Goal: Task Accomplishment & Management: Use online tool/utility

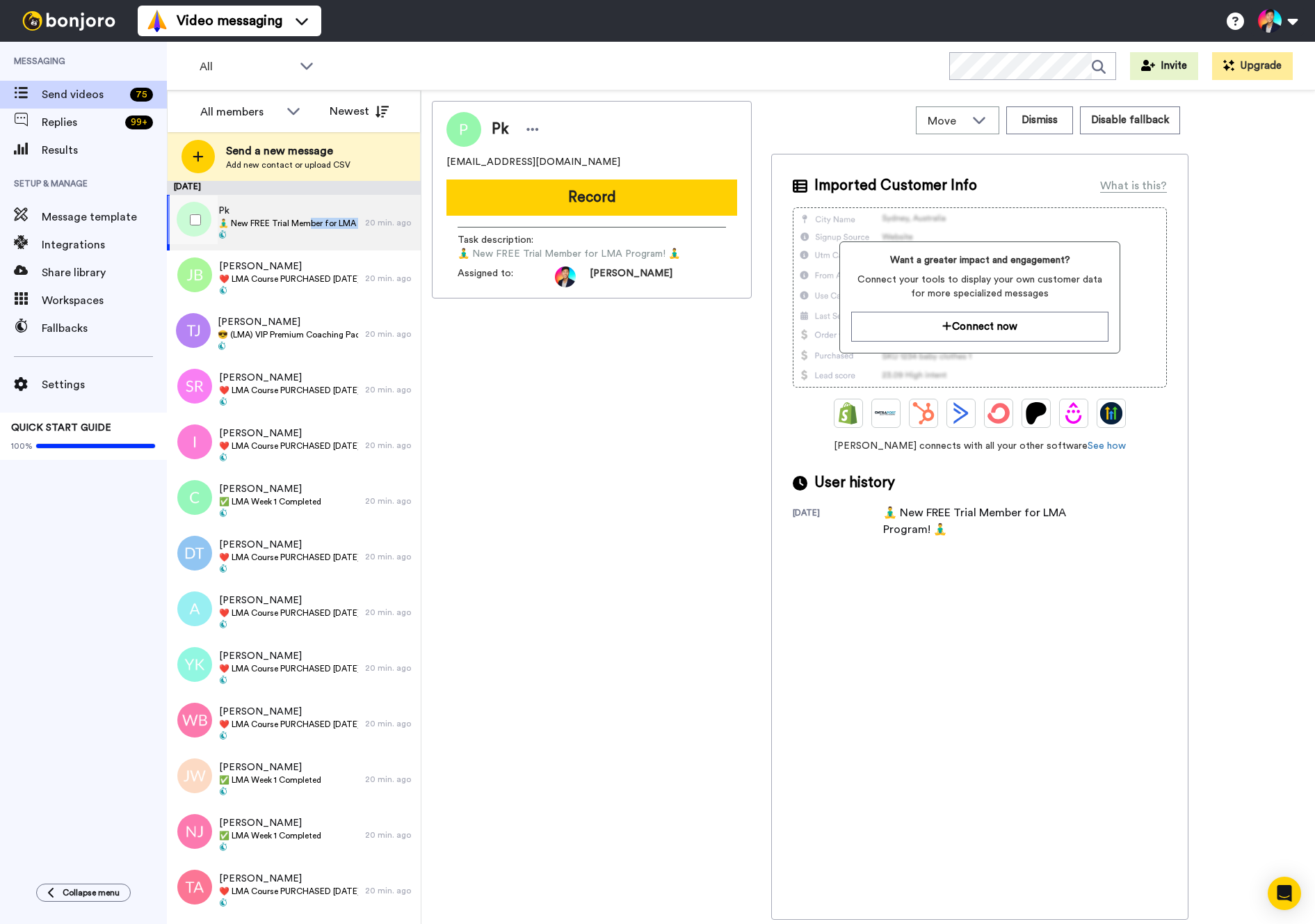
click at [308, 228] on div "Pk 🧘‍♂️ New FREE Trial Member for LMA Program! 🧘‍♂️" at bounding box center [288, 222] width 140 height 37
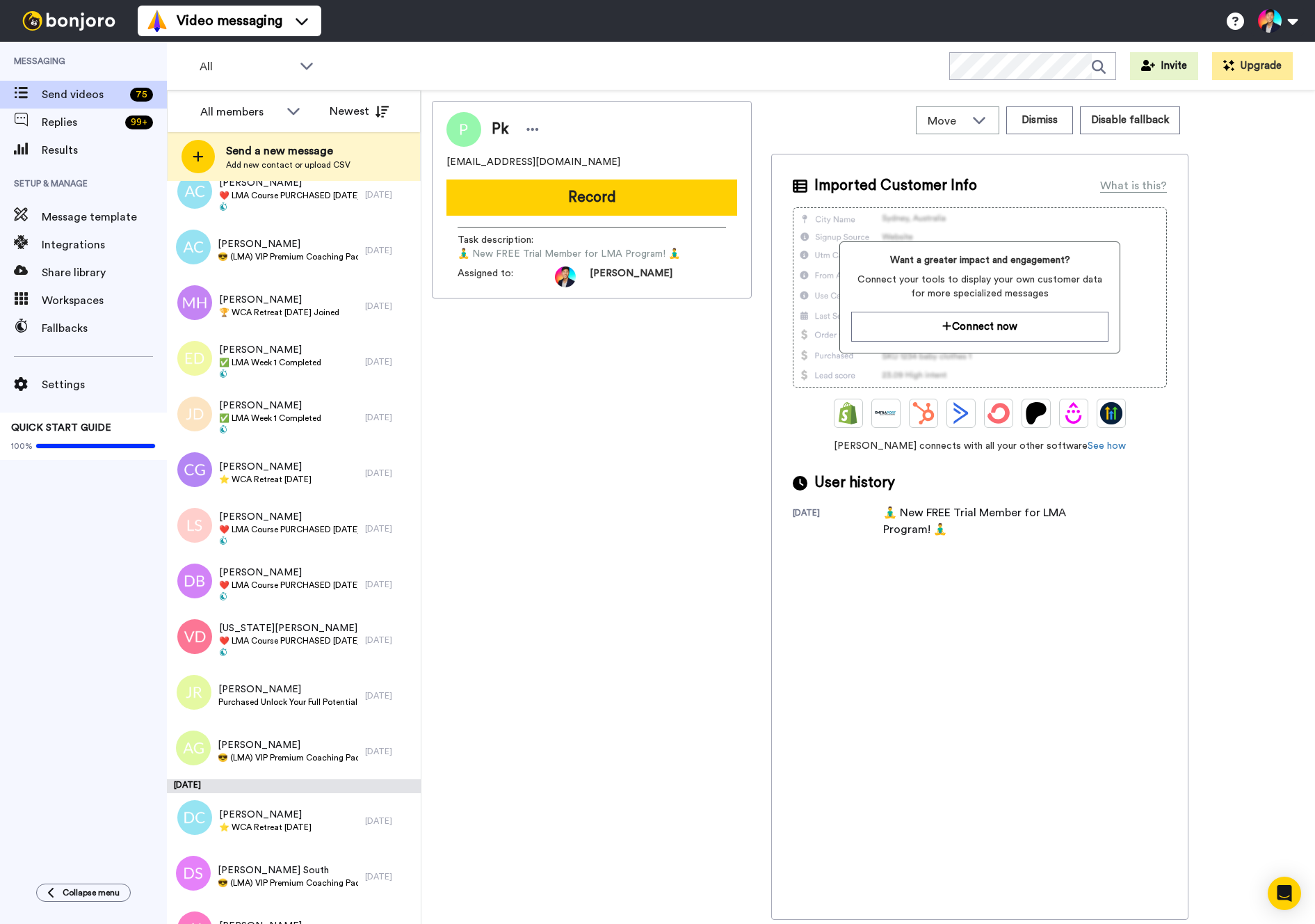
scroll to position [3486, 0]
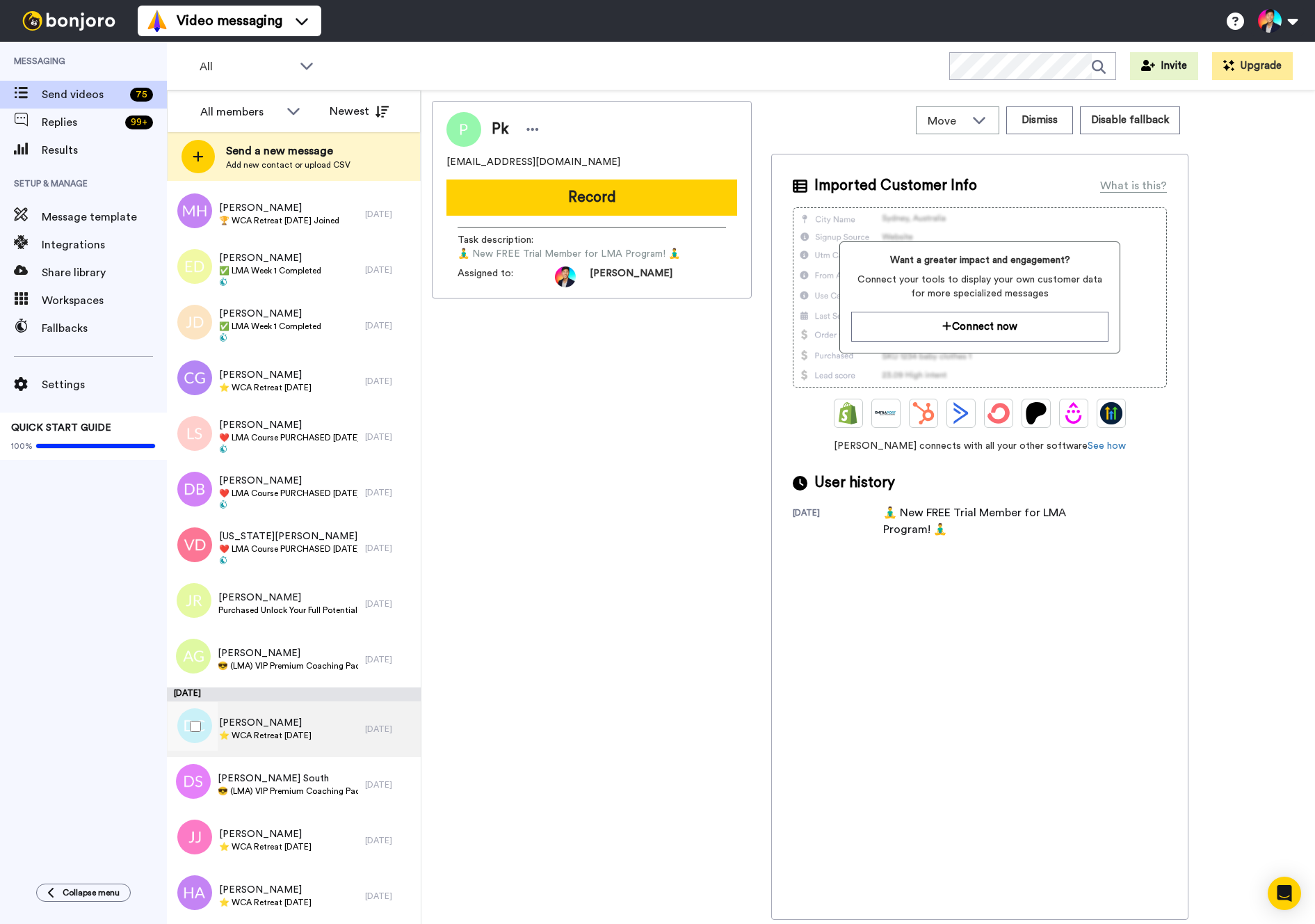
click at [272, 730] on span "⭐️ WCA Retreat [DATE]" at bounding box center [265, 735] width 92 height 11
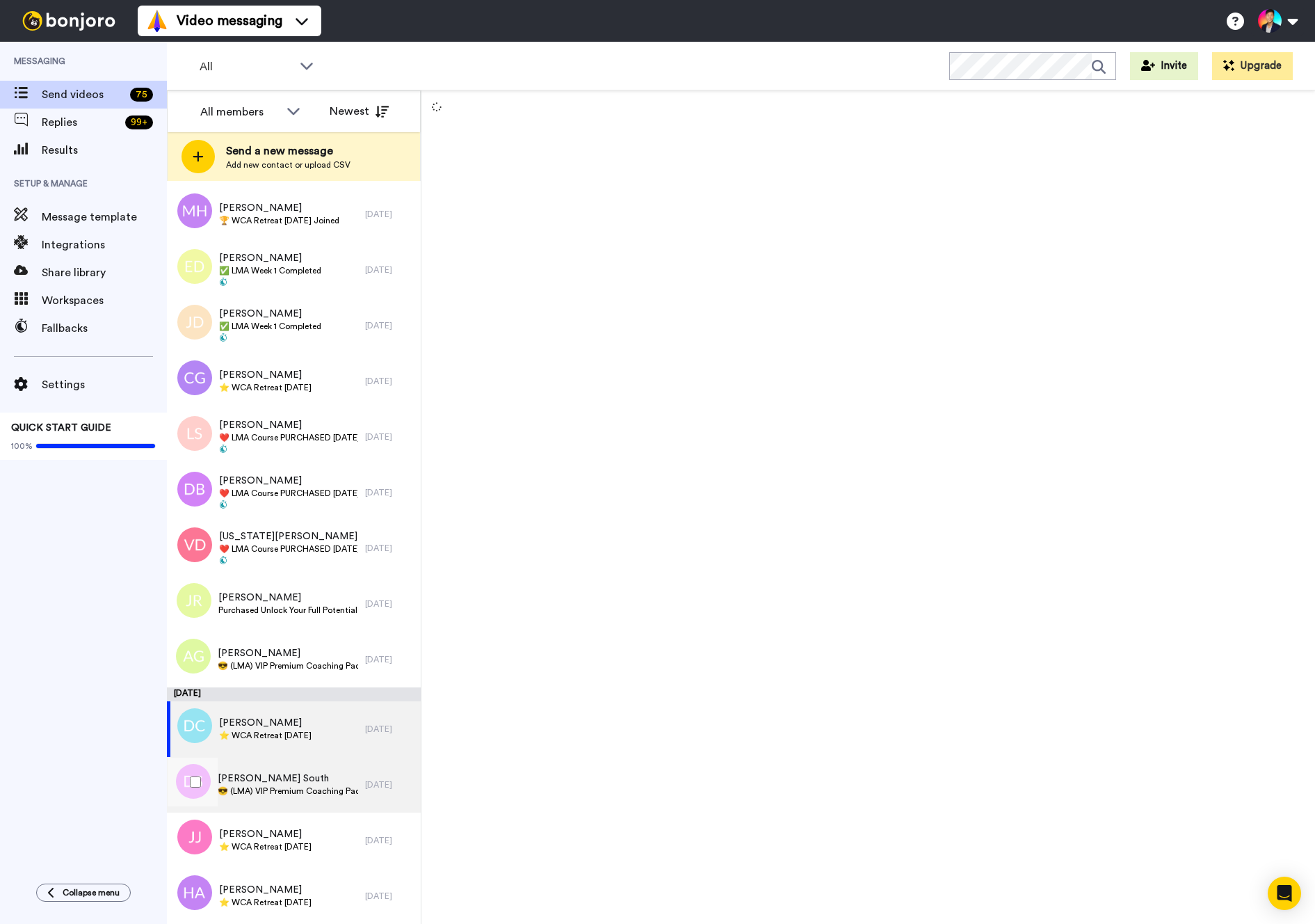
click at [270, 777] on span "Doreen South" at bounding box center [288, 778] width 141 height 14
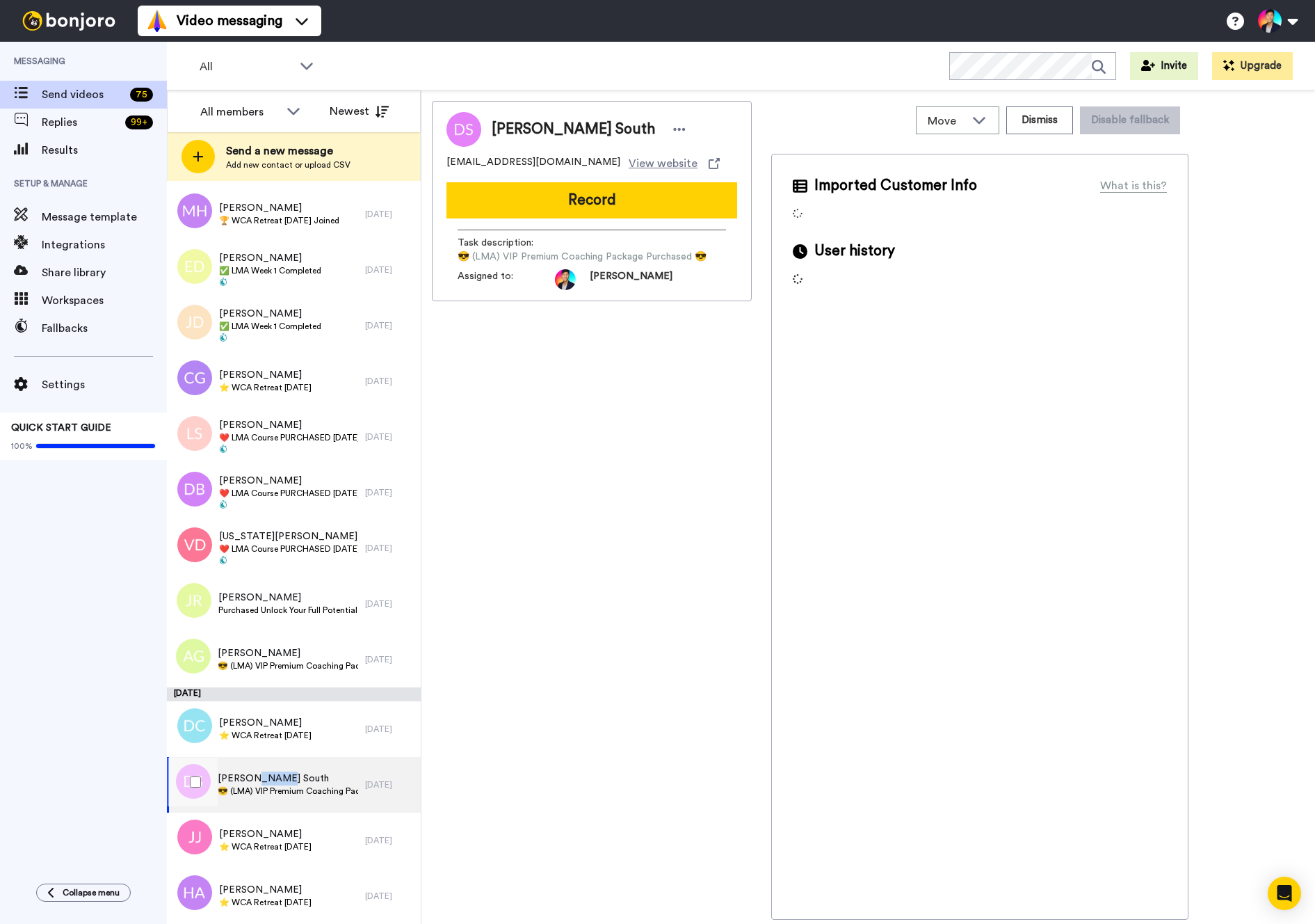
click at [270, 777] on span "Doreen South" at bounding box center [288, 778] width 141 height 14
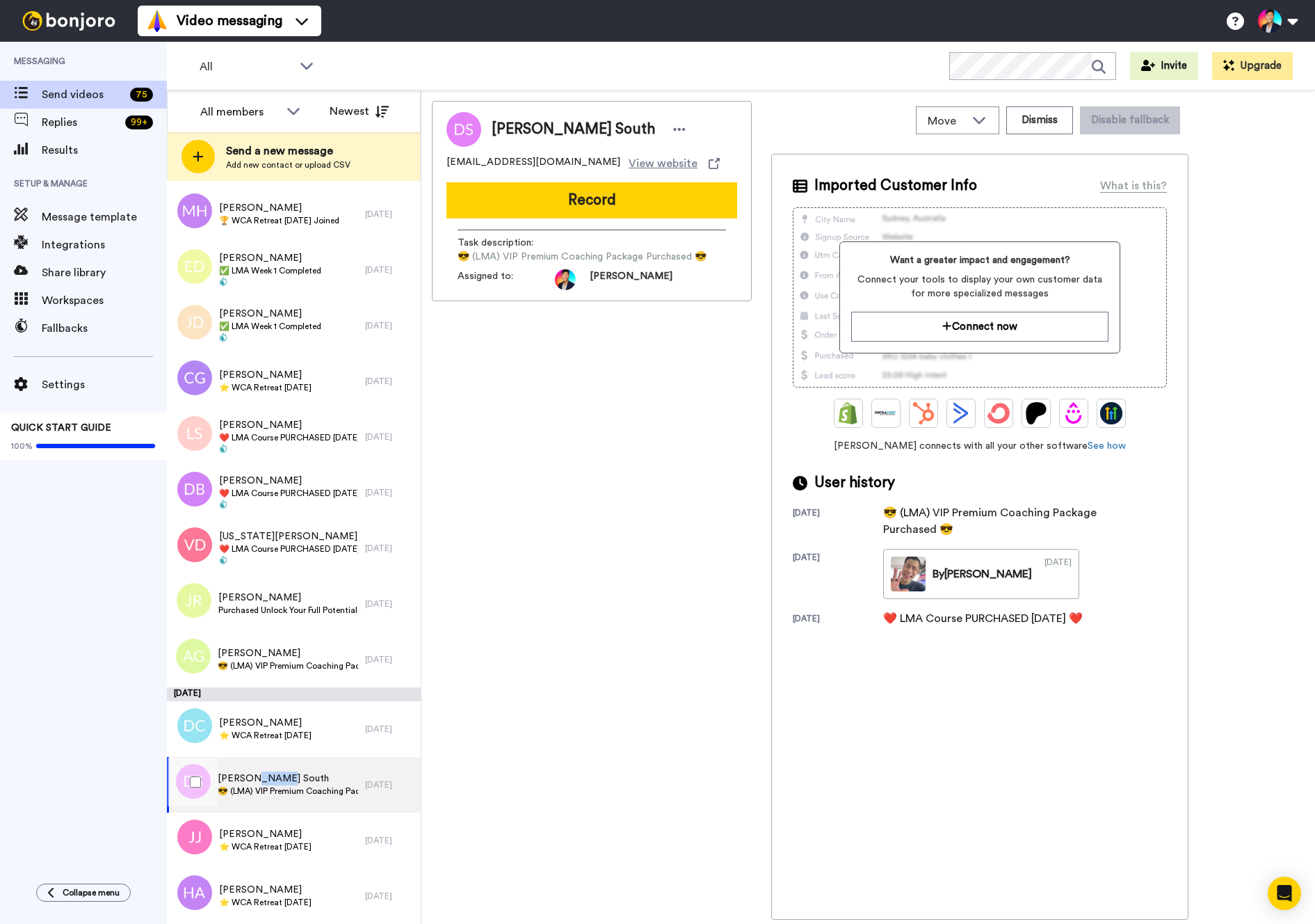
click at [270, 777] on span "Doreen South" at bounding box center [288, 778] width 141 height 14
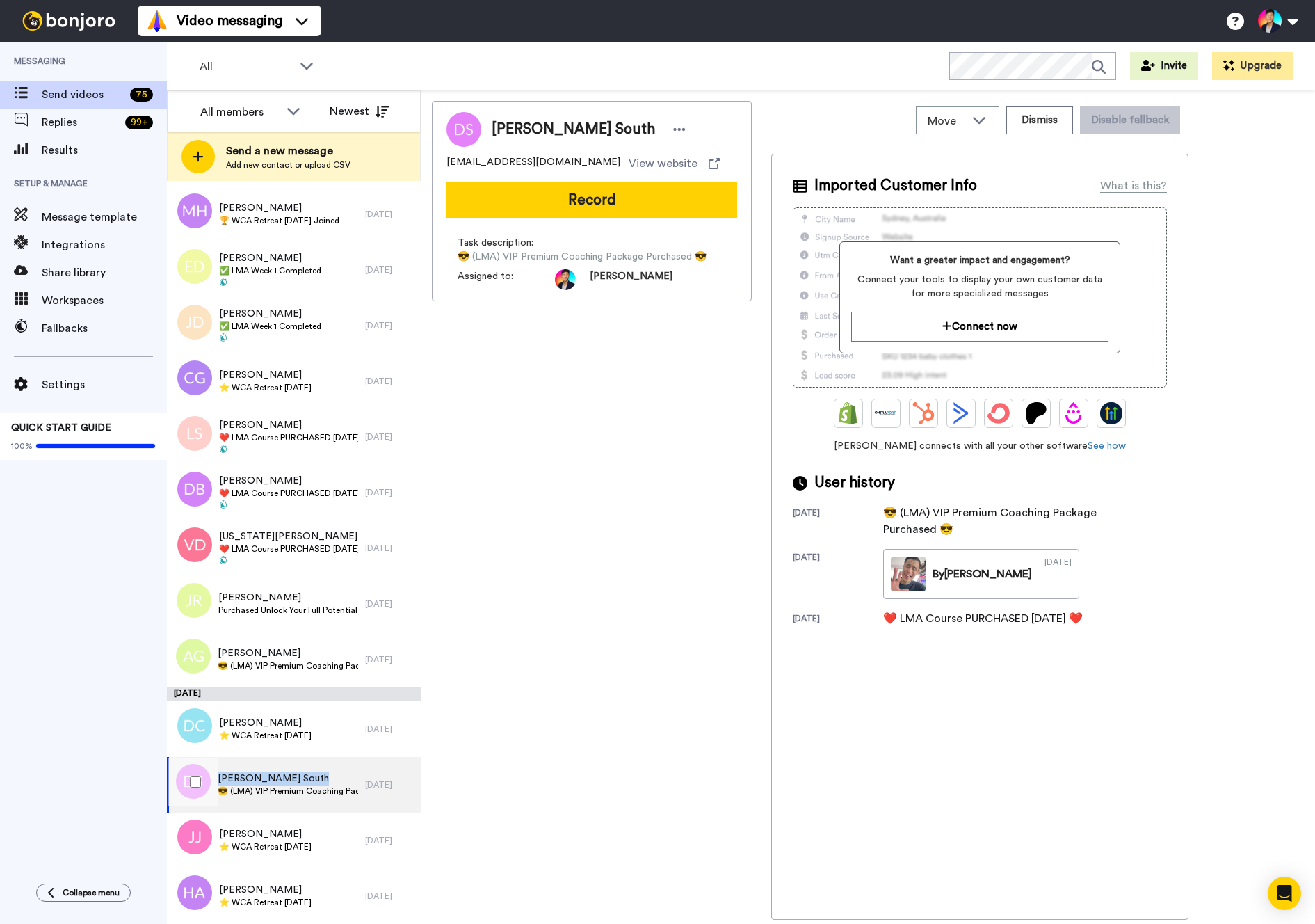
click at [270, 777] on span "Doreen South" at bounding box center [288, 778] width 141 height 14
click at [269, 828] on span "[PERSON_NAME]" at bounding box center [265, 834] width 92 height 14
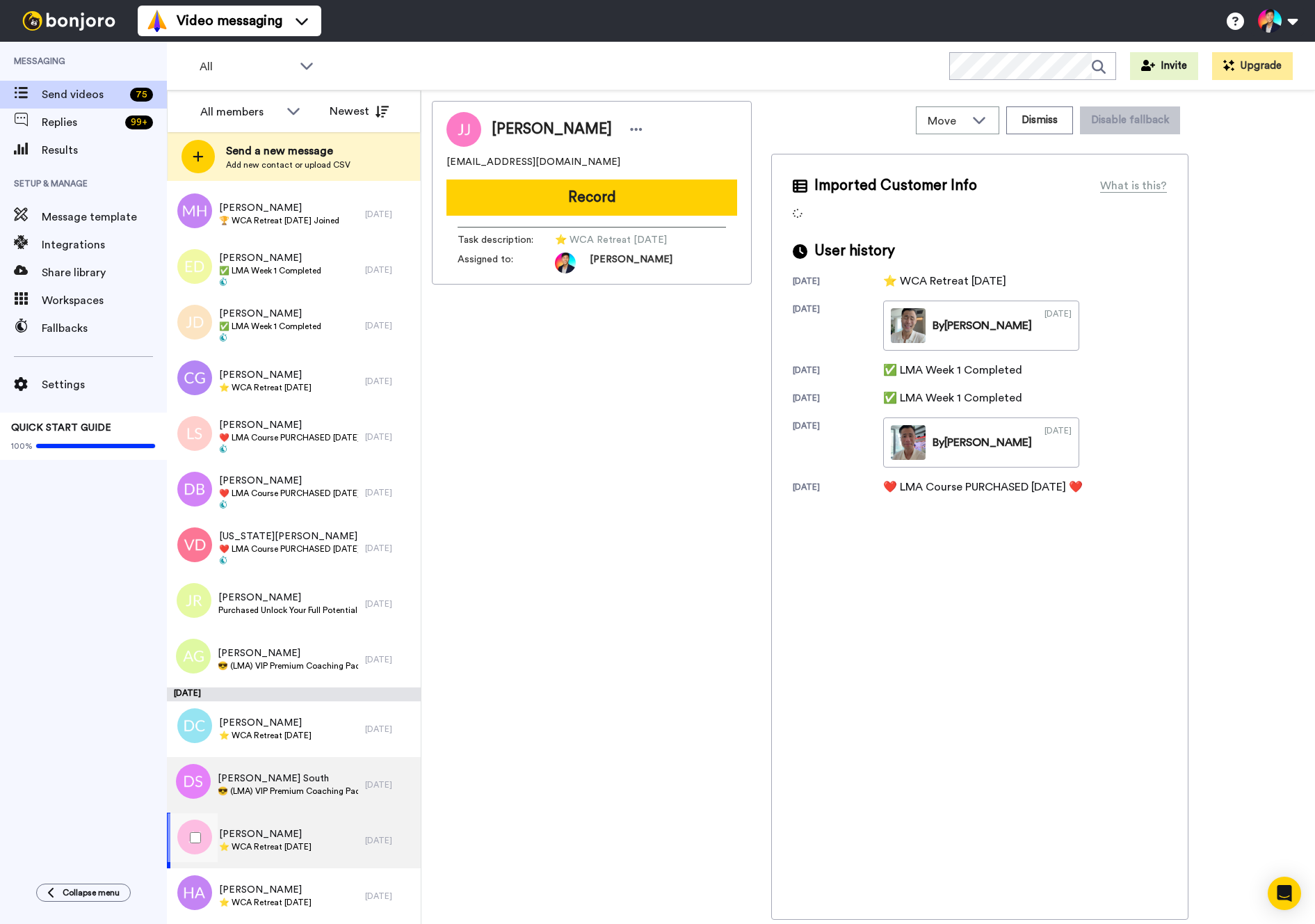
click at [261, 807] on div "Doreen South 😎 (LMA) VIP Premium Coaching Package Purchased 😎" at bounding box center [267, 784] width 199 height 56
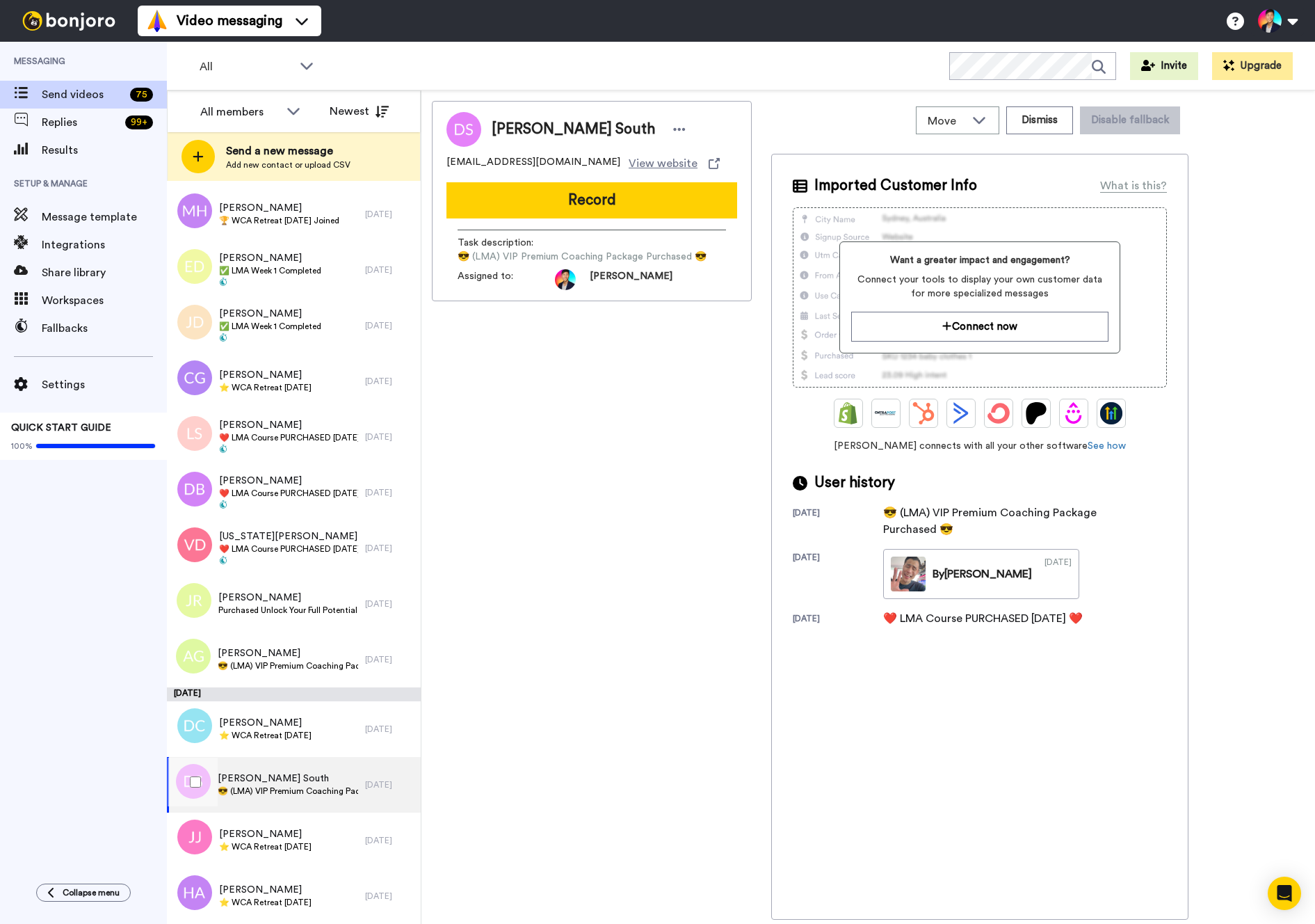
click at [261, 807] on div "Doreen South 😎 (LMA) VIP Premium Coaching Package Purchased 😎" at bounding box center [267, 784] width 199 height 56
click at [170, 776] on div at bounding box center [193, 782] width 50 height 49
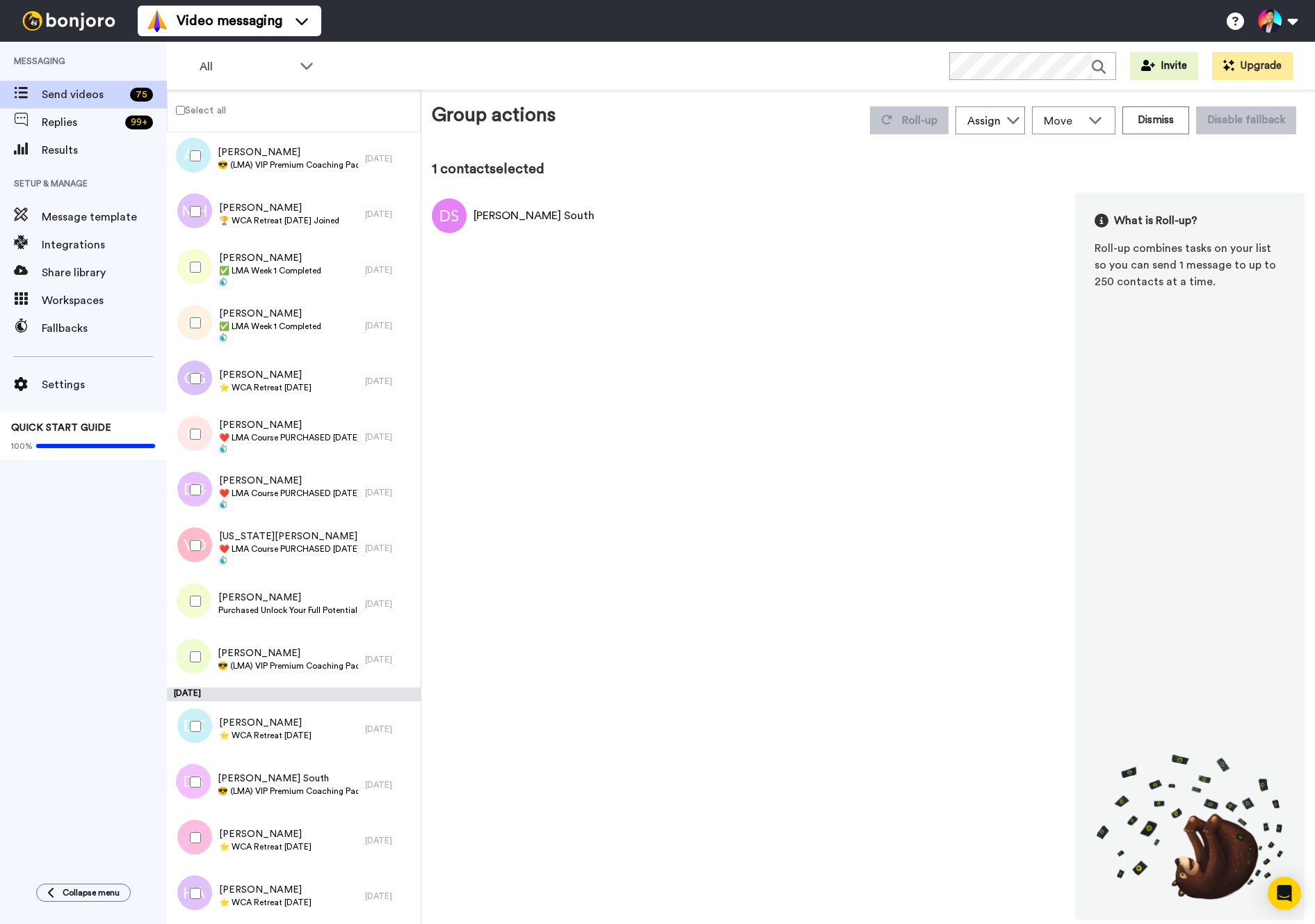
scroll to position [3437, 0]
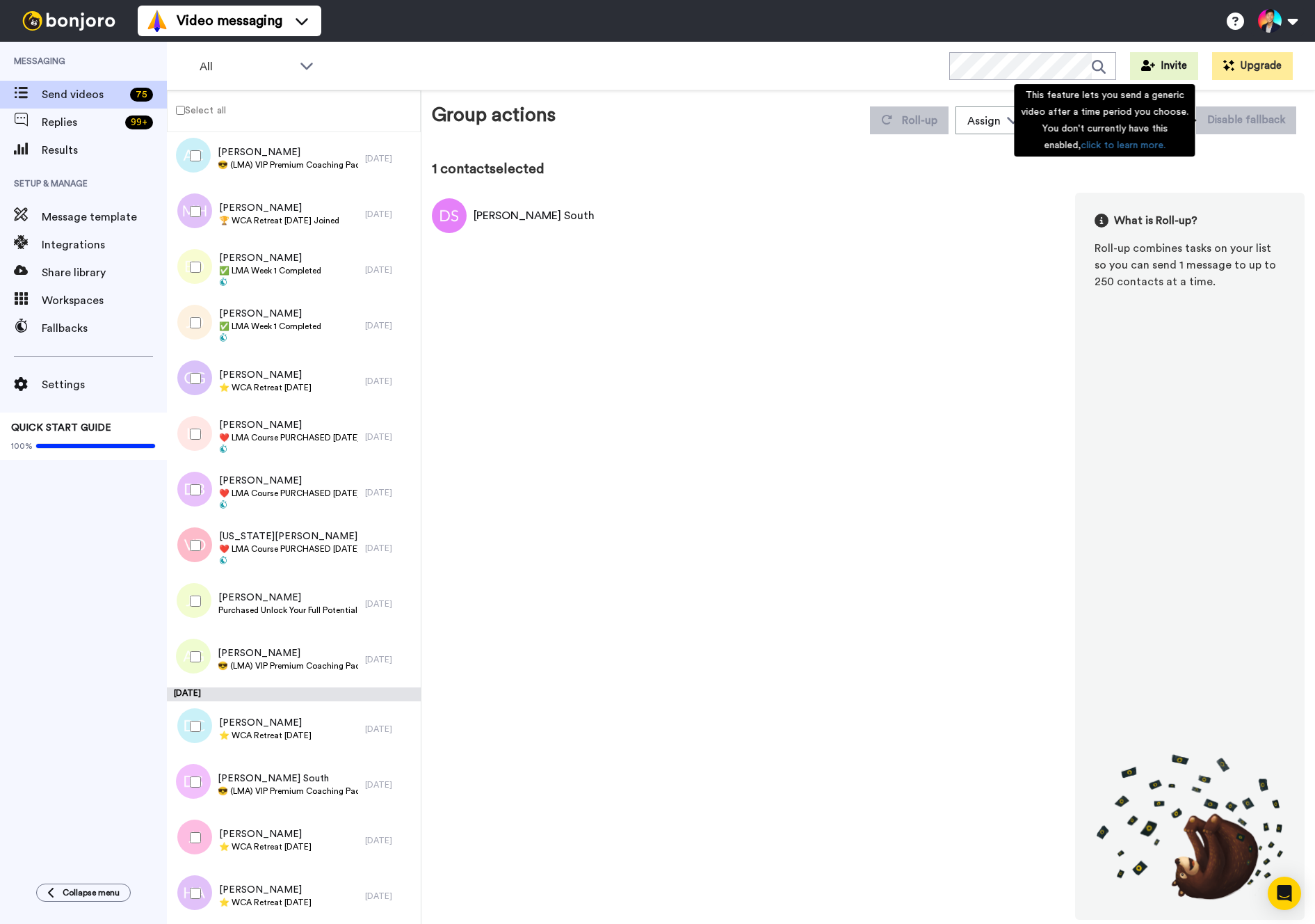
click at [1182, 127] on div "This feature lets you send a generic video after a time period you choose. You …" at bounding box center [1104, 120] width 181 height 73
click at [987, 252] on div "Doreen South What is Roll-up? Roll-up combines tasks on your list so you can se…" at bounding box center [868, 556] width 873 height 727
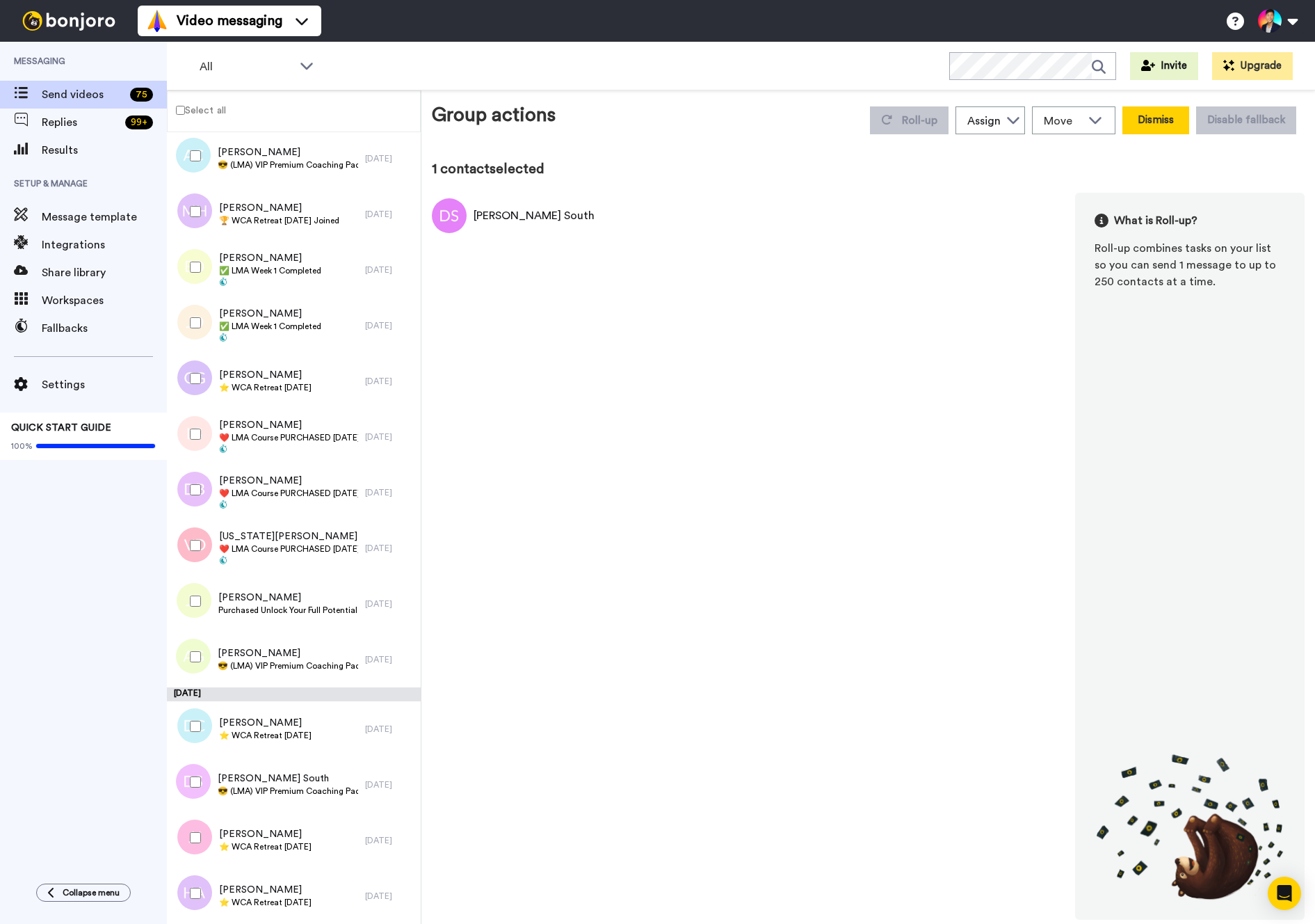
click at [1155, 129] on button "Dismiss" at bounding box center [1155, 120] width 66 height 27
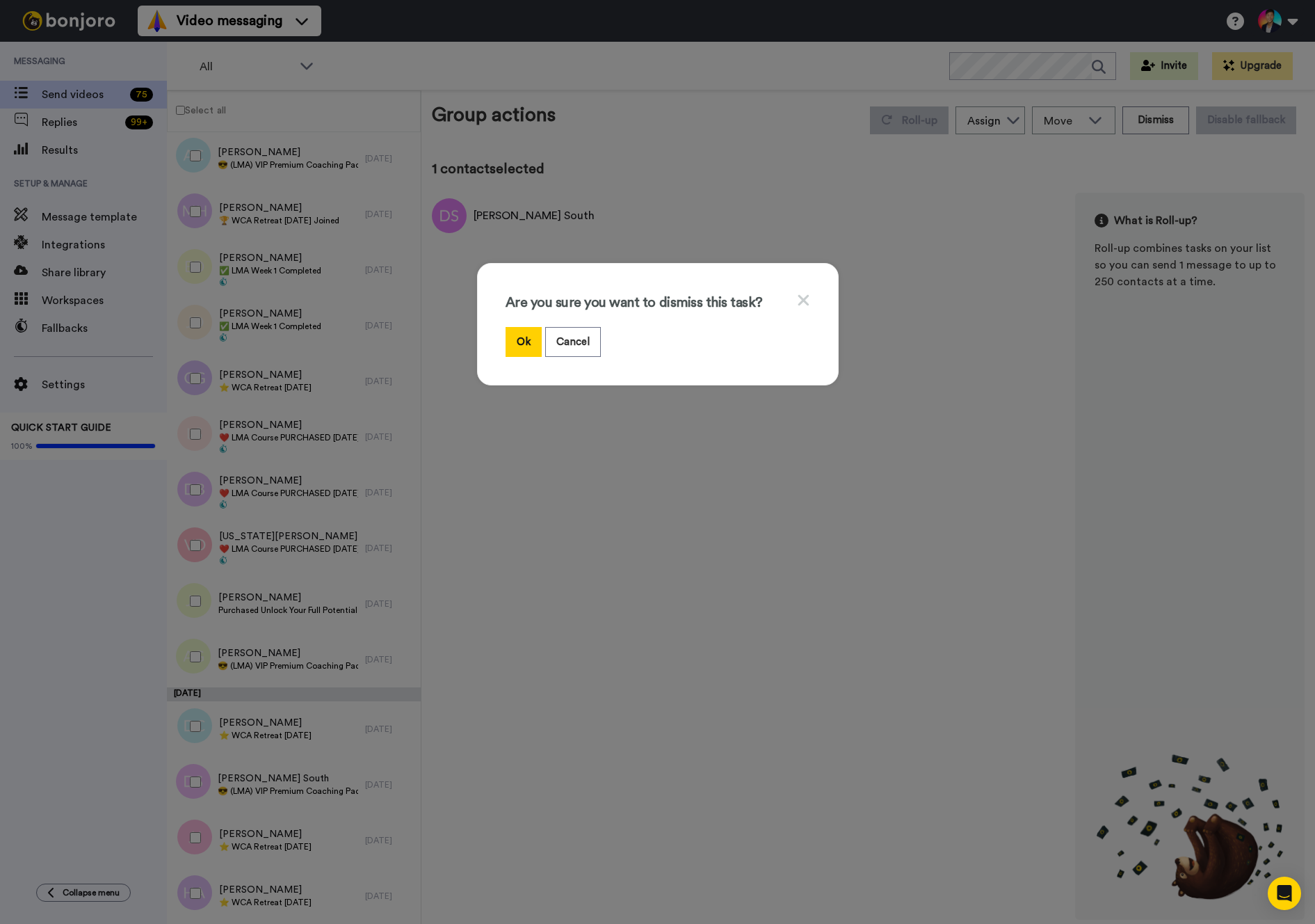
click at [495, 336] on div "Are you sure you want to dismiss this task? Ok Cancel" at bounding box center [658, 324] width 362 height 122
click at [517, 336] on button "Ok" at bounding box center [523, 341] width 36 height 30
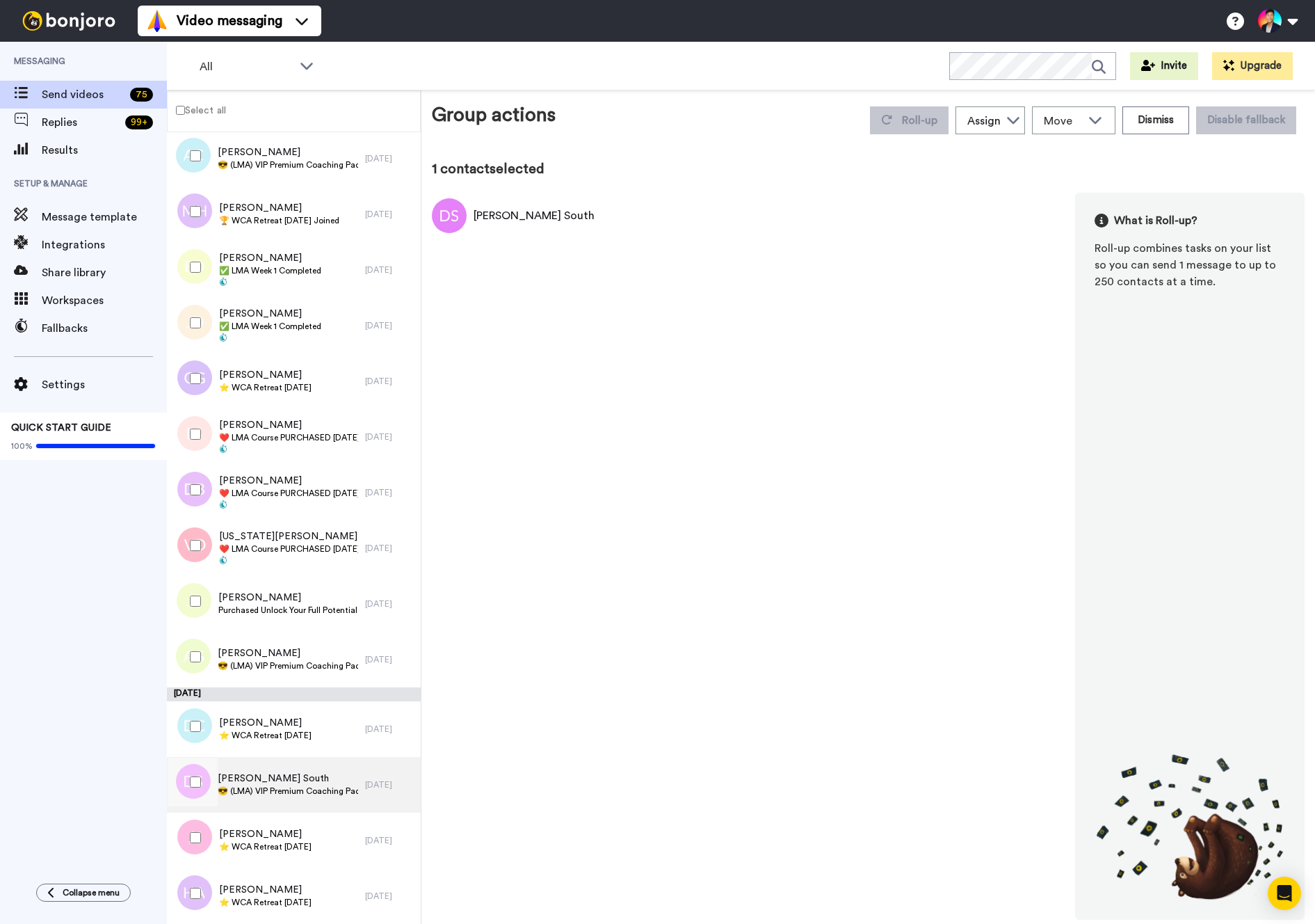
scroll to position [3430, 0]
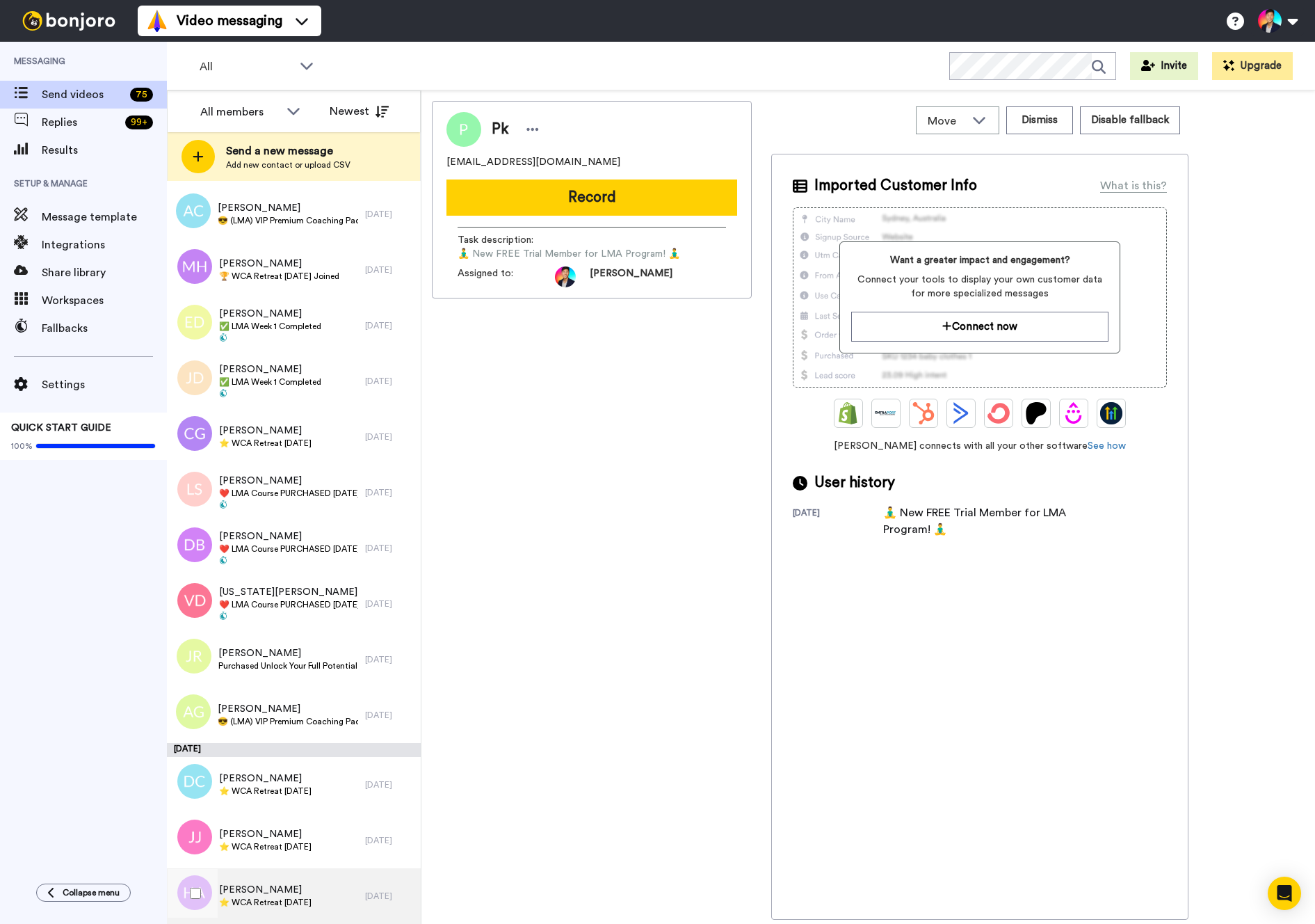
click at [282, 881] on div "Hilde Aksnes ⭐️ WCA Retreat 11th Nov 2026" at bounding box center [267, 896] width 199 height 56
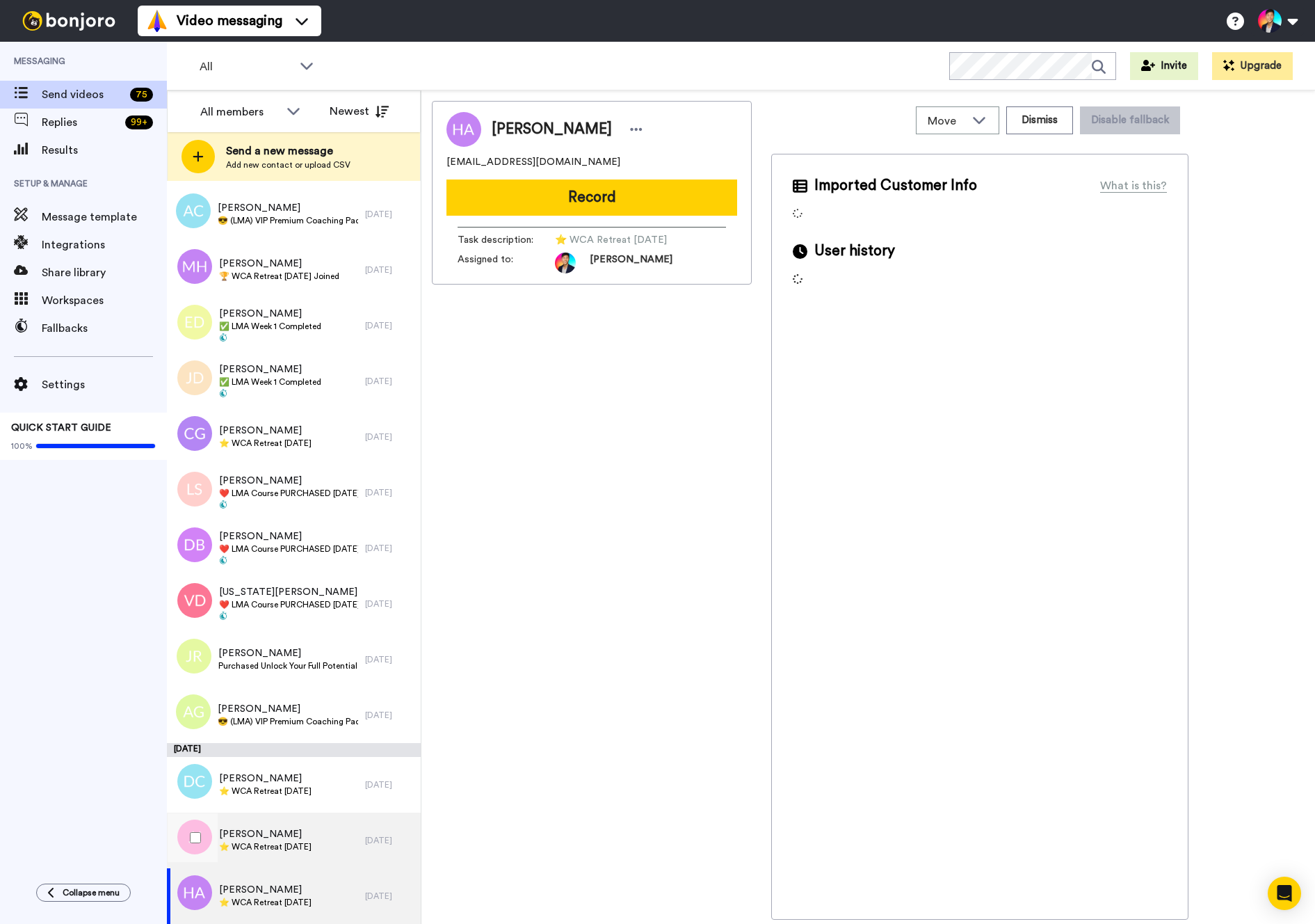
click at [279, 866] on div "Jana Jackson ⭐️ WCA Retreat 8th July 2026" at bounding box center [267, 840] width 199 height 56
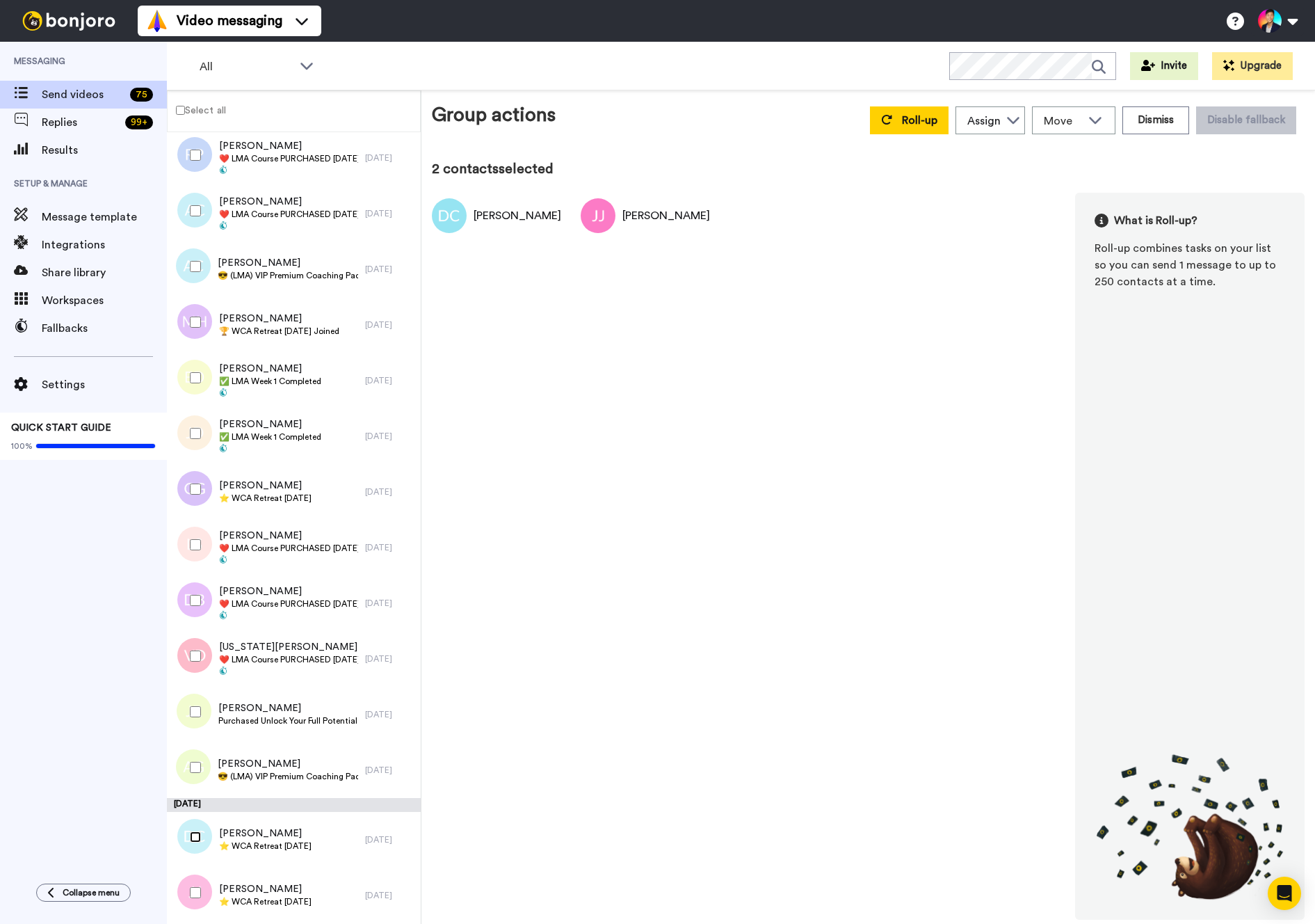
scroll to position [3381, 0]
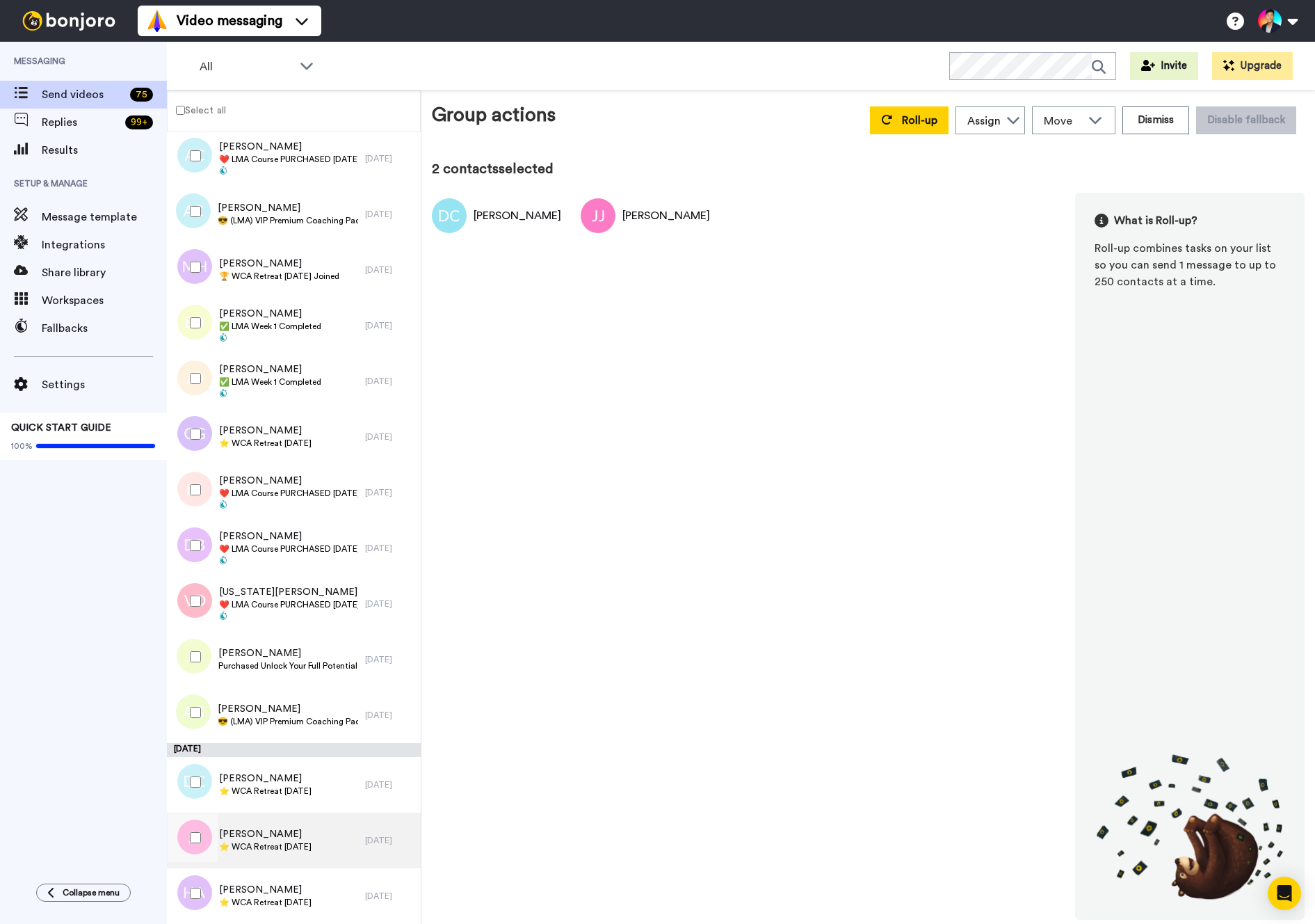
click at [305, 821] on div "Jana Jackson ⭐️ WCA Retreat 8th July 2026" at bounding box center [267, 840] width 199 height 56
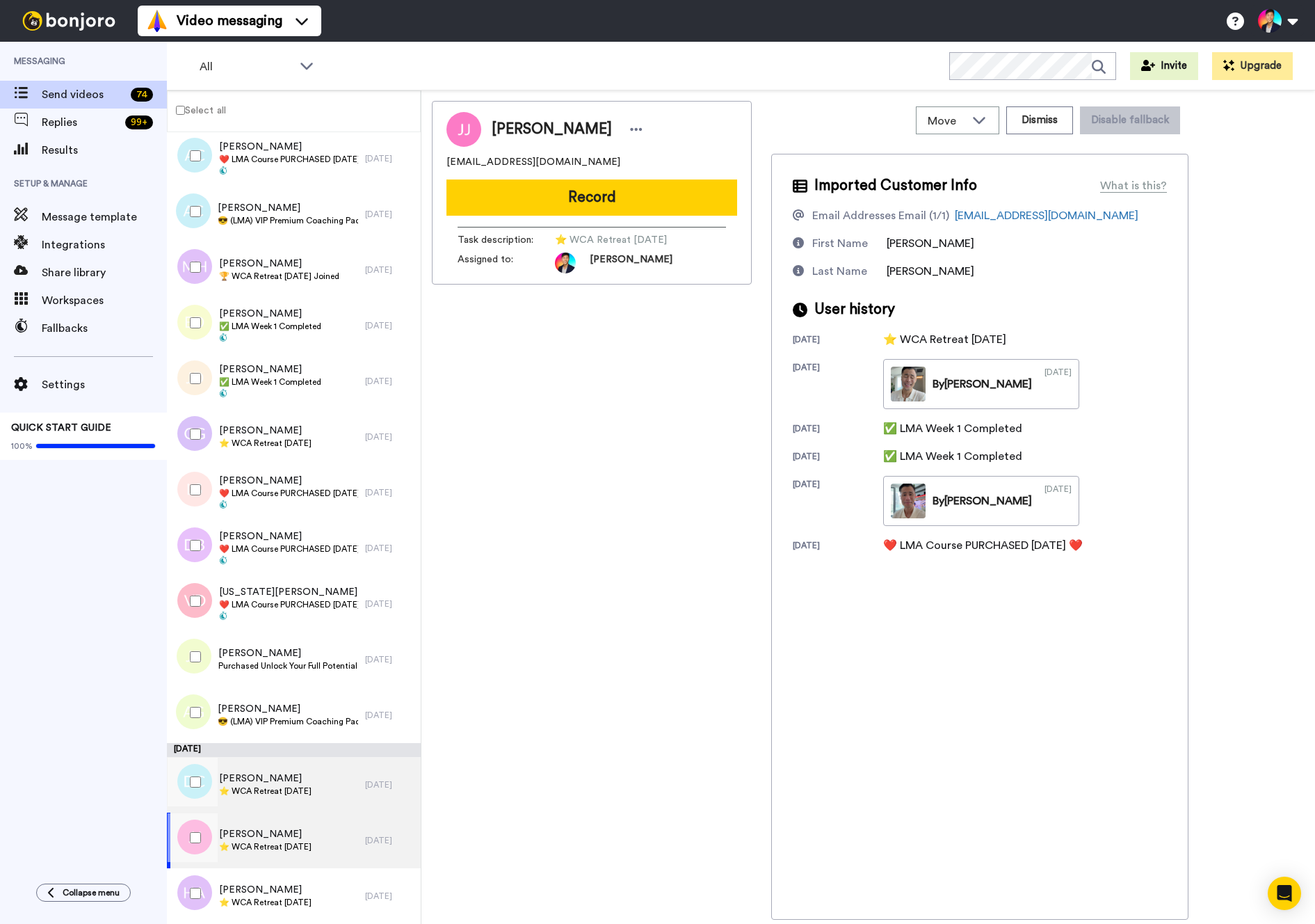
click at [312, 796] on div "Darla Christensen Christensen ⭐️ WCA Retreat 8th July 2026" at bounding box center [265, 784] width 92 height 27
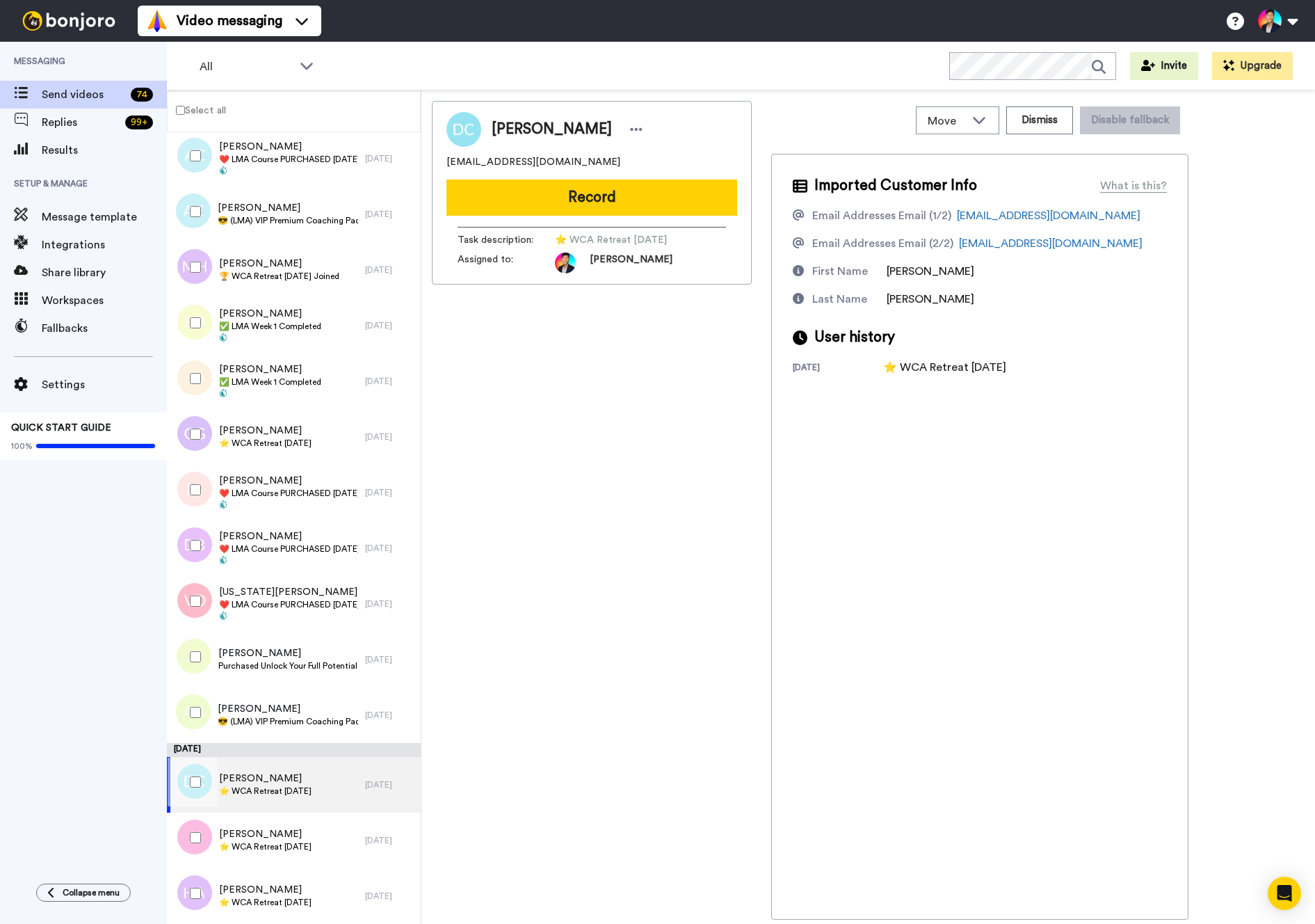
click at [519, 134] on span "Darla Christensen Christensen" at bounding box center [552, 129] width 121 height 21
click at [583, 128] on span "Darla Christensen Christensen" at bounding box center [552, 129] width 121 height 21
drag, startPoint x: 605, startPoint y: 130, endPoint x: 473, endPoint y: 127, distance: 132.0
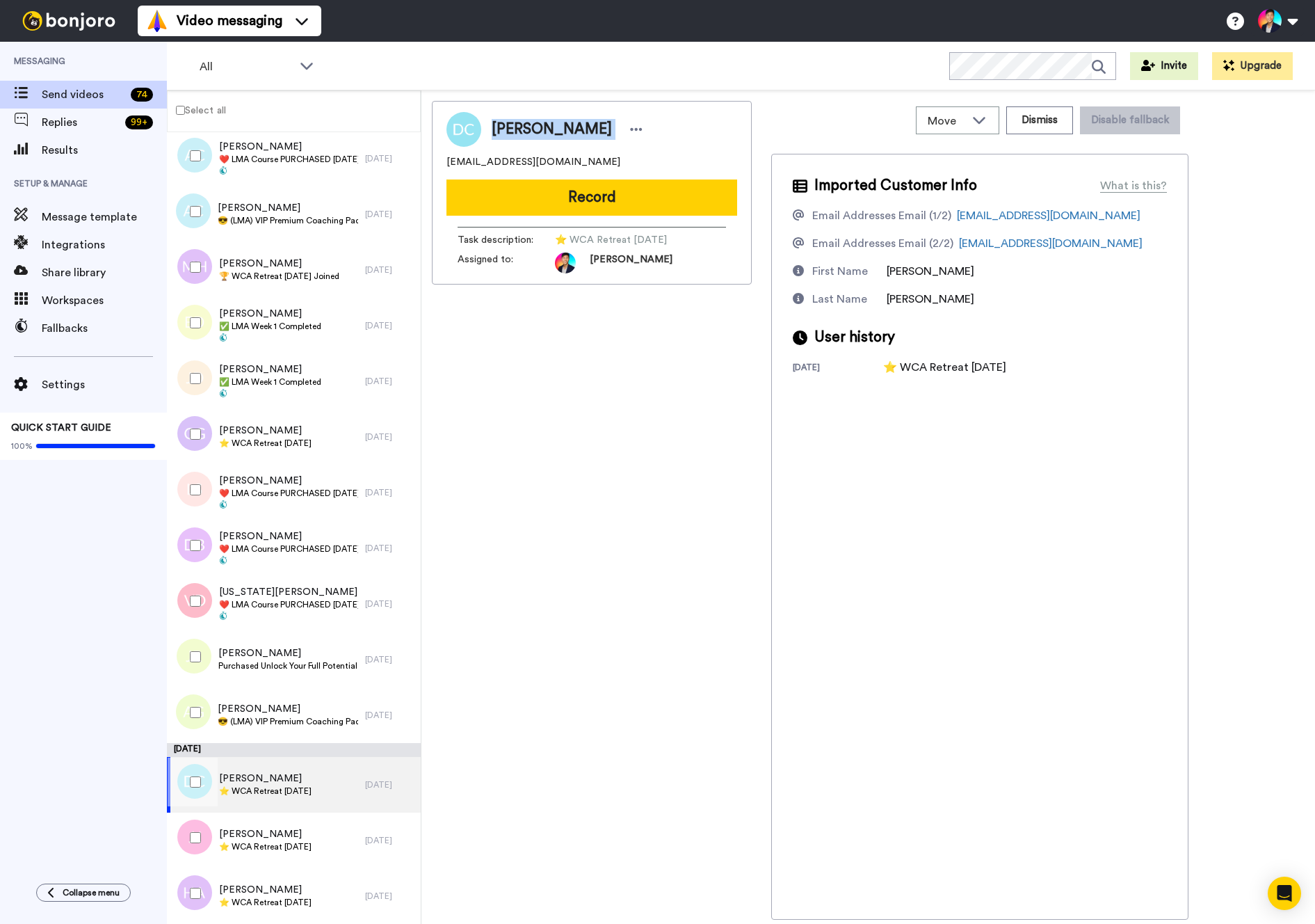
click at [473, 127] on div "Darla Christensen Christensen" at bounding box center [592, 130] width 291 height 35
copy div "Darla Christensen"
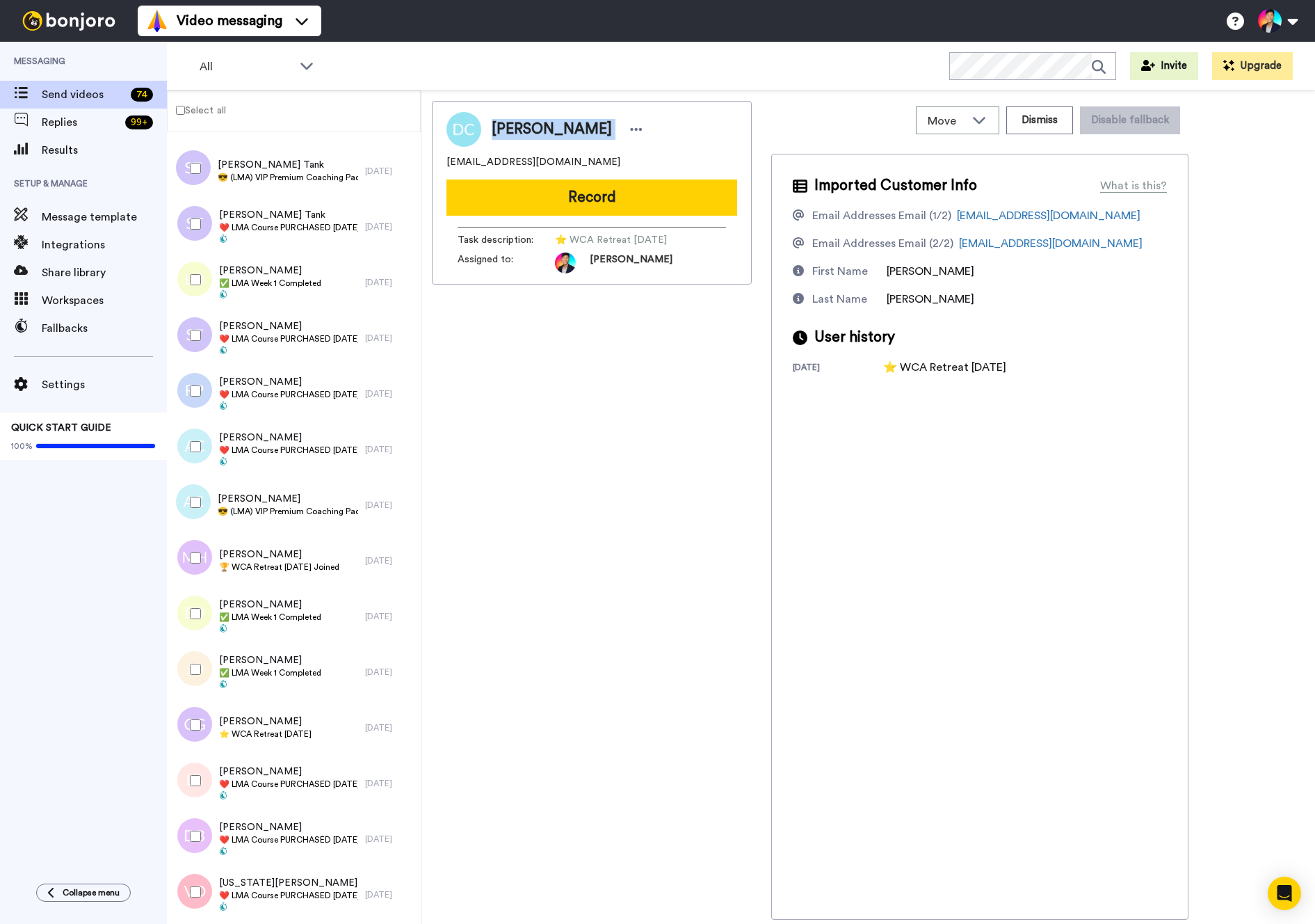
scroll to position [3381, 0]
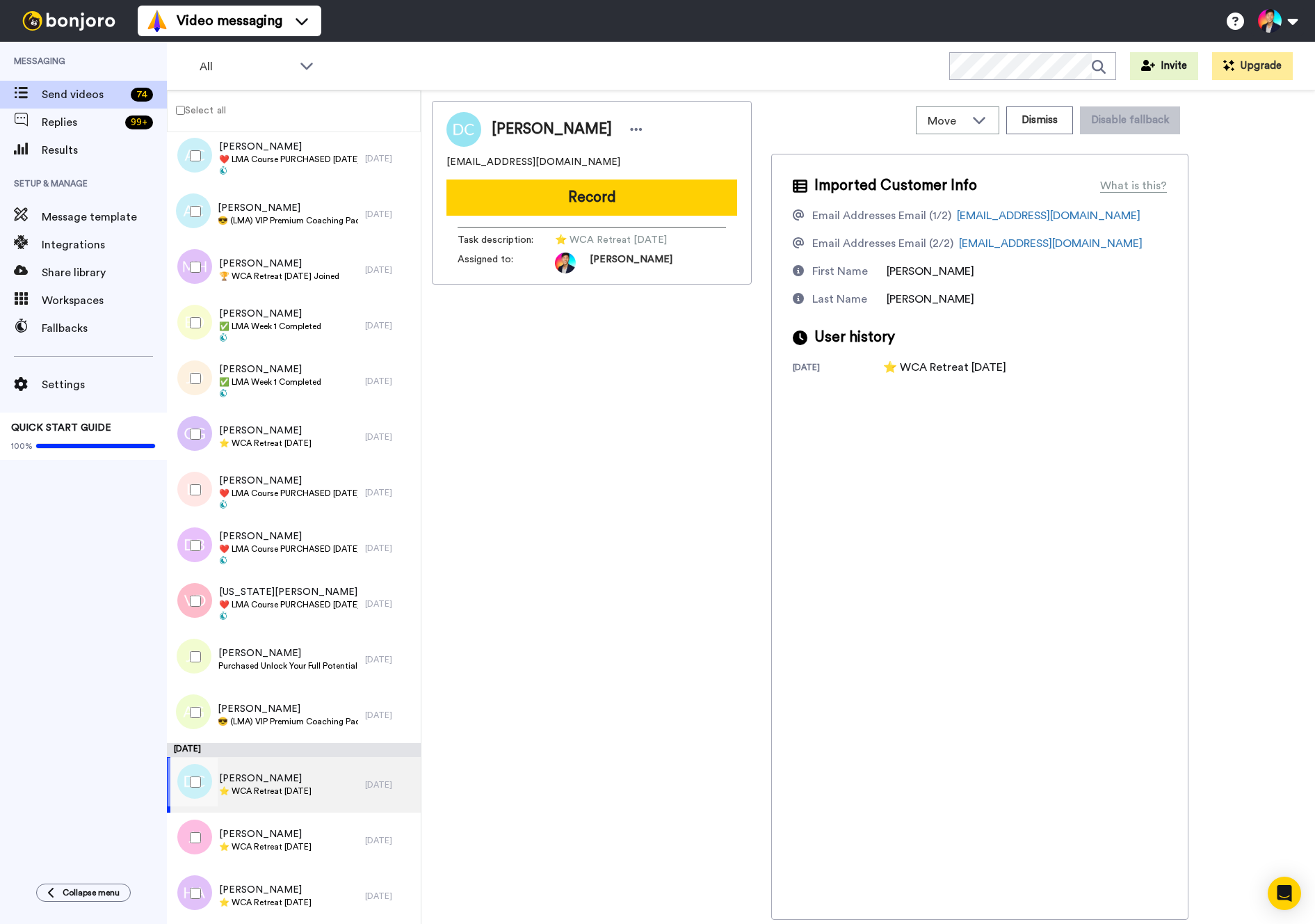
click at [213, 774] on div at bounding box center [193, 782] width 50 height 49
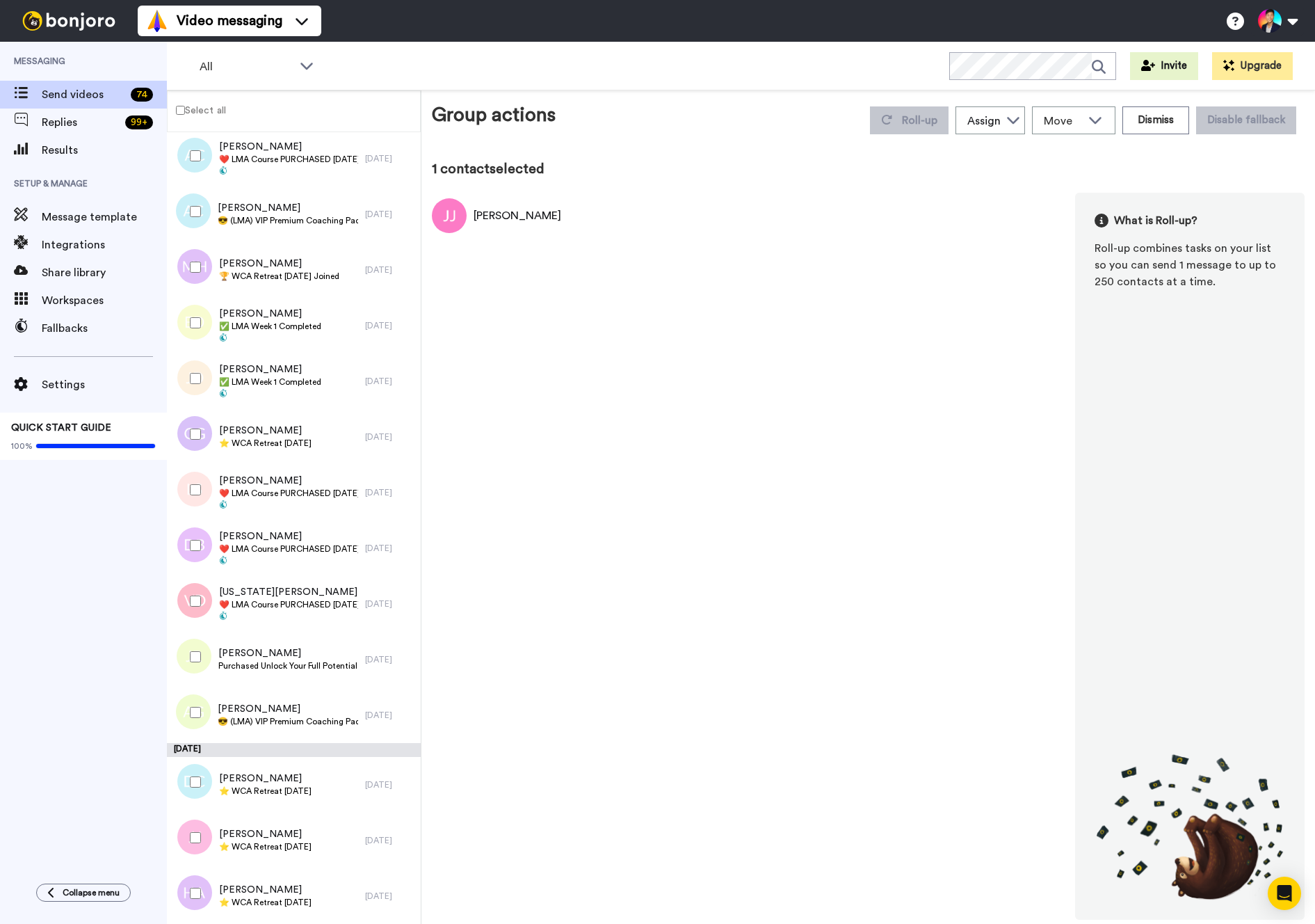
click at [206, 777] on div at bounding box center [193, 782] width 50 height 49
click at [893, 107] on button "Roll-up" at bounding box center [909, 120] width 79 height 27
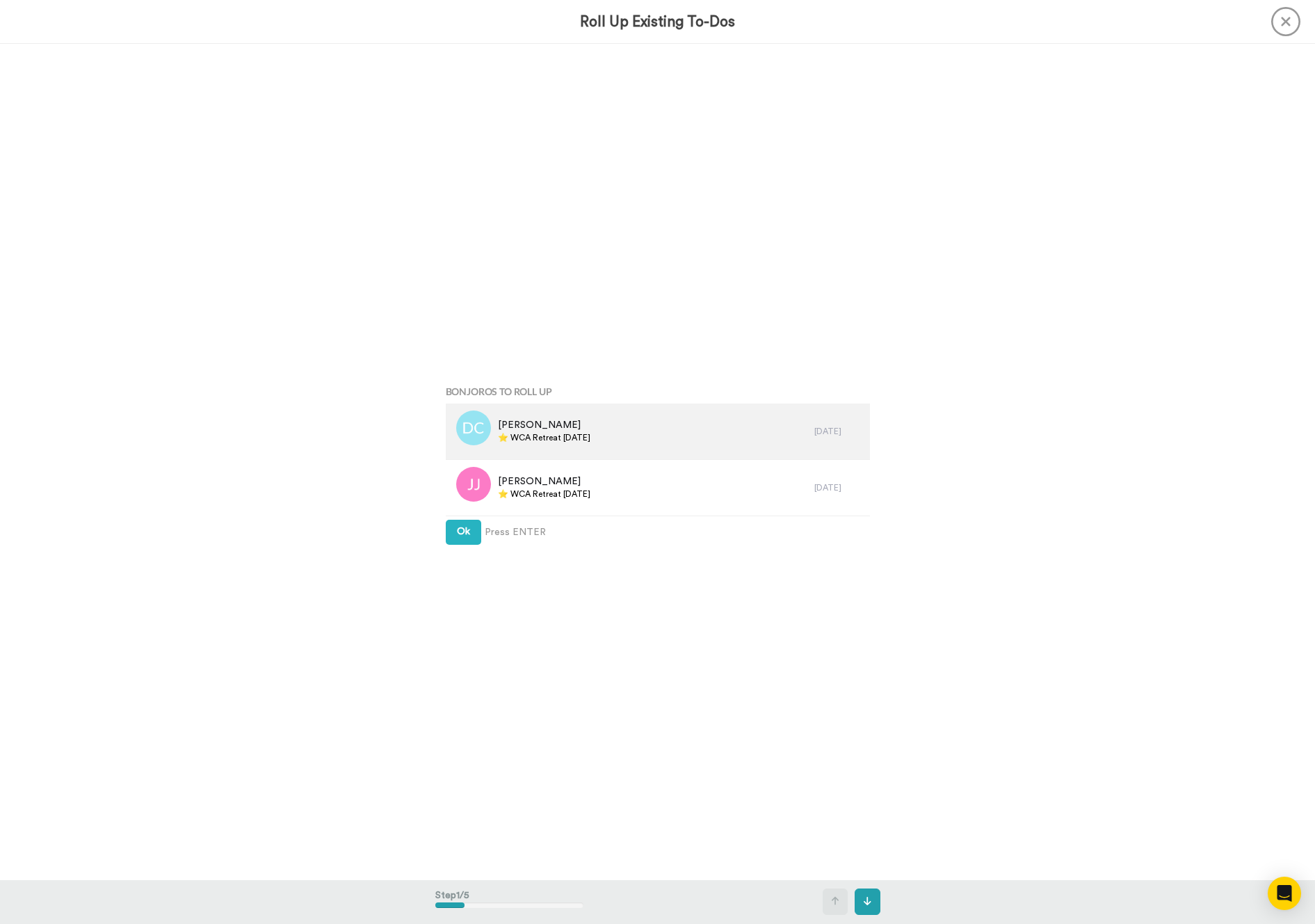
click at [588, 436] on span "⭐️ WCA Retreat [DATE]" at bounding box center [544, 438] width 92 height 11
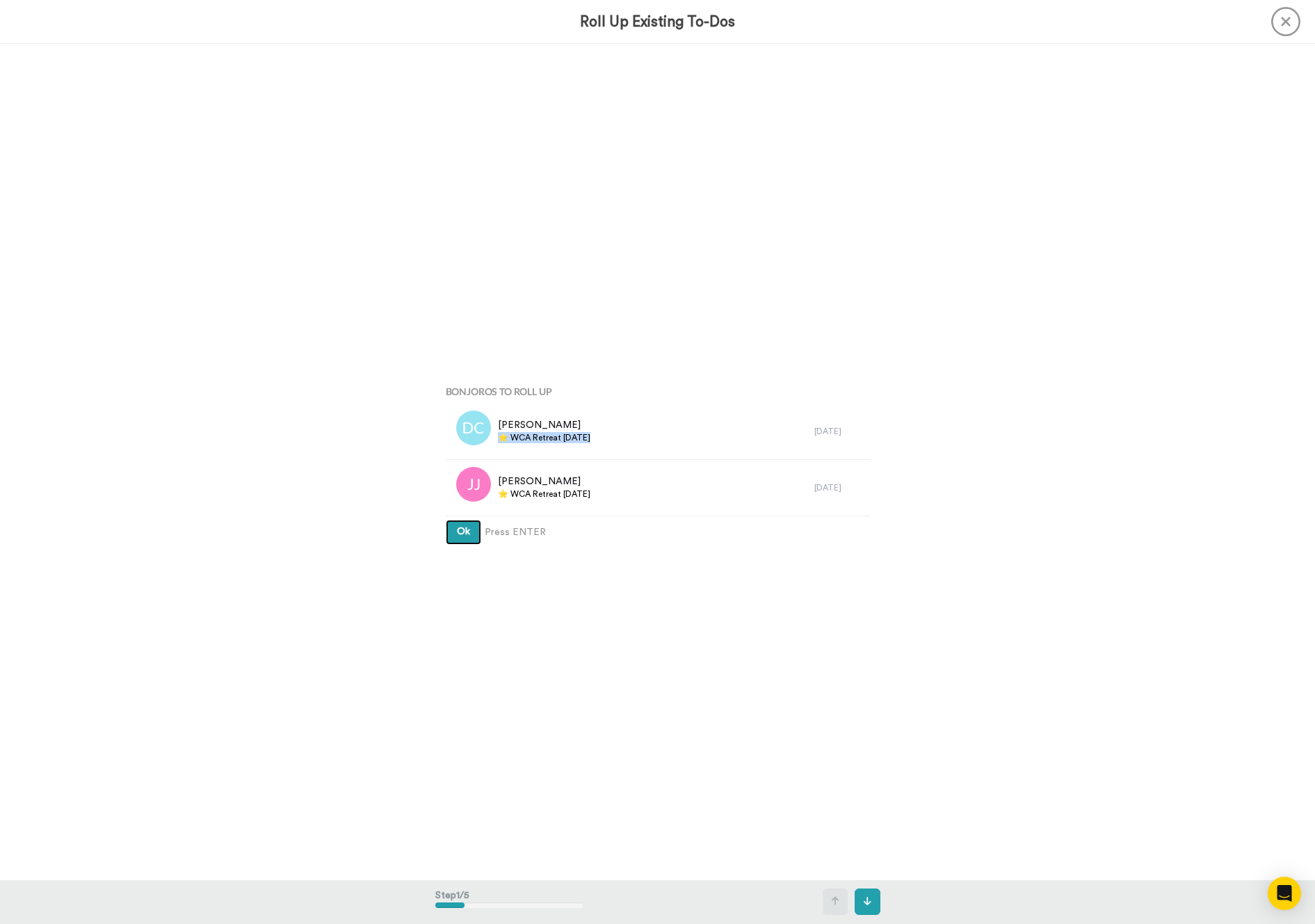
click at [478, 538] on button "Ok" at bounding box center [464, 531] width 35 height 25
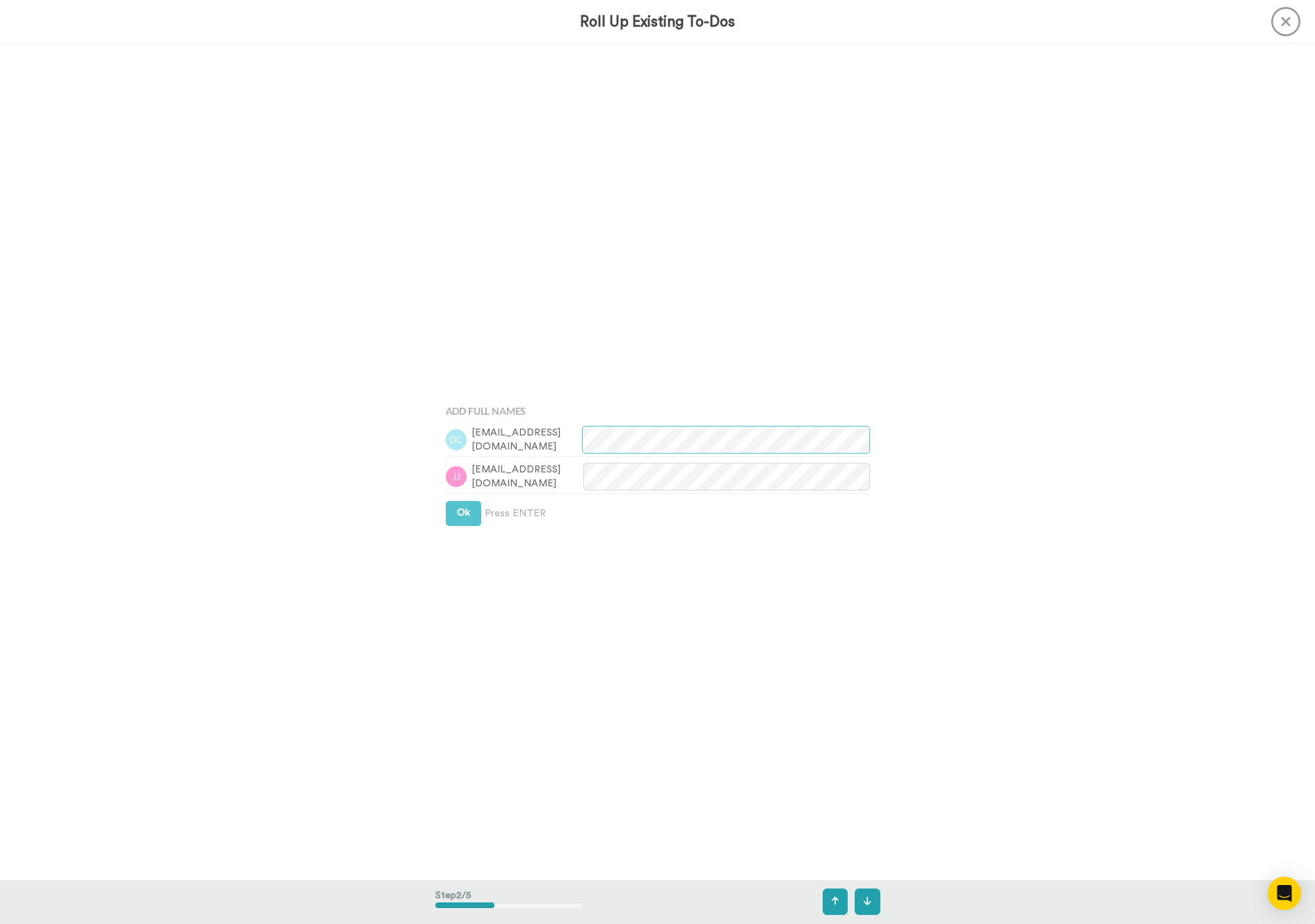
scroll to position [836, 0]
click at [471, 526] on div "Add Full Names 1journeyends@gmail.com ridingjackson@gmail.com Ok Press ENTER" at bounding box center [658, 460] width 445 height 462
click at [460, 517] on span "Ok" at bounding box center [463, 512] width 13 height 10
click at [474, 506] on button "Ok" at bounding box center [464, 499] width 35 height 25
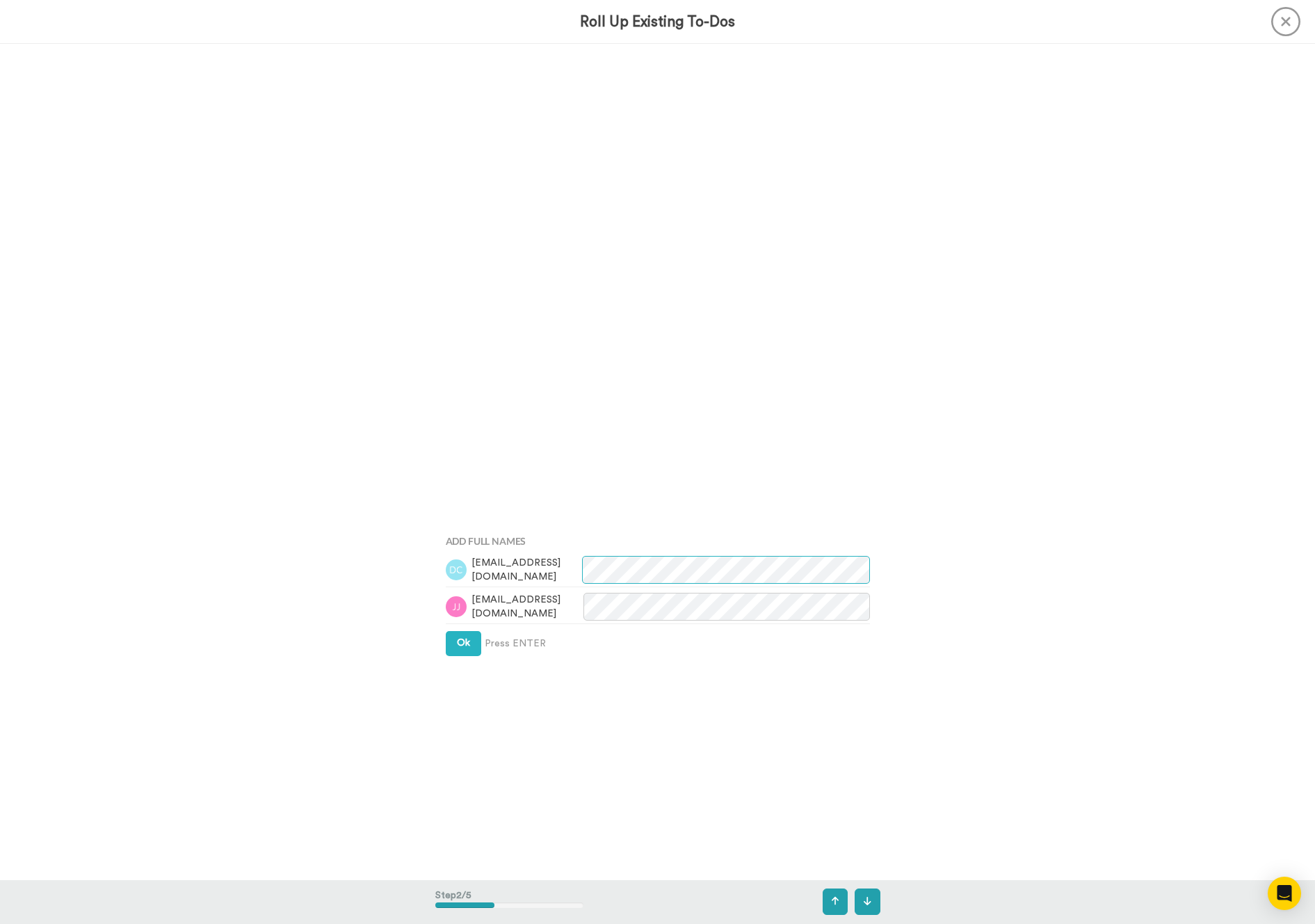
scroll to position [0, 0]
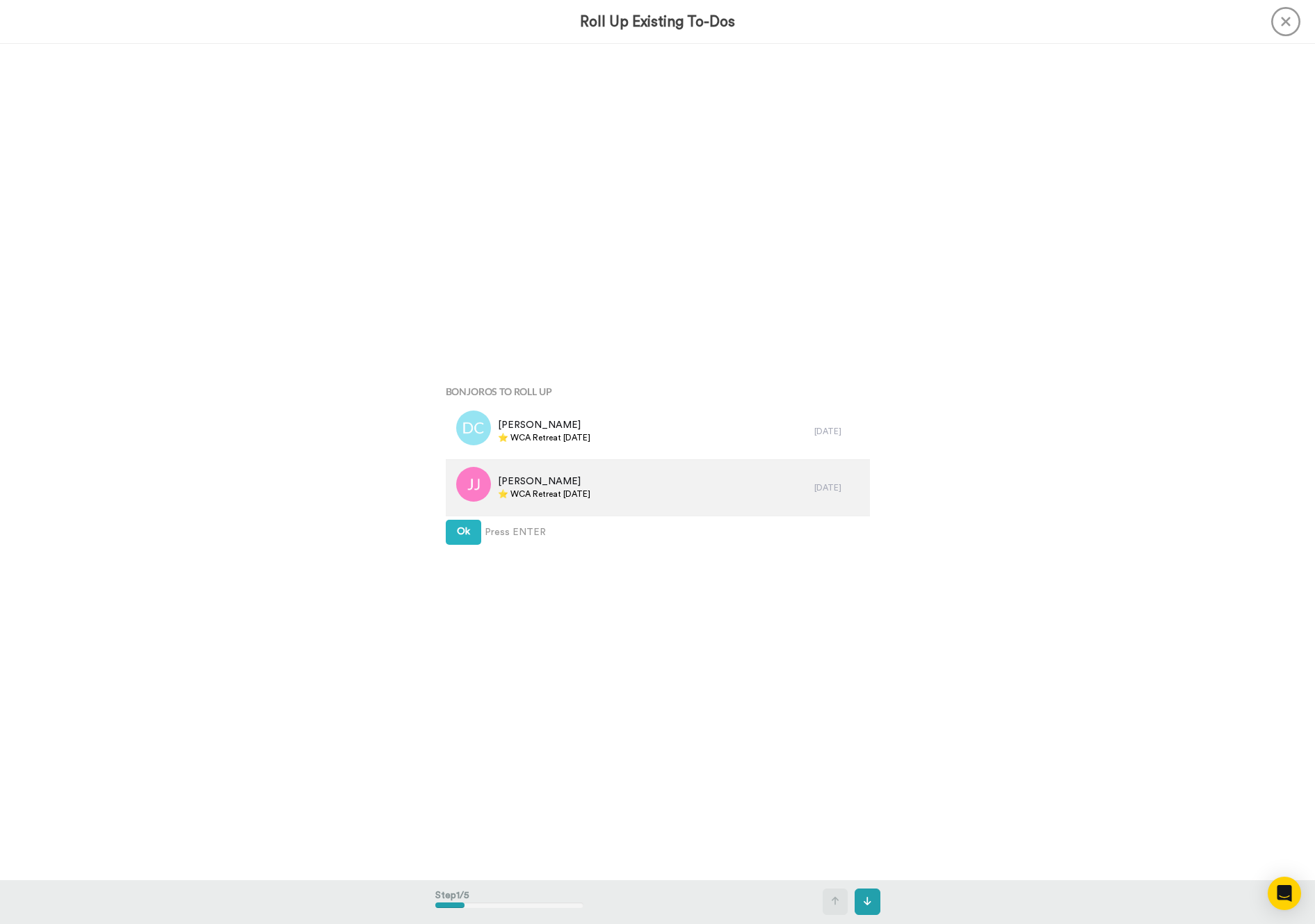
click at [554, 493] on span "⭐️ WCA Retreat [DATE]" at bounding box center [544, 493] width 92 height 11
copy div "⭐️ WCA Retreat [DATE]"
click at [460, 528] on span "Ok" at bounding box center [463, 531] width 13 height 10
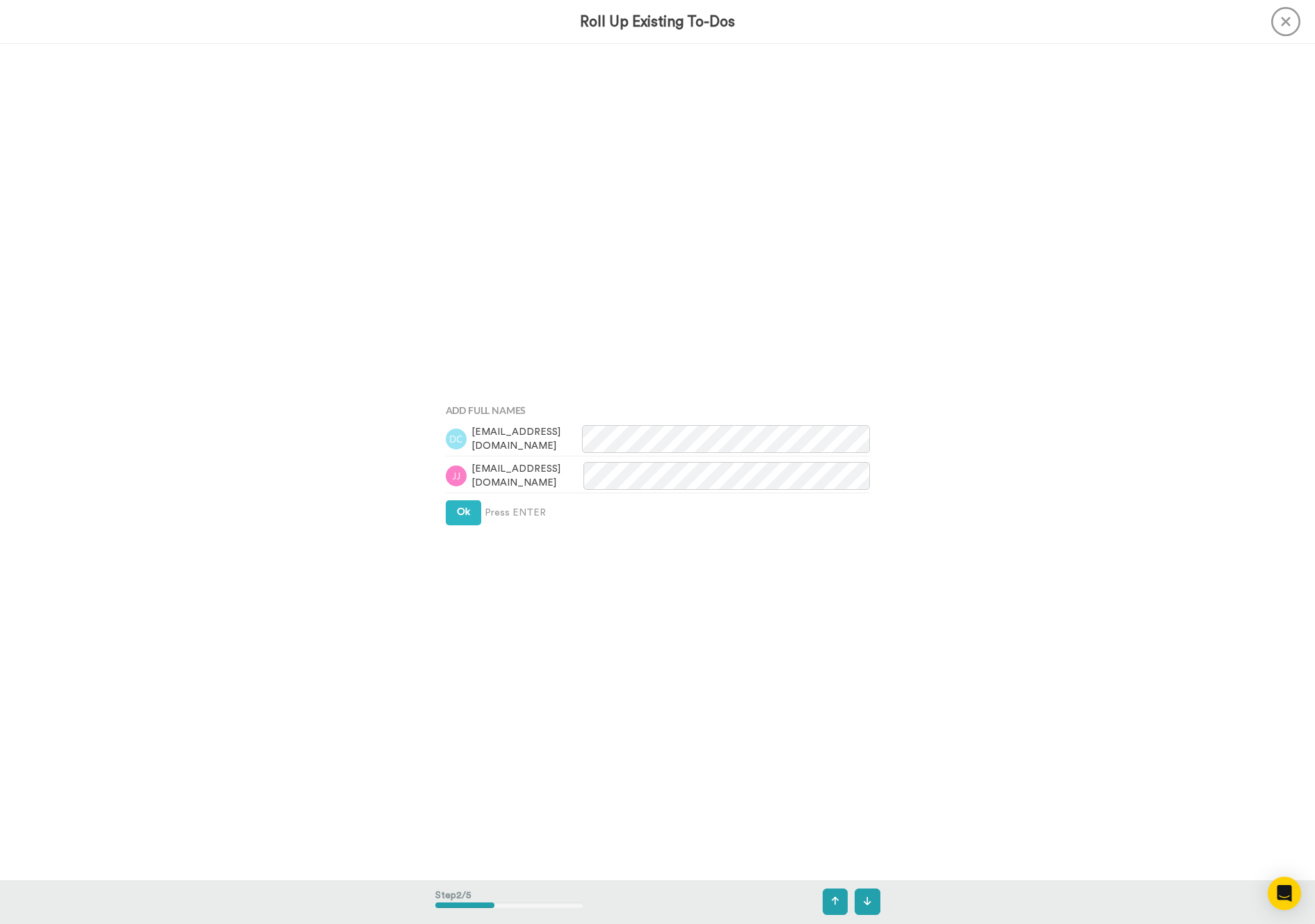
click at [460, 528] on div "Add Full Names 1journeyends@gmail.com ridingjackson@gmail.com Ok Press ENTER" at bounding box center [658, 460] width 445 height 462
click at [460, 509] on span "Ok" at bounding box center [463, 512] width 13 height 10
click at [470, 496] on button "Ok" at bounding box center [464, 499] width 35 height 25
click at [470, 496] on button "Ok" at bounding box center [464, 489] width 35 height 25
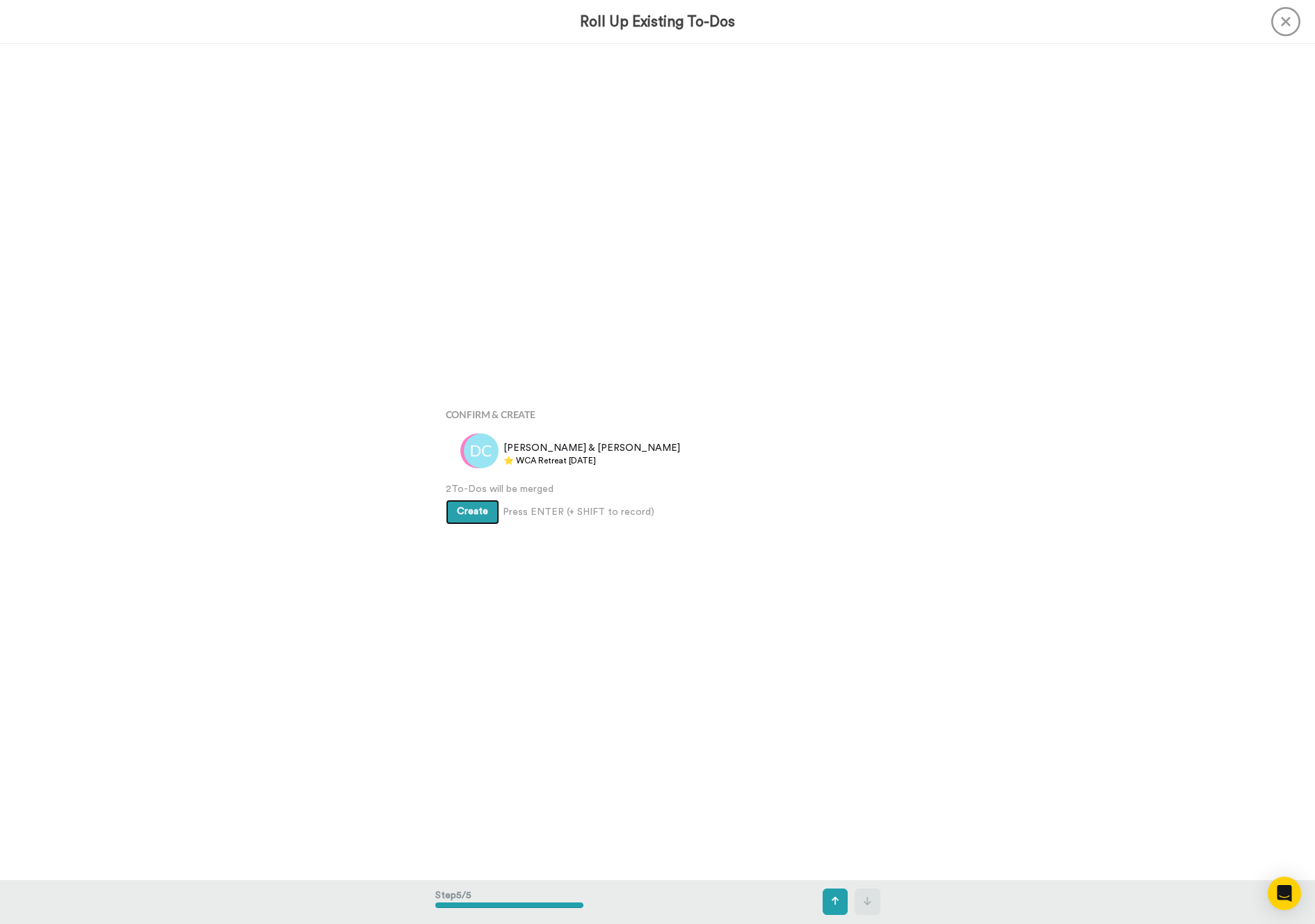
scroll to position [3342, 0]
click at [470, 511] on span "Create" at bounding box center [472, 509] width 31 height 10
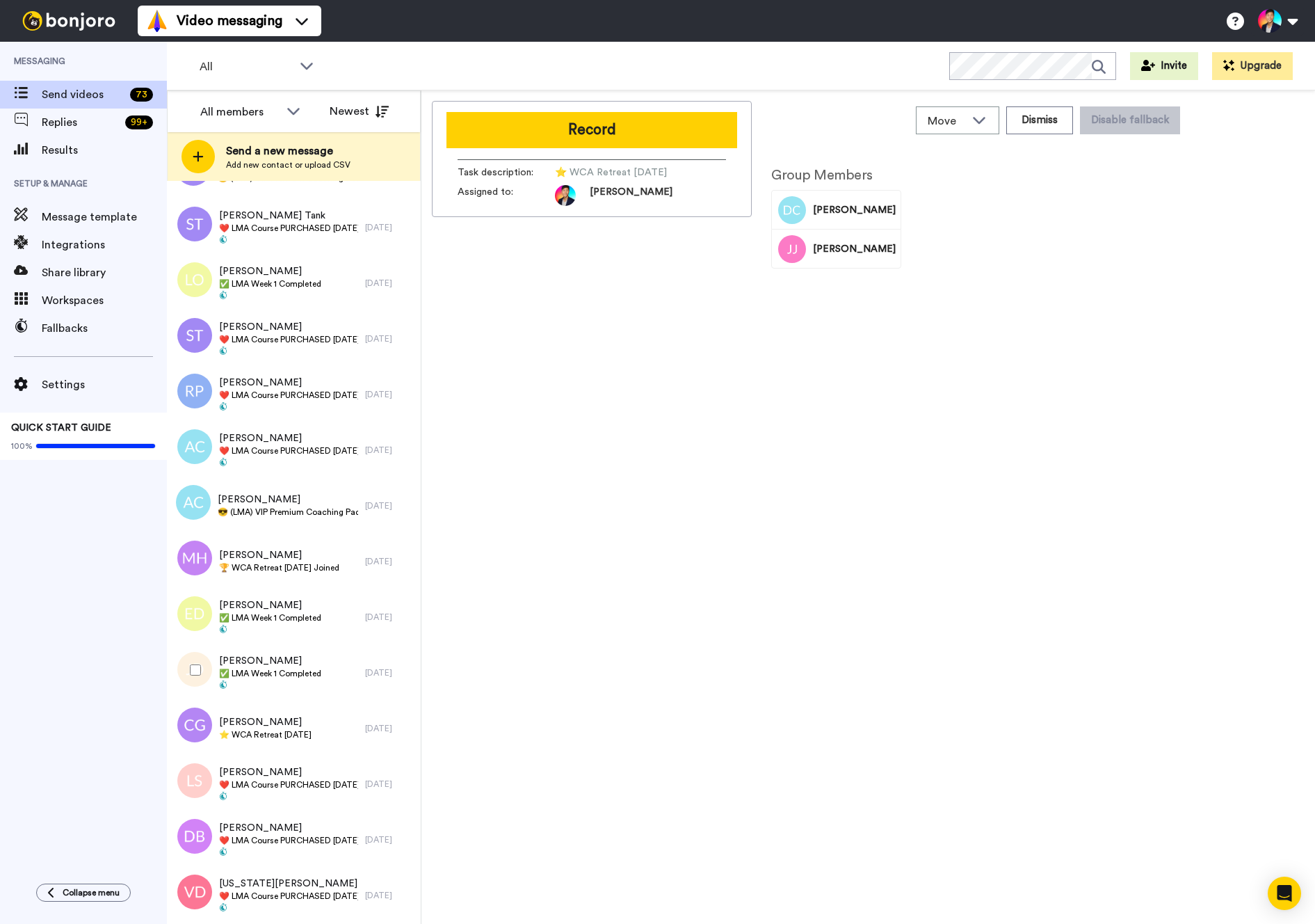
scroll to position [3375, 0]
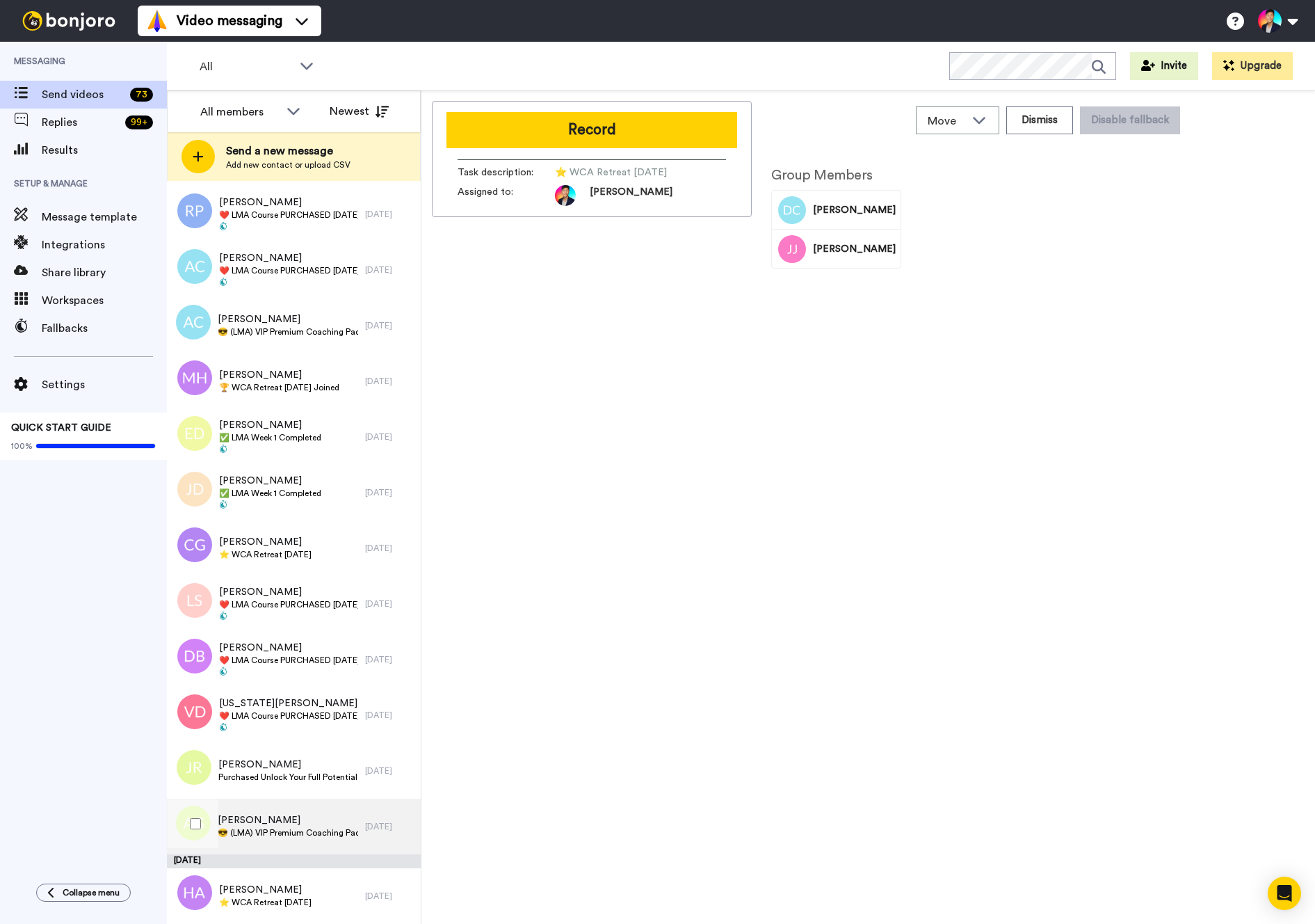
click at [286, 803] on div "[PERSON_NAME] 😎 (LMA) VIP Premium Coaching Package Purchased 😎" at bounding box center [267, 826] width 199 height 56
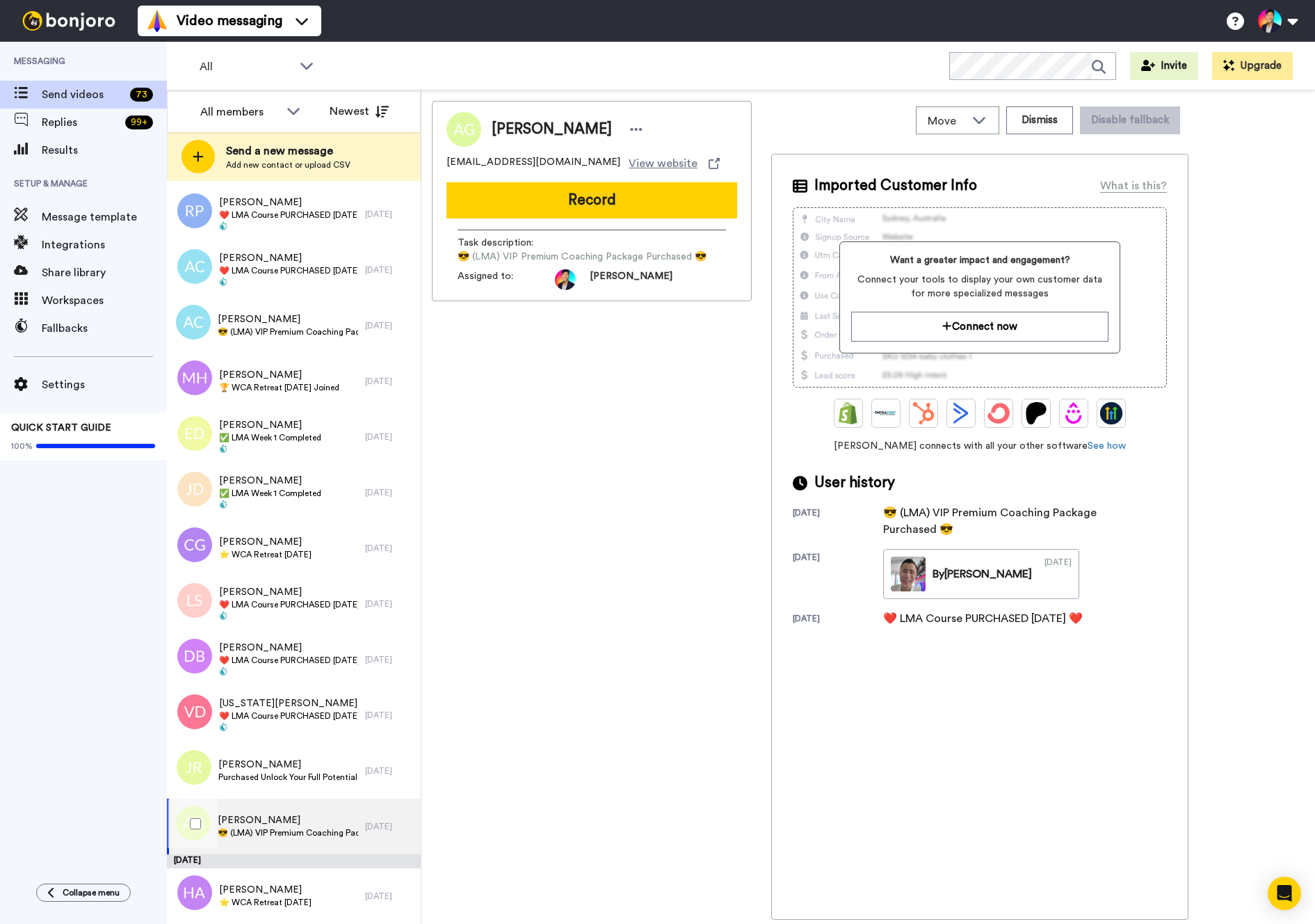
click at [208, 820] on div at bounding box center [193, 824] width 50 height 49
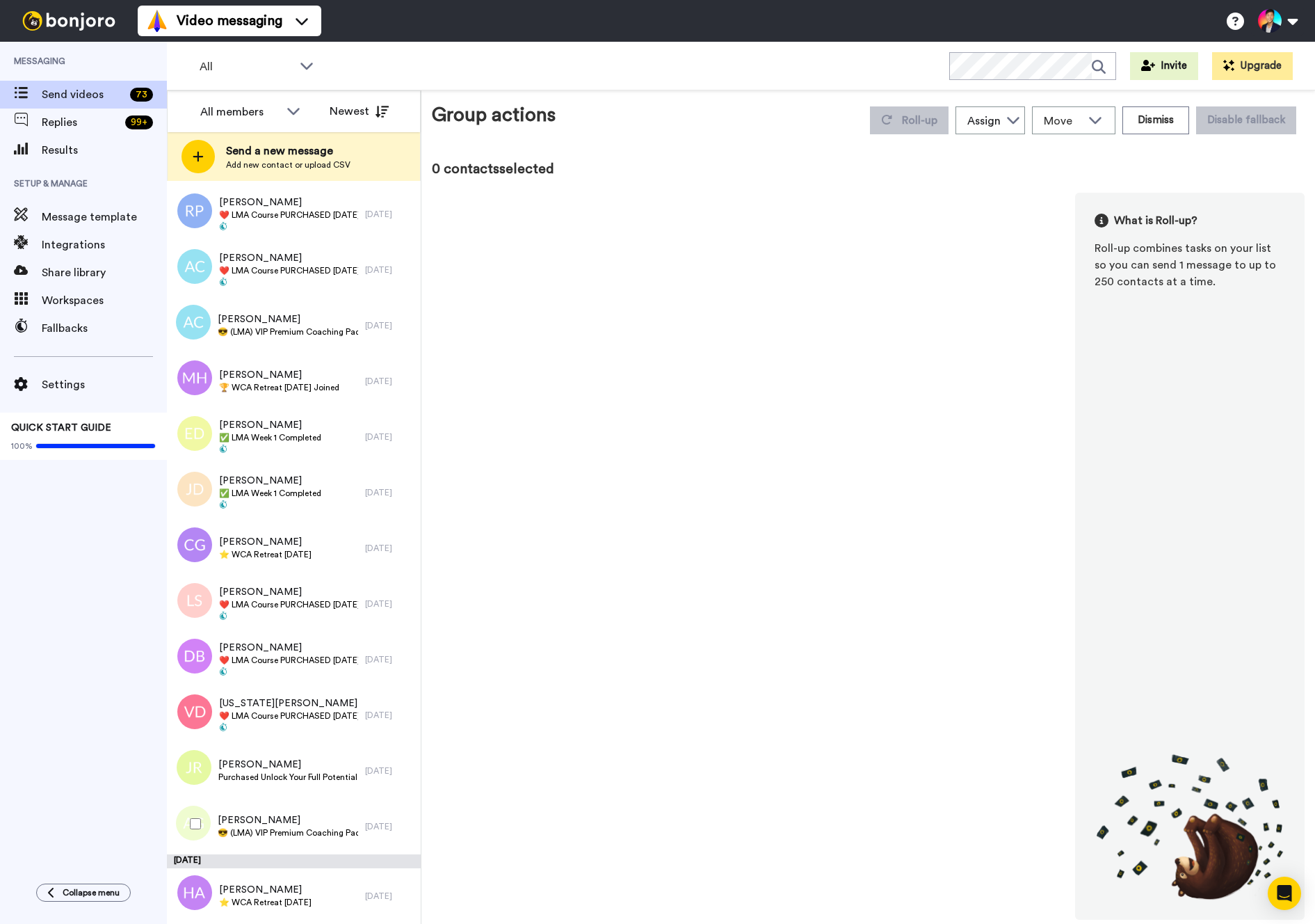
scroll to position [3326, 0]
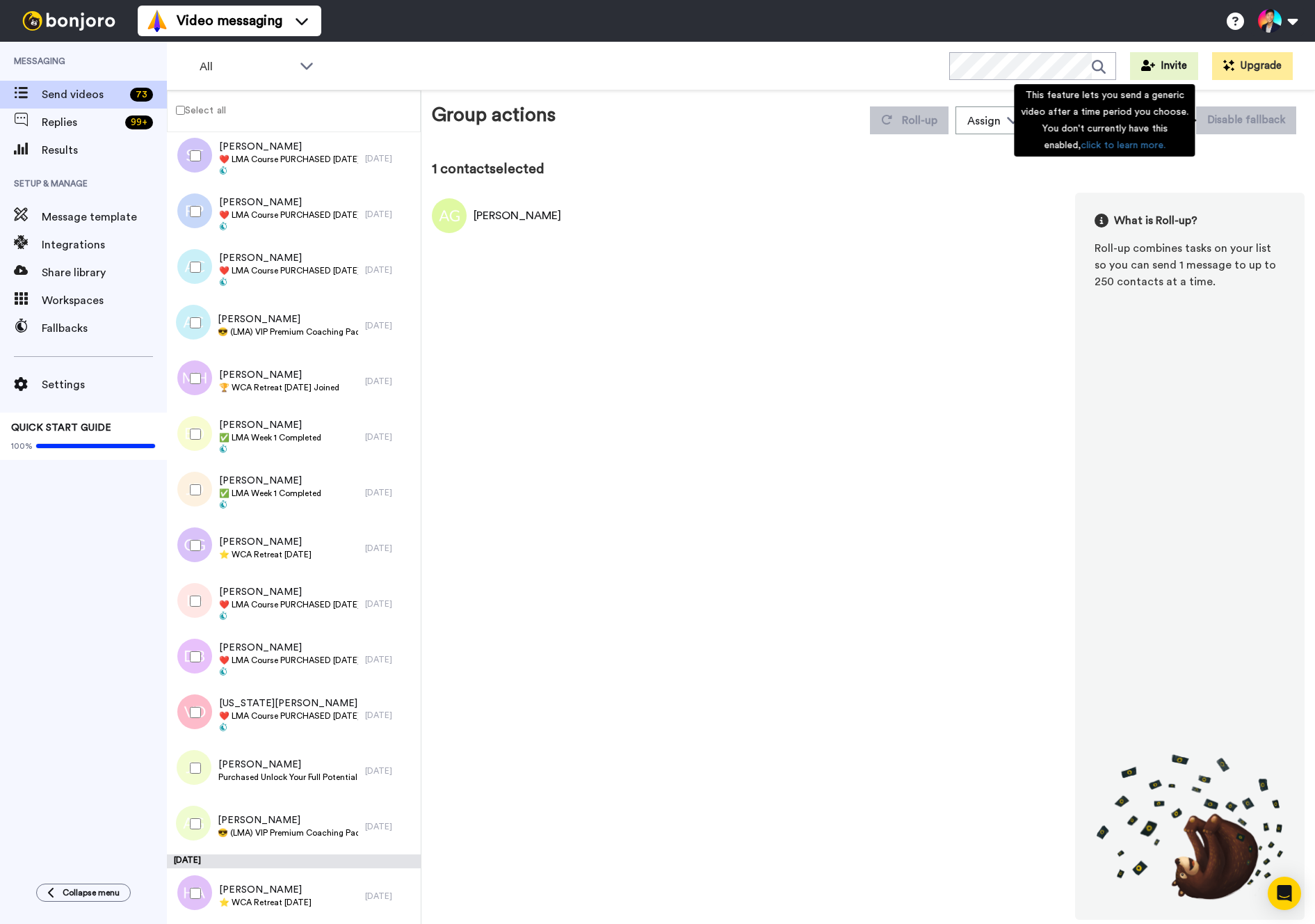
click at [1181, 120] on div "This feature lets you send a generic video after a time period you choose. You …" at bounding box center [1104, 120] width 181 height 73
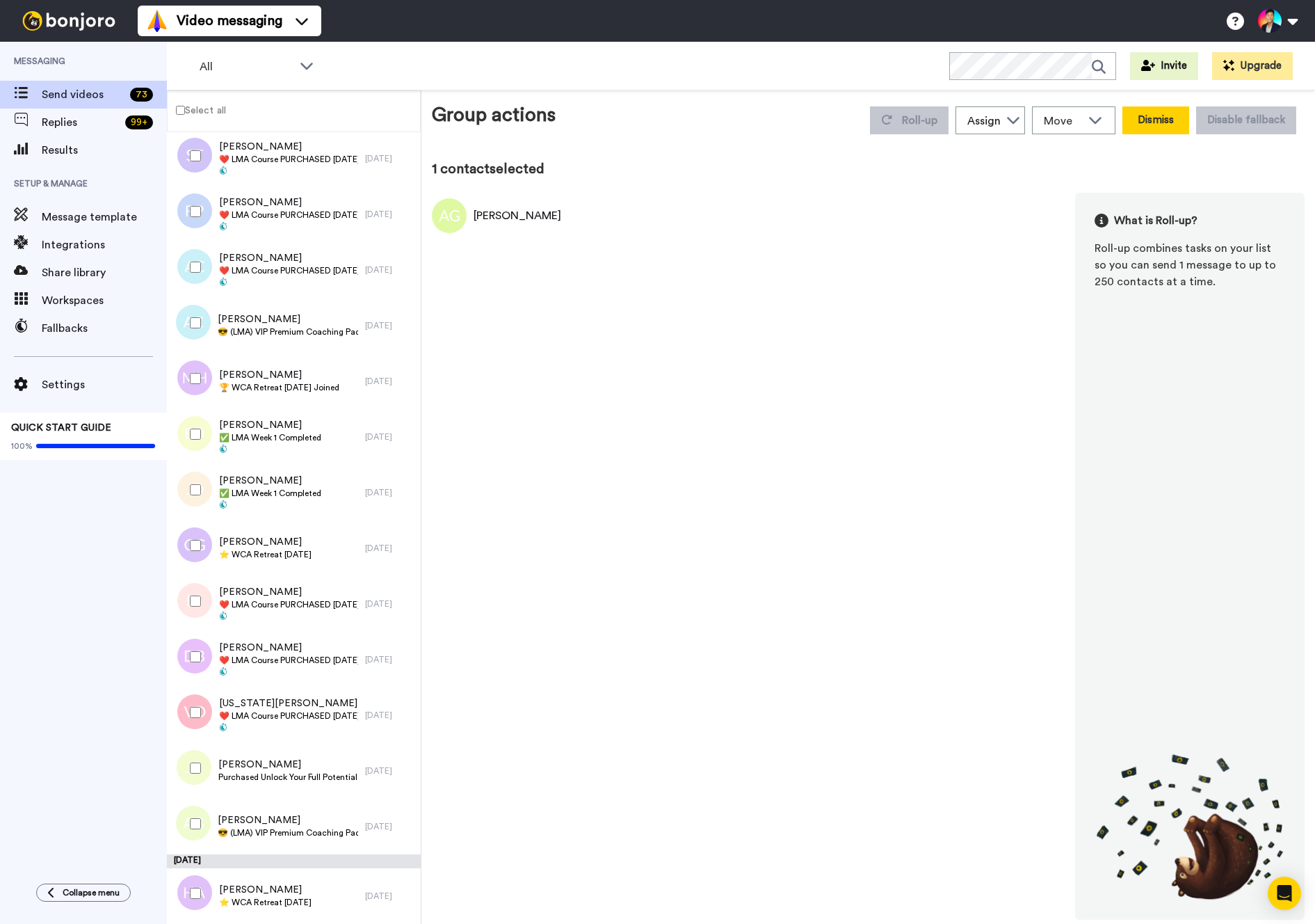
click at [1154, 131] on button "Dismiss" at bounding box center [1155, 120] width 66 height 27
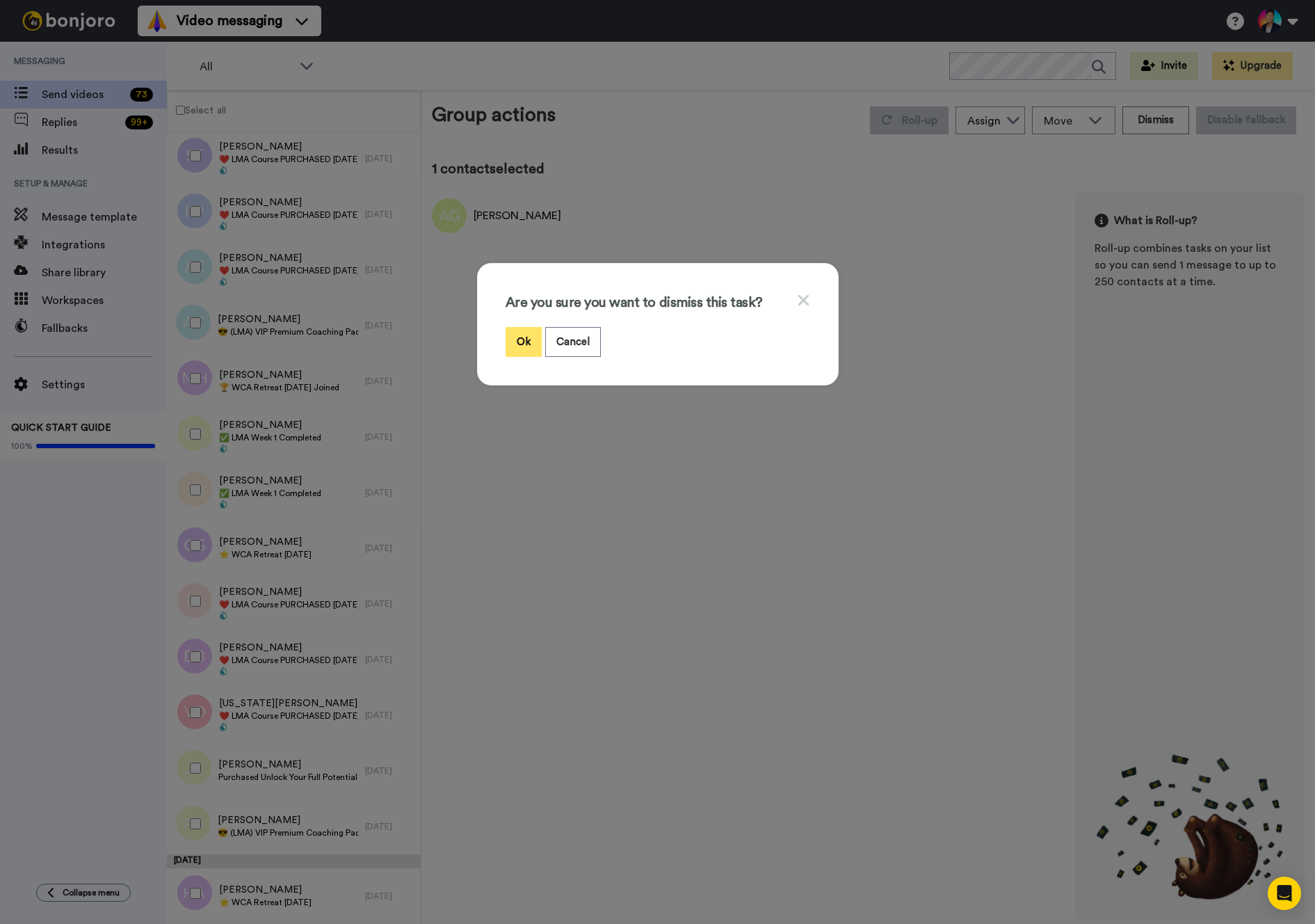
click at [522, 347] on button "Ok" at bounding box center [523, 341] width 36 height 30
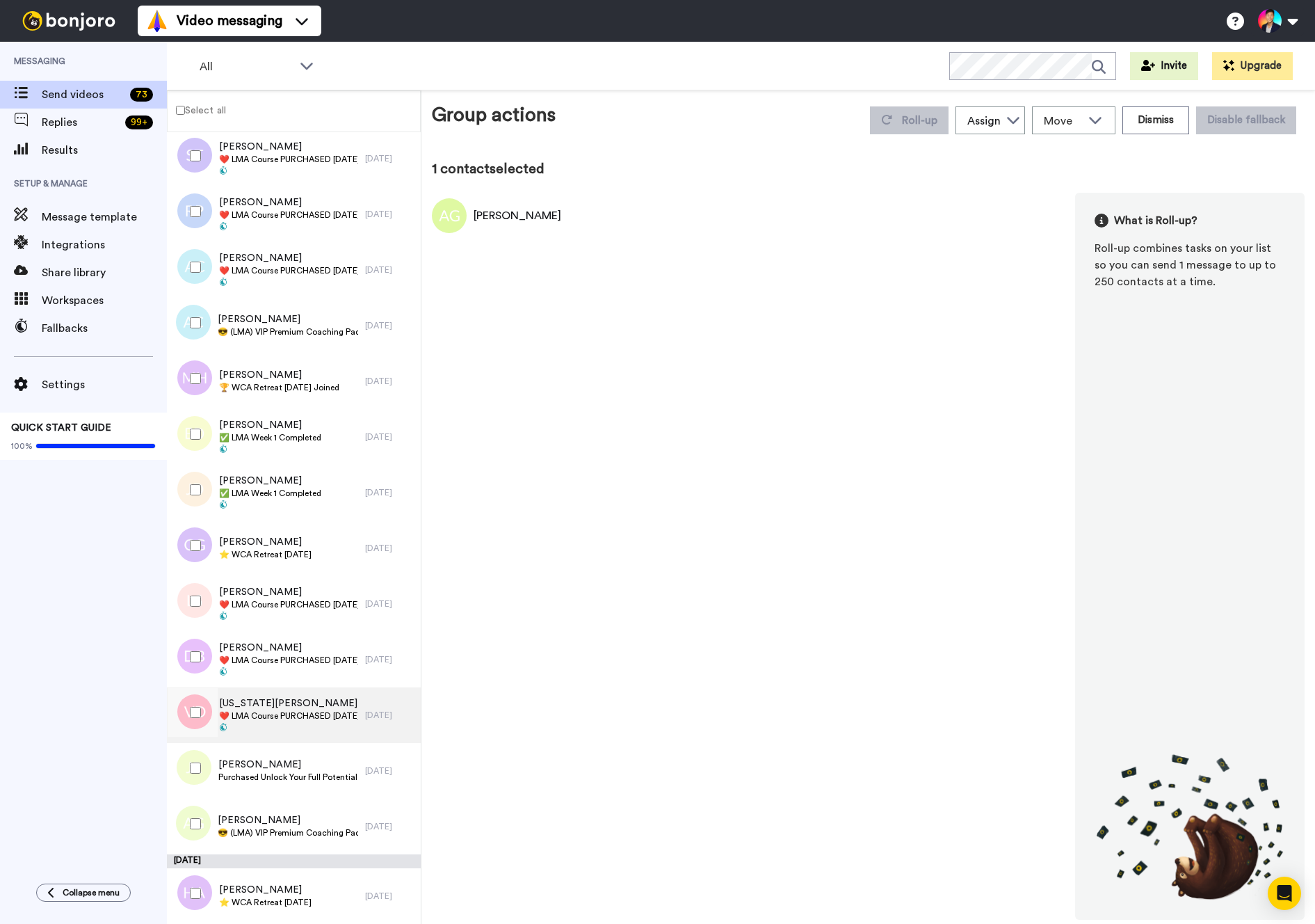
scroll to position [3320, 0]
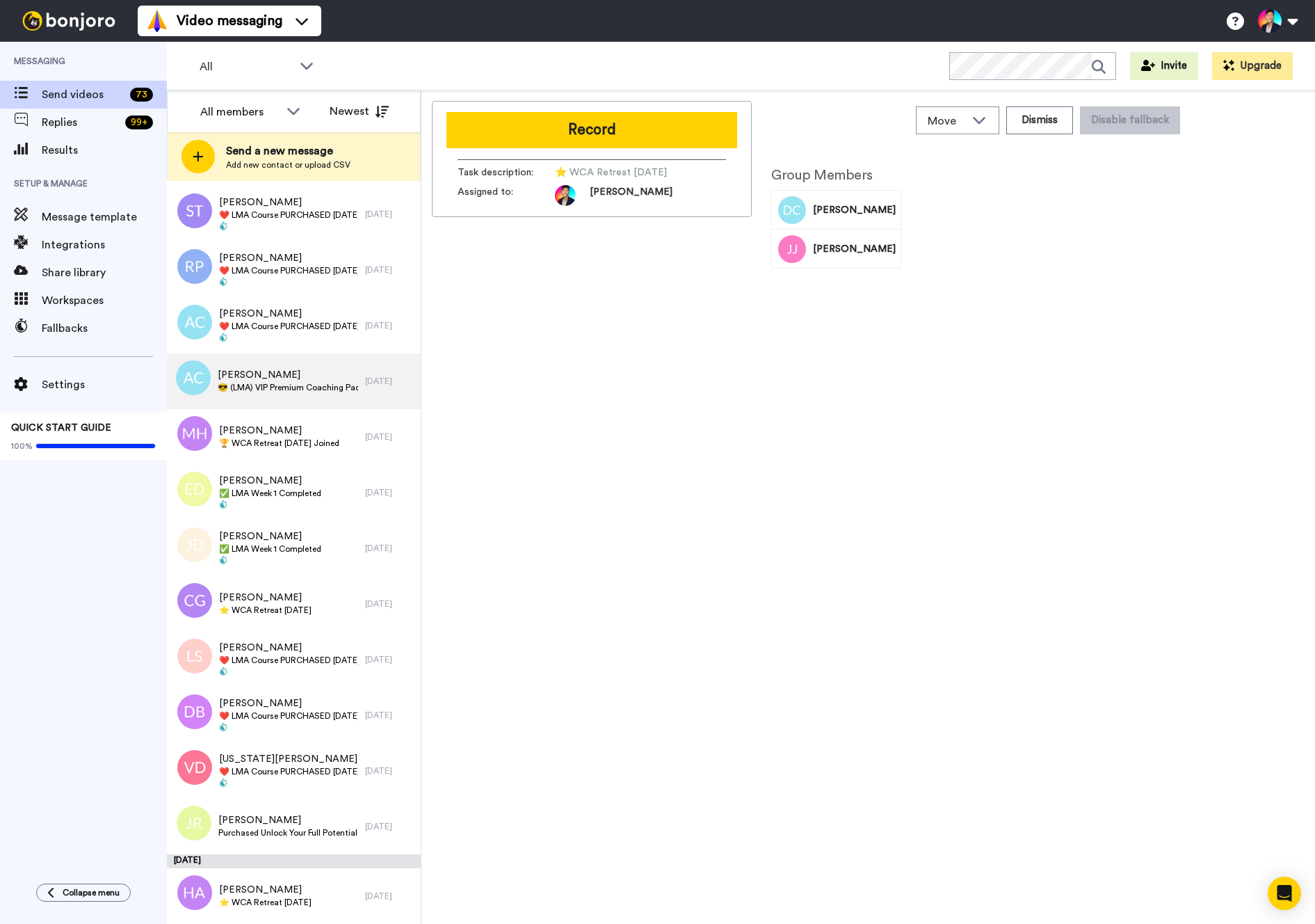
scroll to position [3319, 0]
click at [272, 379] on span "April Charlton" at bounding box center [288, 375] width 141 height 14
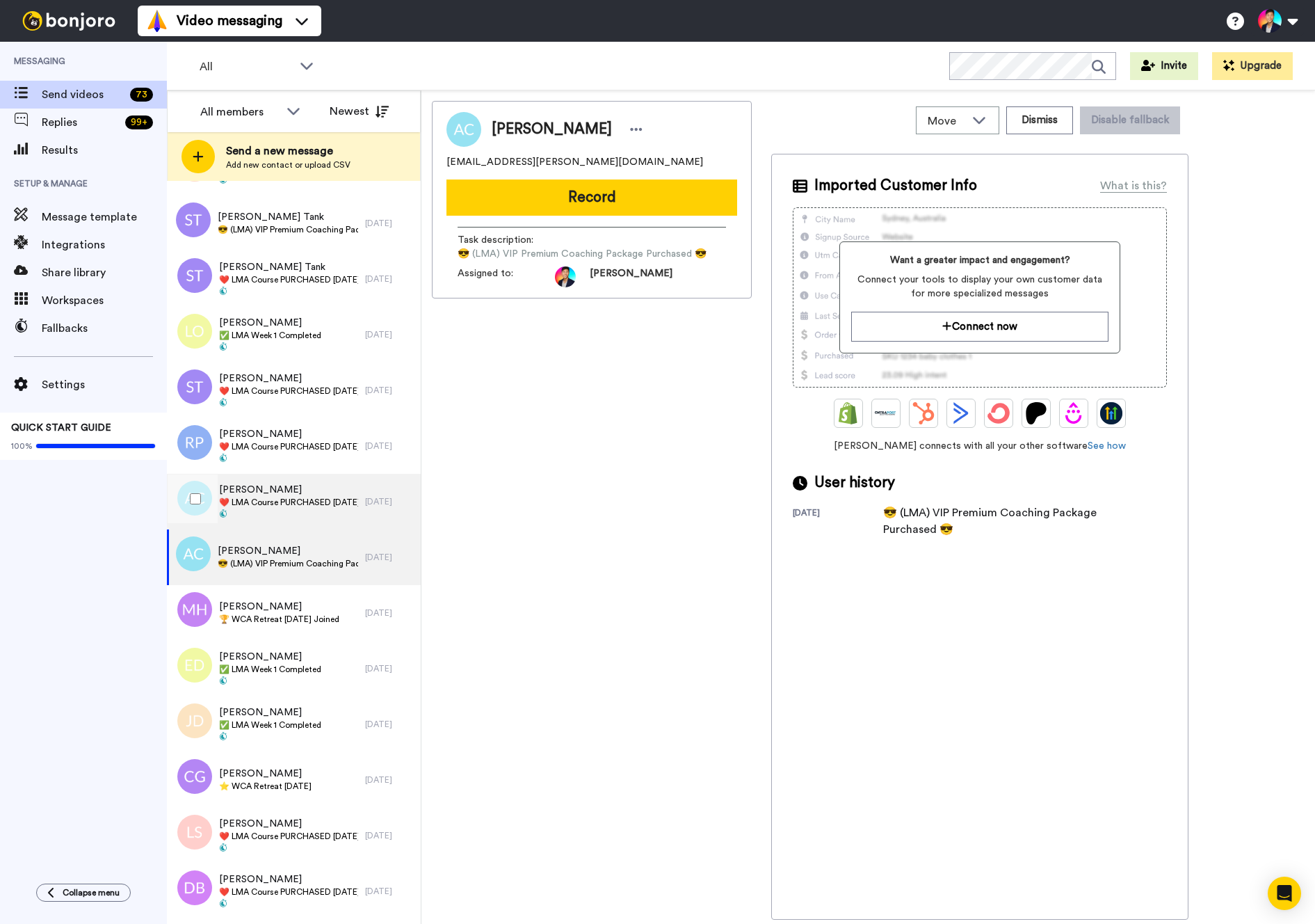
scroll to position [2864, 0]
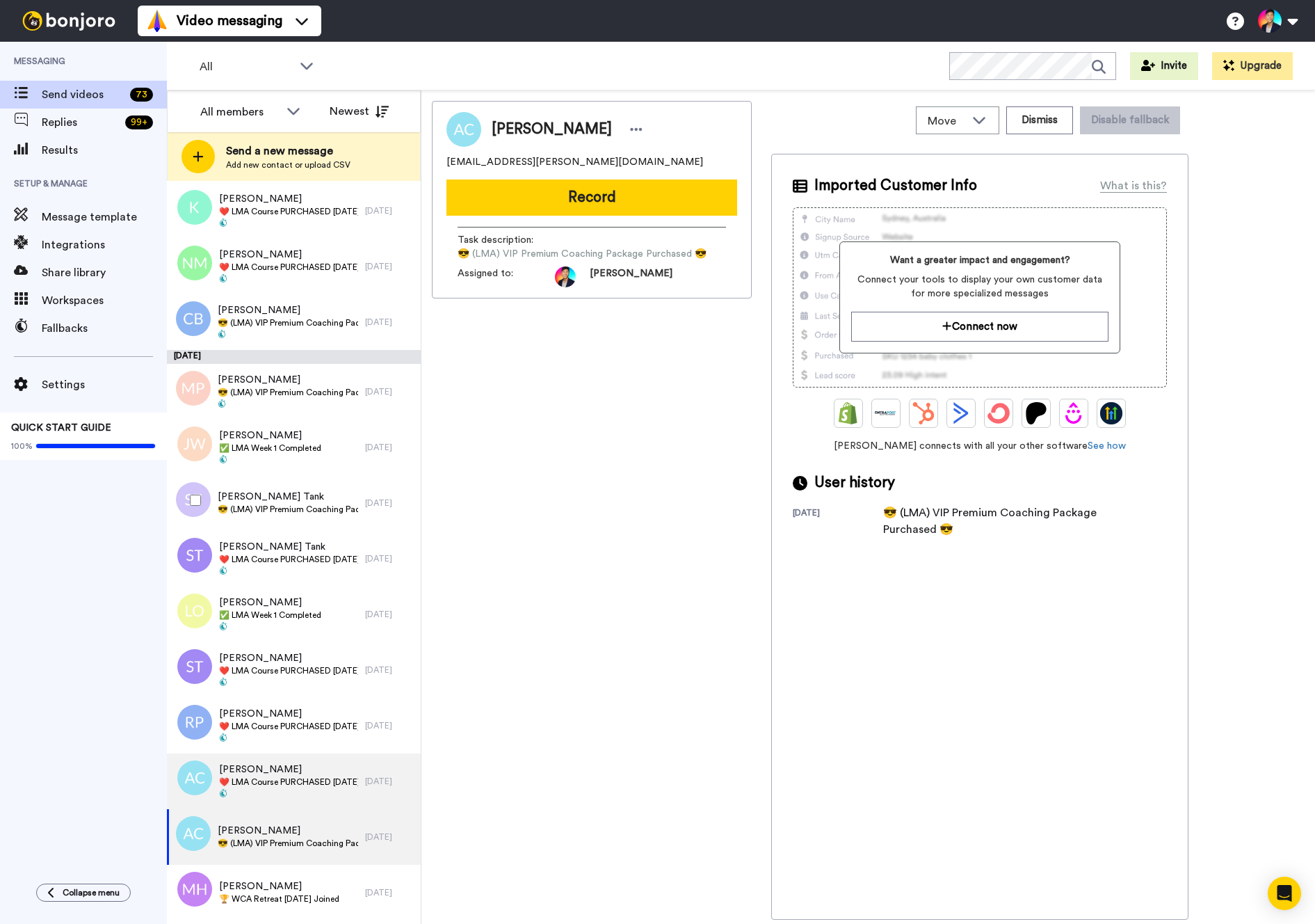
click at [294, 504] on span "😎 (LMA) VIP Premium Coaching Package Purchased 😎" at bounding box center [288, 509] width 141 height 11
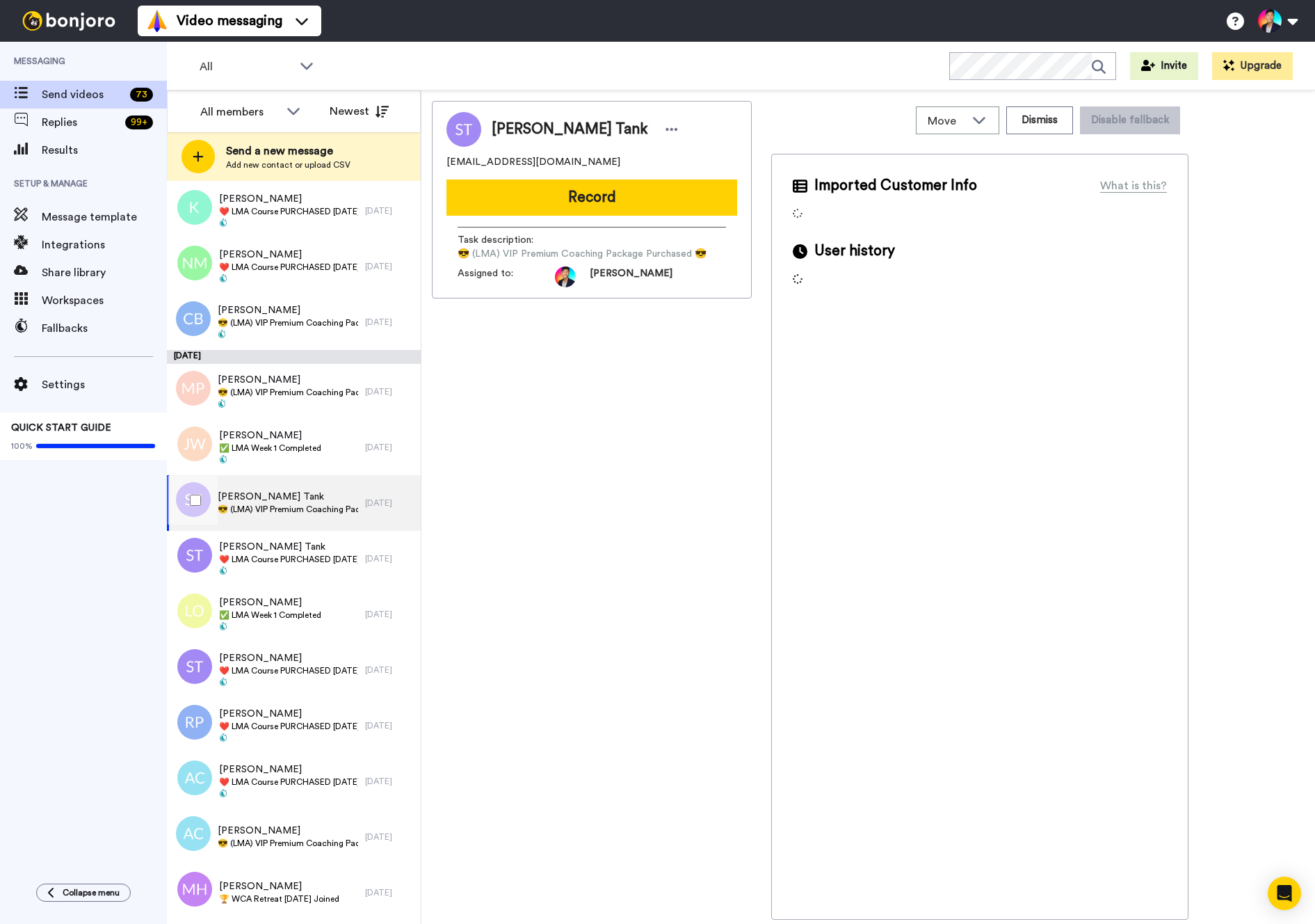
scroll to position [2858, 0]
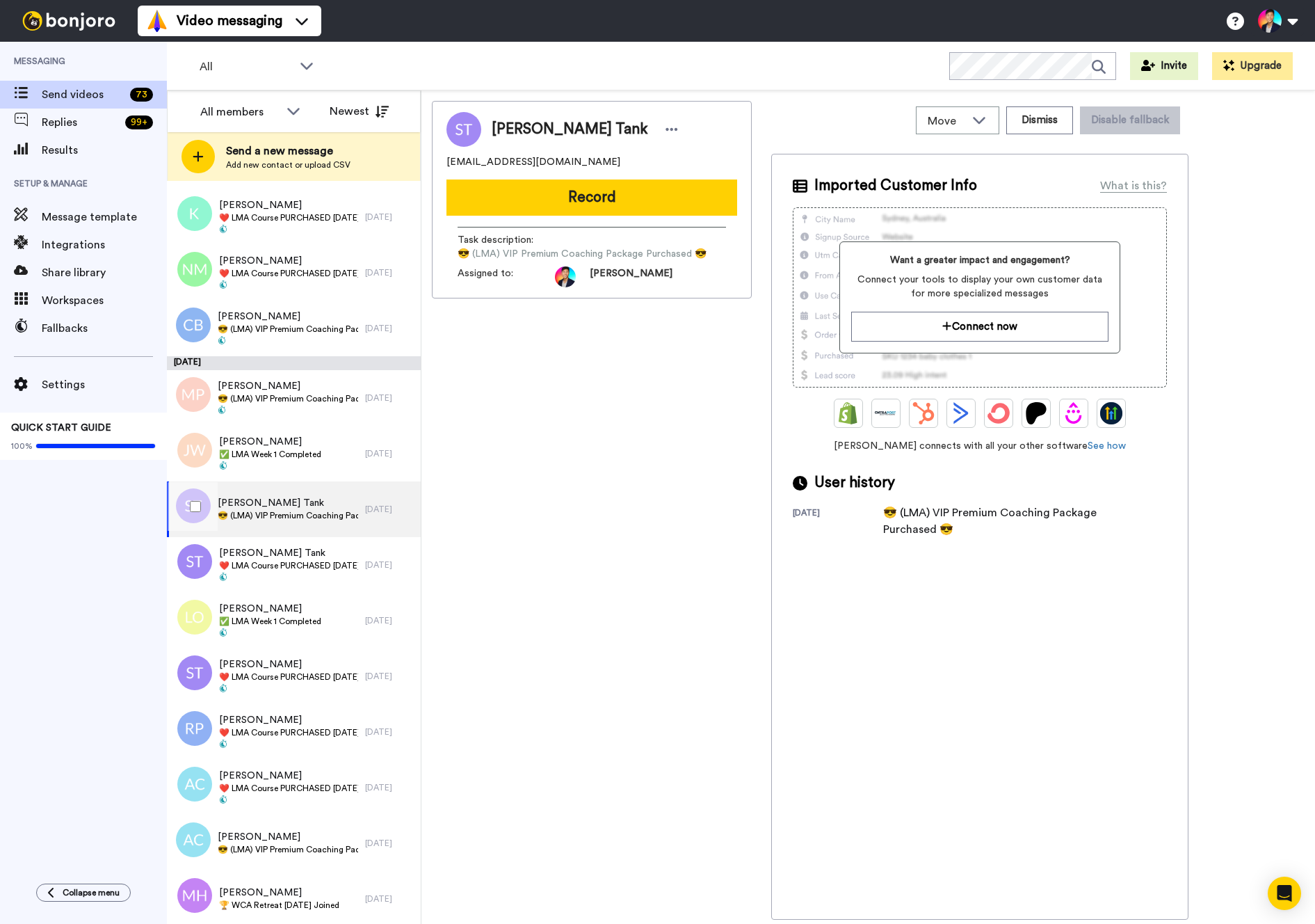
click at [204, 499] on div at bounding box center [193, 506] width 50 height 49
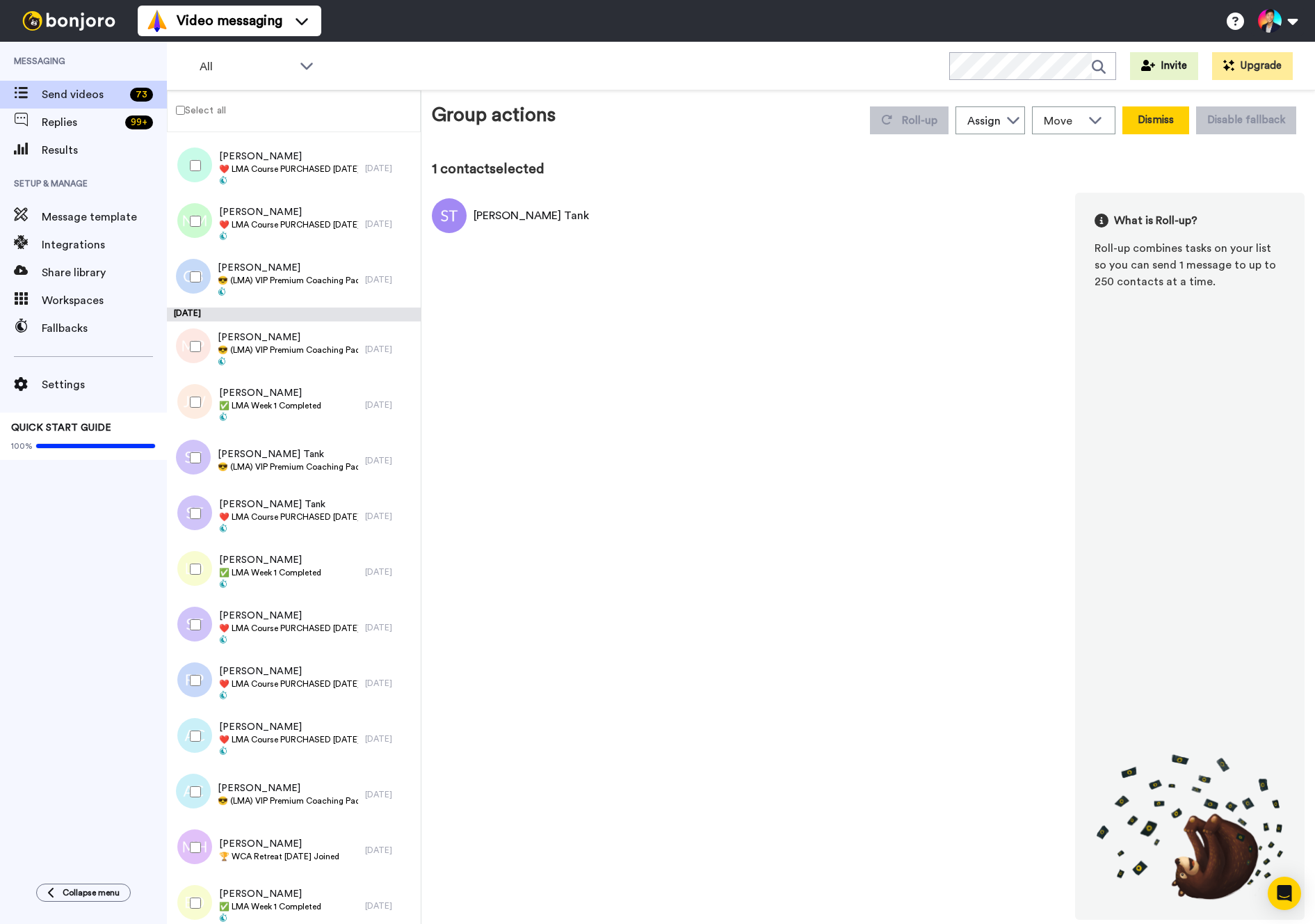
click at [1166, 125] on button "Dismiss" at bounding box center [1155, 120] width 66 height 27
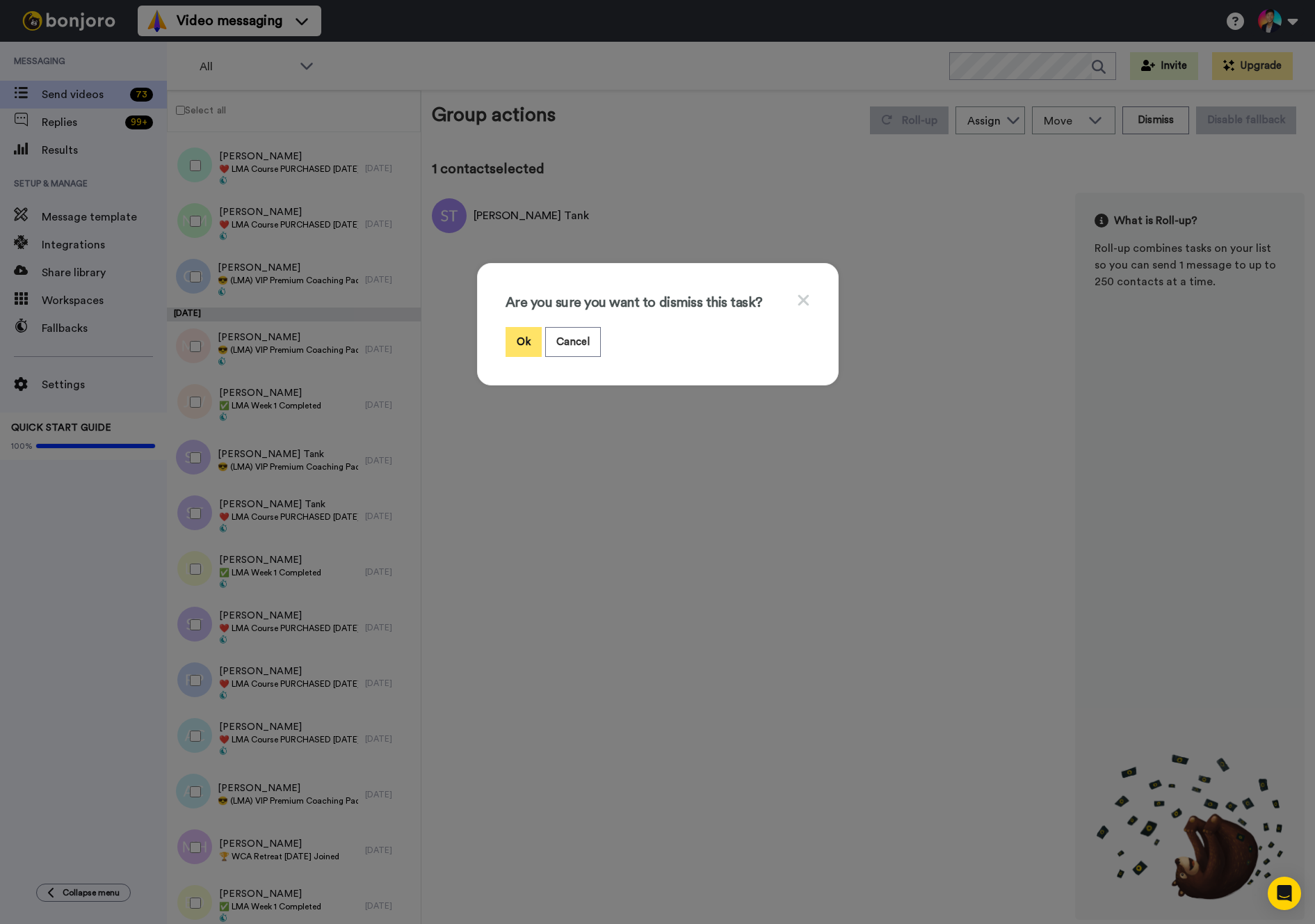
click at [510, 341] on button "Ok" at bounding box center [523, 341] width 36 height 30
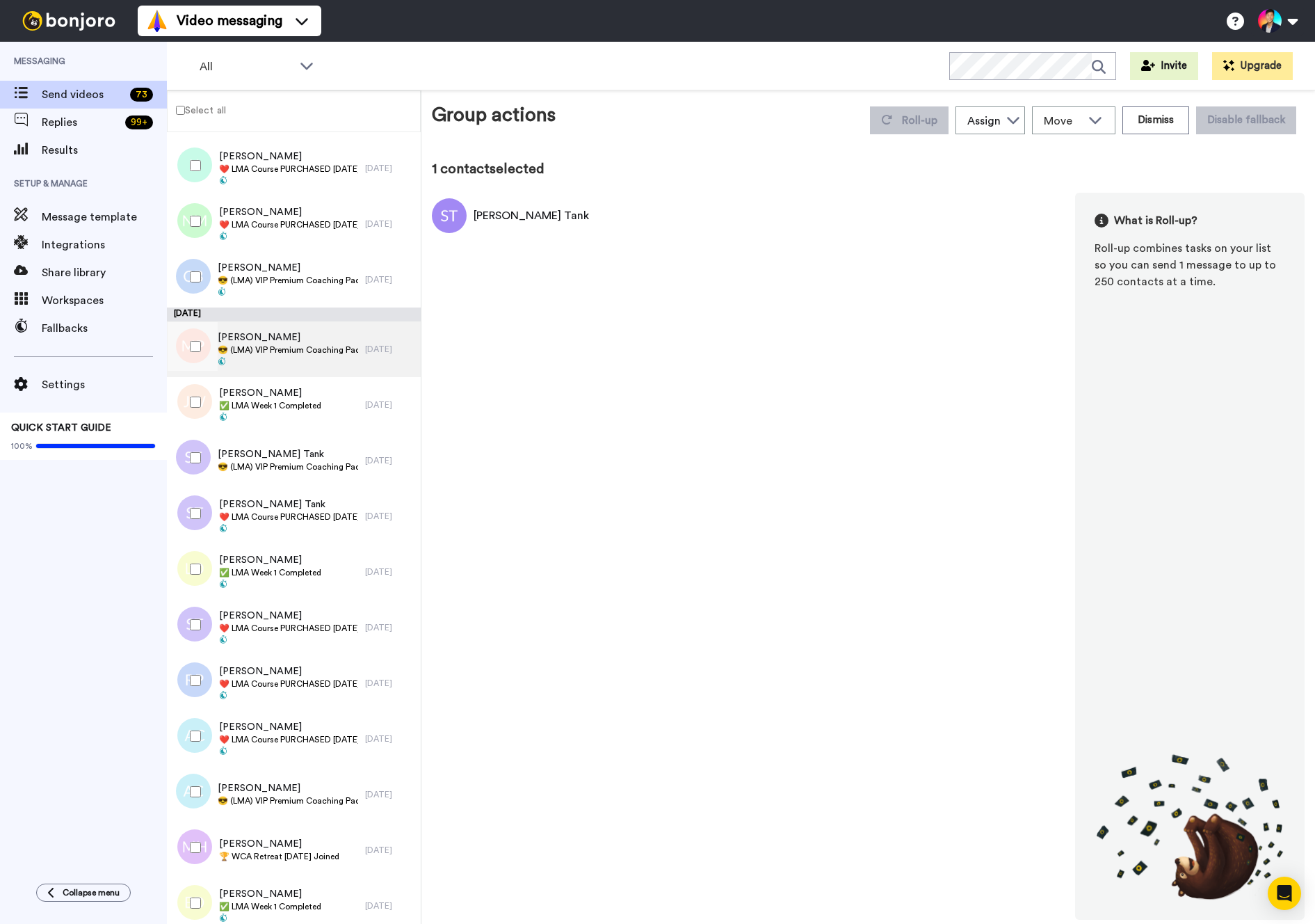
click at [339, 354] on span "😎 (LMA) VIP Premium Coaching Package Purchased 😎" at bounding box center [288, 350] width 141 height 11
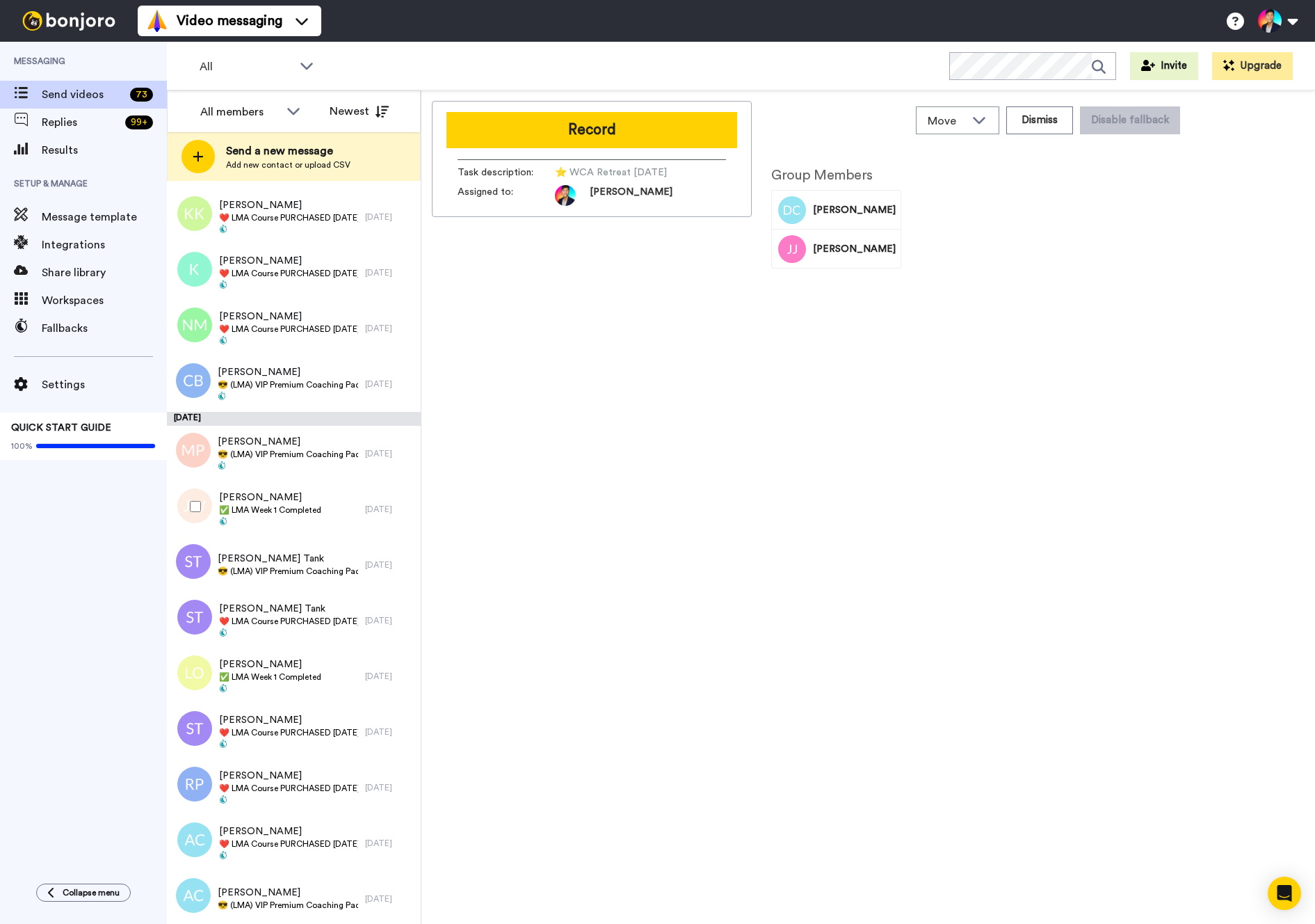
scroll to position [2745, 0]
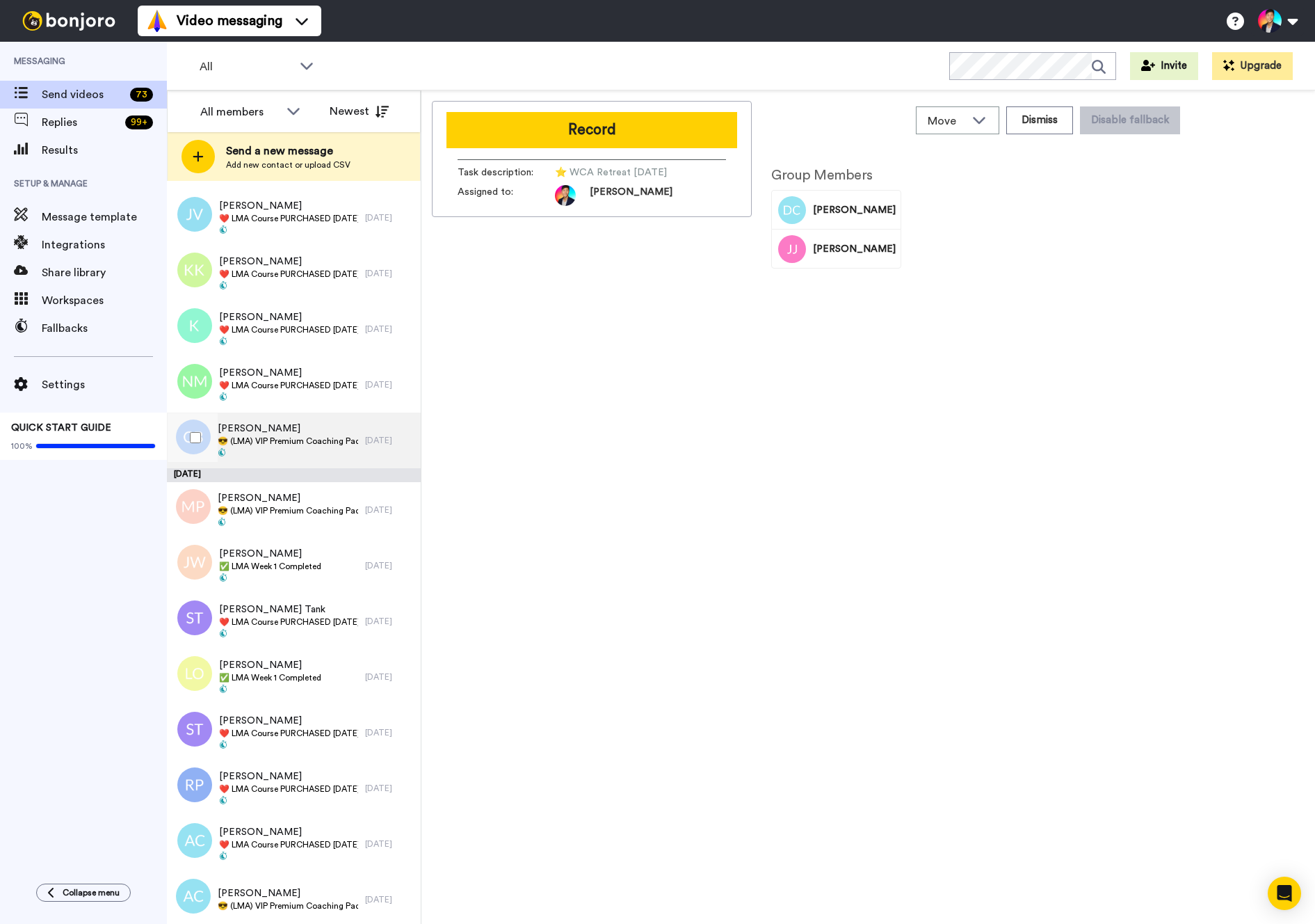
click at [255, 424] on span "Catherine Boll" at bounding box center [288, 428] width 141 height 14
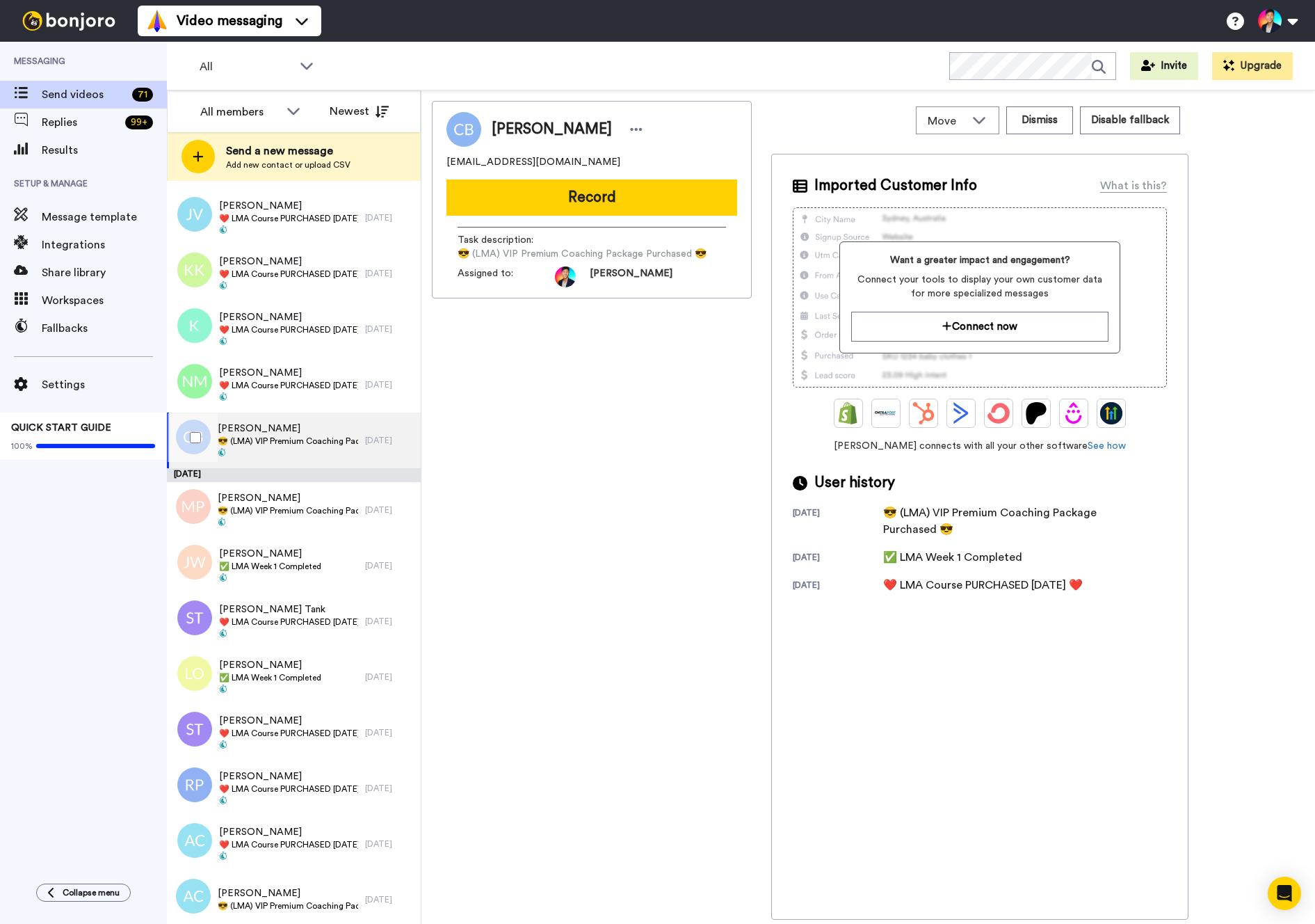
click at [272, 433] on span "Catherine Boll" at bounding box center [288, 428] width 141 height 14
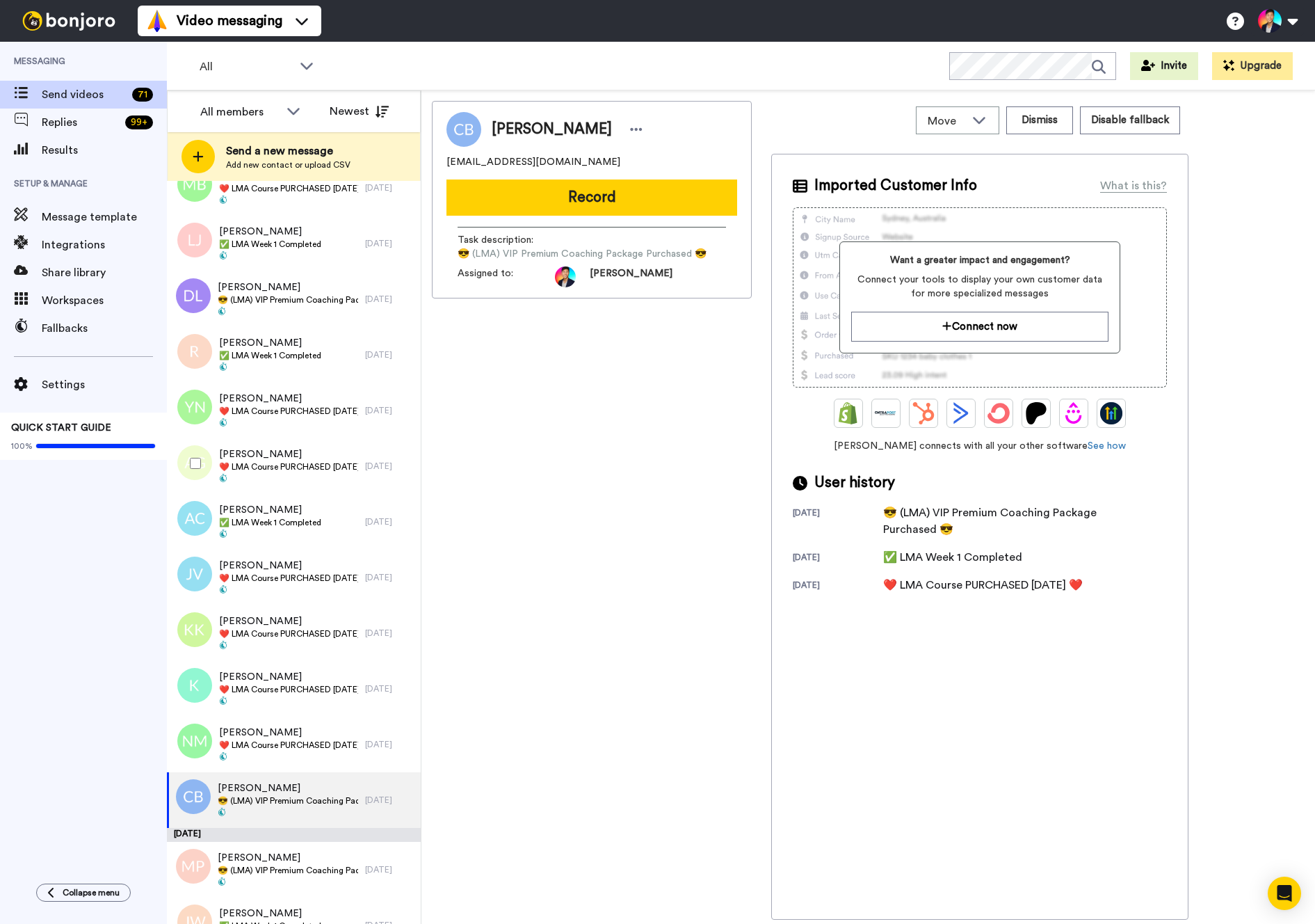
scroll to position [2257, 0]
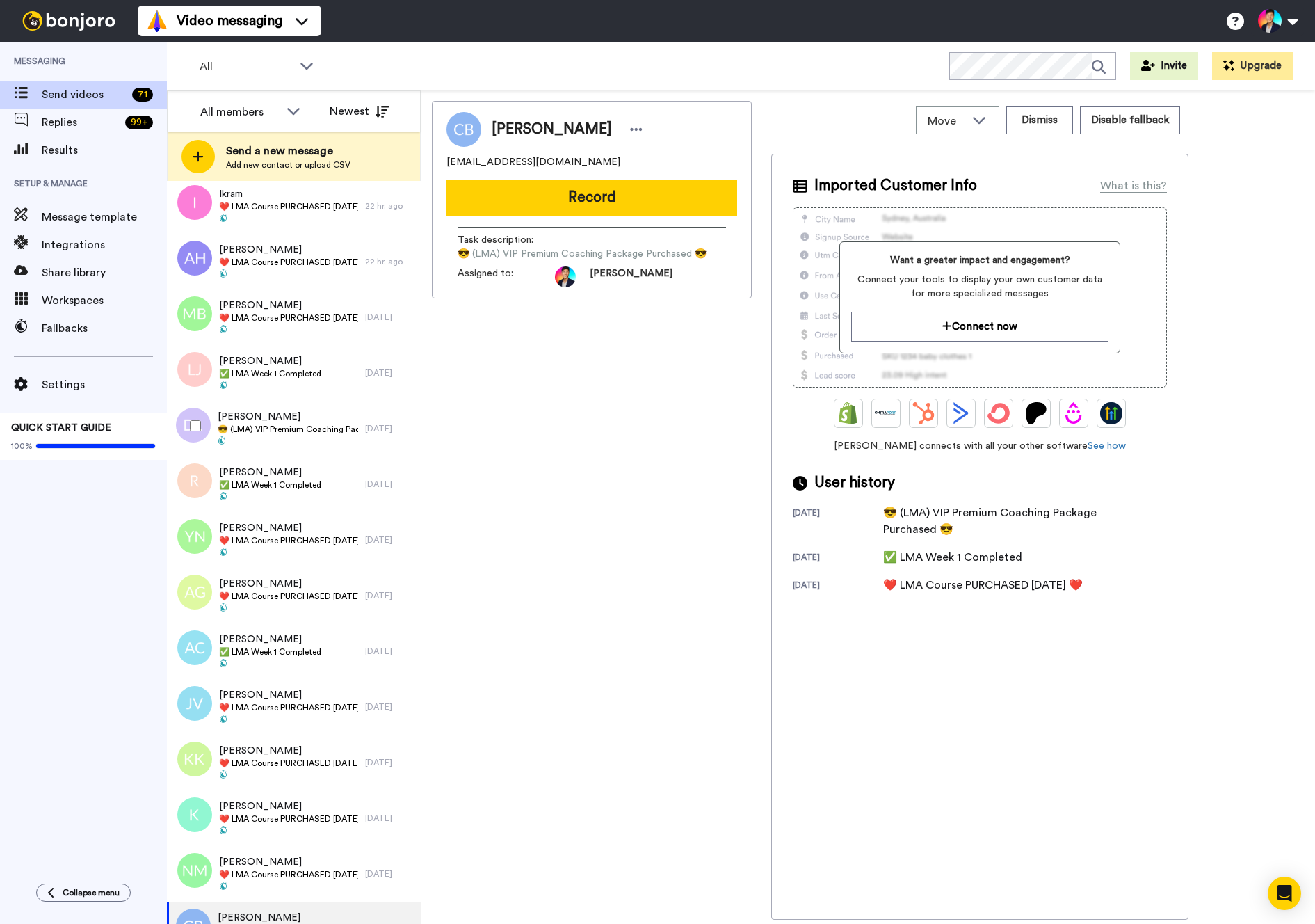
click at [272, 433] on span "😎 (LMA) VIP Premium Coaching Package Purchased 😎" at bounding box center [288, 429] width 141 height 11
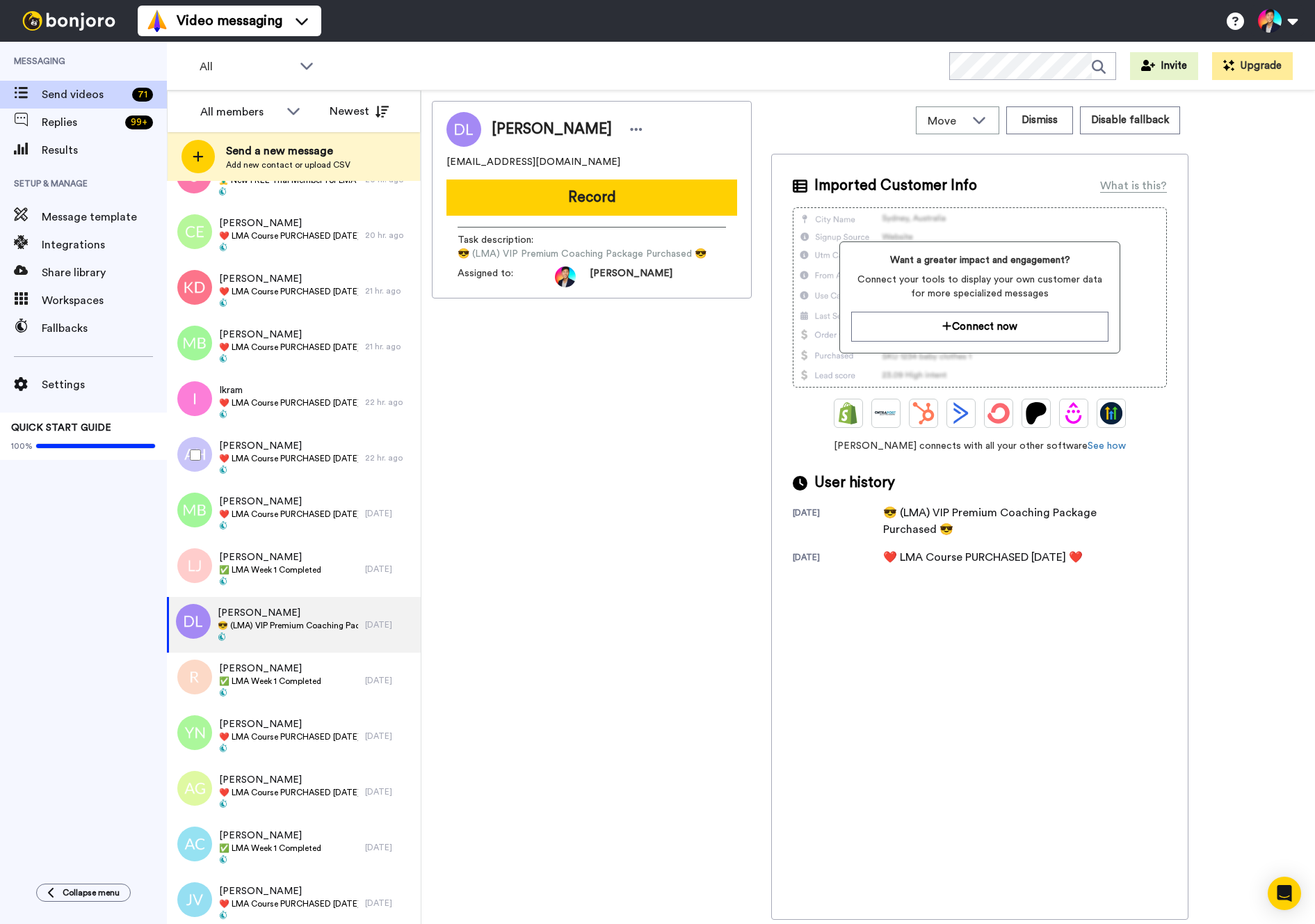
scroll to position [1614, 0]
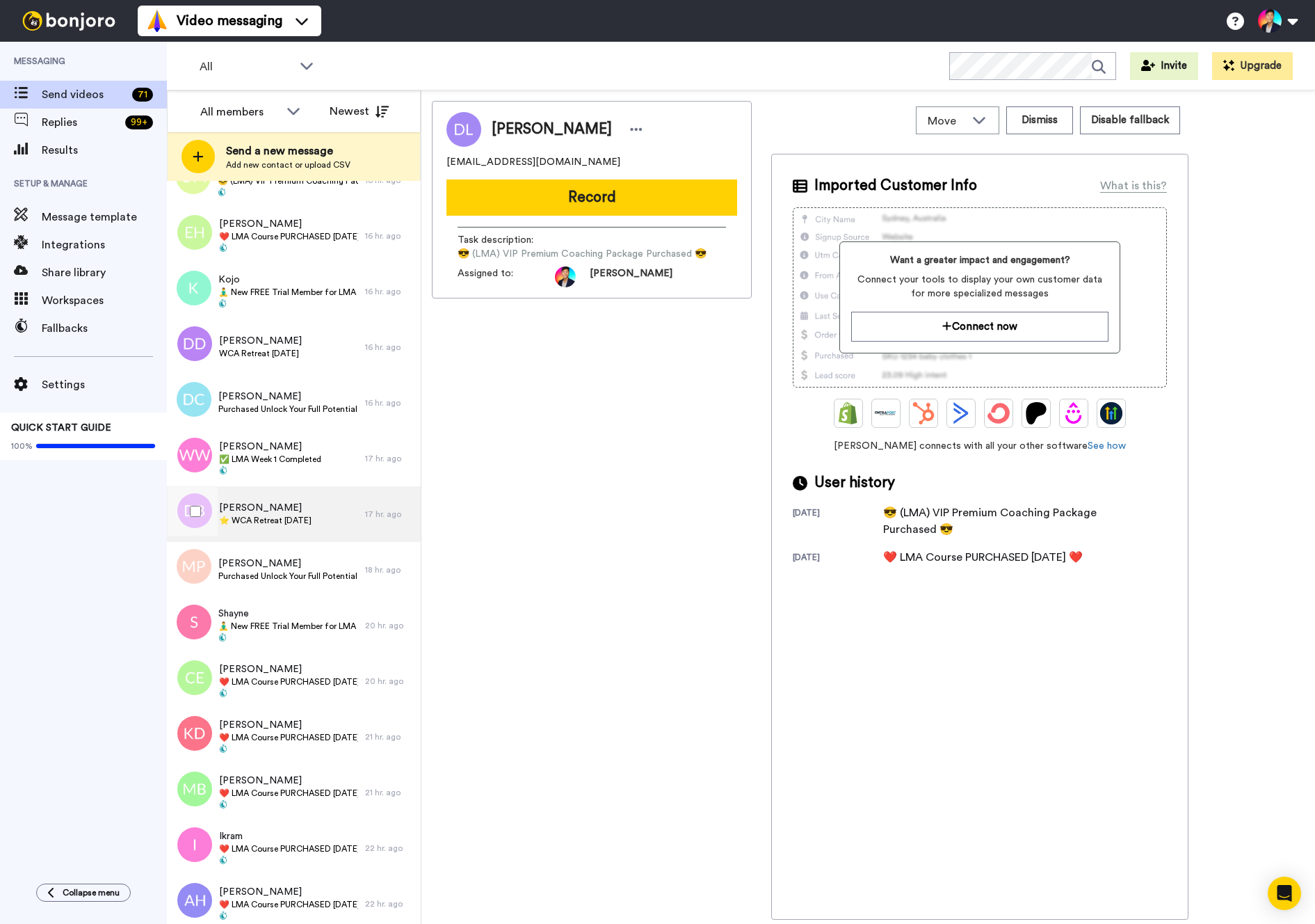
click at [285, 522] on span "⭐️ WCA Retreat 18th Nov 2026" at bounding box center [265, 520] width 92 height 11
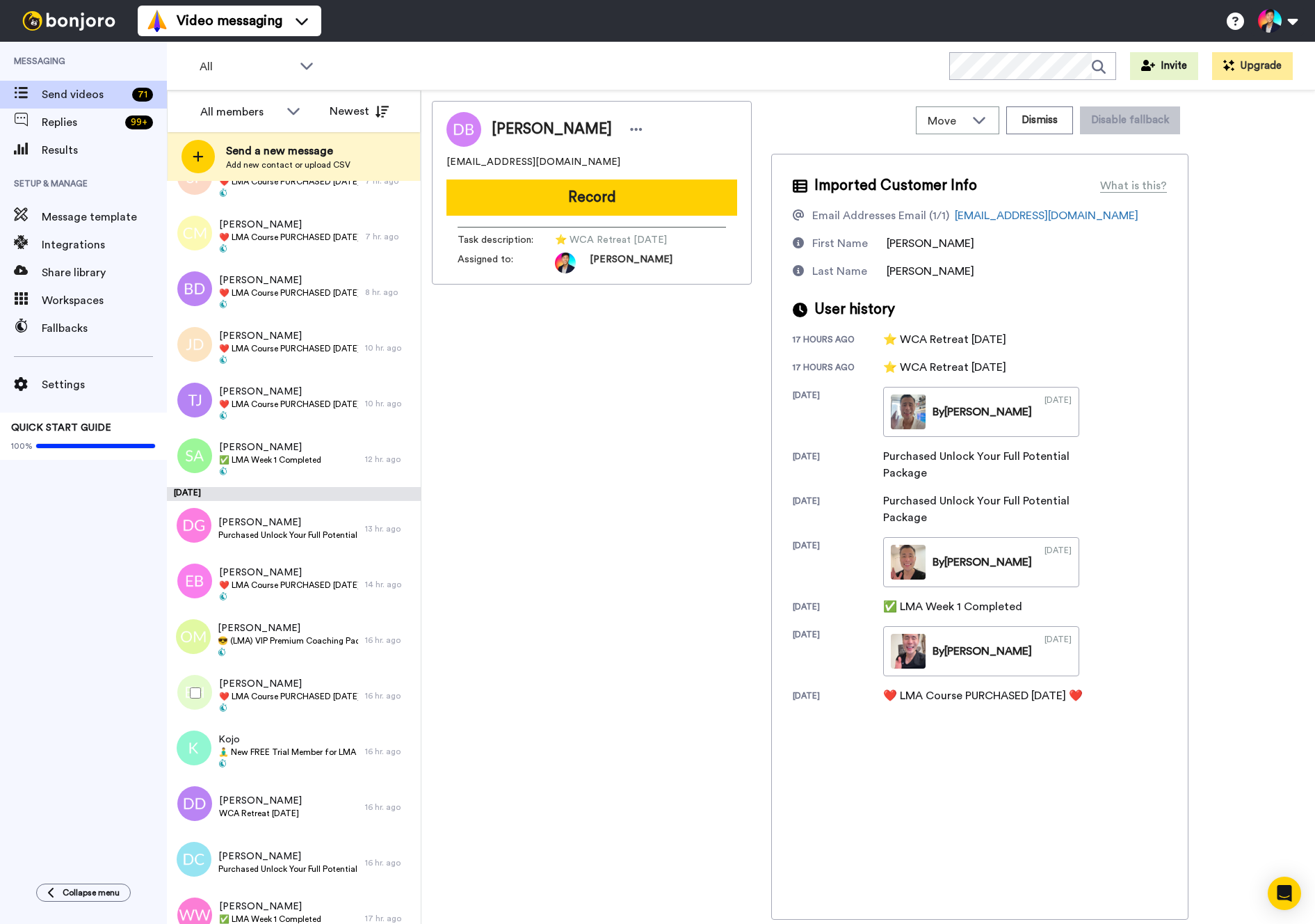
scroll to position [1103, 0]
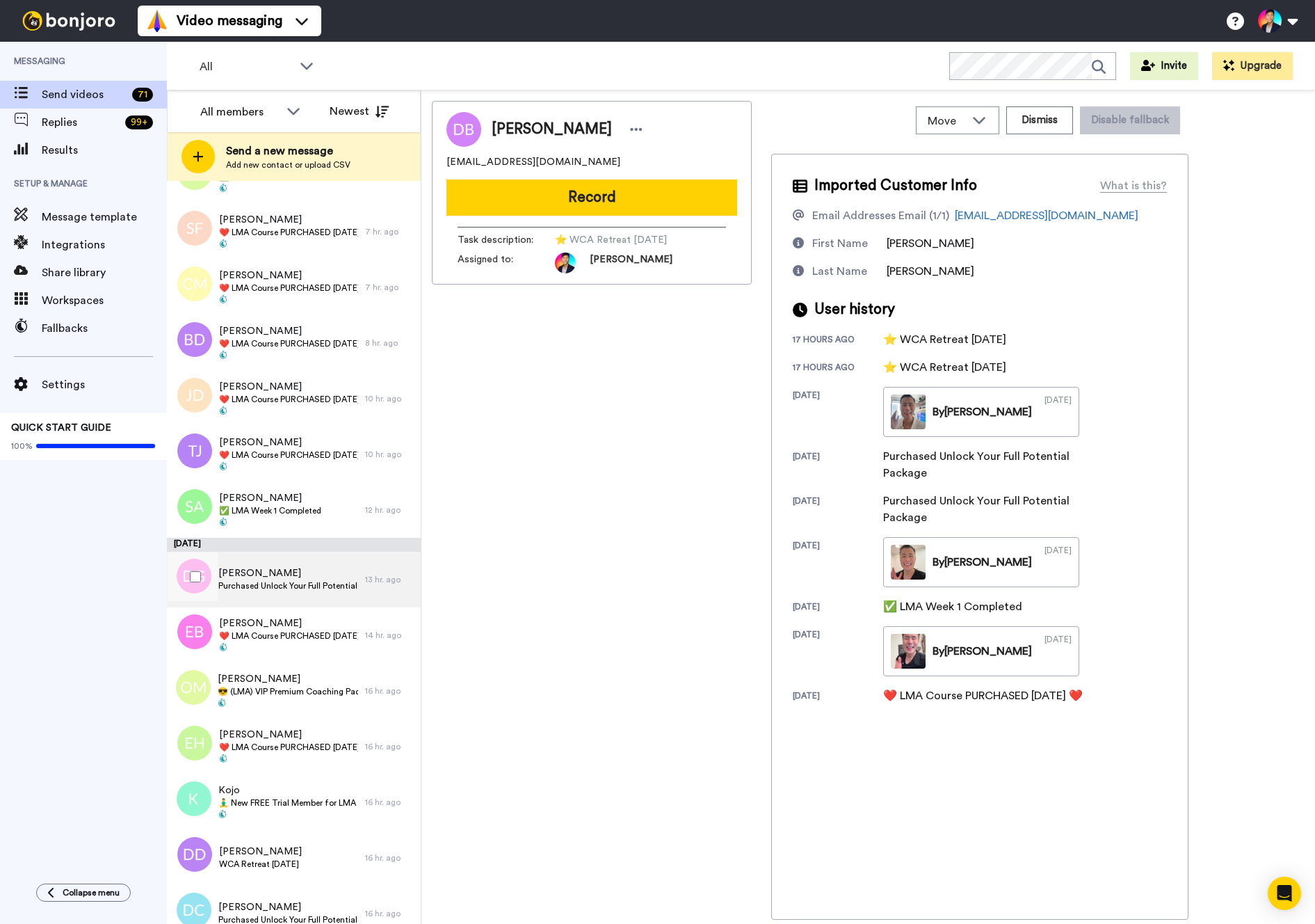
click at [295, 564] on div "David Gorospe Purchased Unlock Your Full Potential Package" at bounding box center [267, 579] width 199 height 56
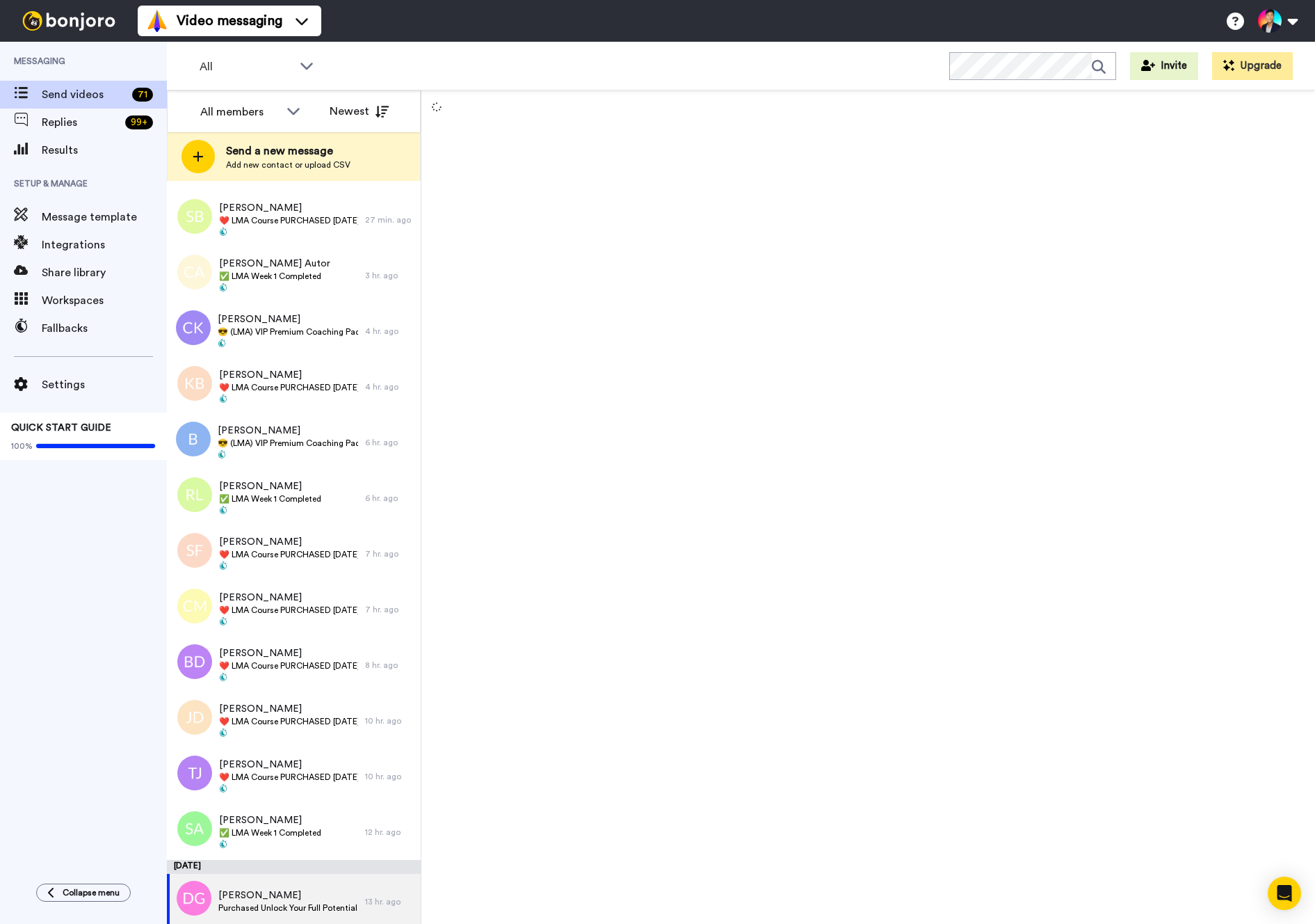
scroll to position [517, 0]
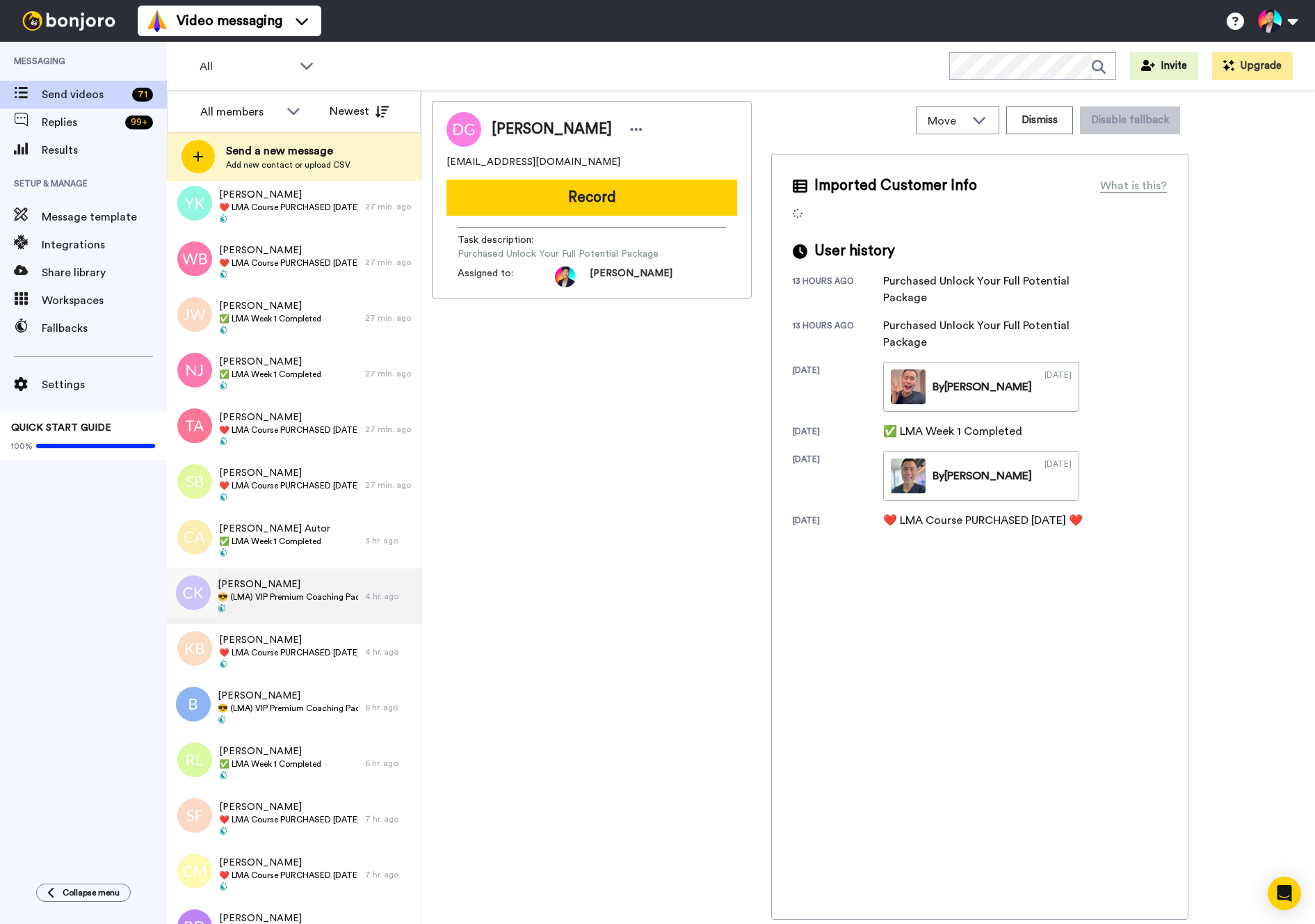
click at [299, 590] on span "Cedric Kouakam" at bounding box center [288, 584] width 141 height 14
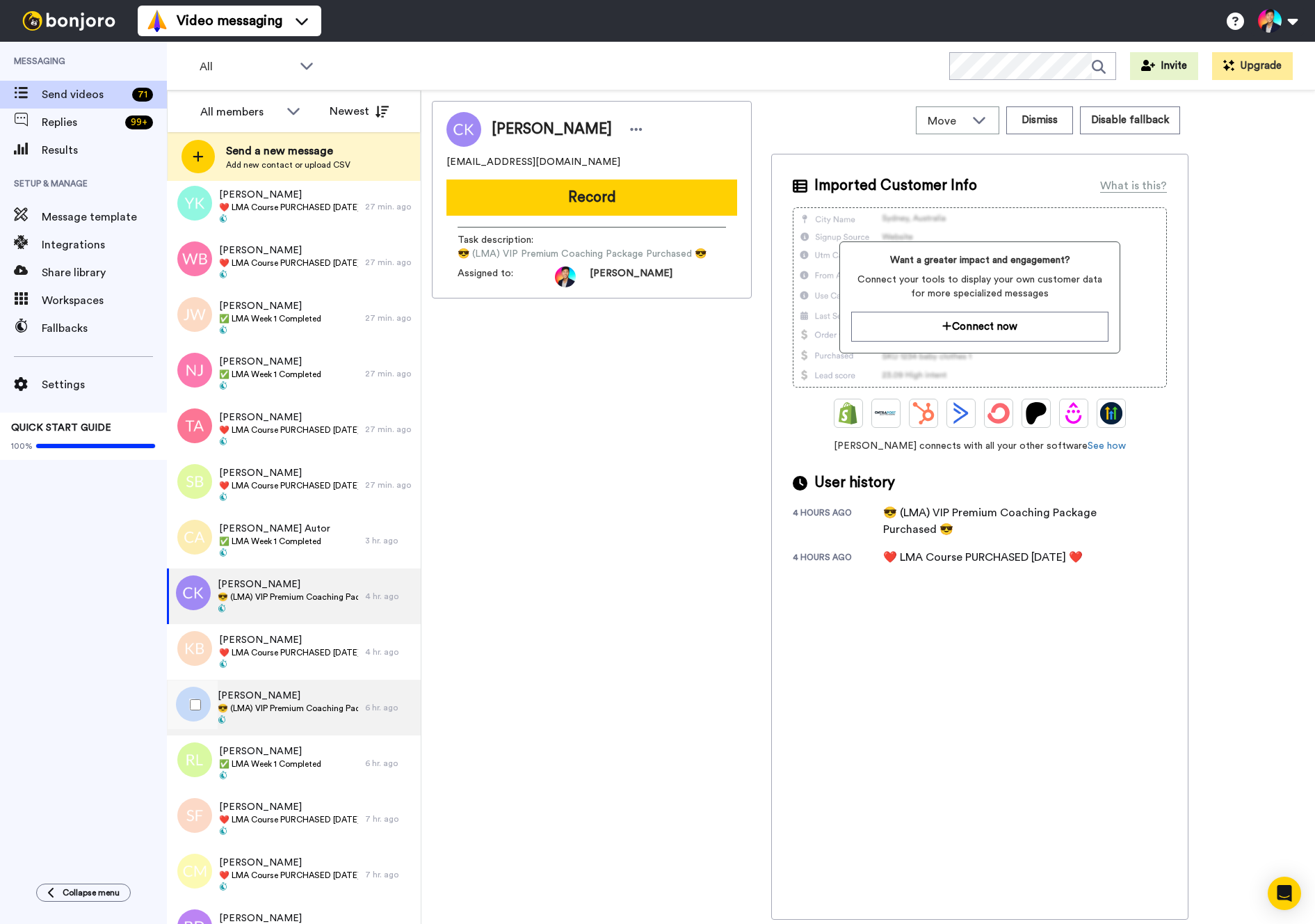
click at [295, 690] on span "Benn" at bounding box center [288, 696] width 141 height 14
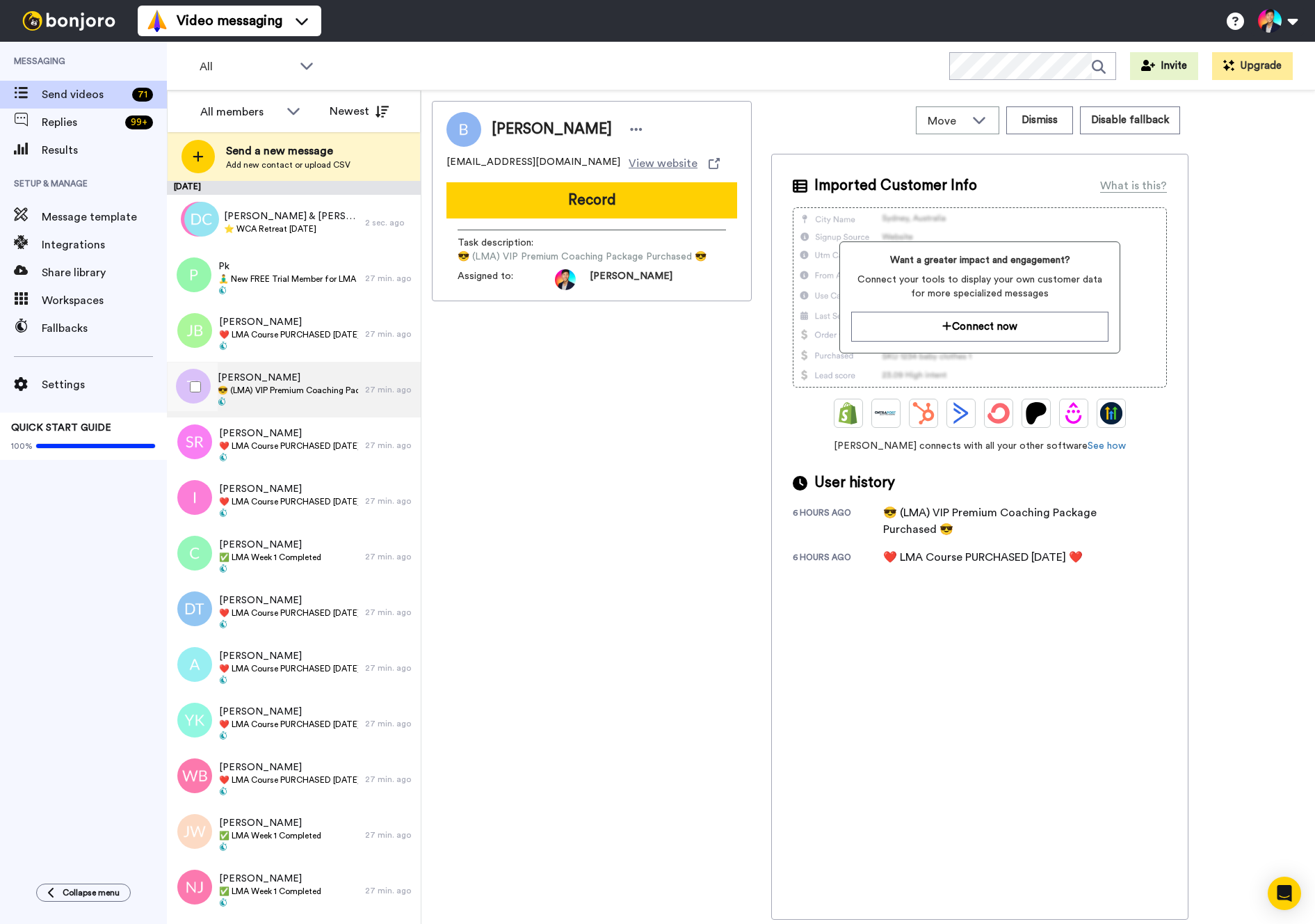
click at [317, 413] on div "Tony Jenner 😎 (LMA) VIP Premium Coaching Package Purchased 😎" at bounding box center [267, 389] width 199 height 56
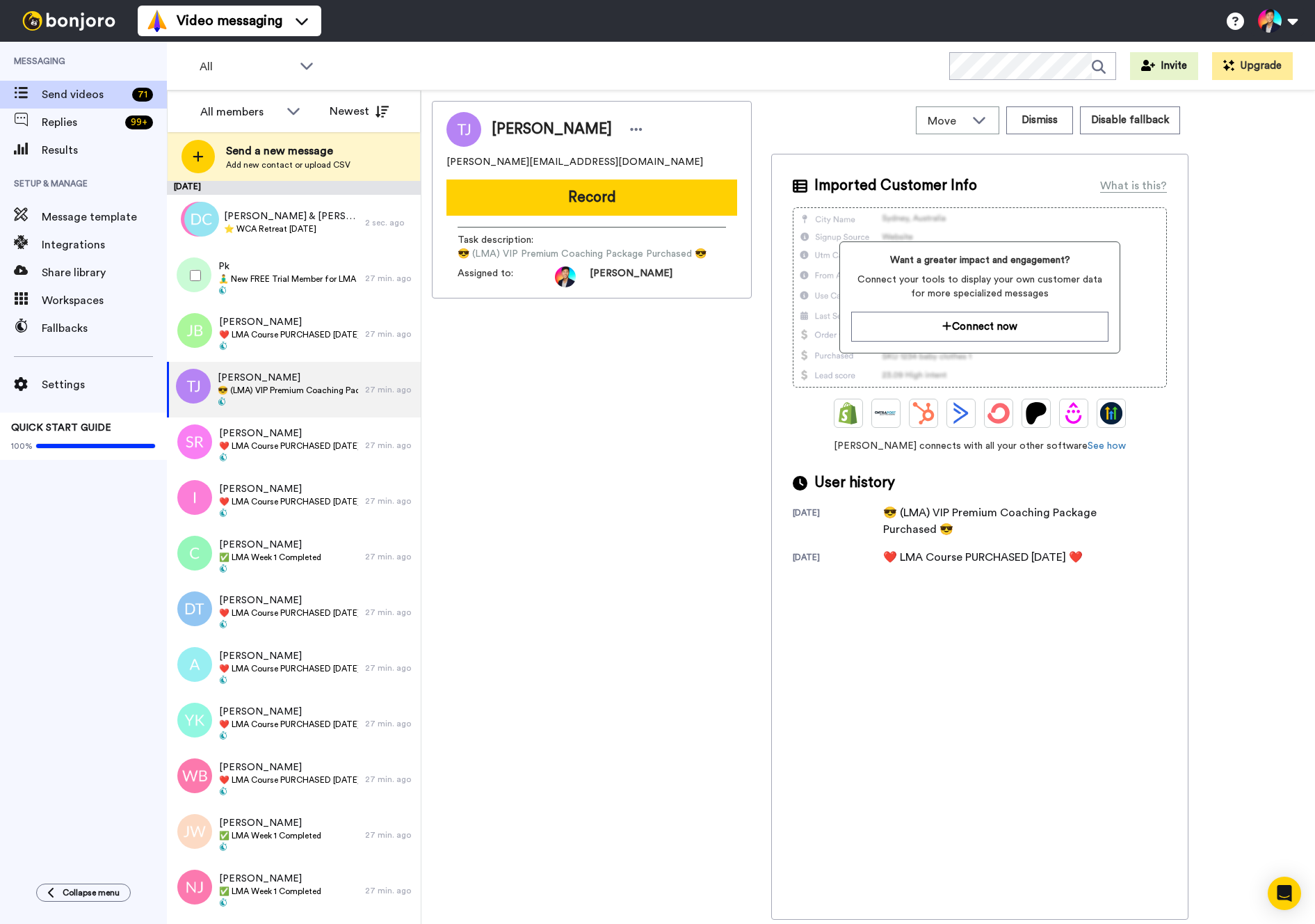
click at [209, 276] on div at bounding box center [193, 276] width 50 height 49
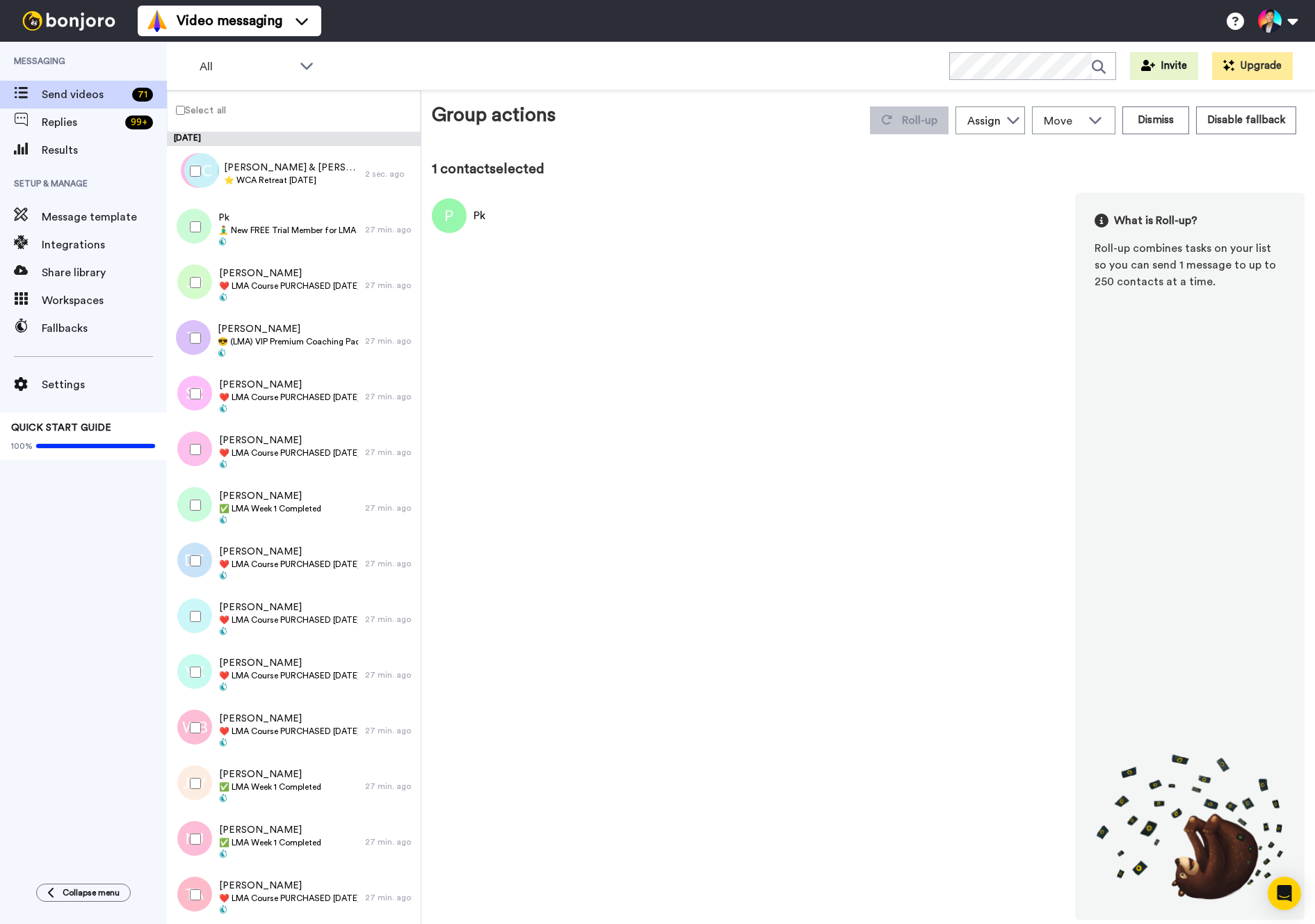
click at [209, 276] on div at bounding box center [193, 283] width 50 height 49
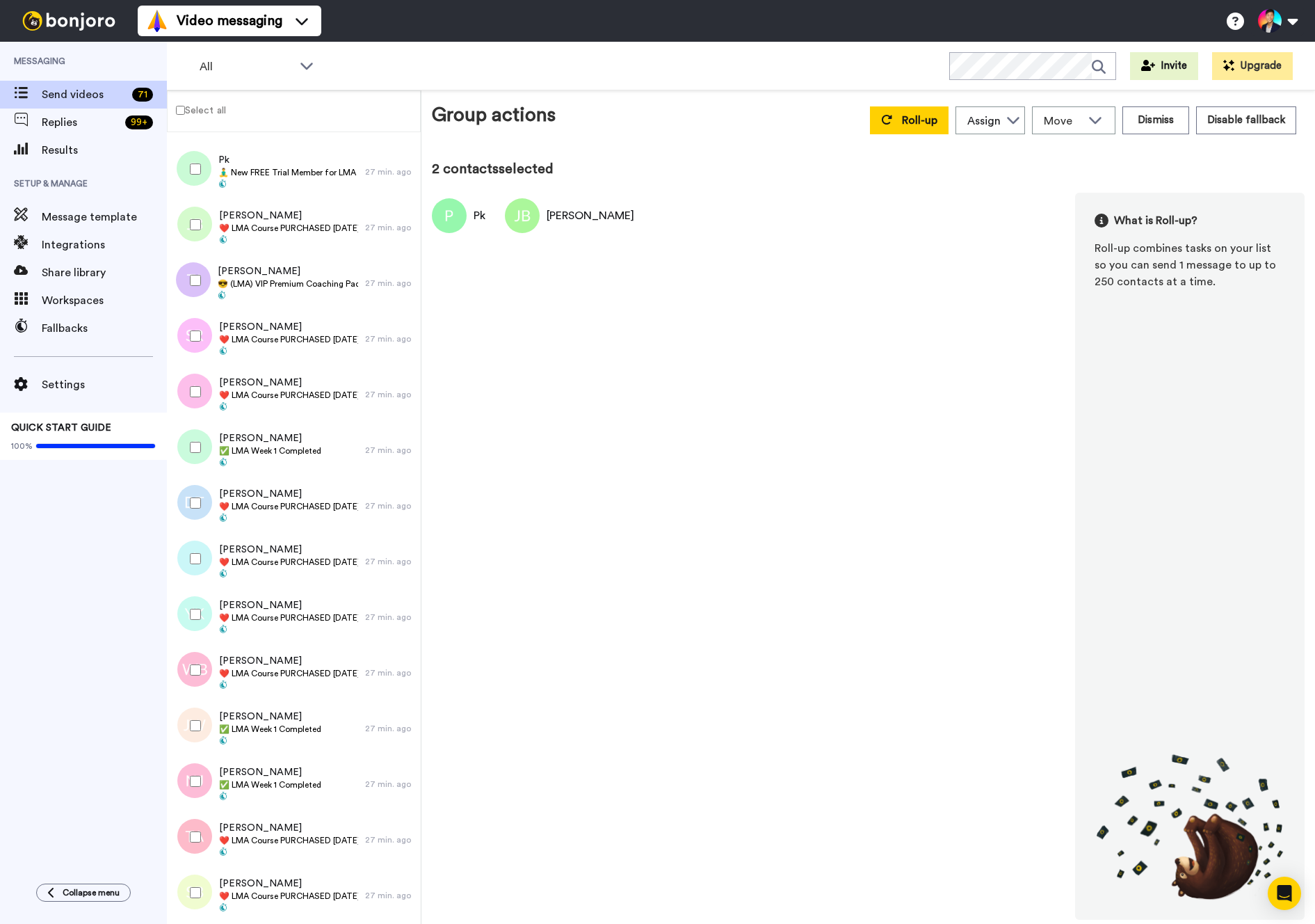
click at [209, 276] on div at bounding box center [193, 280] width 50 height 49
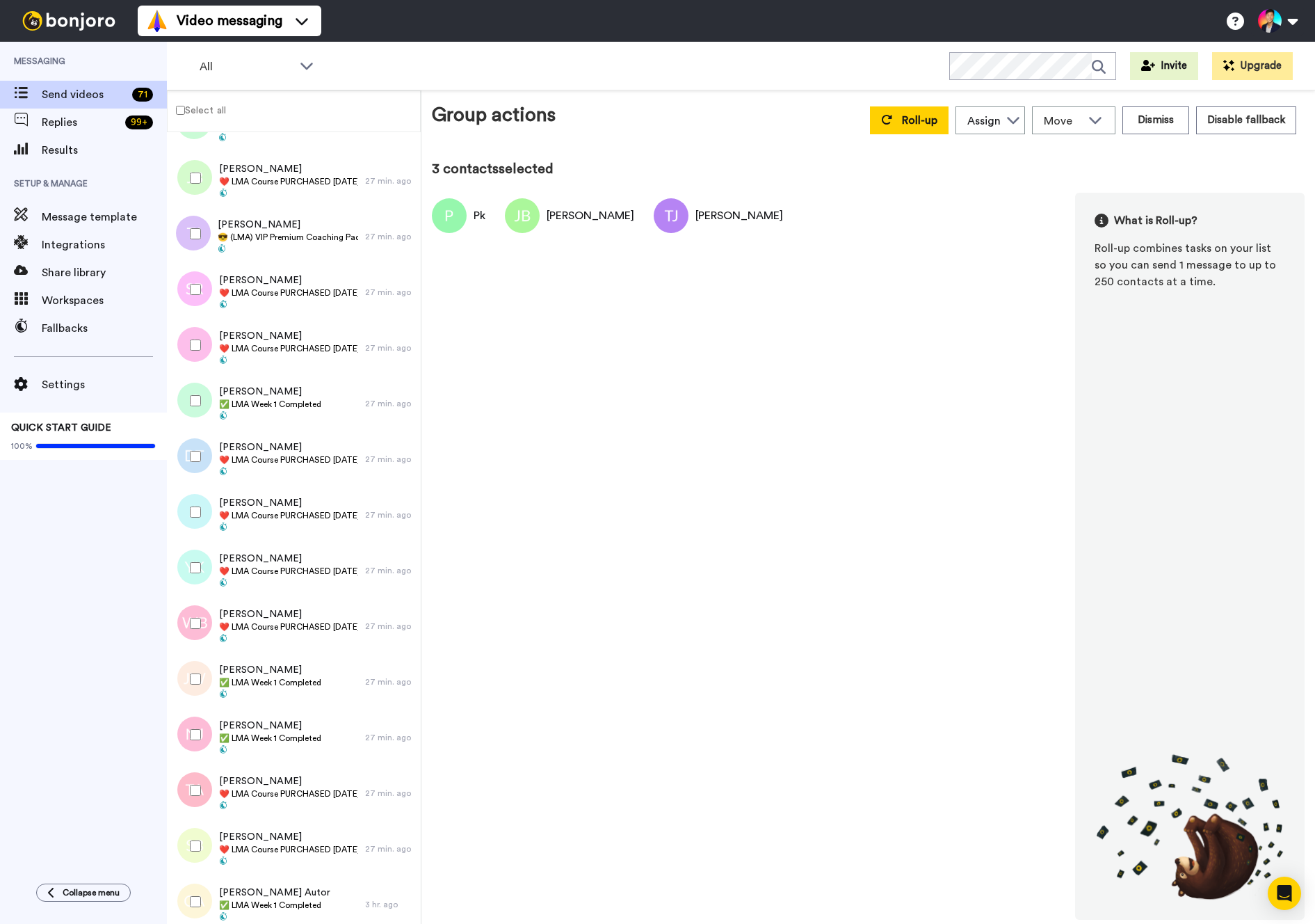
scroll to position [137, 0]
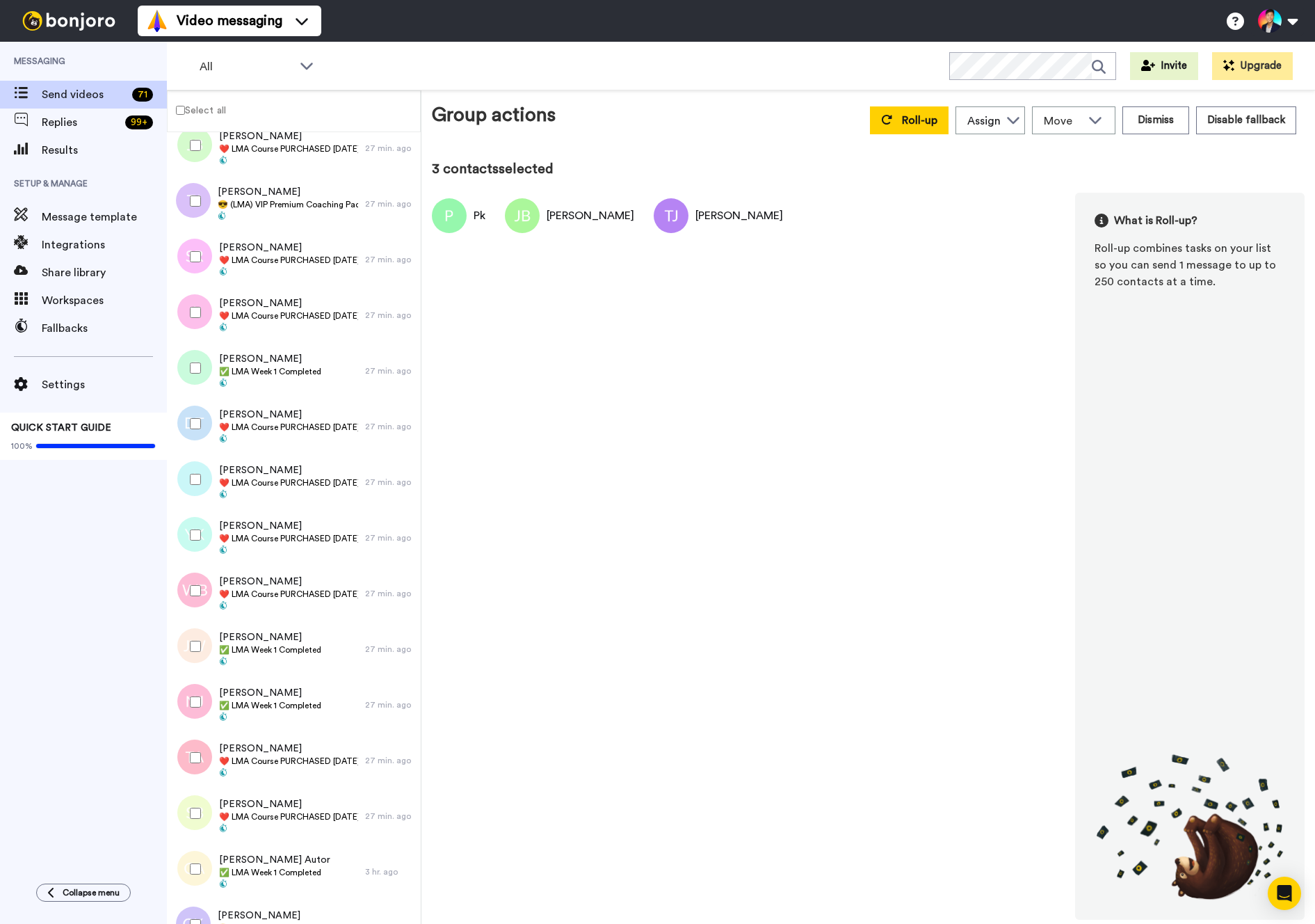
click at [206, 264] on div at bounding box center [193, 257] width 50 height 49
click at [205, 309] on div at bounding box center [193, 312] width 50 height 49
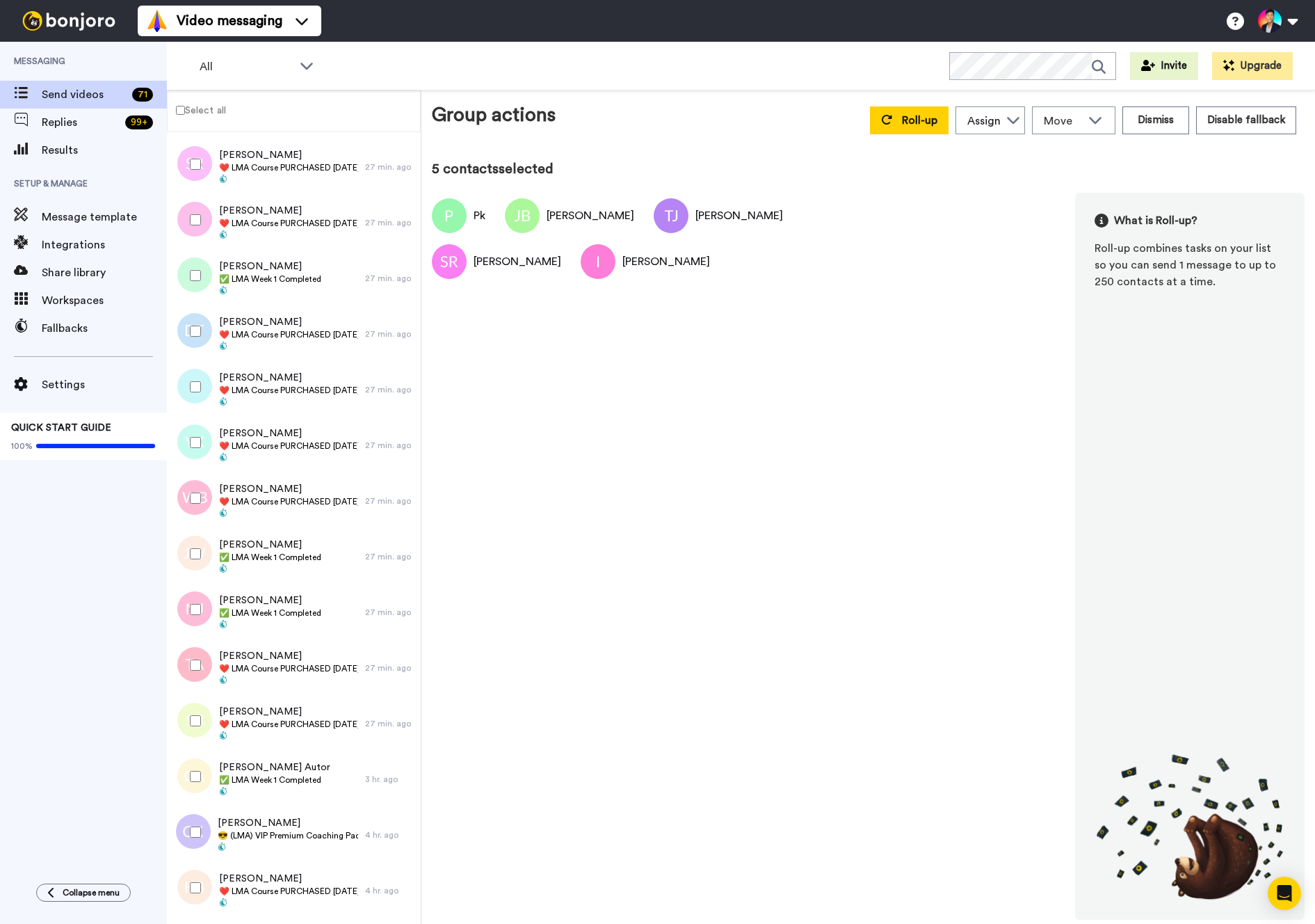
click at [205, 321] on div at bounding box center [193, 331] width 50 height 49
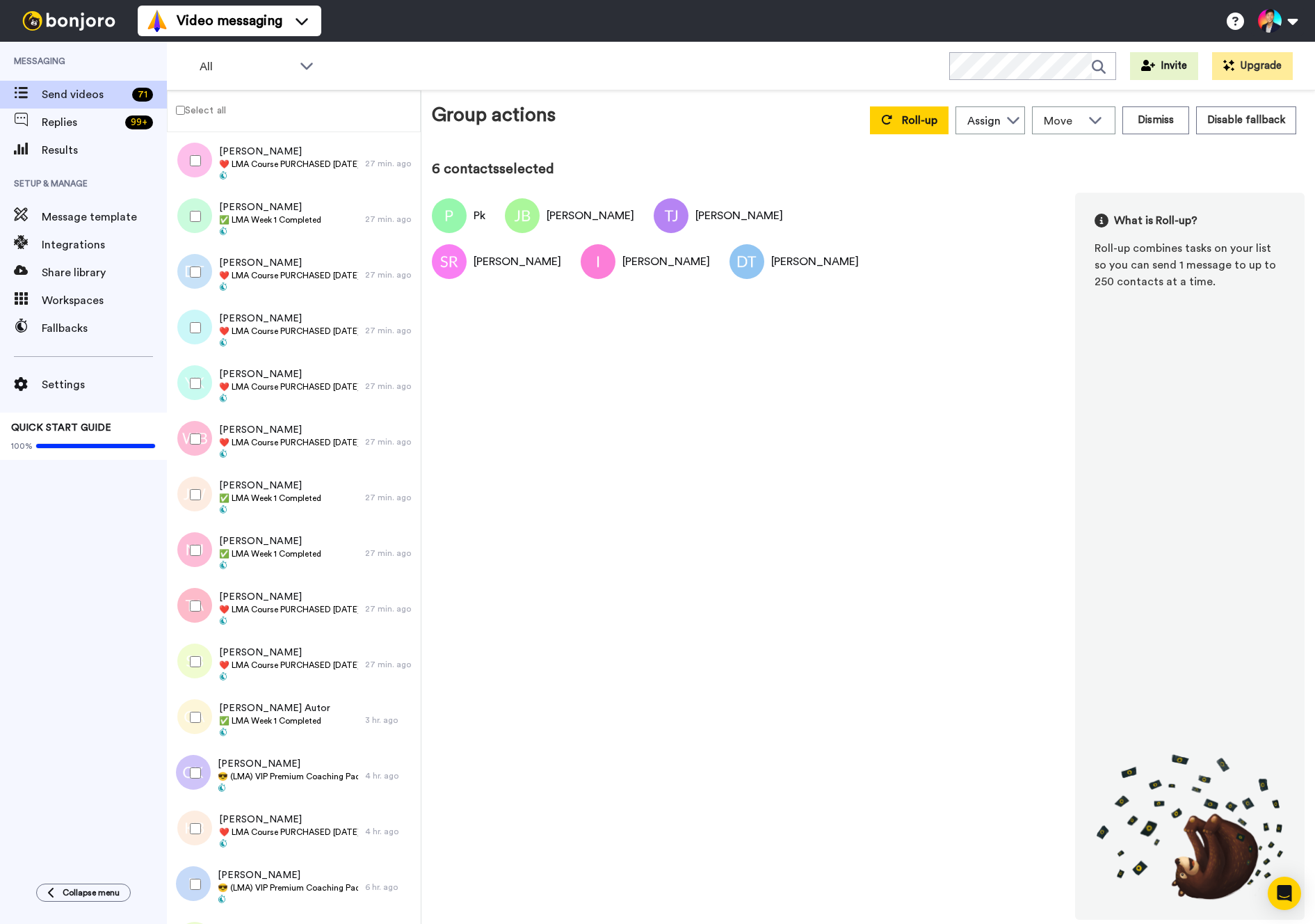
click at [205, 321] on div at bounding box center [193, 328] width 50 height 49
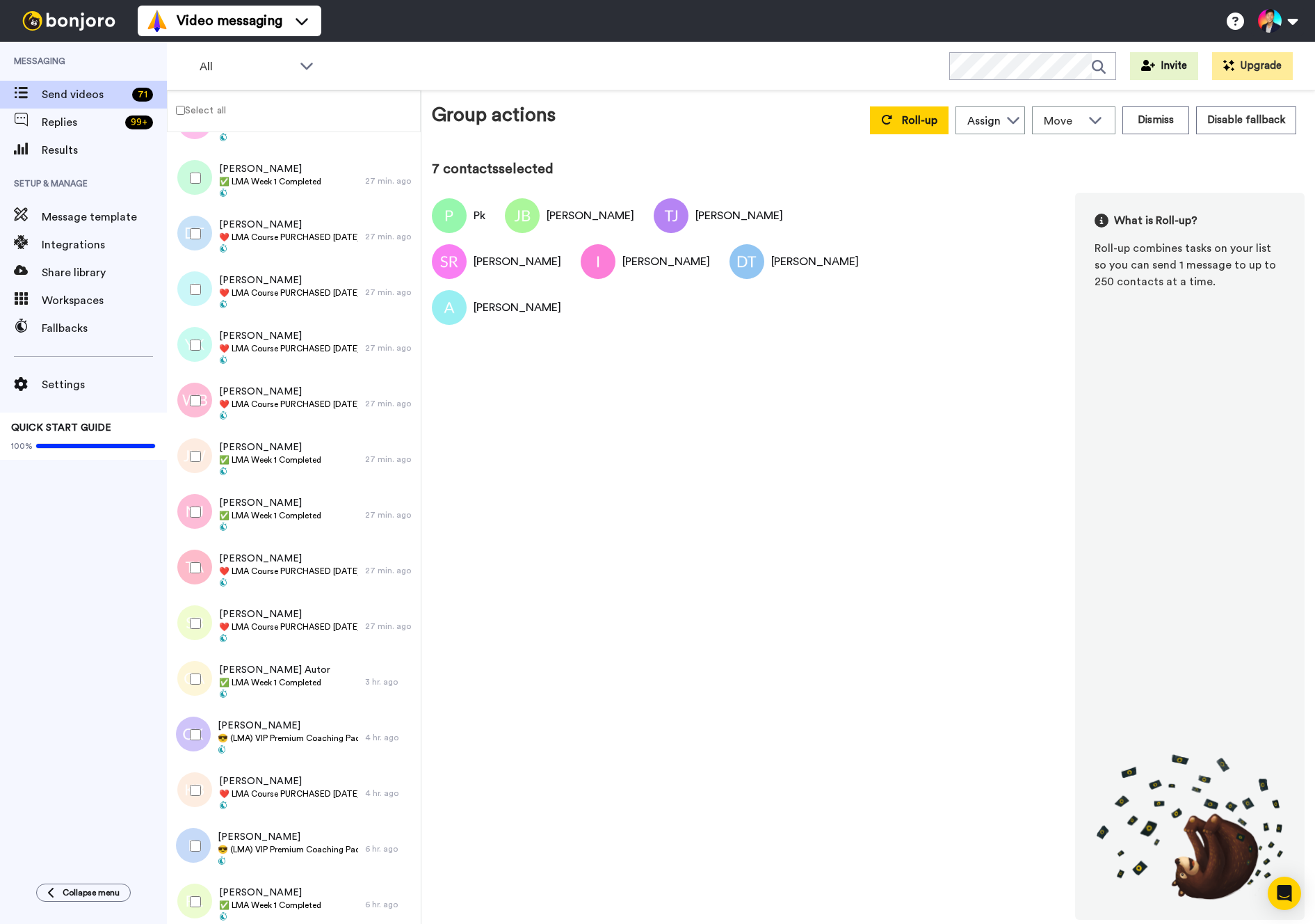
click at [205, 321] on div at bounding box center [193, 345] width 50 height 49
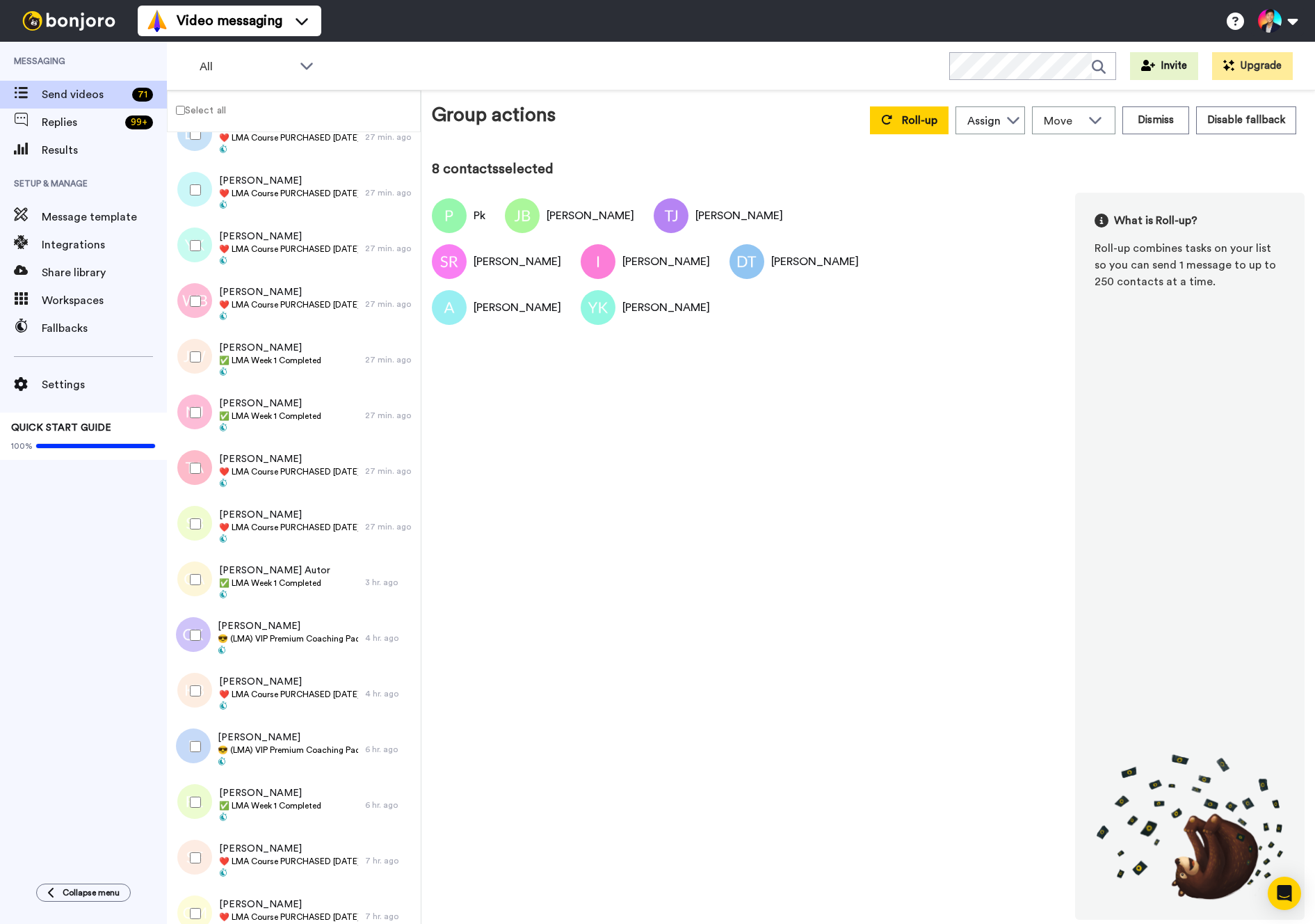
click at [205, 321] on div at bounding box center [193, 301] width 50 height 49
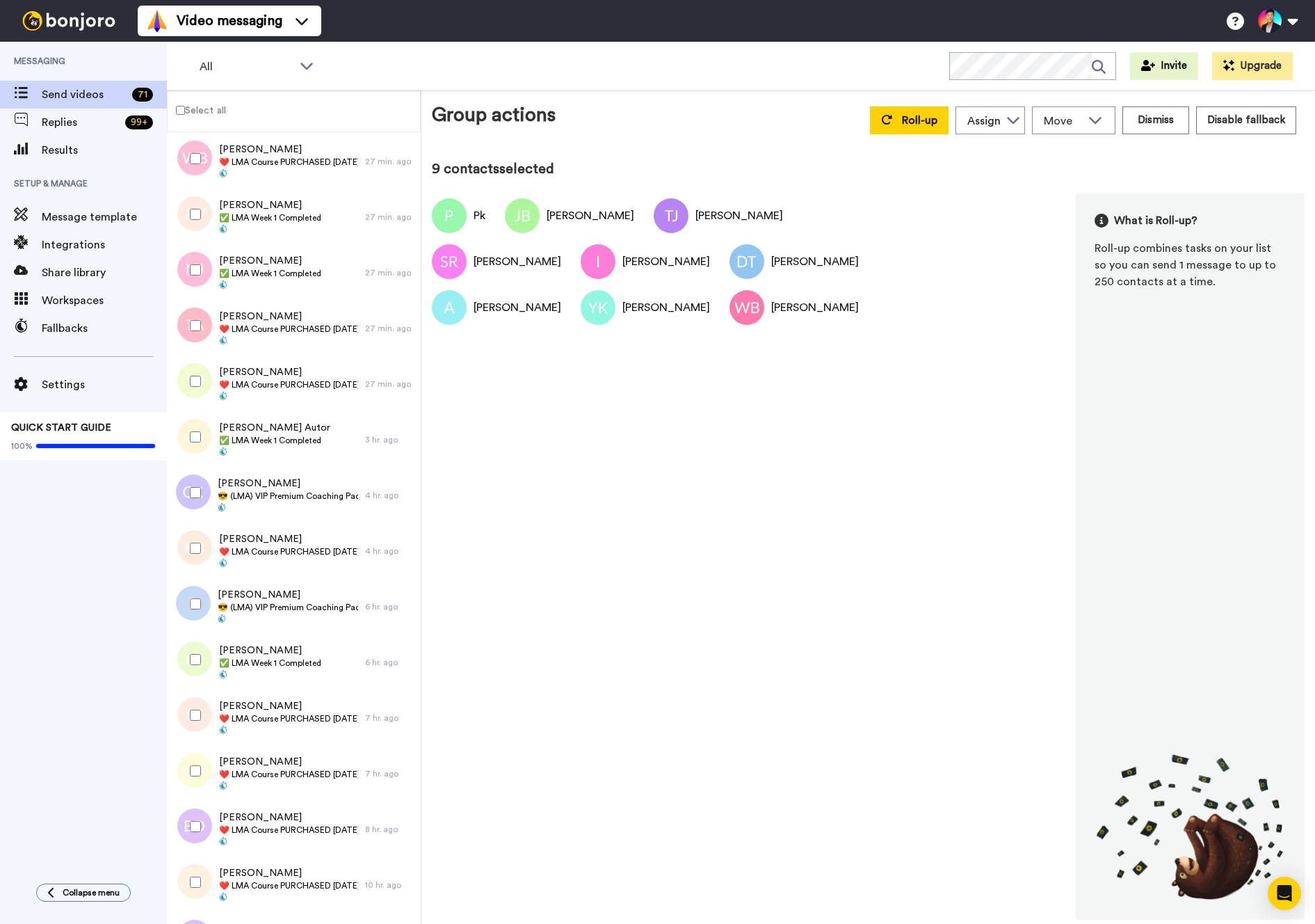
click at [205, 318] on div at bounding box center [193, 325] width 50 height 49
click at [195, 370] on div at bounding box center [193, 381] width 50 height 49
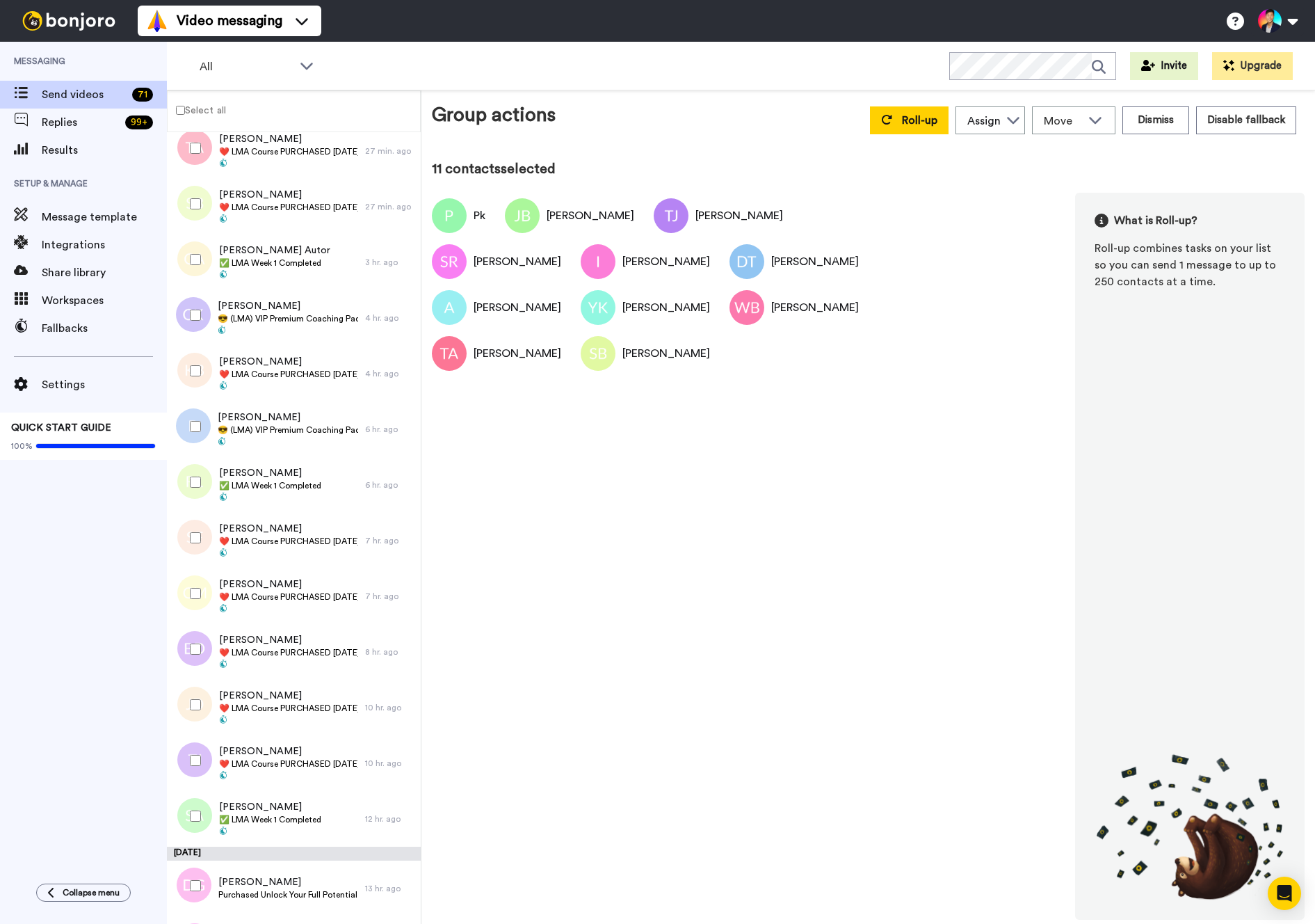
scroll to position [761, 0]
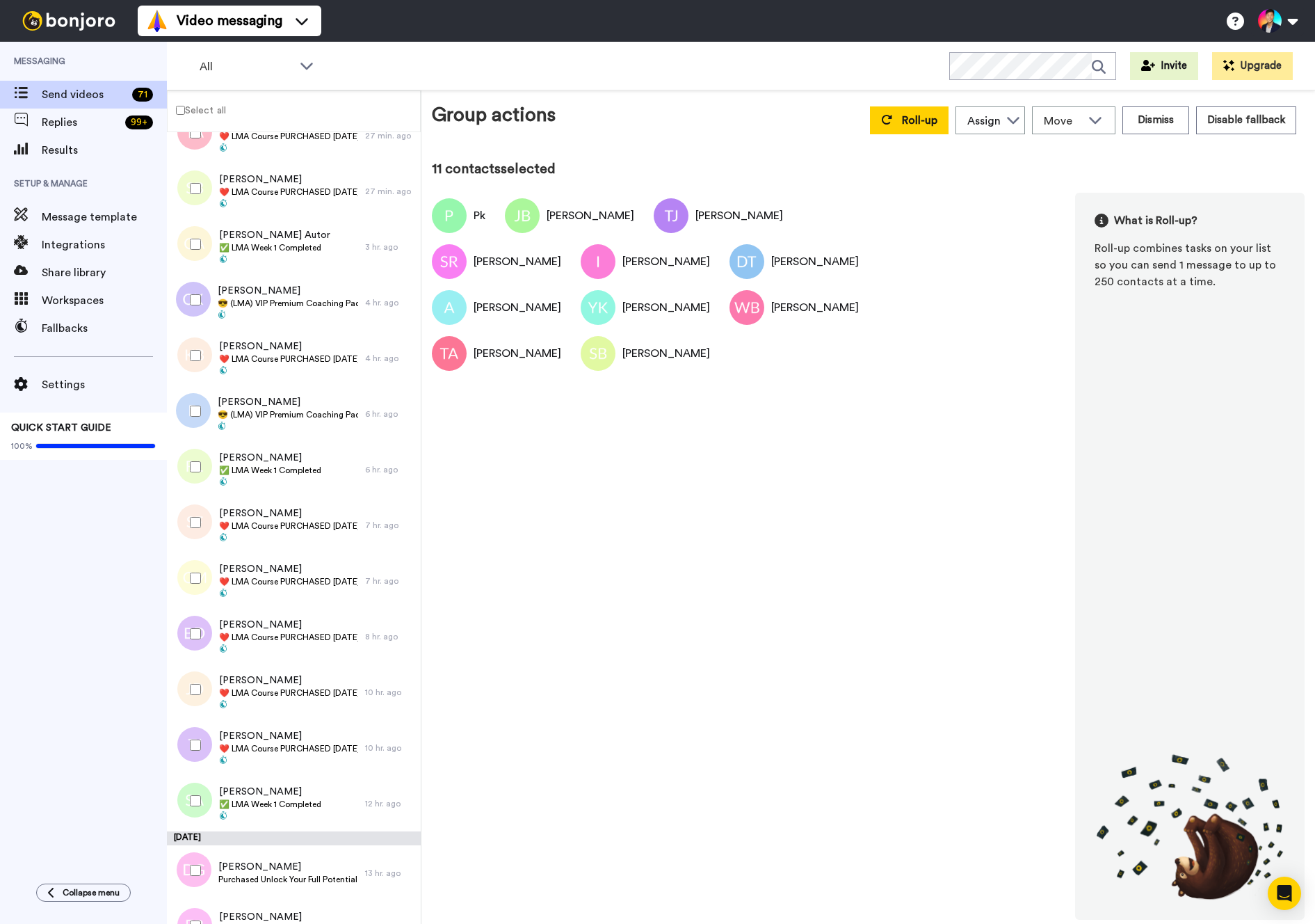
click at [192, 309] on div at bounding box center [193, 300] width 50 height 49
click at [256, 300] on span "😎 (LMA) VIP Premium Coaching Package Purchased 😎" at bounding box center [288, 303] width 141 height 11
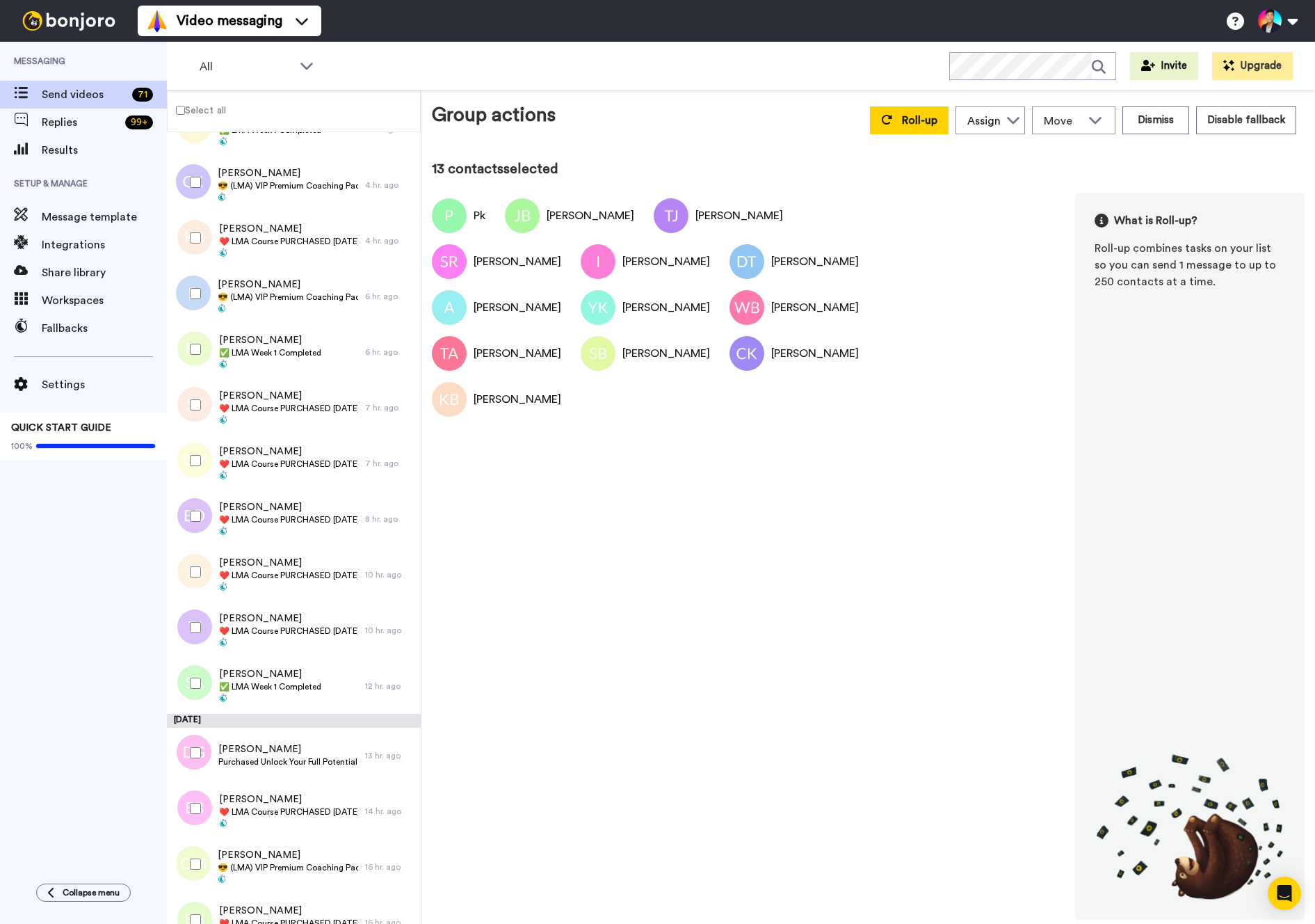
click at [193, 303] on div at bounding box center [193, 293] width 50 height 49
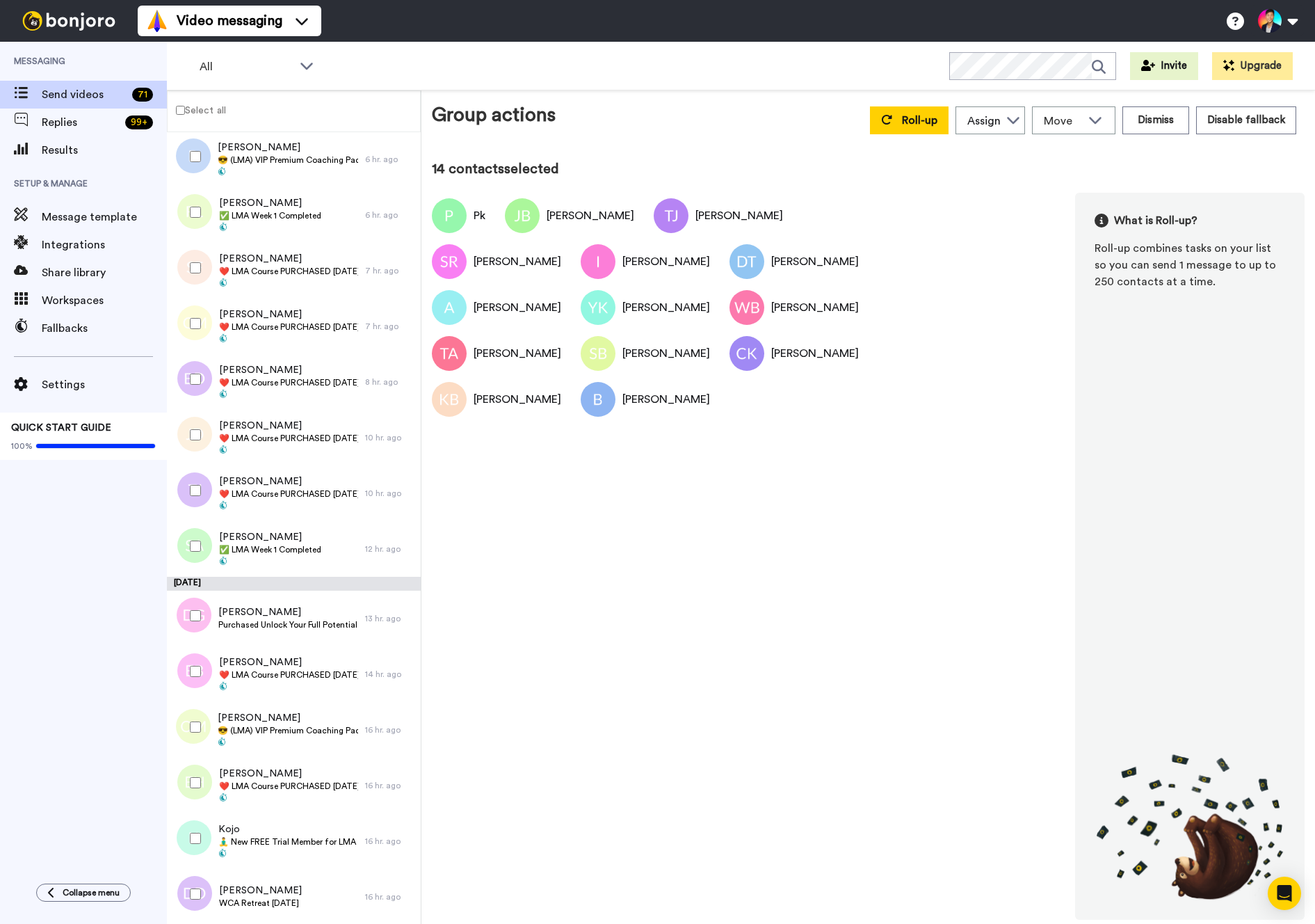
click at [193, 303] on div at bounding box center [193, 324] width 50 height 49
click at [186, 391] on div at bounding box center [193, 380] width 50 height 49
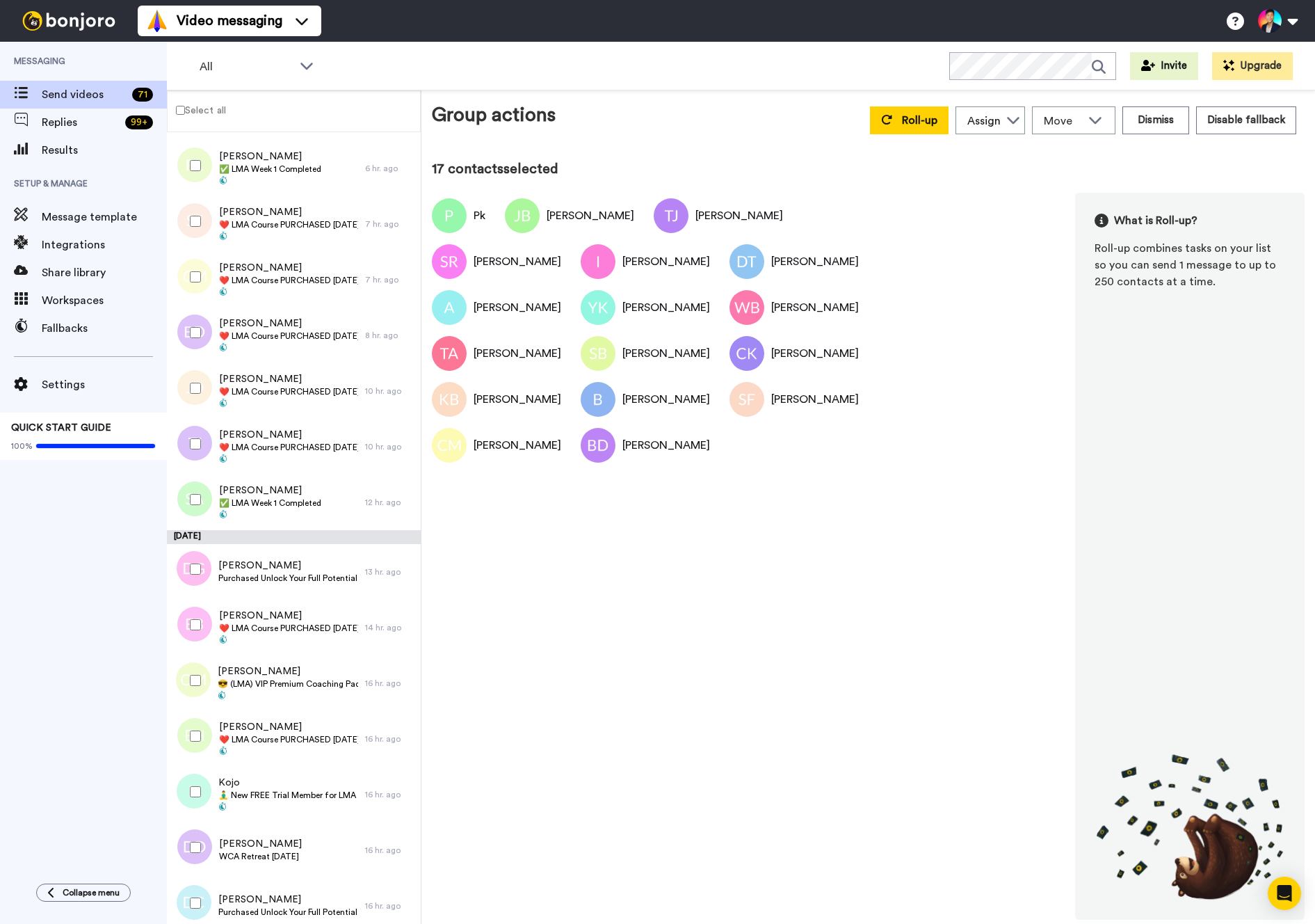
click at [186, 391] on div at bounding box center [193, 388] width 50 height 49
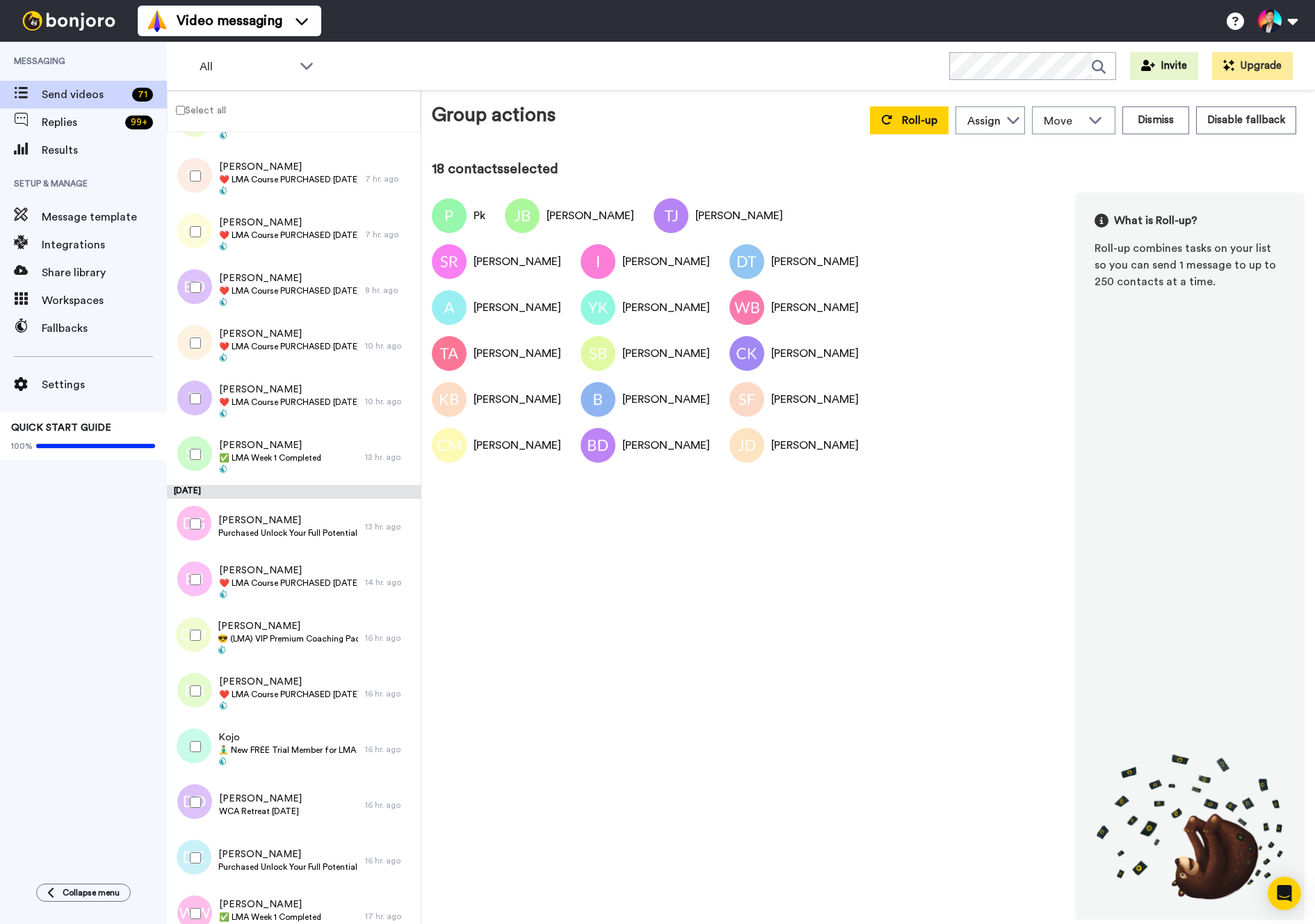
click at [186, 391] on div at bounding box center [193, 399] width 50 height 49
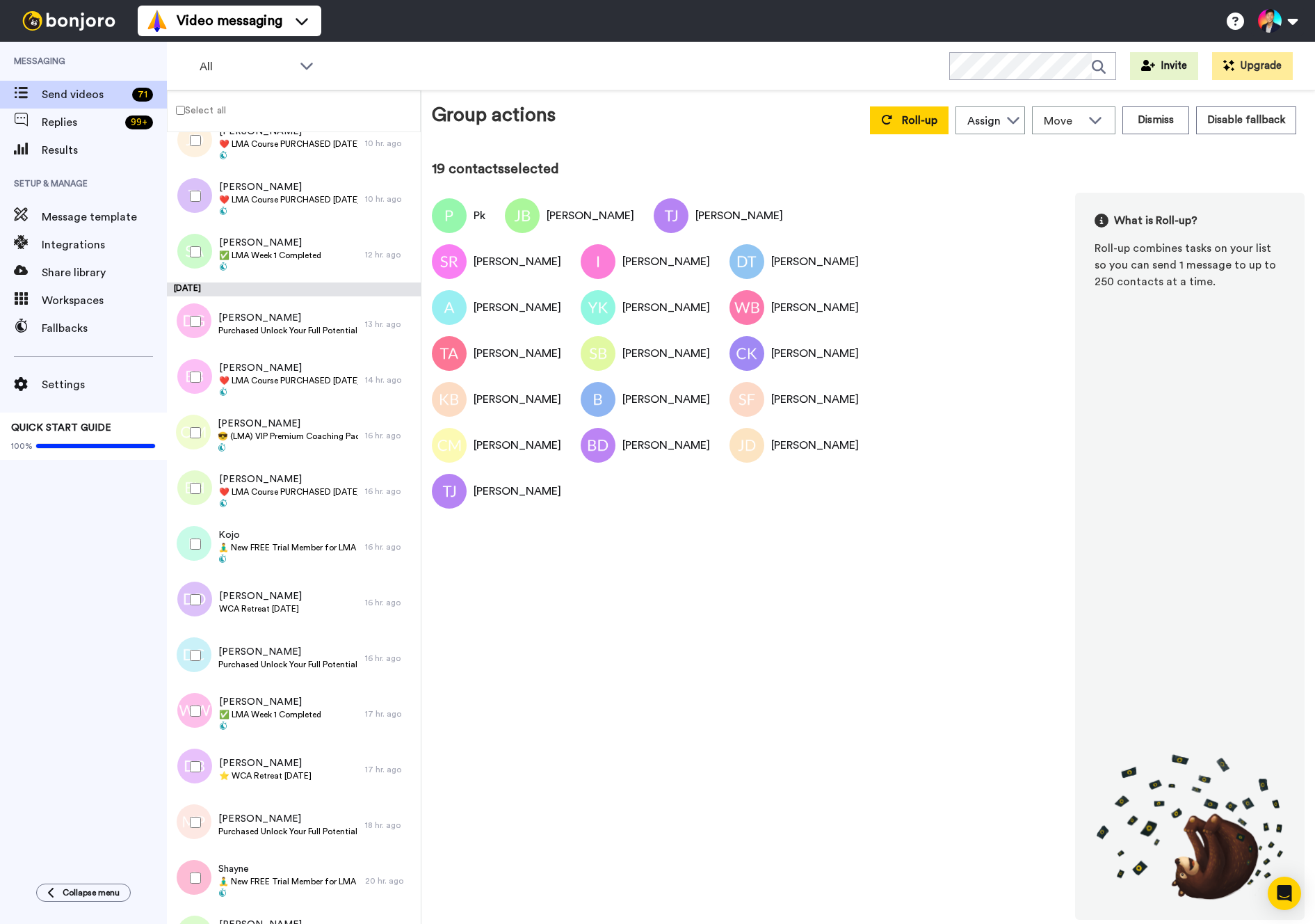
click at [186, 391] on div at bounding box center [193, 377] width 50 height 49
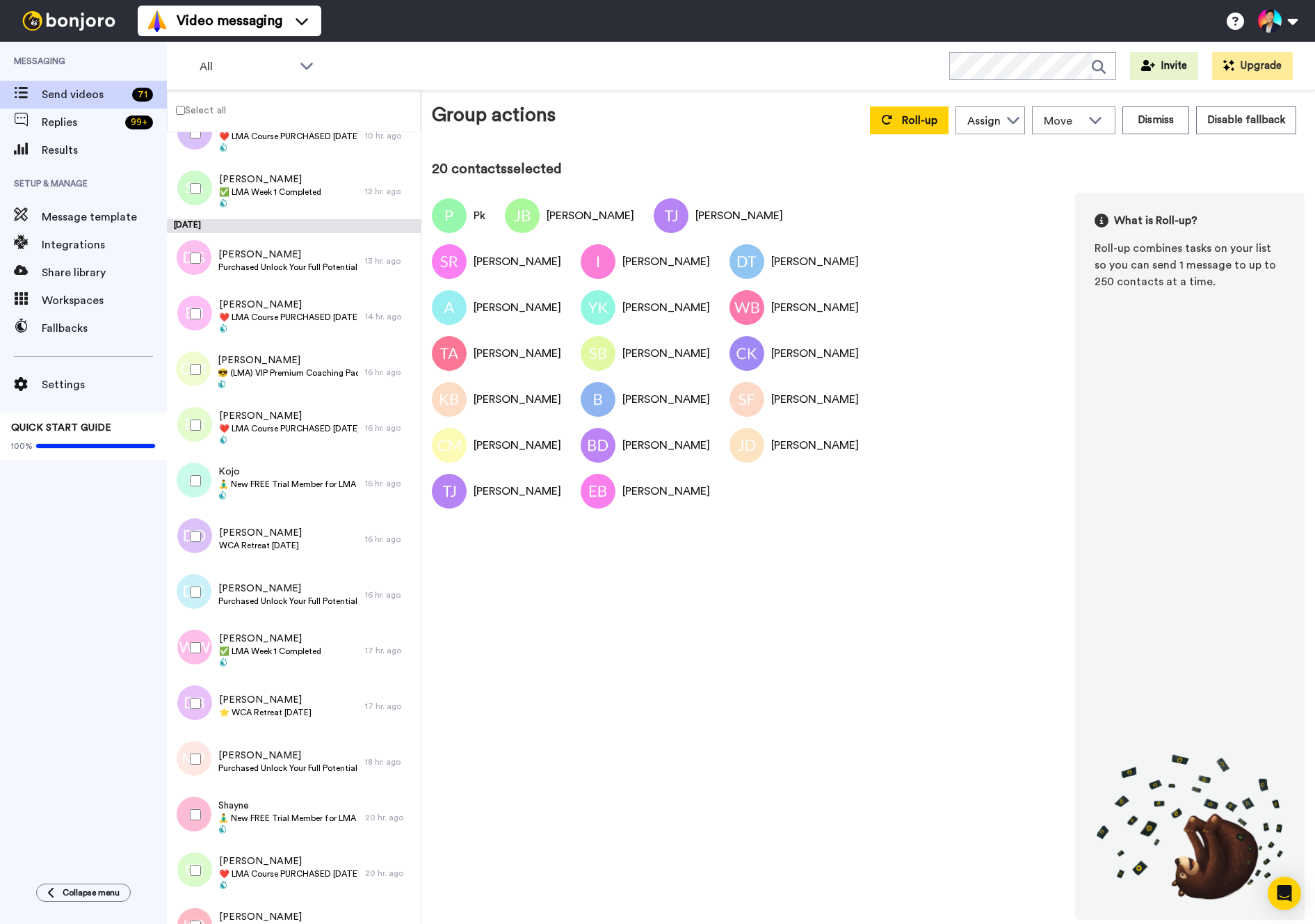
click at [186, 391] on div at bounding box center [193, 370] width 50 height 49
click at [308, 391] on div "Ommehoni Motarefi 😎 (LMA) VIP Premium Coaching Package Purchased 😎" at bounding box center [267, 372] width 199 height 56
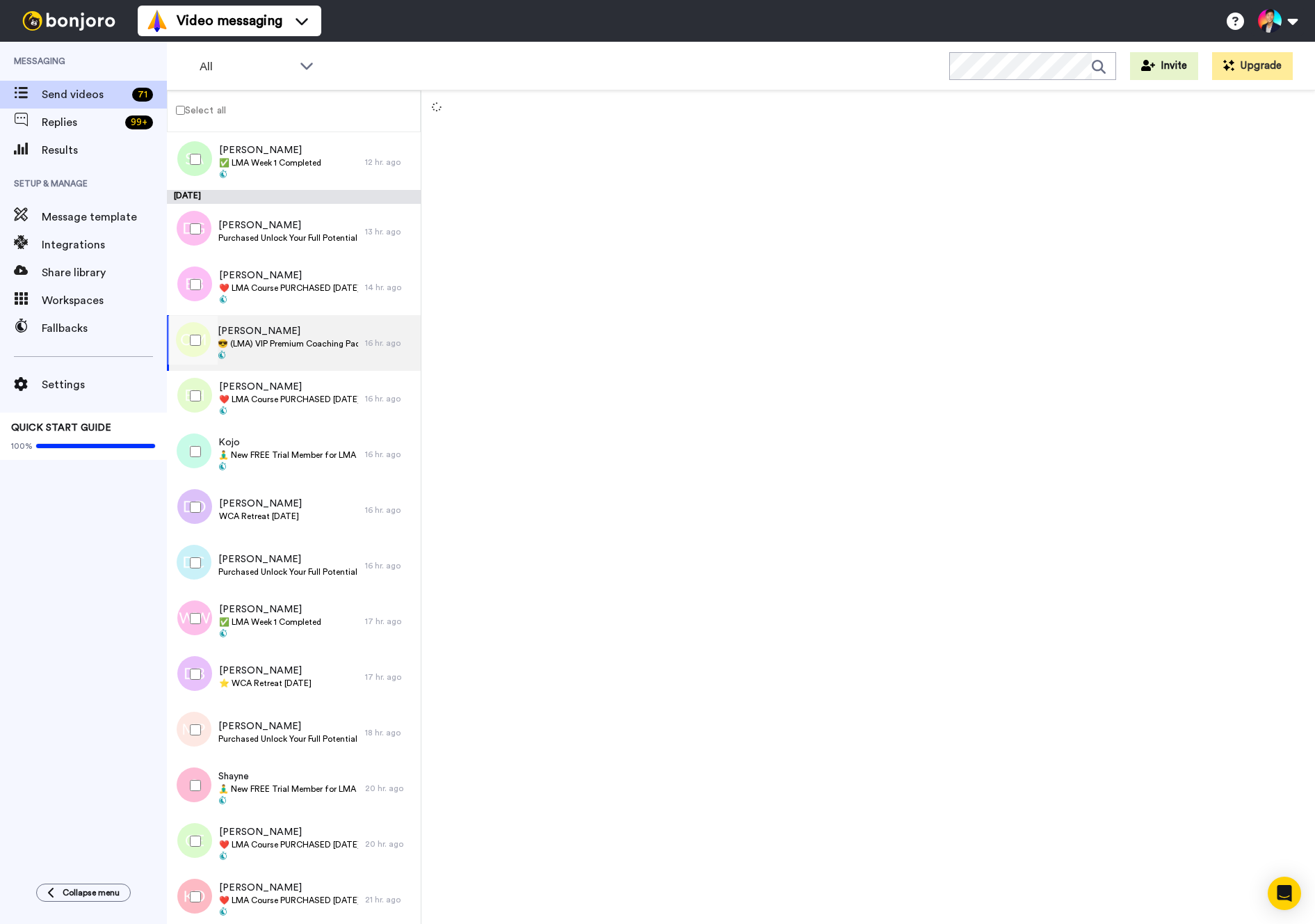
scroll to position [1443, 0]
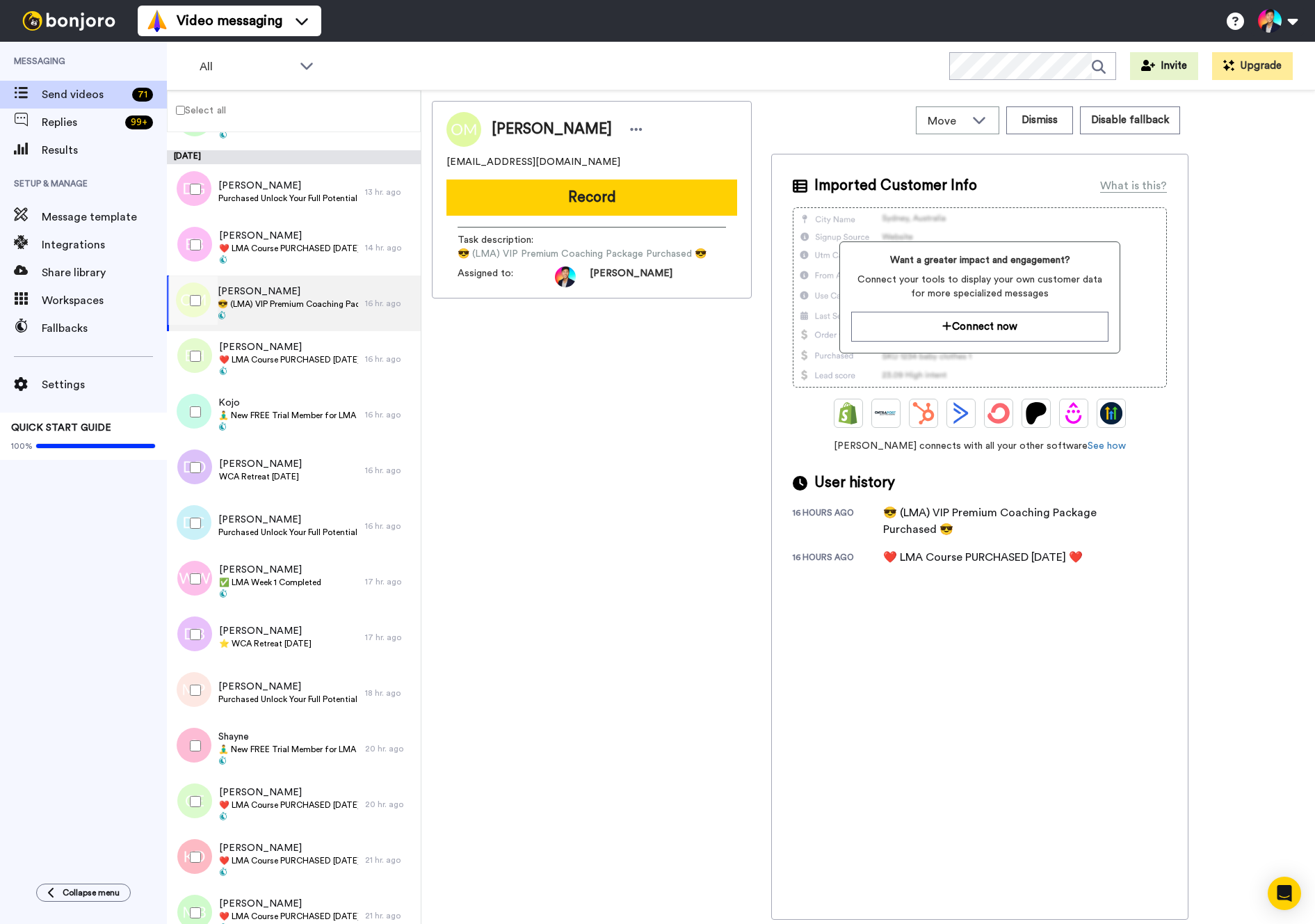
click at [183, 355] on div at bounding box center [193, 356] width 50 height 49
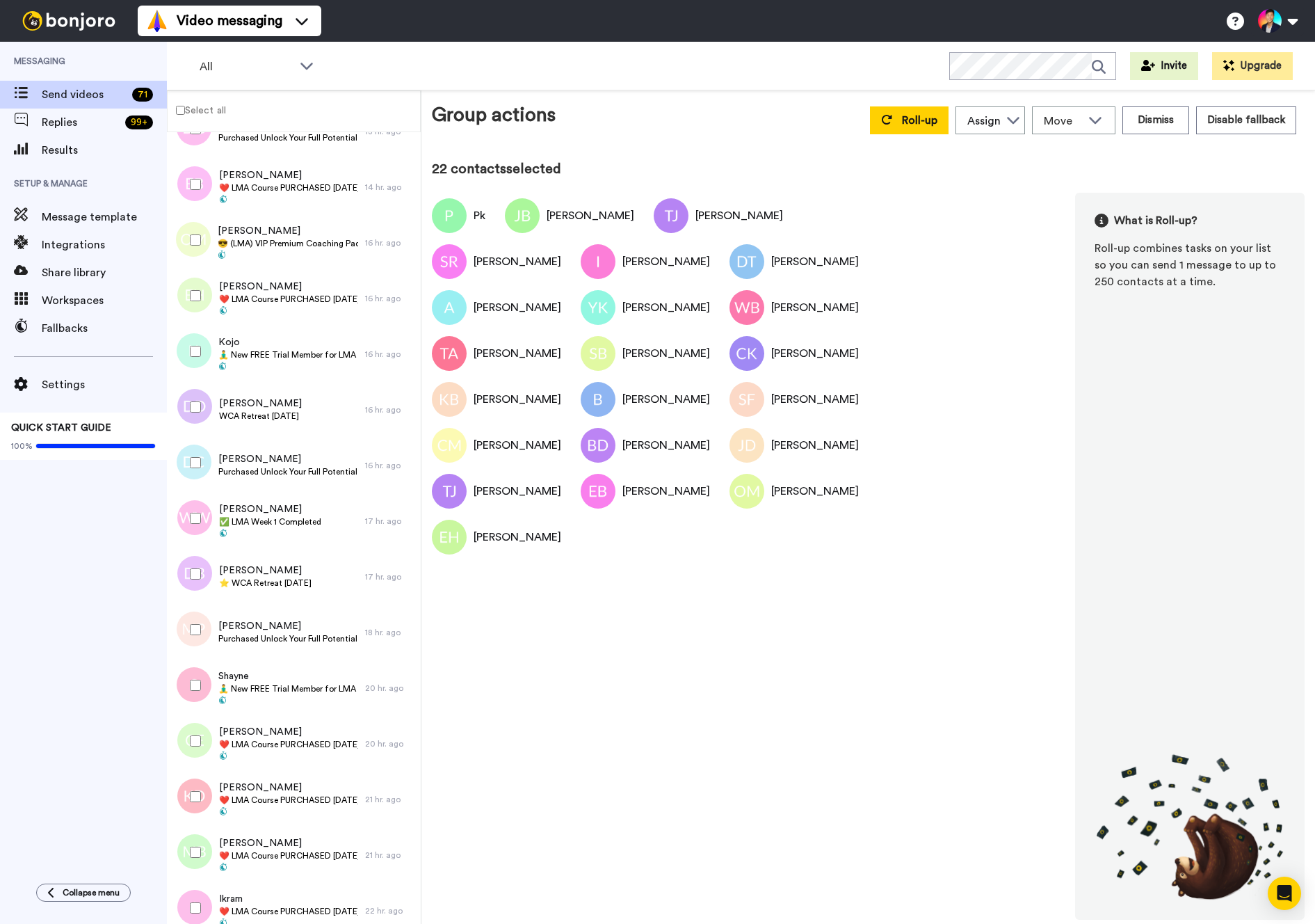
click at [183, 355] on div at bounding box center [193, 351] width 50 height 49
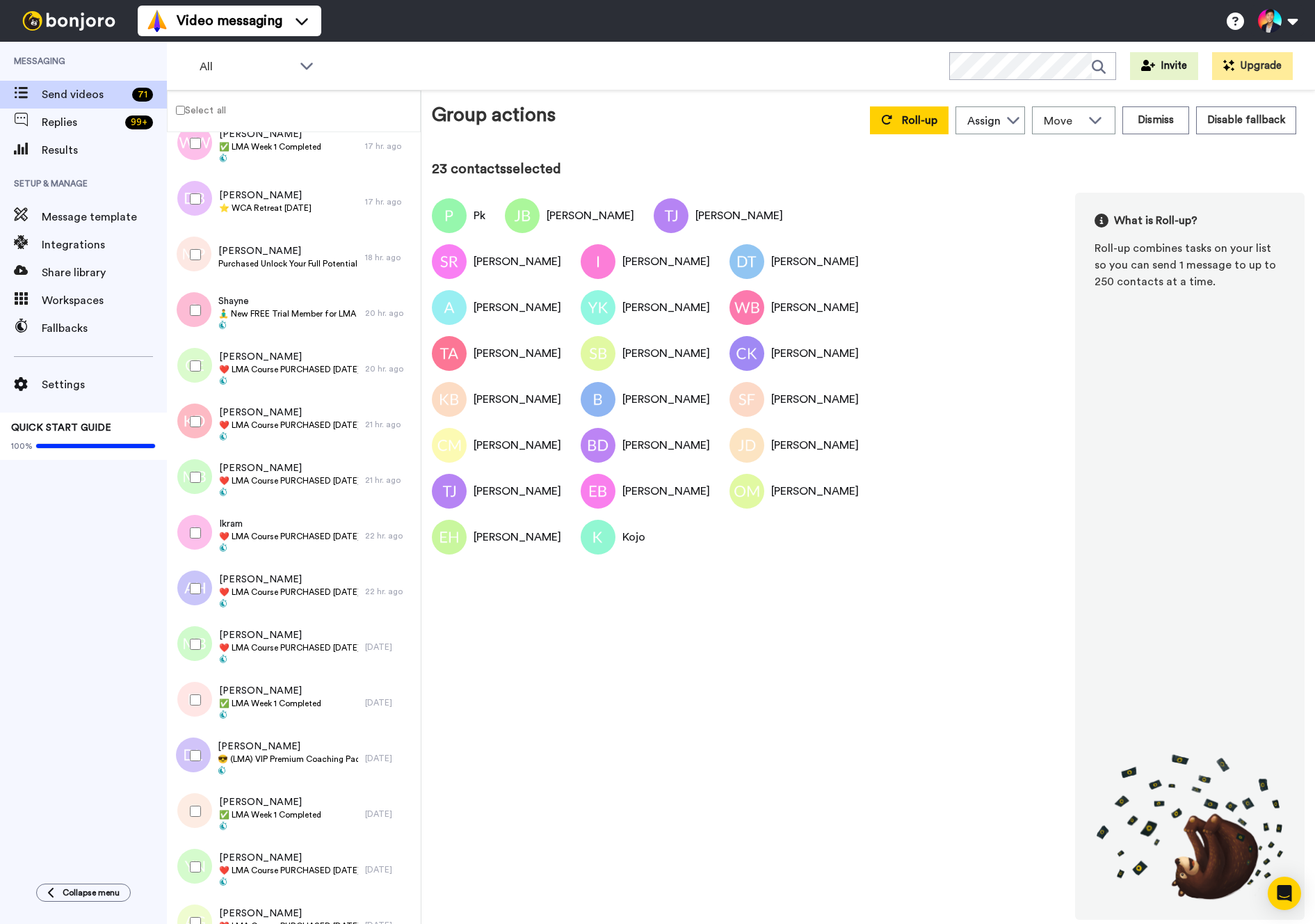
scroll to position [1897, 0]
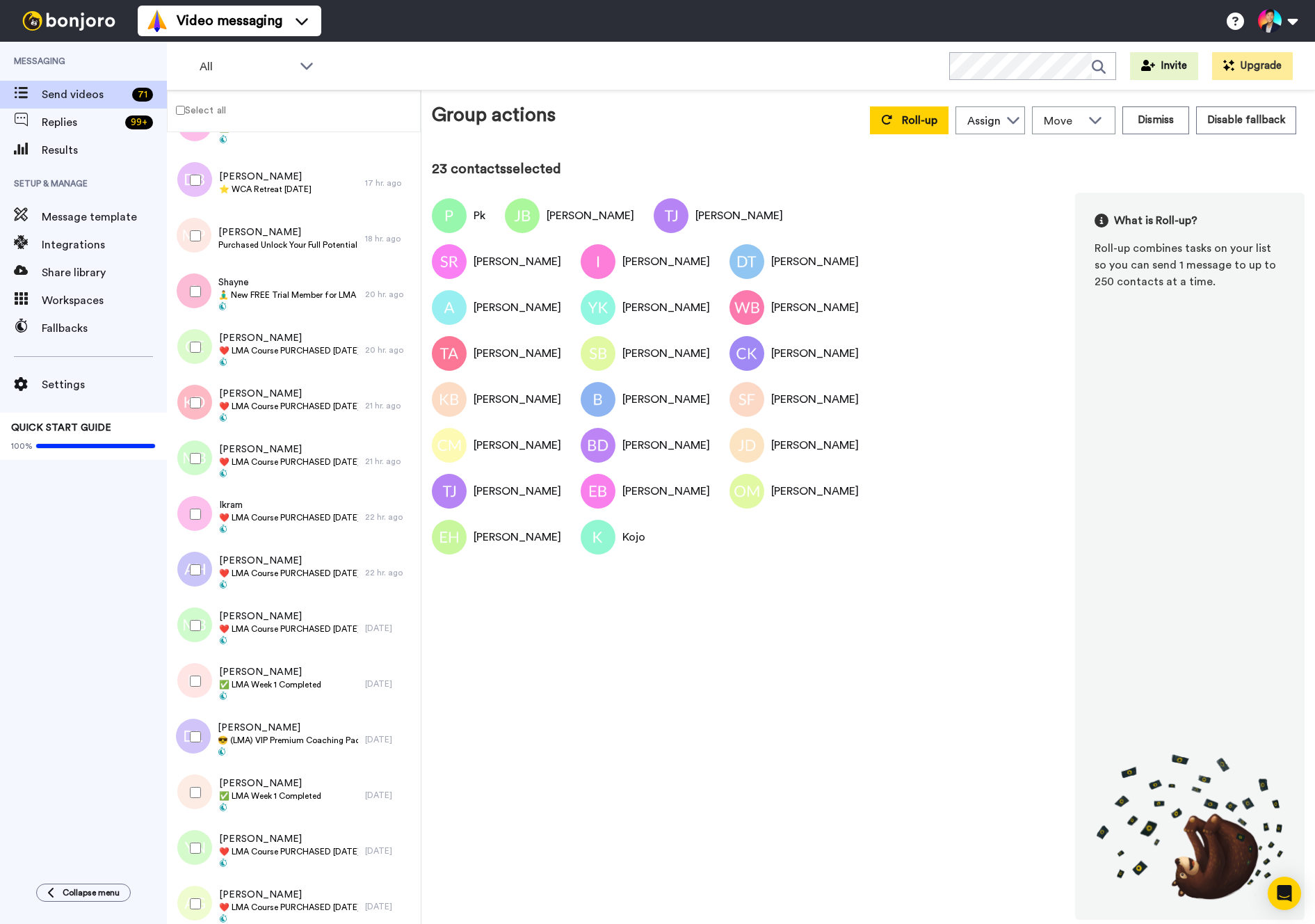
click at [202, 337] on div at bounding box center [193, 347] width 50 height 49
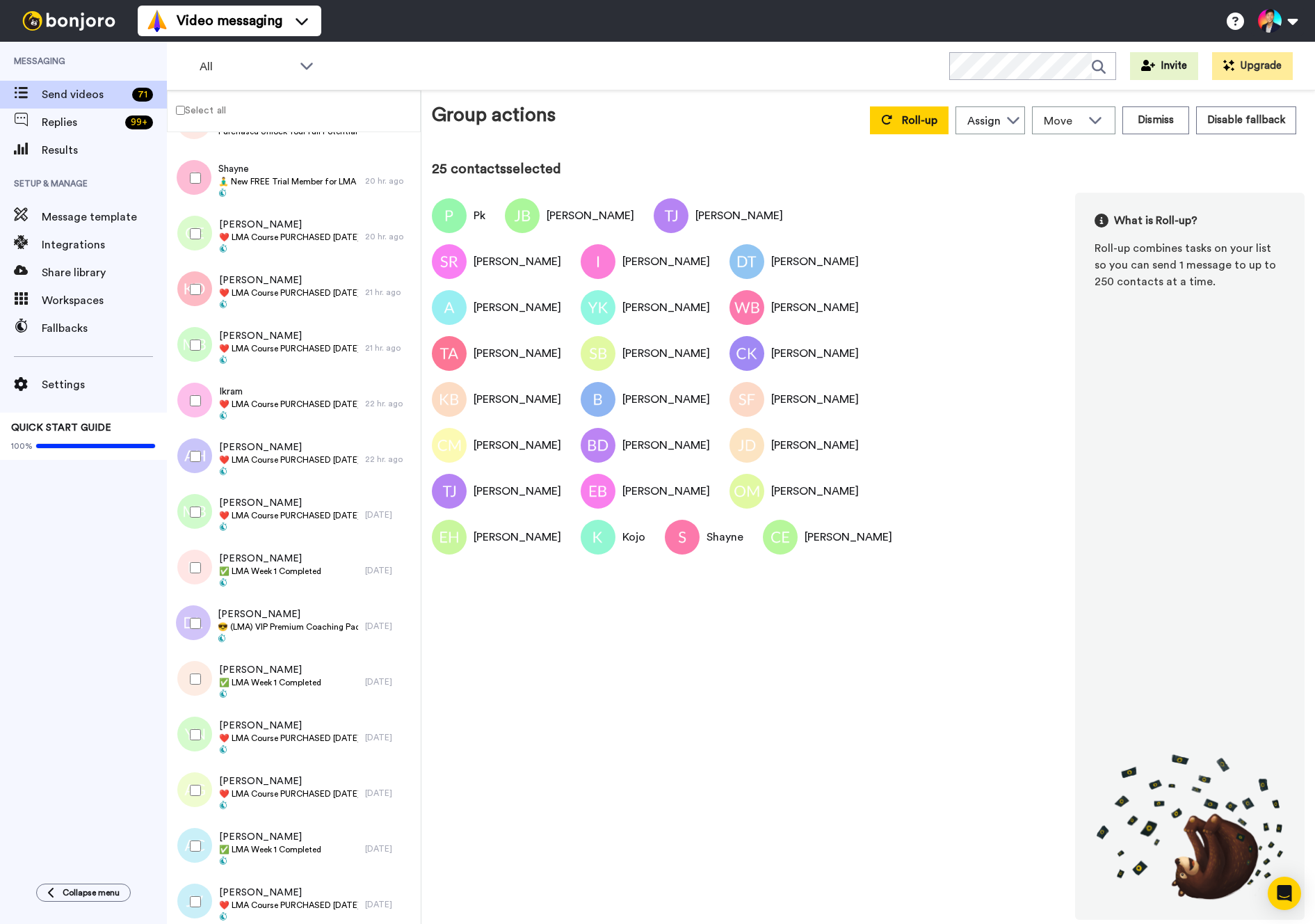
scroll to position [2024, 0]
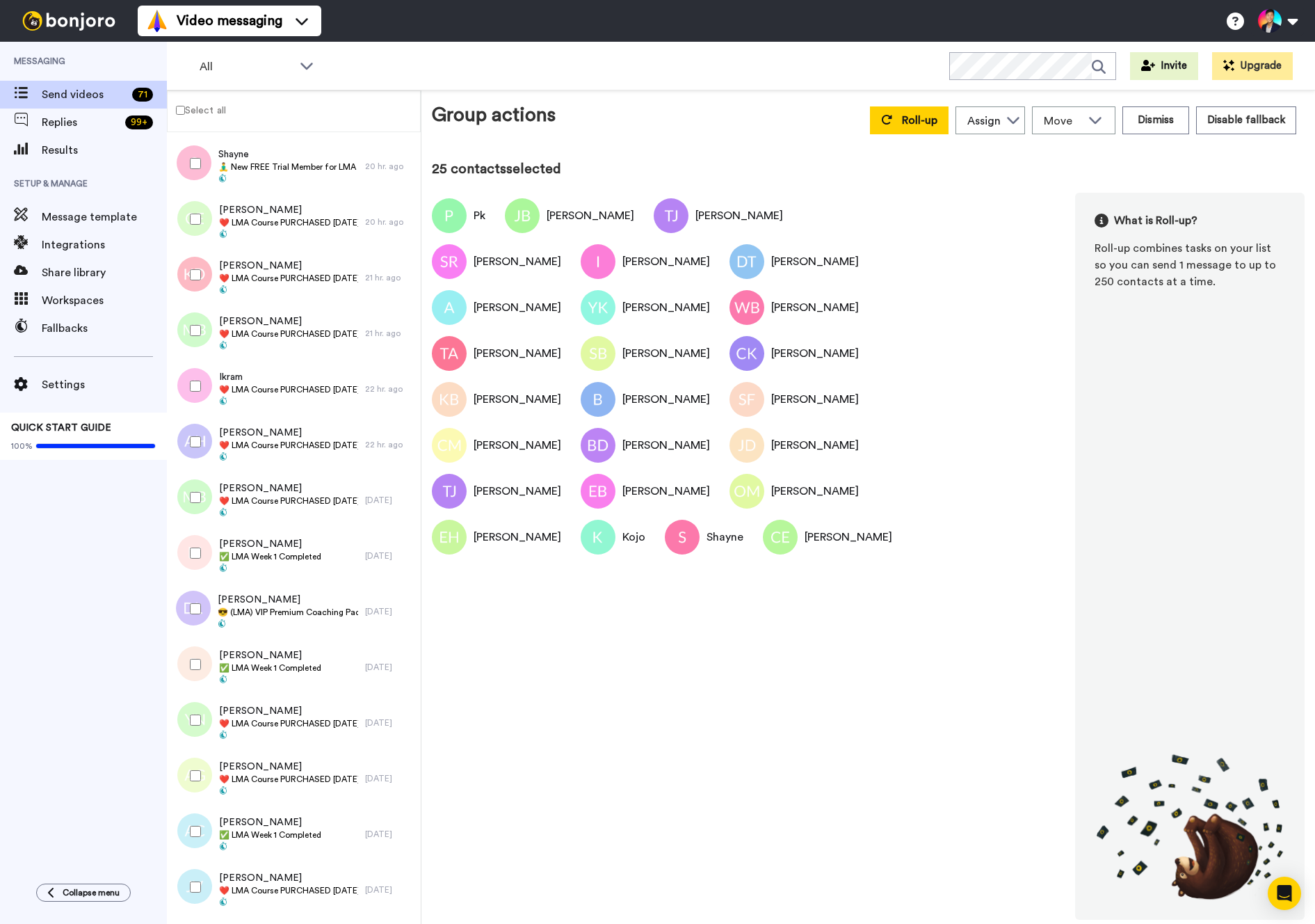
click at [197, 295] on div at bounding box center [193, 275] width 50 height 49
click at [197, 321] on div at bounding box center [193, 331] width 50 height 49
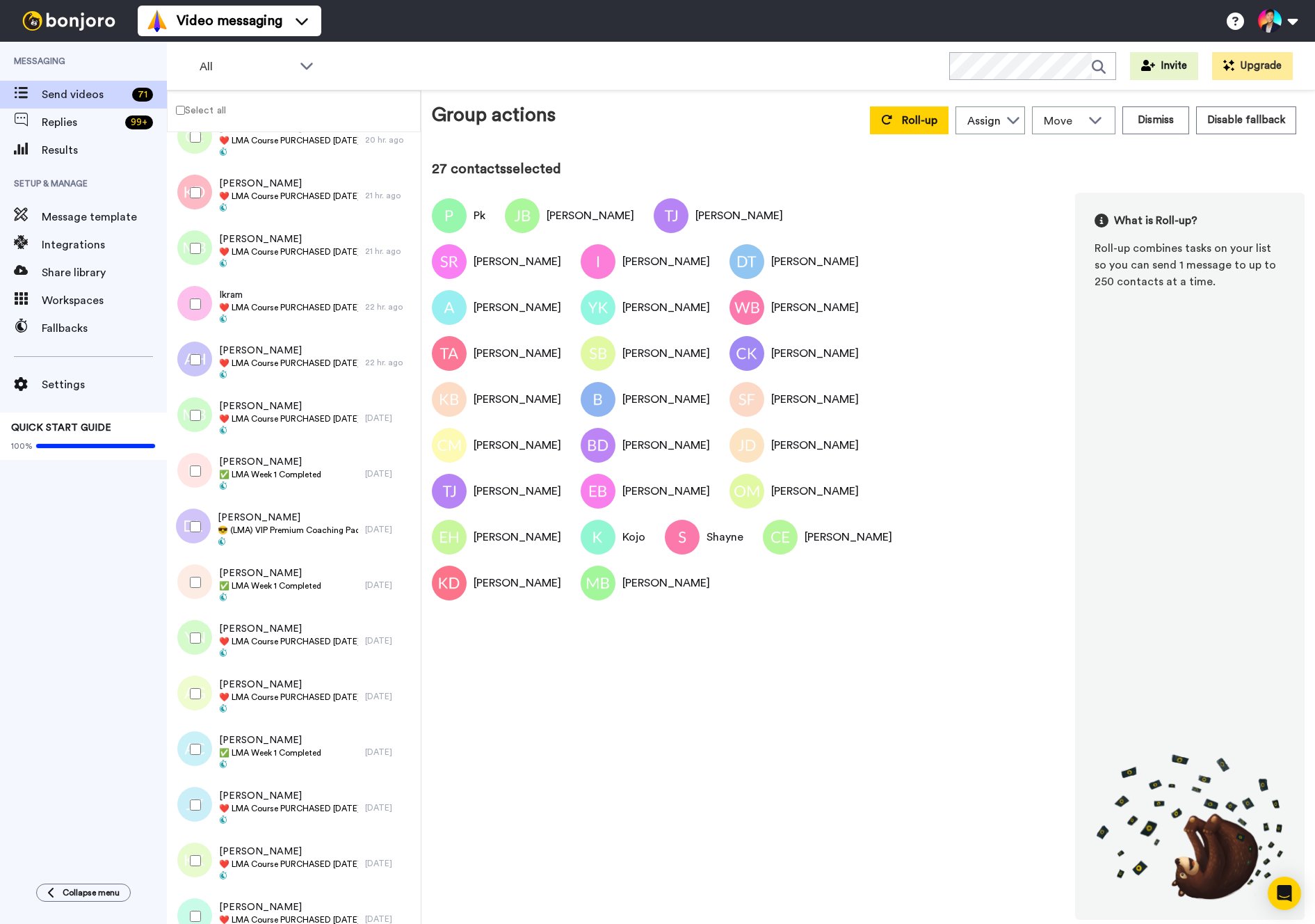
click at [197, 321] on div at bounding box center [193, 304] width 50 height 49
click at [190, 347] on div at bounding box center [193, 360] width 50 height 49
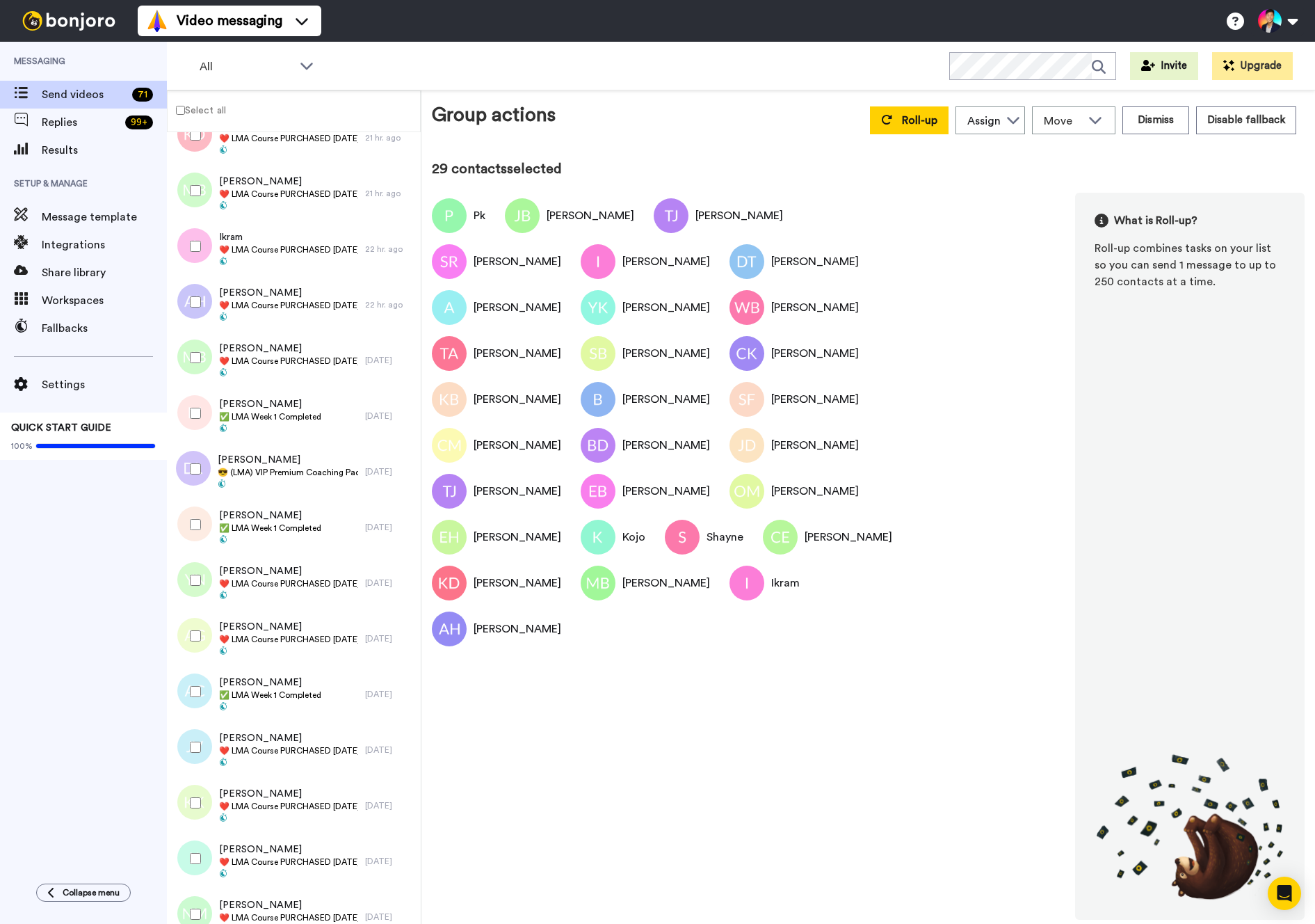
click at [190, 347] on div at bounding box center [193, 357] width 50 height 49
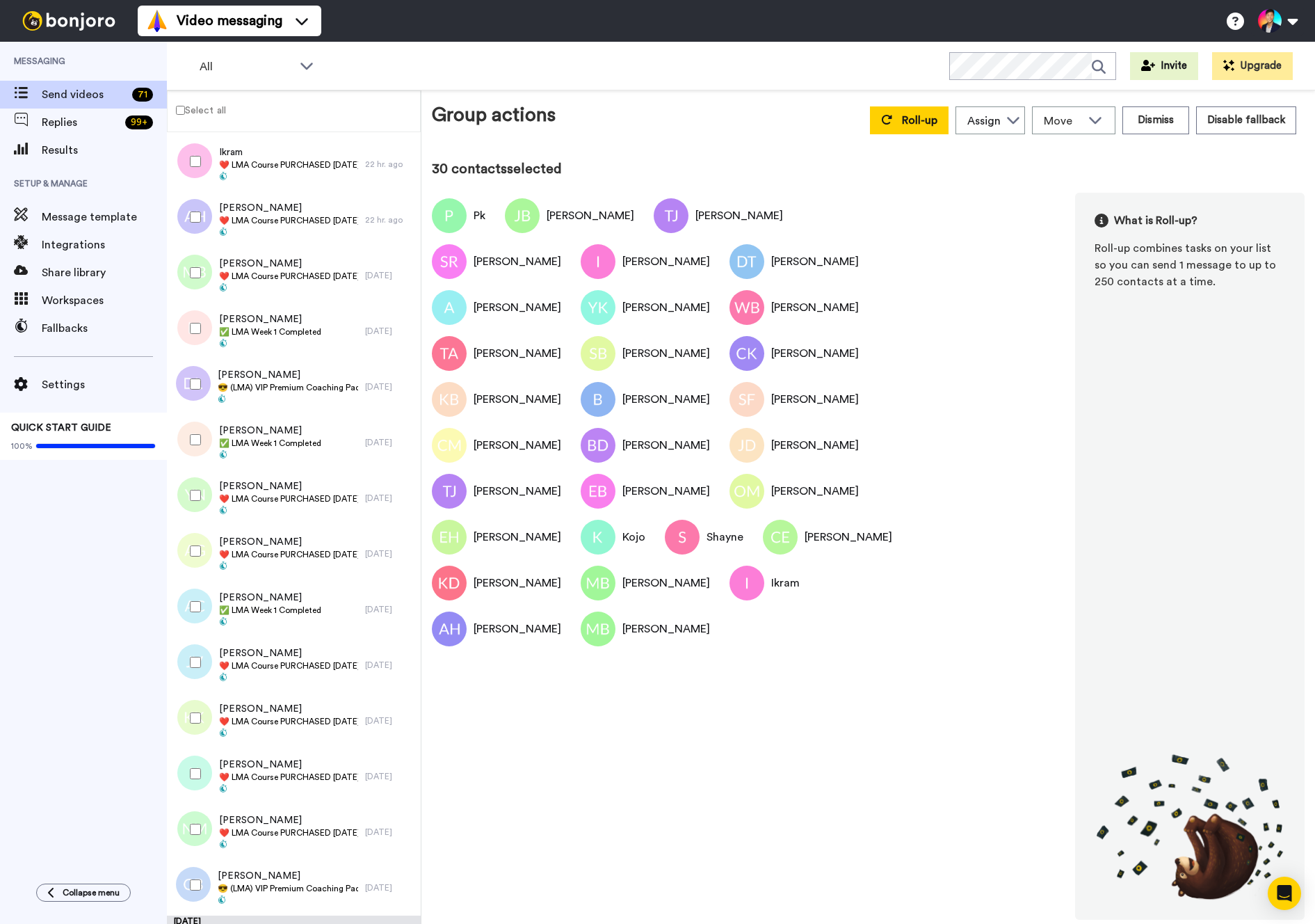
scroll to position [2251, 0]
click at [315, 370] on span "Deliana Lee" at bounding box center [288, 373] width 141 height 14
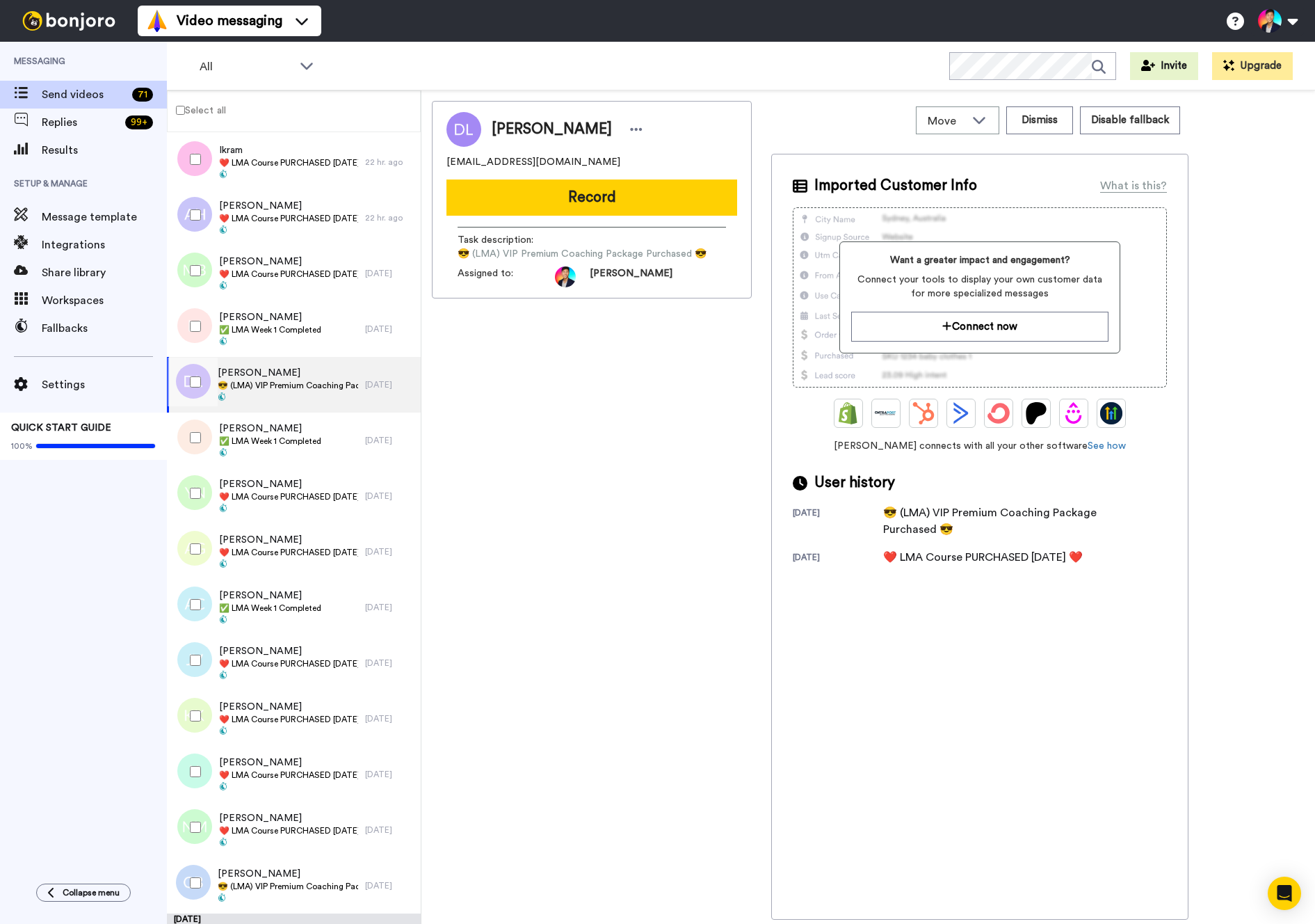
click at [205, 378] on div at bounding box center [193, 382] width 50 height 49
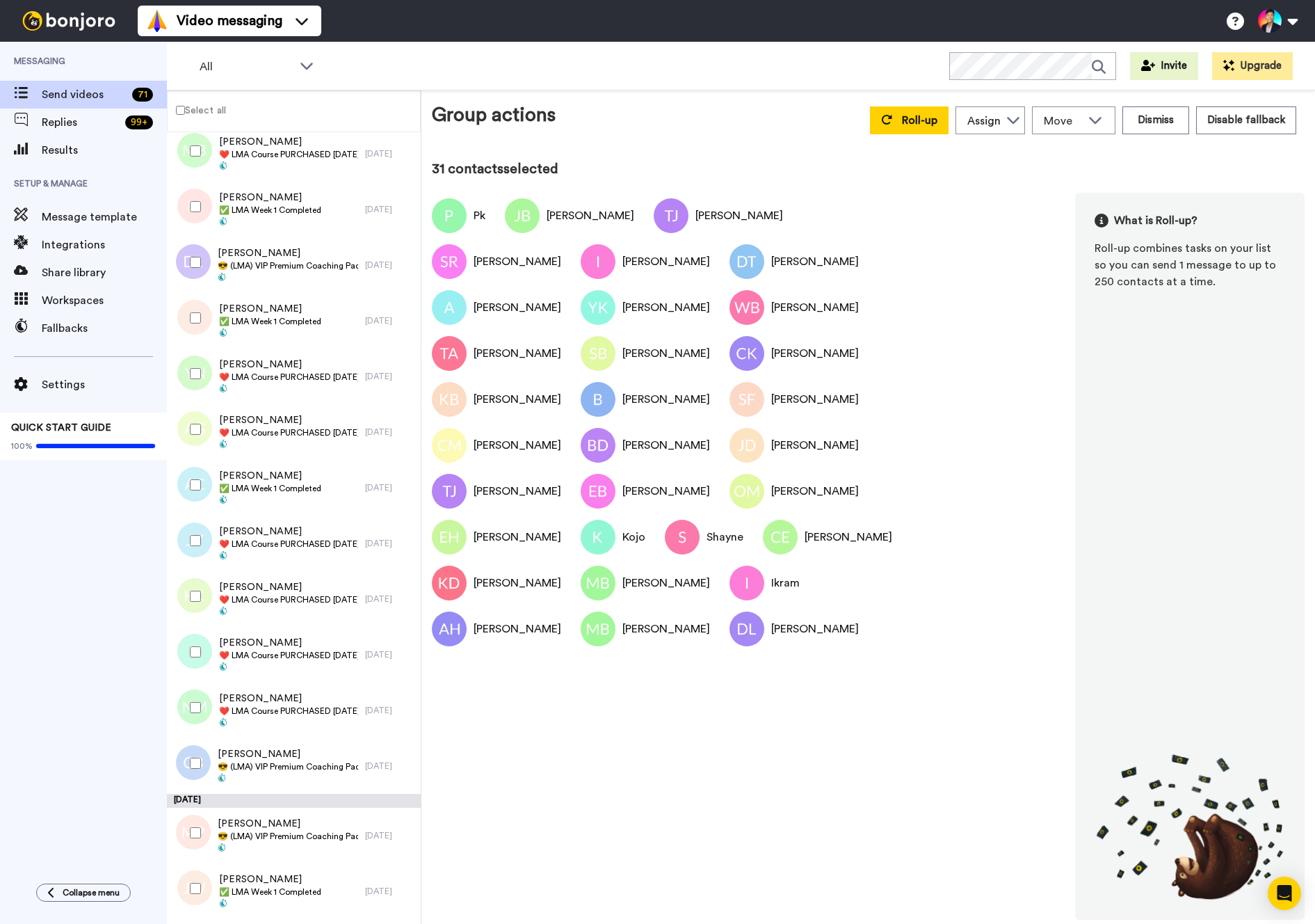
click at [205, 377] on div at bounding box center [193, 373] width 50 height 49
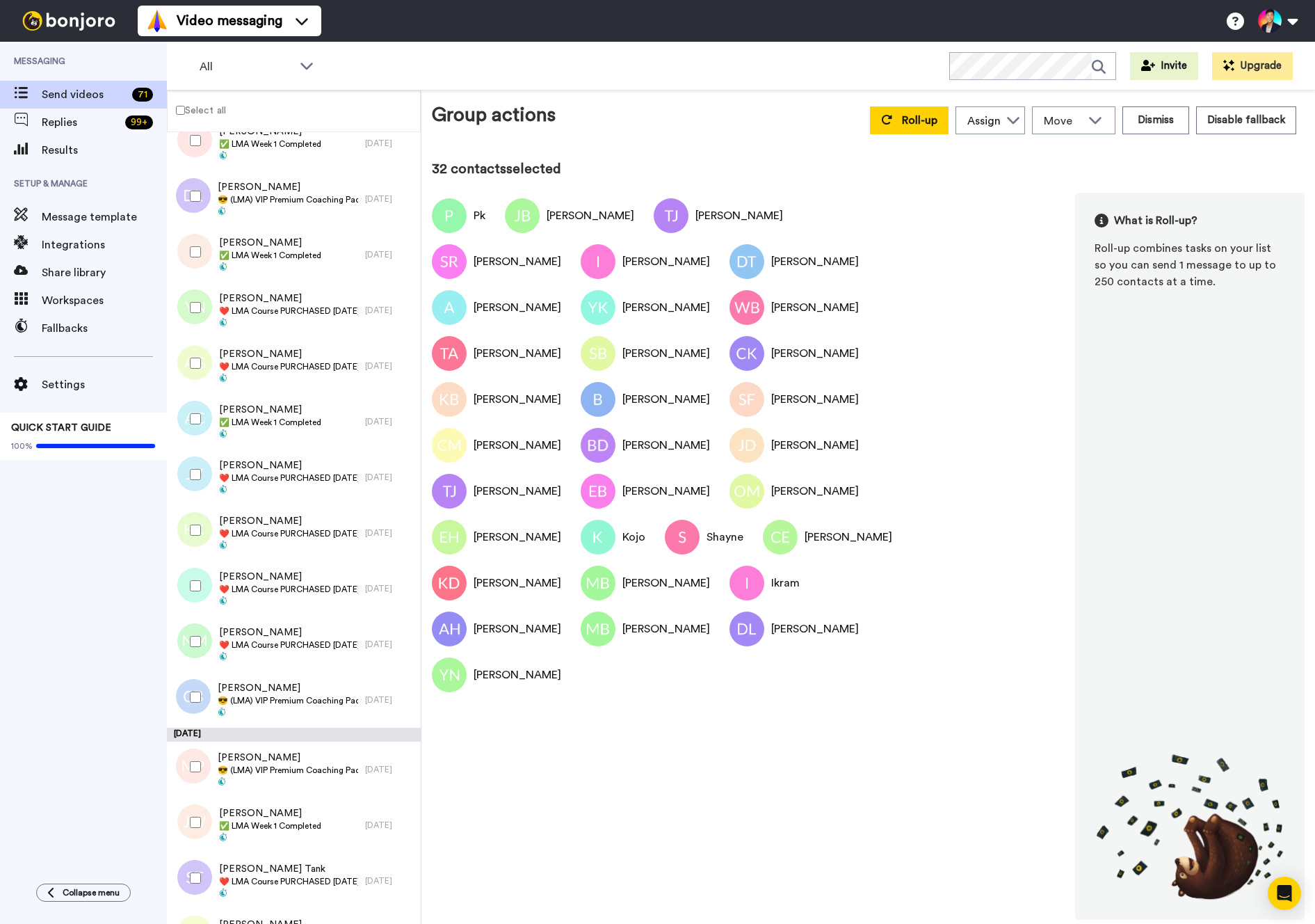
click at [205, 377] on div at bounding box center [193, 363] width 50 height 49
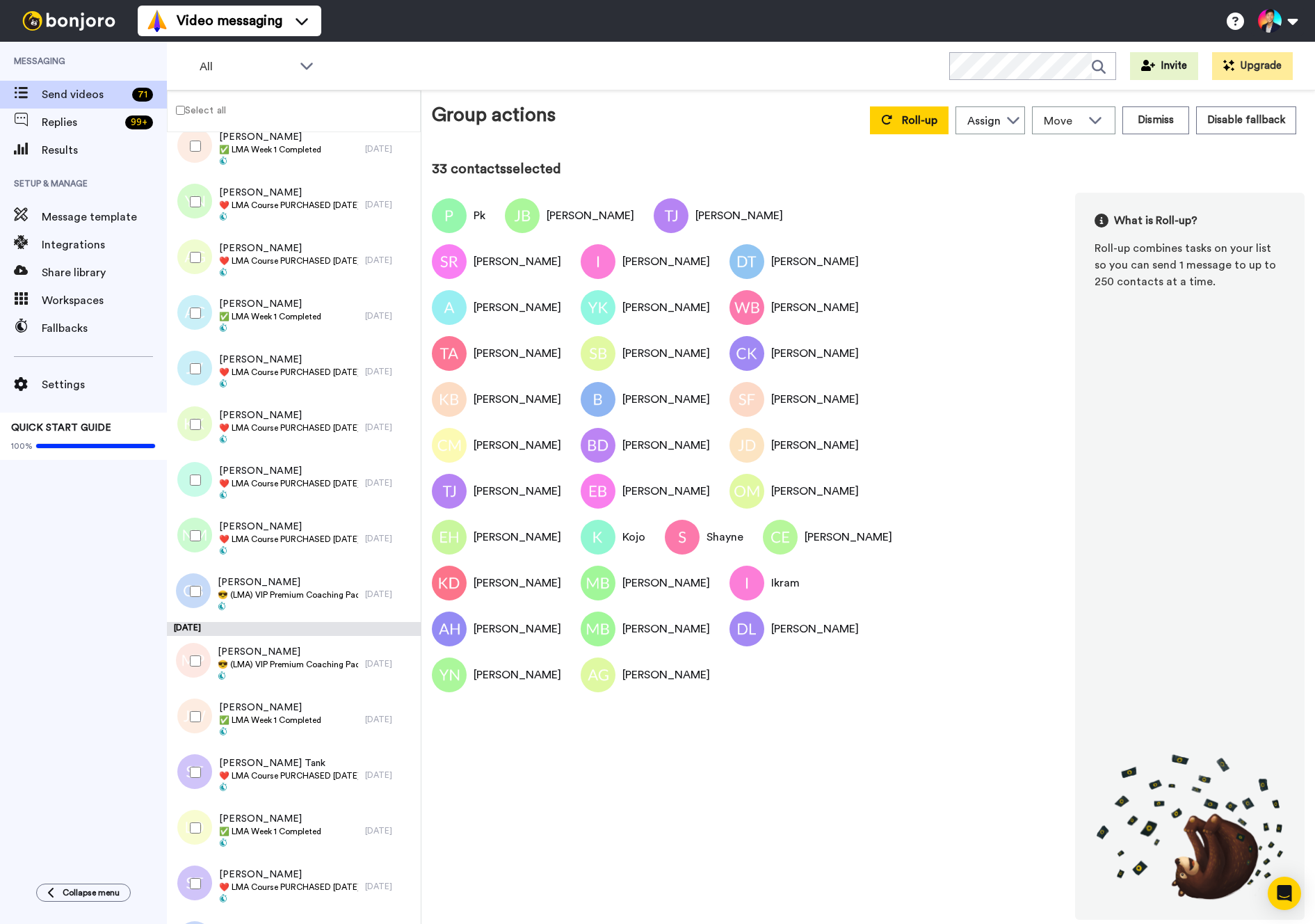
click at [205, 377] on div at bounding box center [193, 369] width 50 height 49
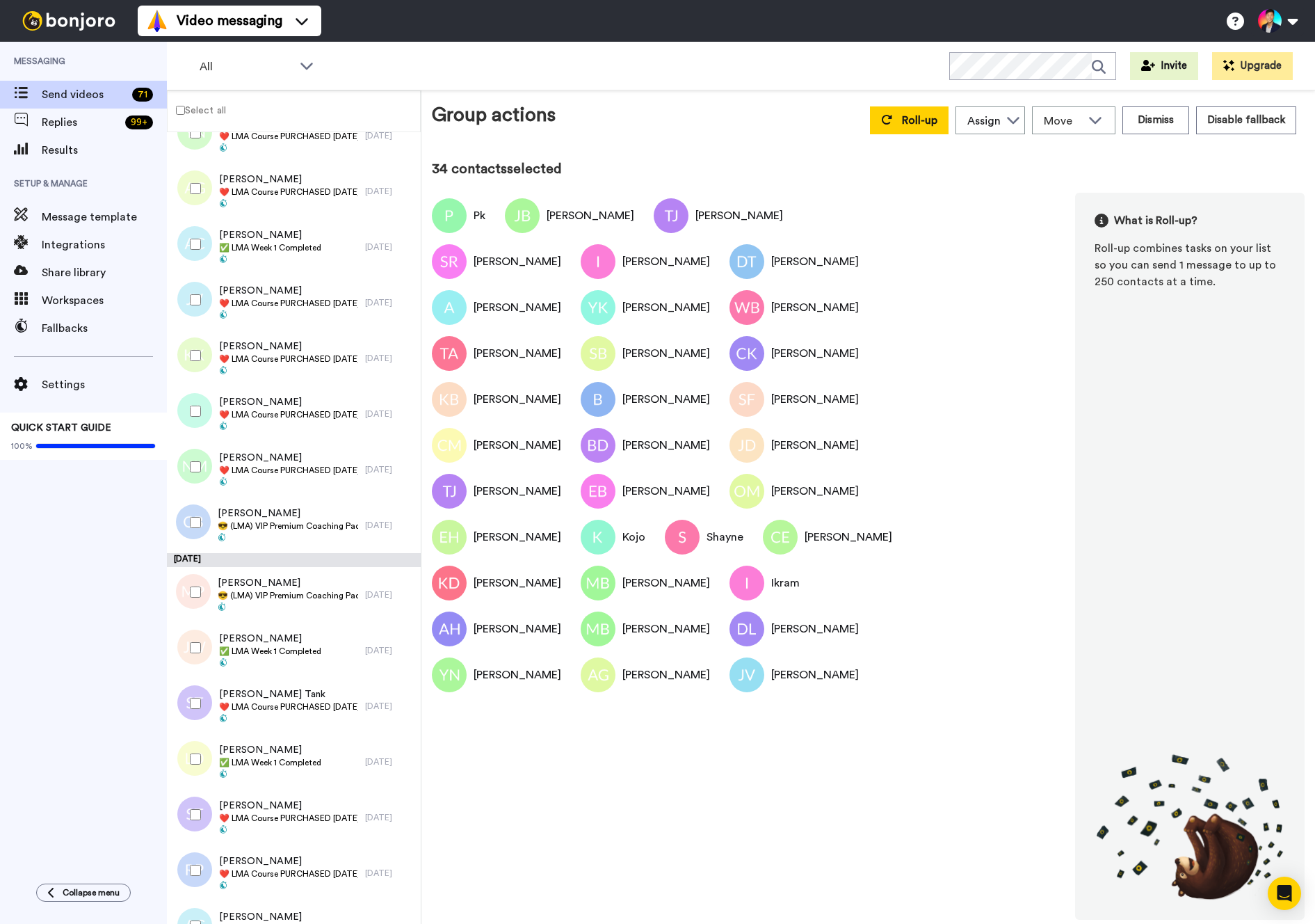
click at [205, 377] on div at bounding box center [193, 356] width 50 height 49
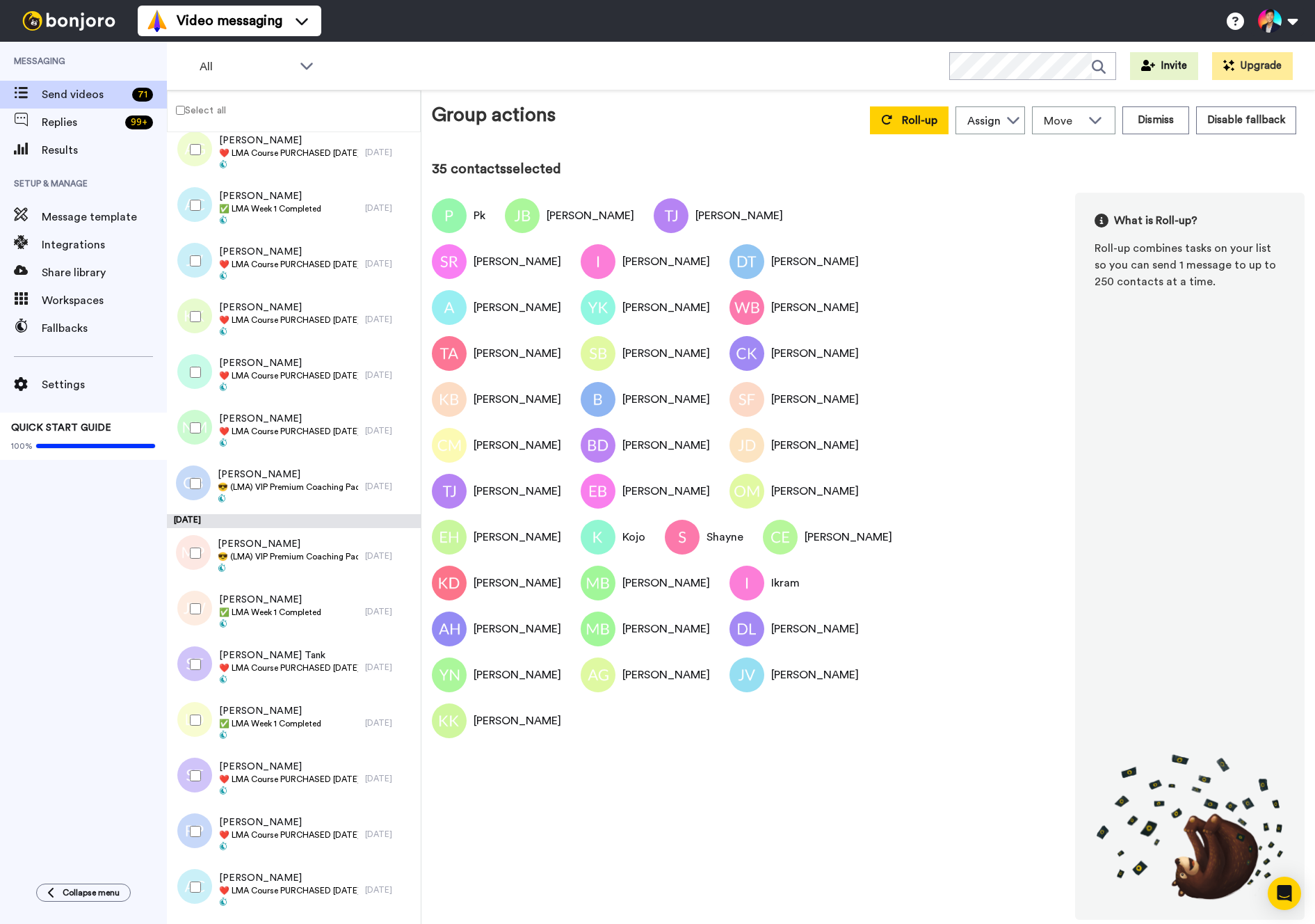
click at [205, 377] on div at bounding box center [193, 372] width 50 height 49
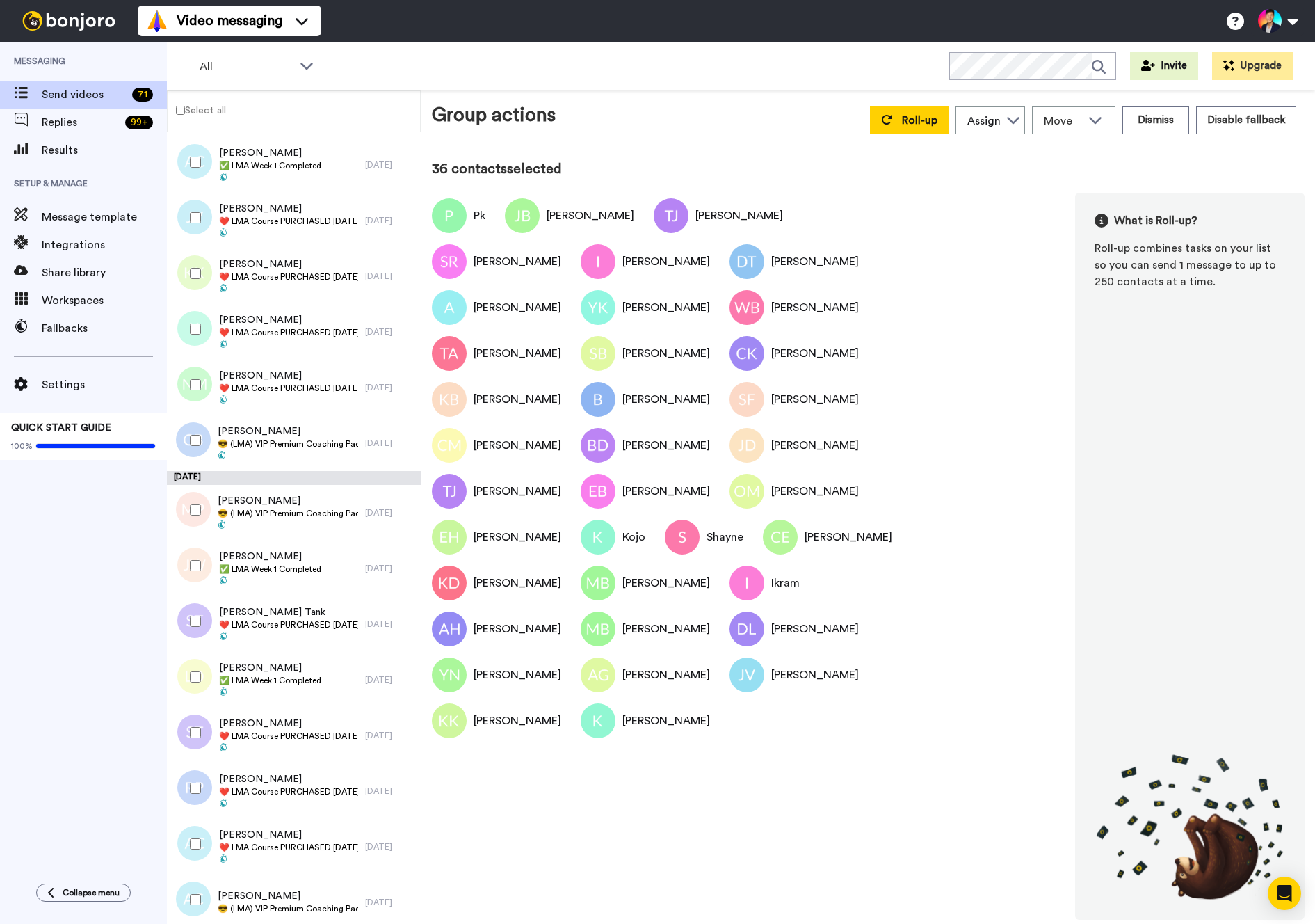
click at [205, 377] on div at bounding box center [193, 385] width 50 height 49
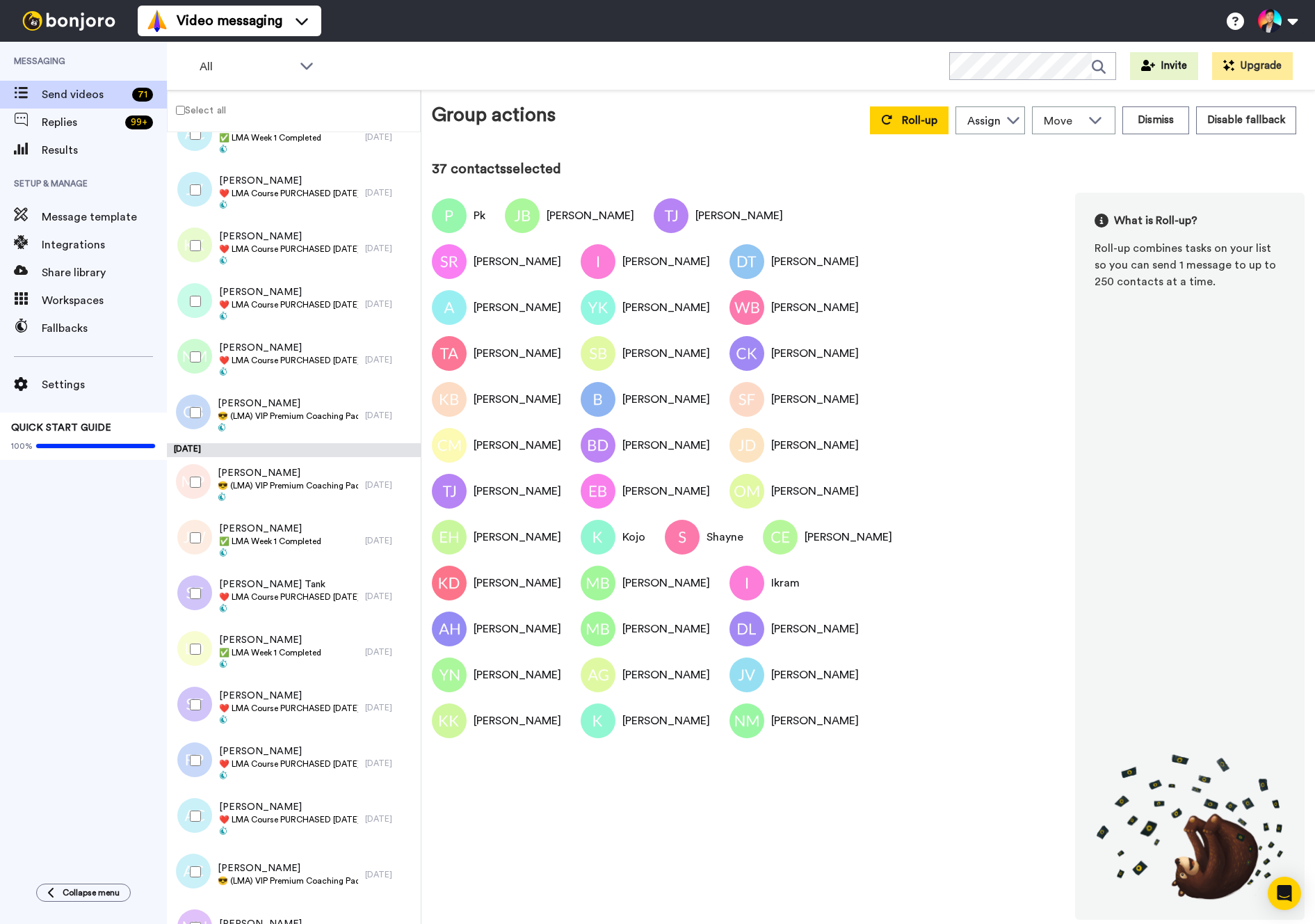
scroll to position [2741, 0]
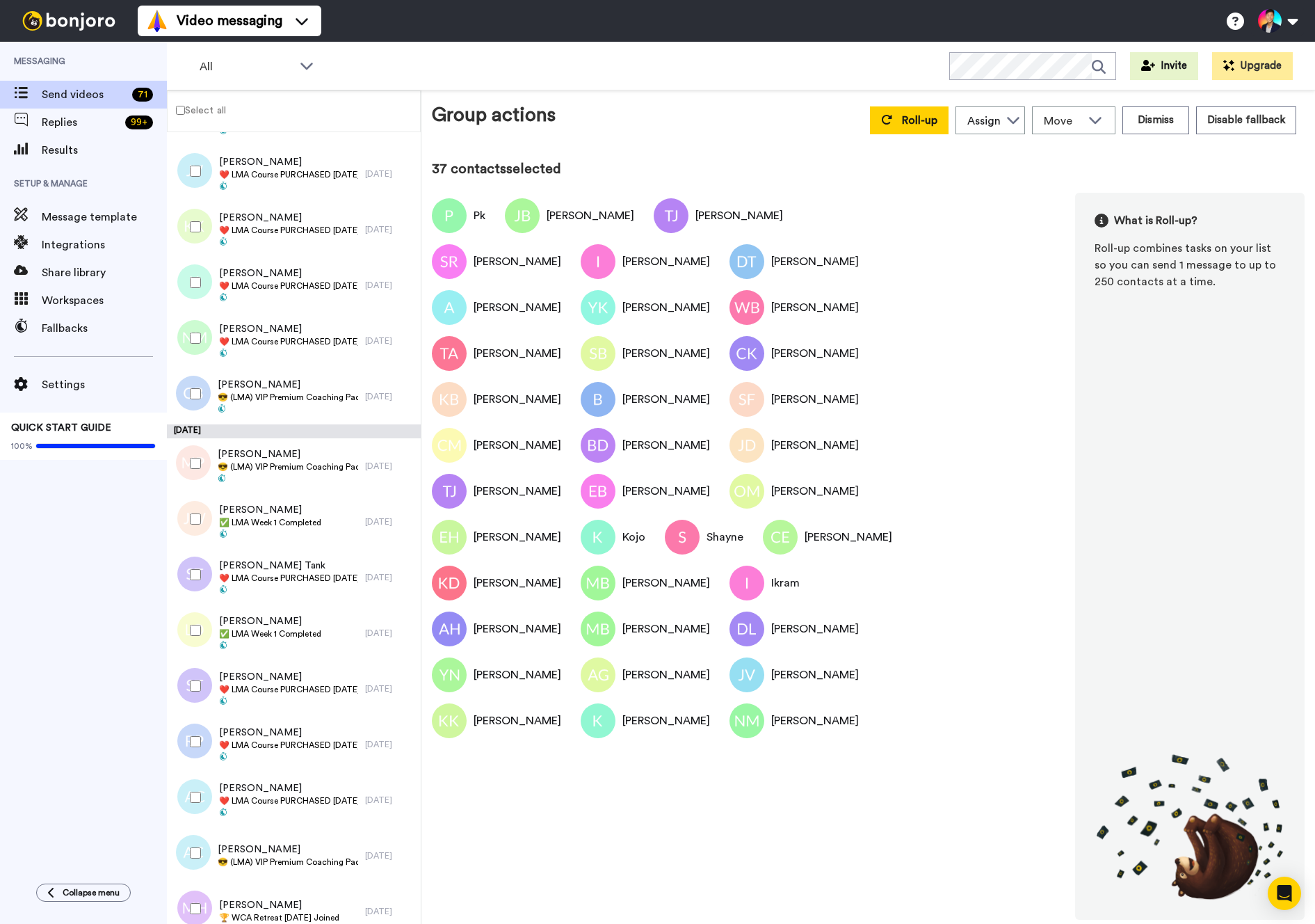
click at [205, 377] on div at bounding box center [193, 394] width 50 height 49
click at [255, 386] on span "Catherine Boll" at bounding box center [288, 385] width 141 height 14
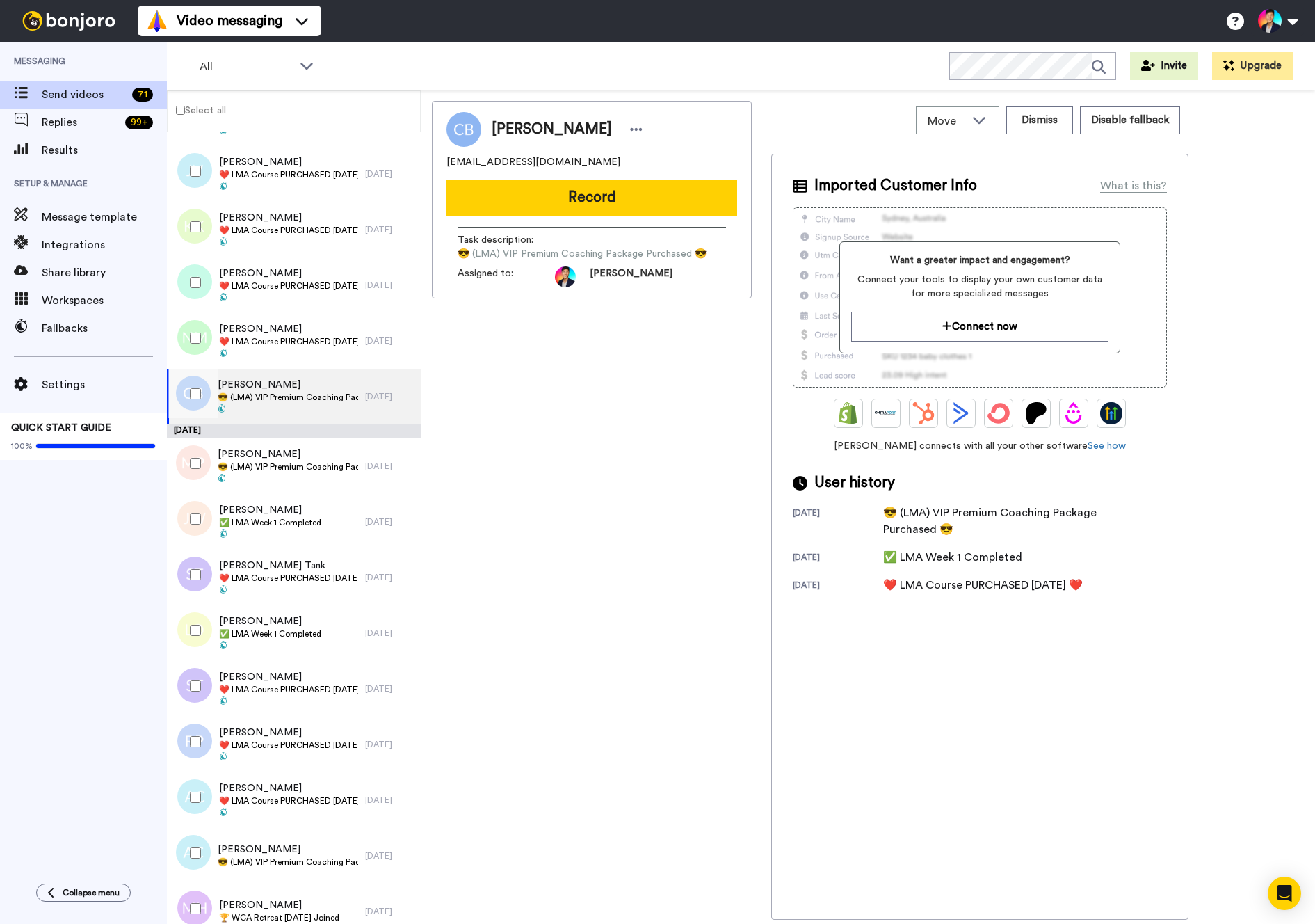
scroll to position [2799, 0]
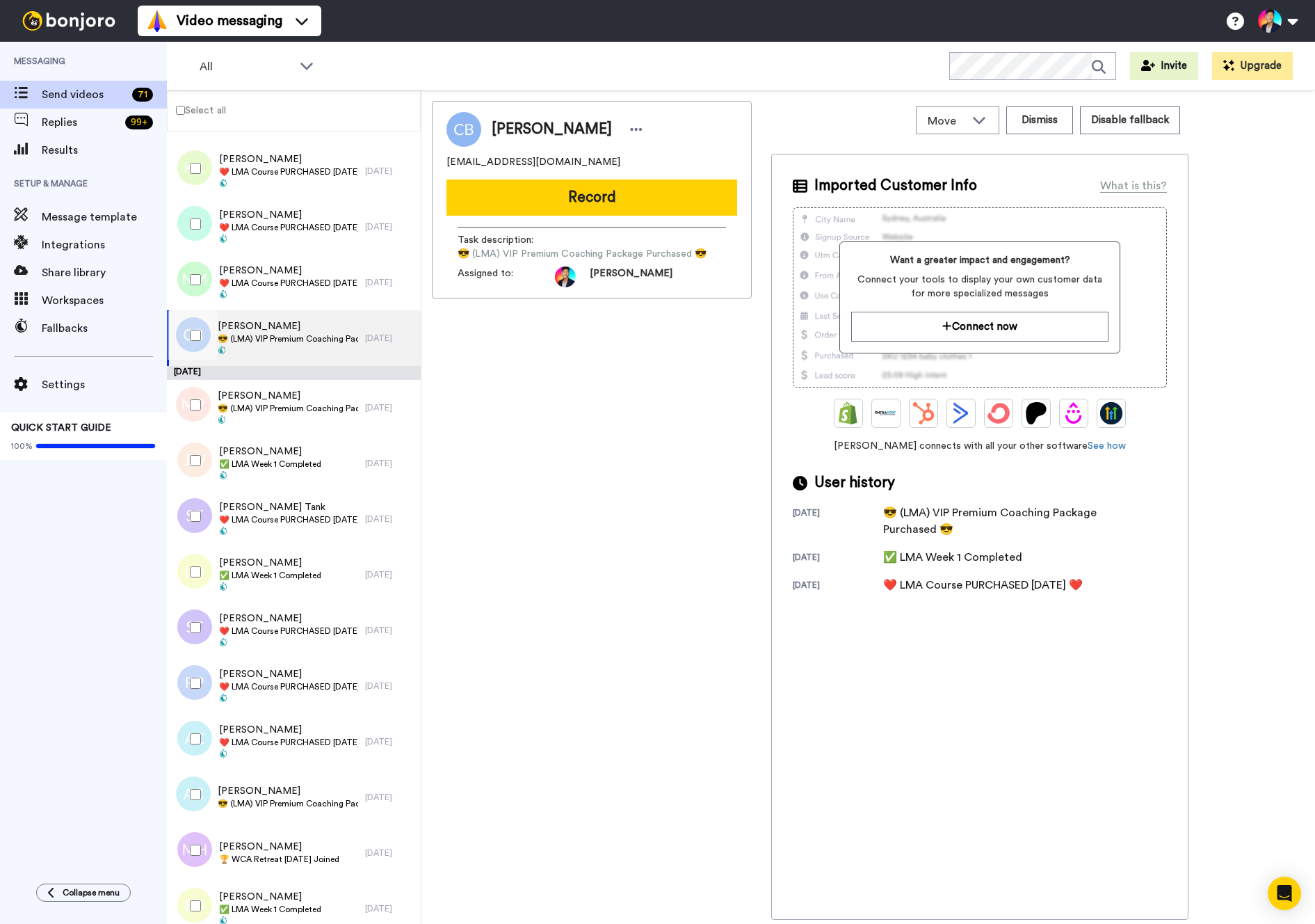
click at [200, 405] on div at bounding box center [193, 405] width 50 height 49
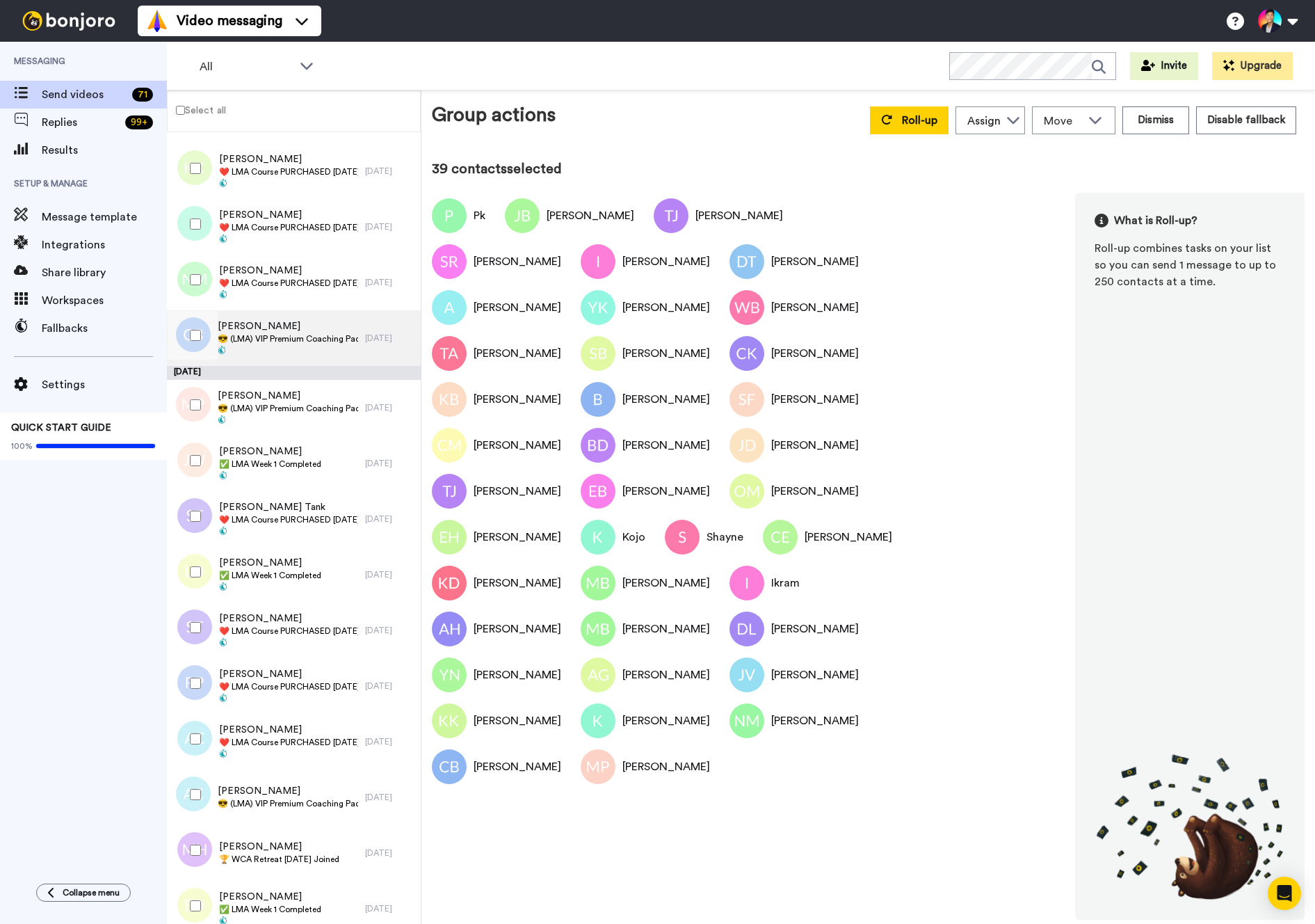
click at [226, 338] on span "😎 (LMA) VIP Premium Coaching Package Purchased 😎" at bounding box center [288, 338] width 141 height 11
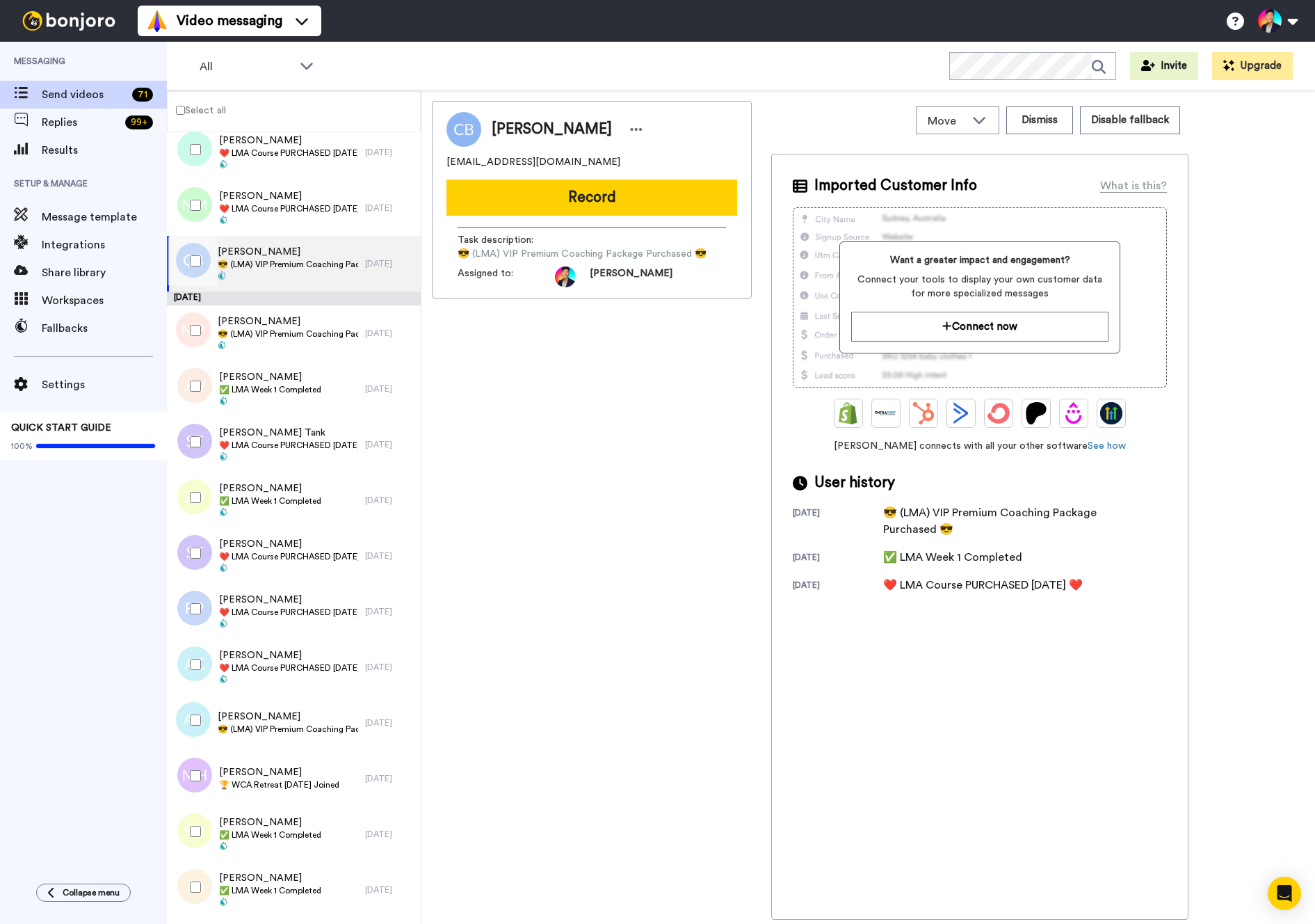
scroll to position [2882, 0]
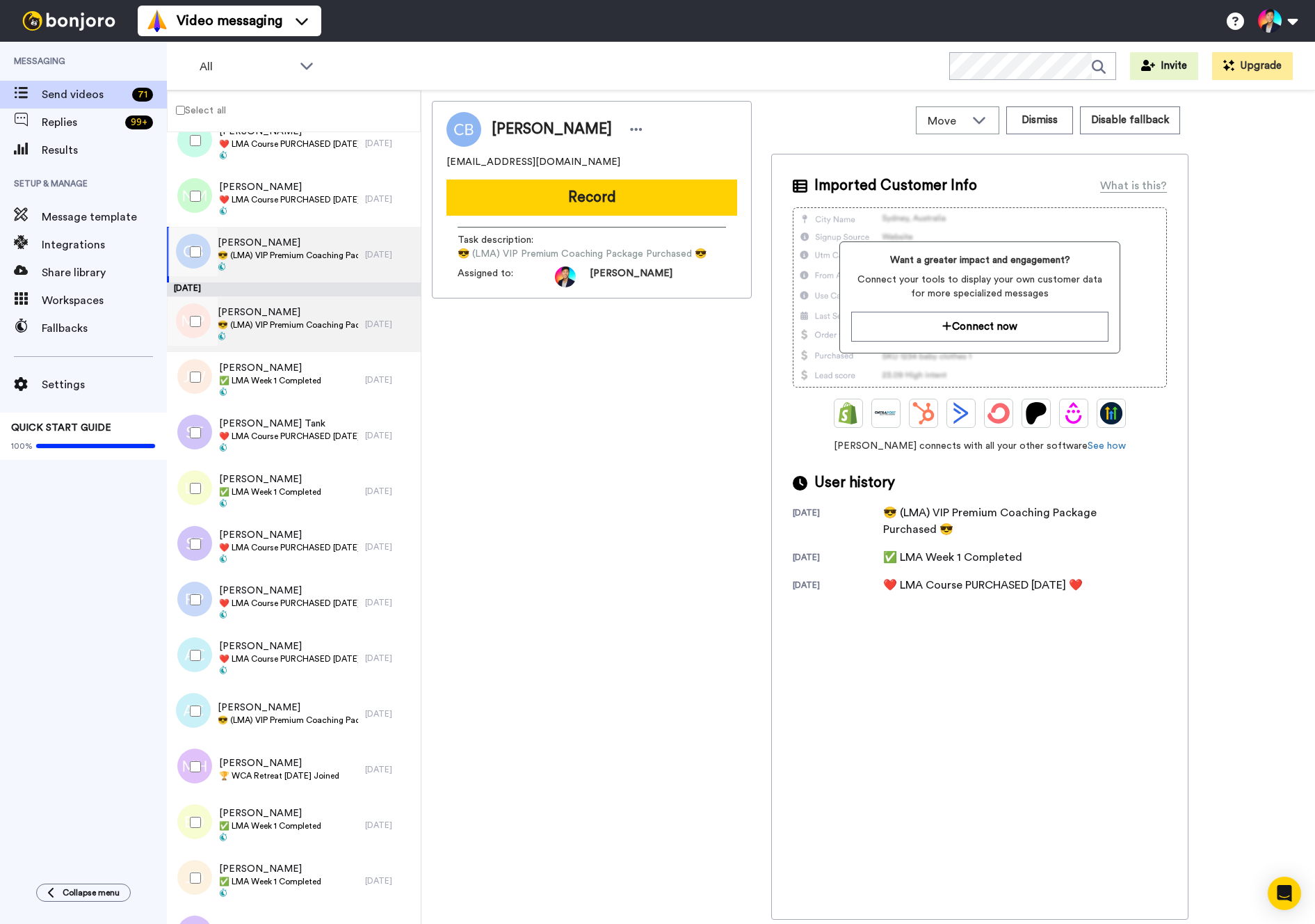
click at [257, 313] on span "Mareesa Plaisimond" at bounding box center [288, 312] width 141 height 14
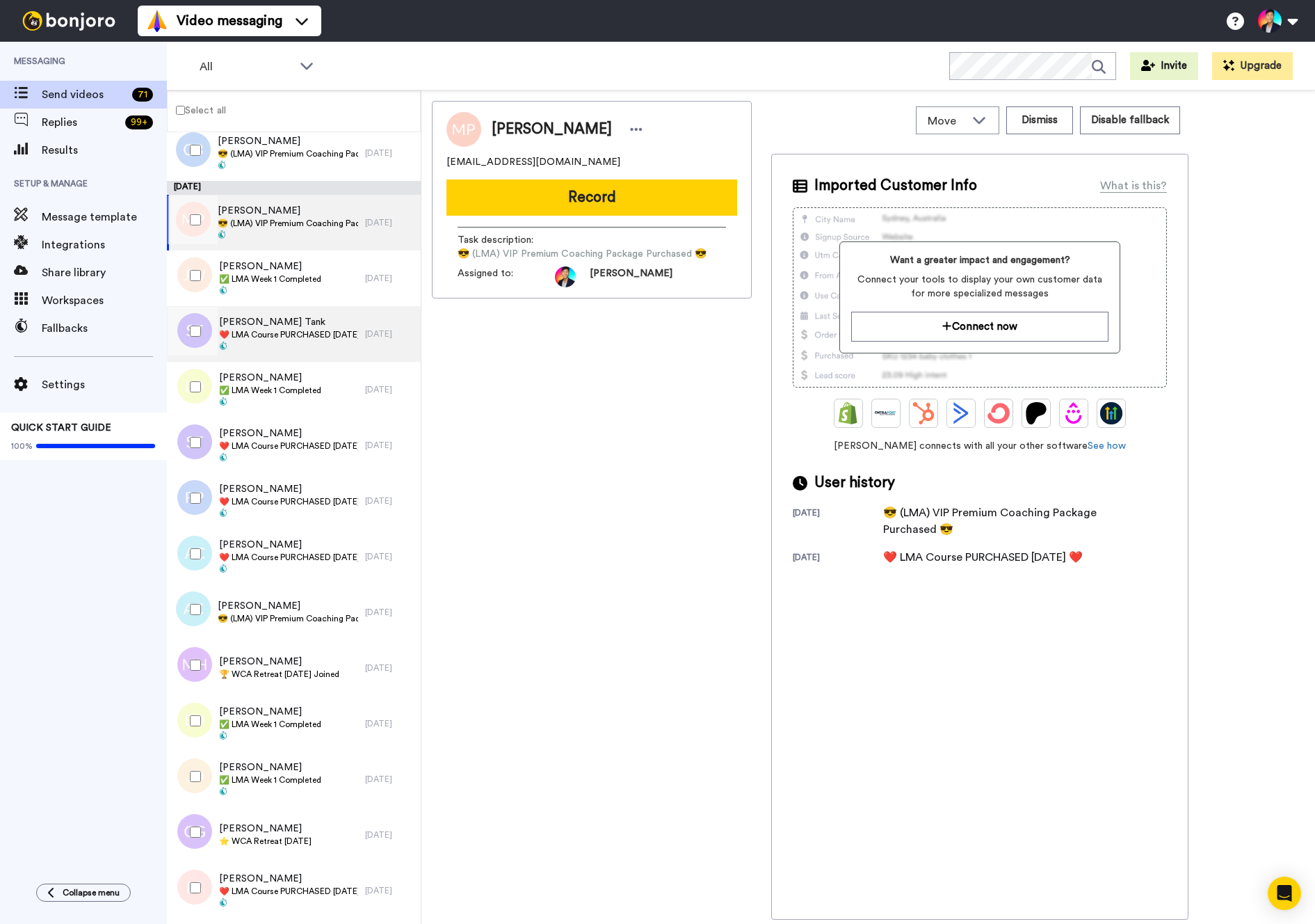
scroll to position [2990, 0]
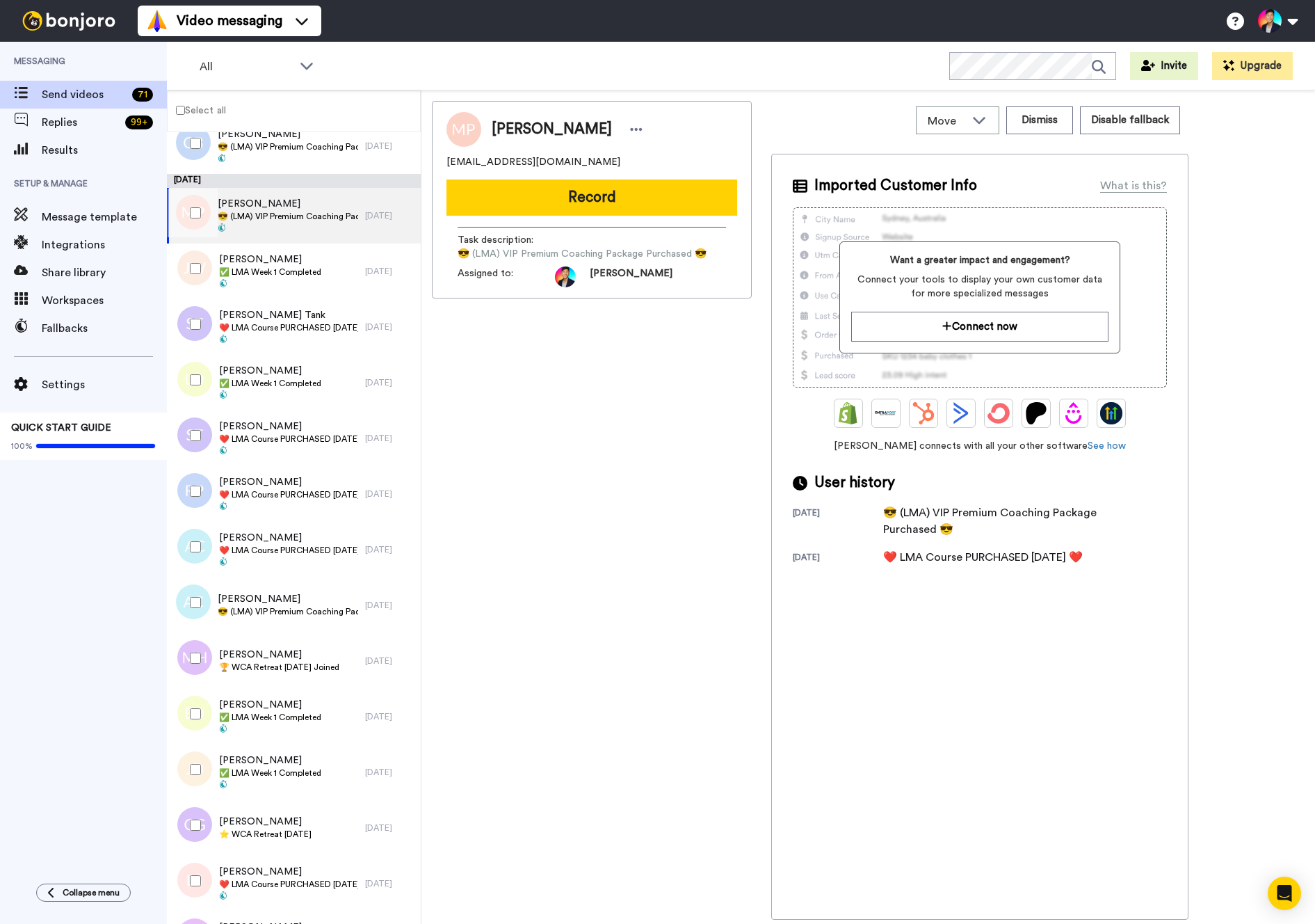
click at [212, 328] on div at bounding box center [193, 325] width 50 height 49
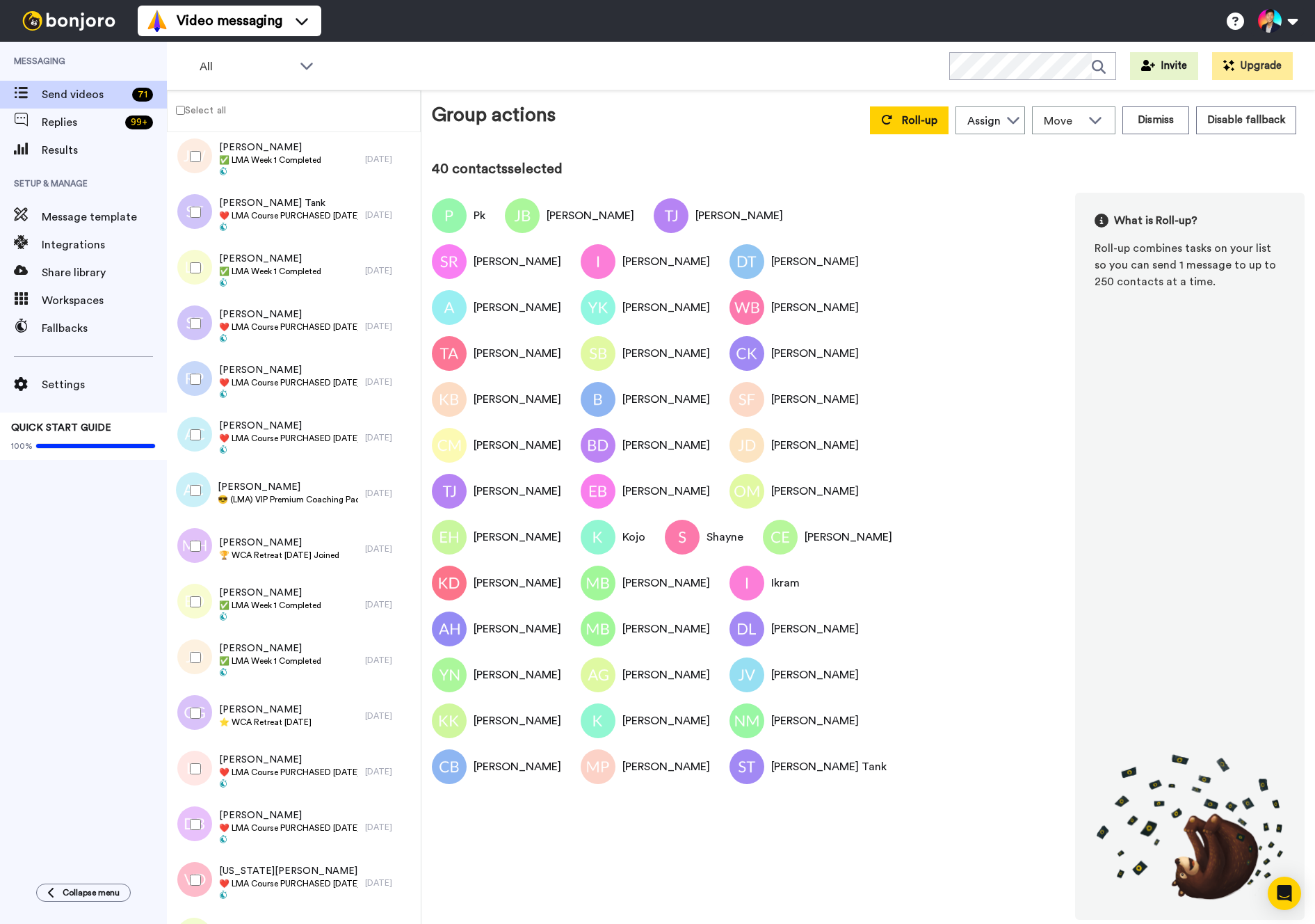
click at [212, 328] on div at bounding box center [193, 324] width 50 height 49
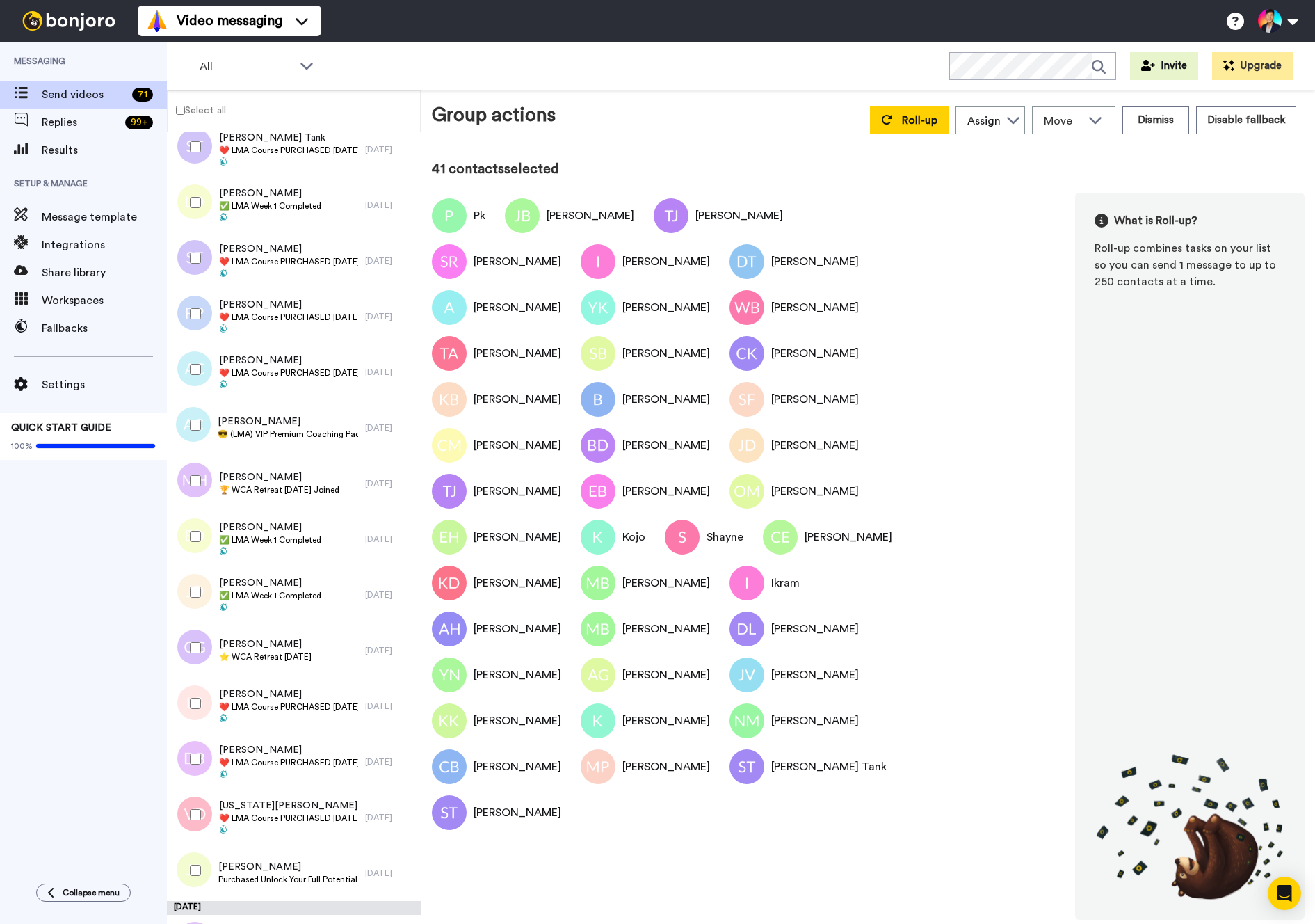
click at [212, 328] on div at bounding box center [193, 314] width 50 height 49
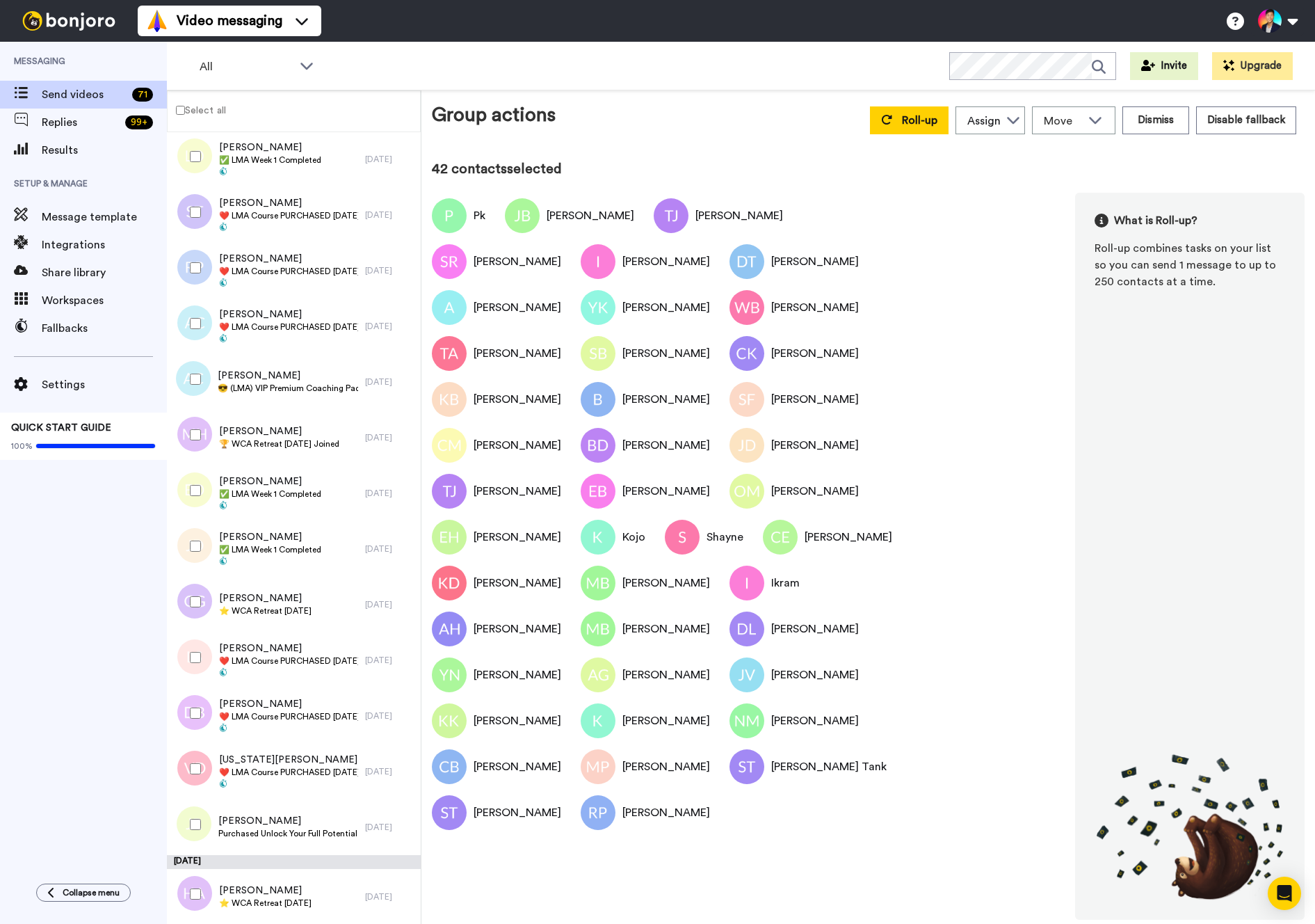
scroll to position [3215, 0]
click at [212, 328] on div at bounding box center [193, 323] width 50 height 49
click at [261, 389] on span "😎 (LMA) VIP Premium Coaching Package Purchased 😎" at bounding box center [288, 387] width 141 height 11
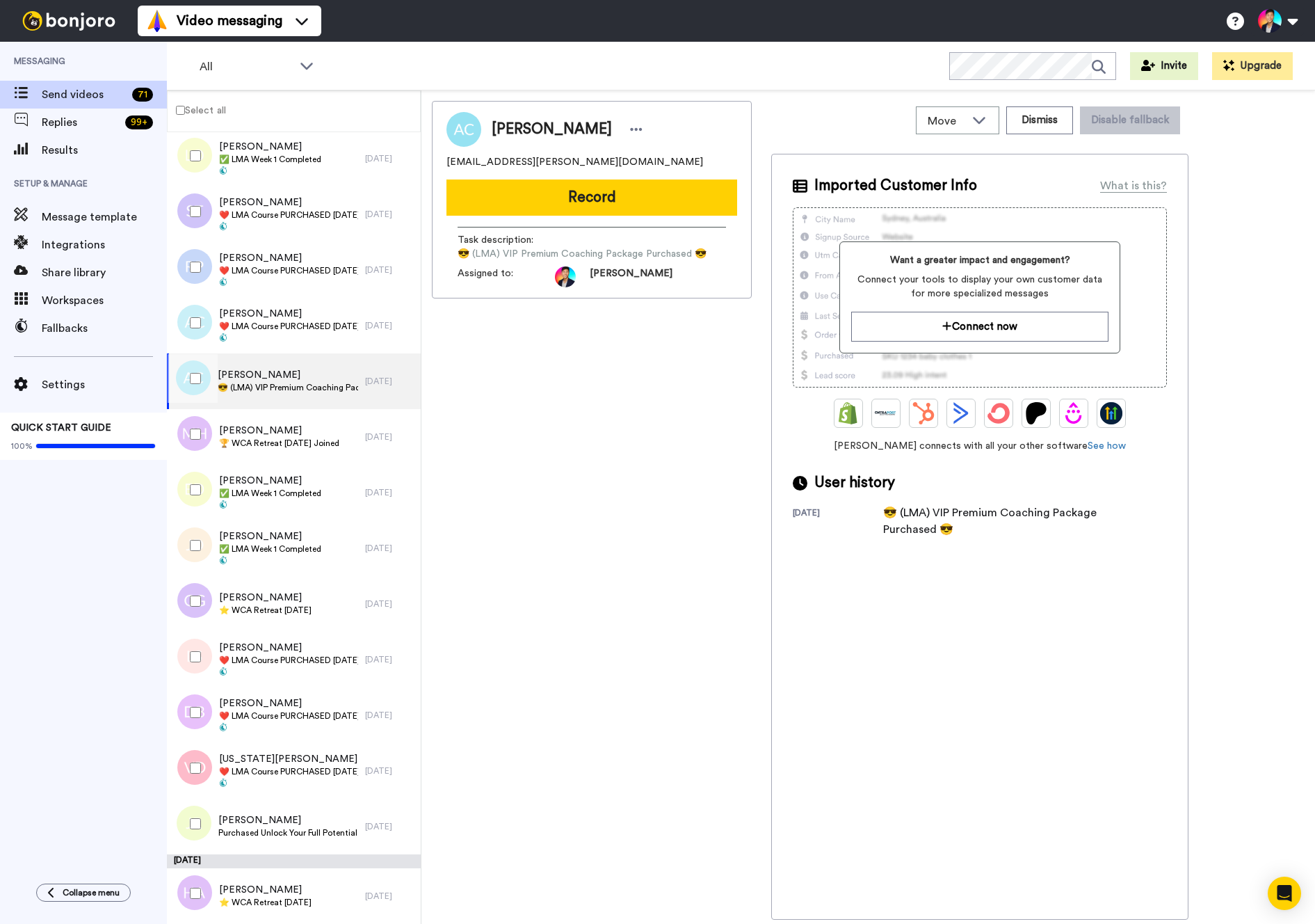
click at [189, 380] on div at bounding box center [193, 379] width 50 height 49
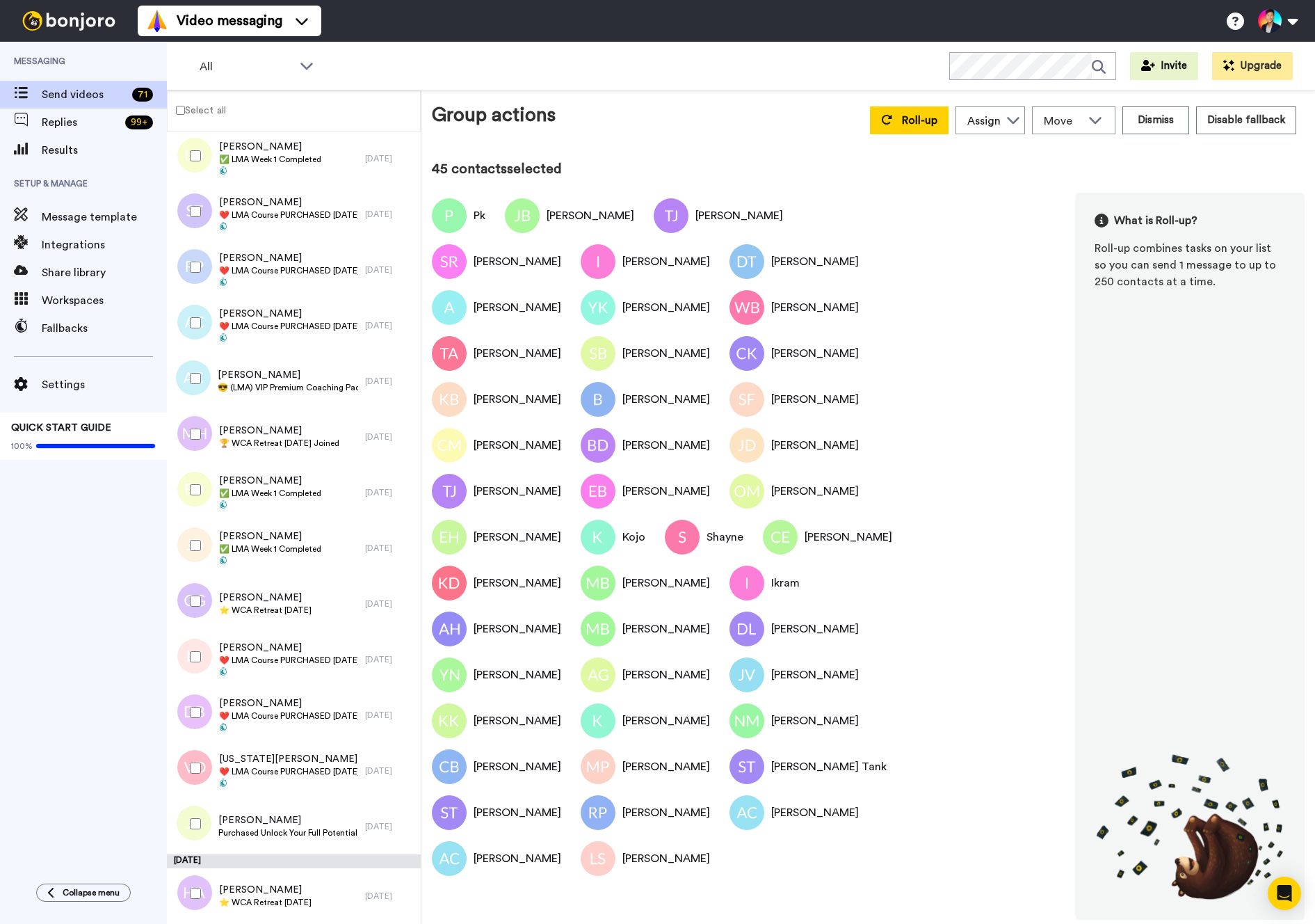
click at [185, 713] on div at bounding box center [193, 712] width 50 height 49
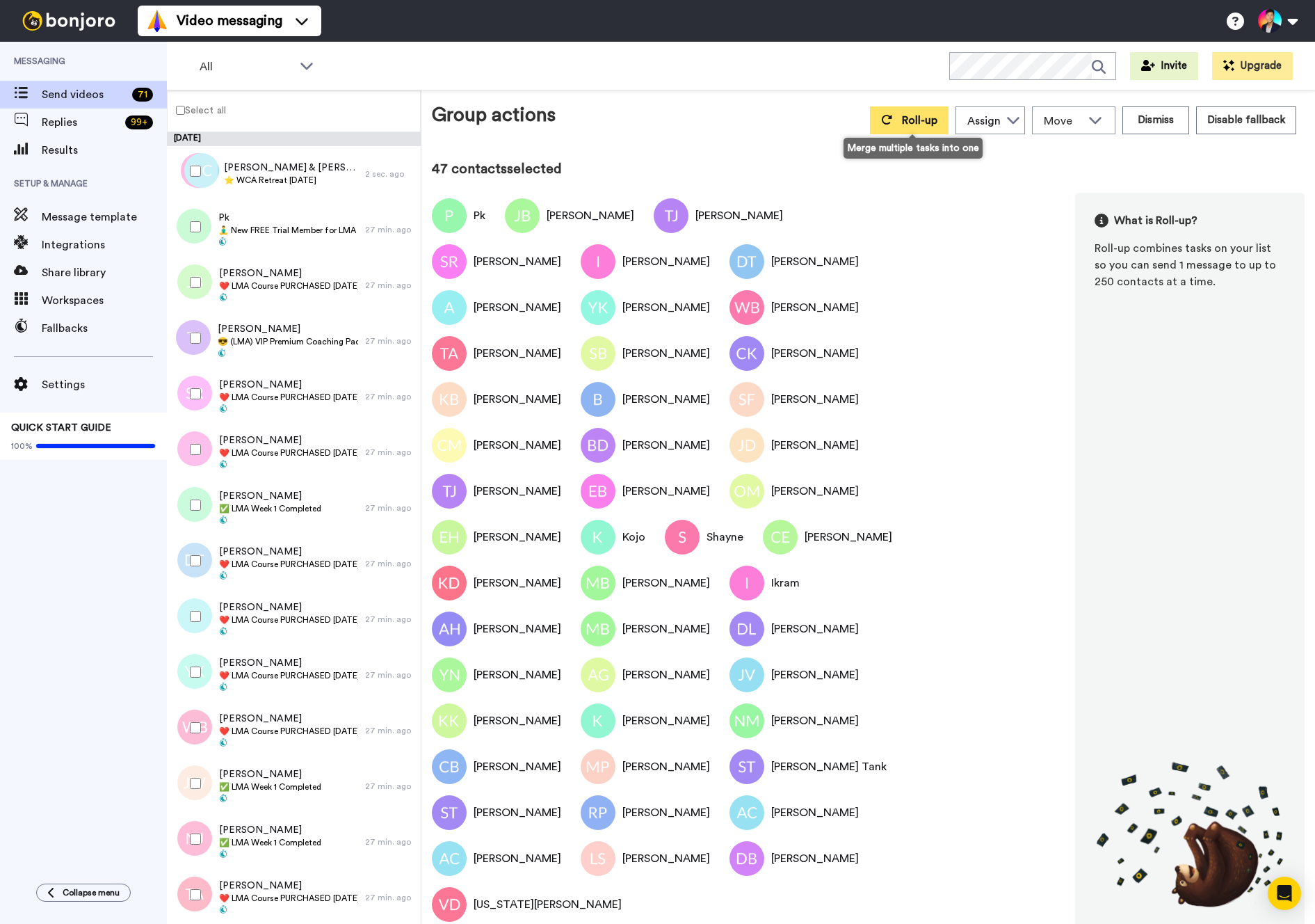
click at [924, 124] on span "Roll-up" at bounding box center [919, 120] width 35 height 11
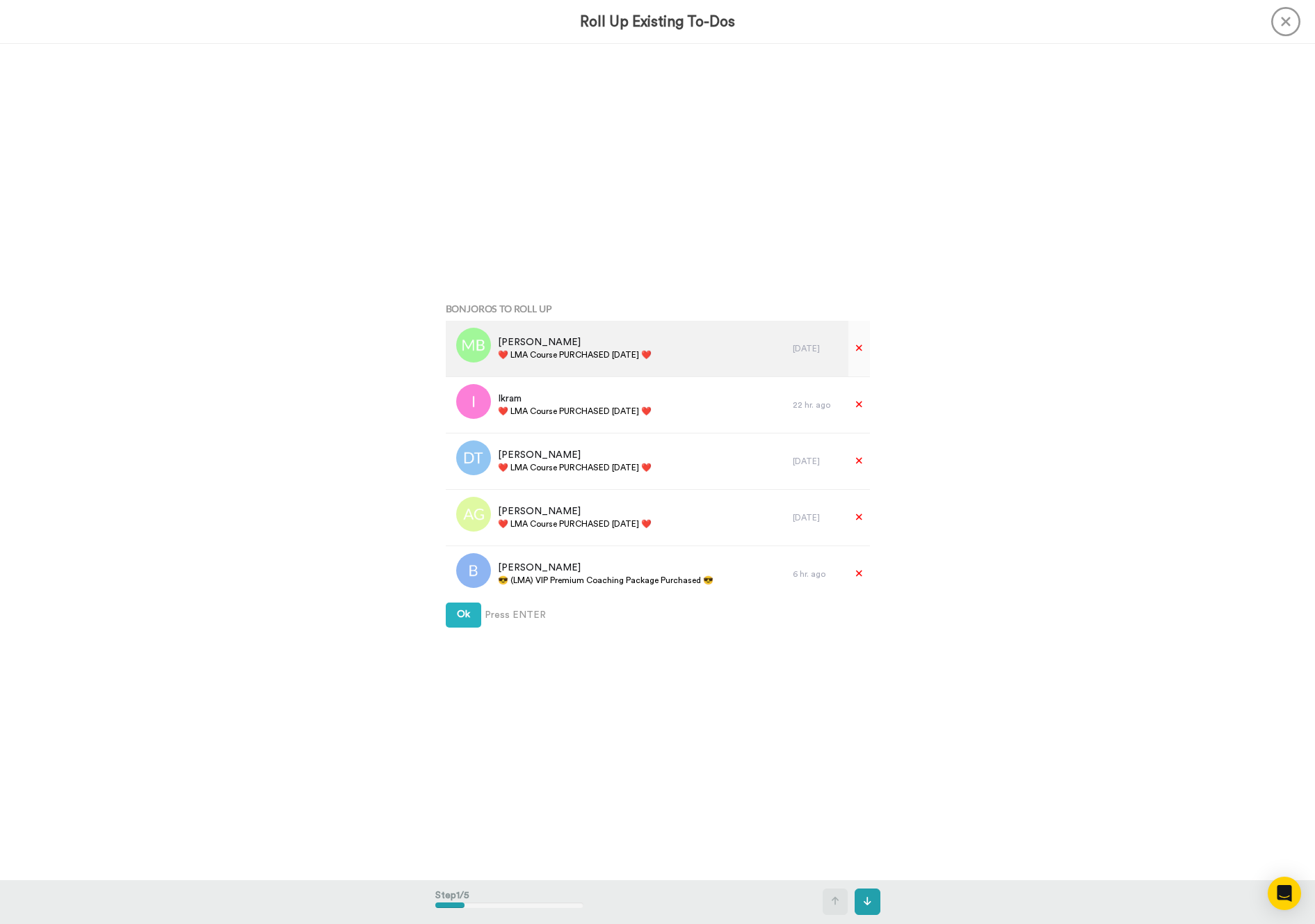
click at [581, 370] on div "Milan Bodak ❤️️ LMA Course PURCHASED Today ❤️️" at bounding box center [619, 348] width 347 height 56
copy div "❤️️ LMA Course PURCHASED [DATE] ❤️️"
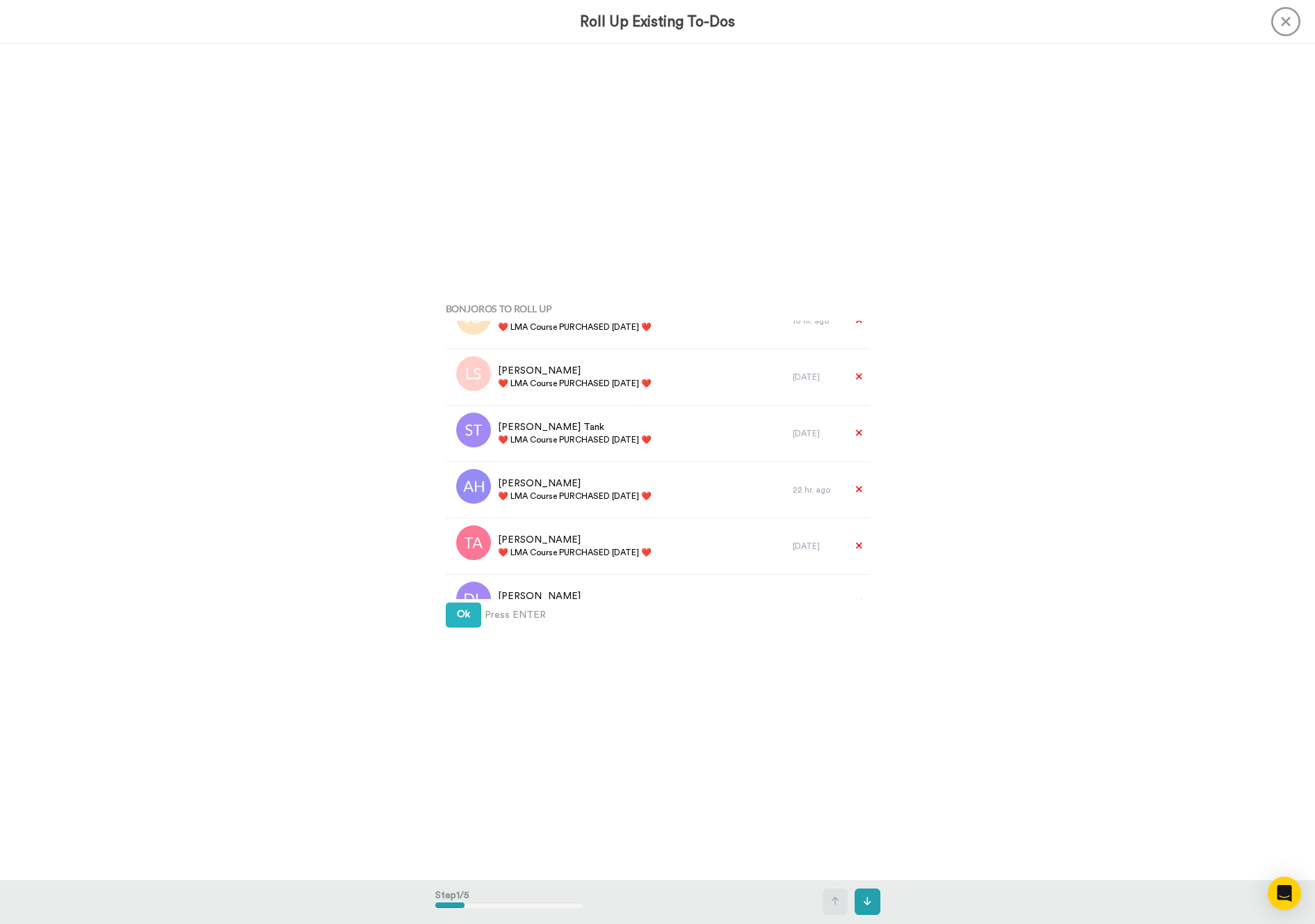
scroll to position [2370, 0]
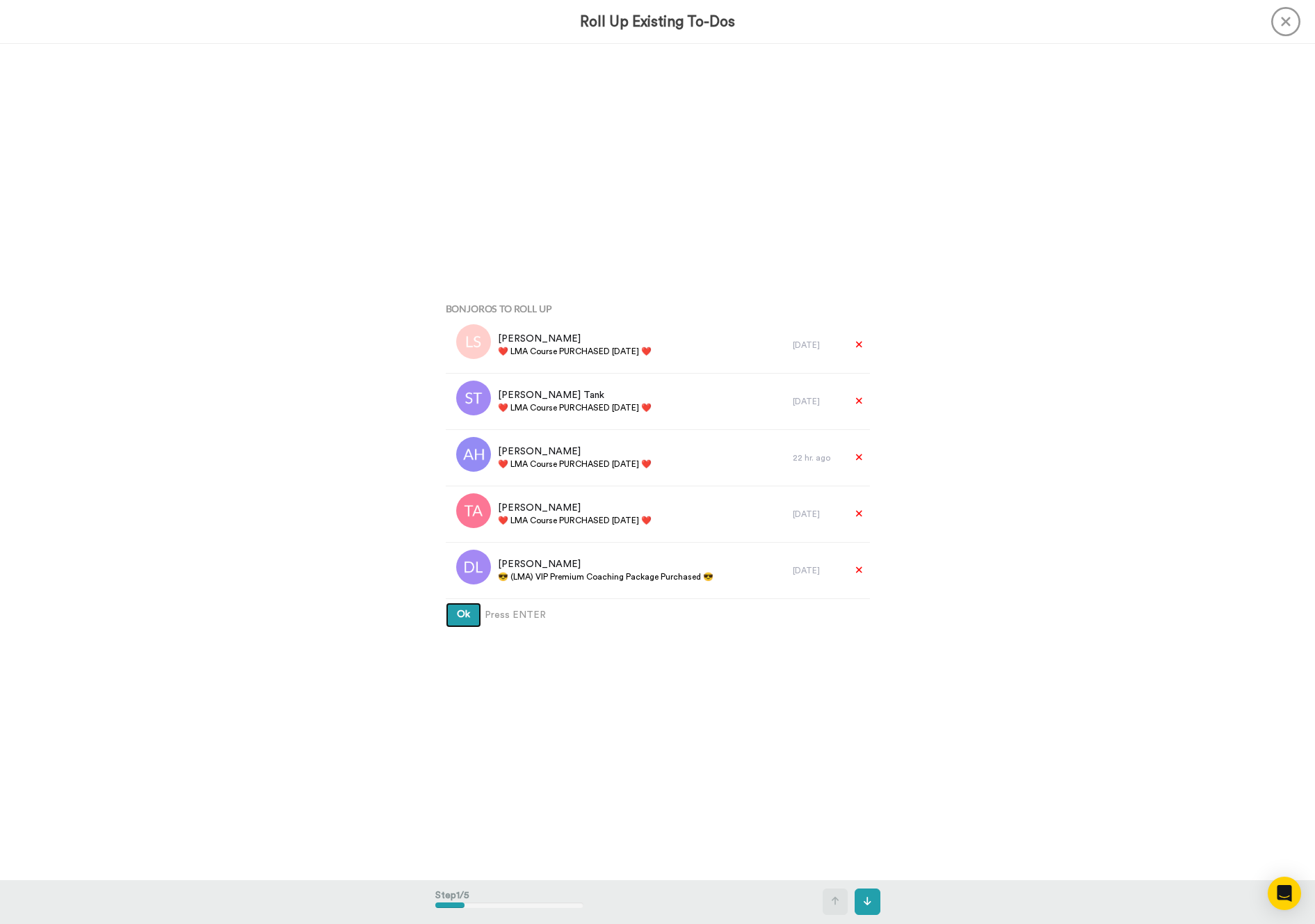
click at [480, 619] on button "Ok" at bounding box center [464, 615] width 35 height 25
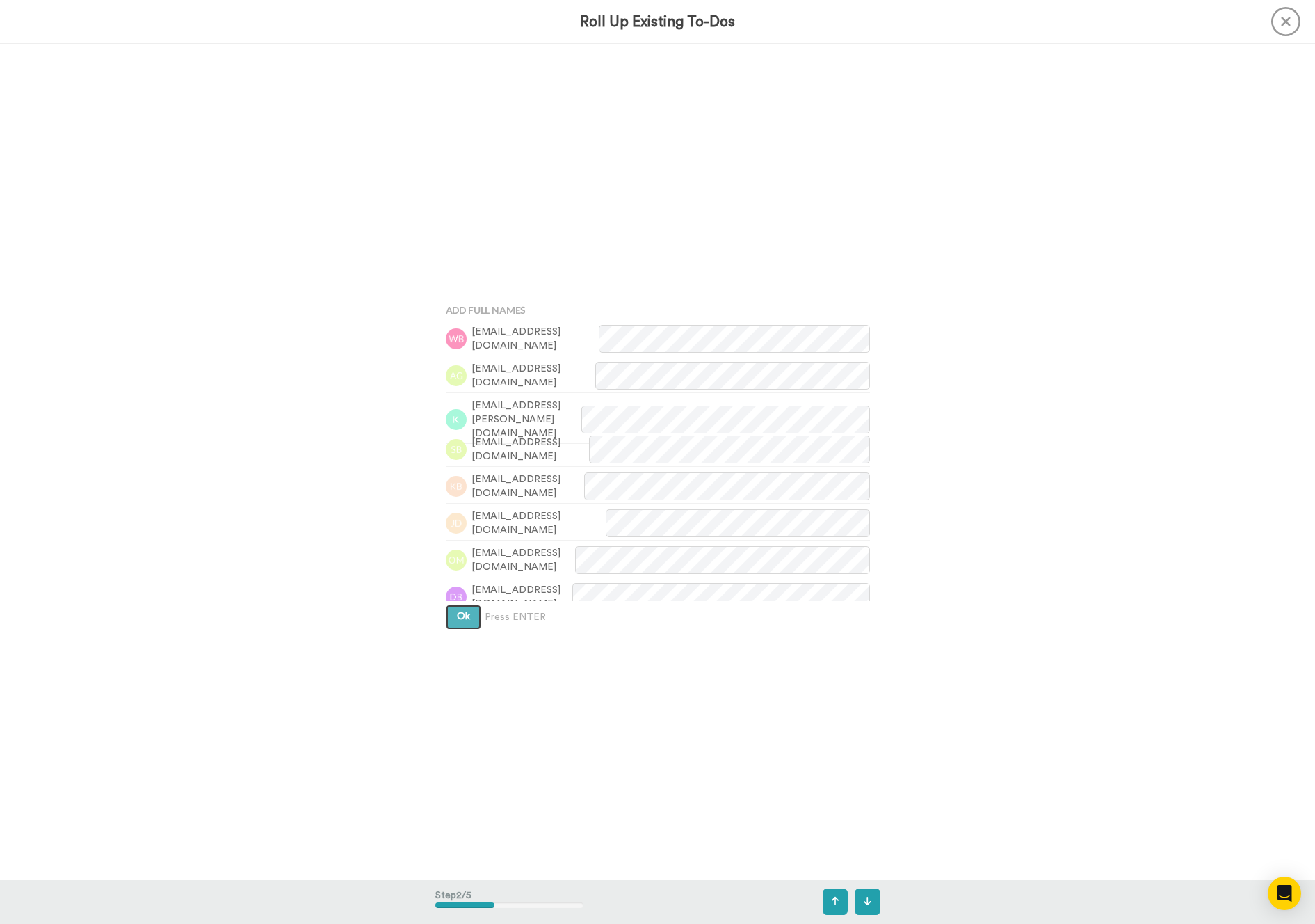
click at [480, 619] on button "Ok" at bounding box center [464, 616] width 35 height 25
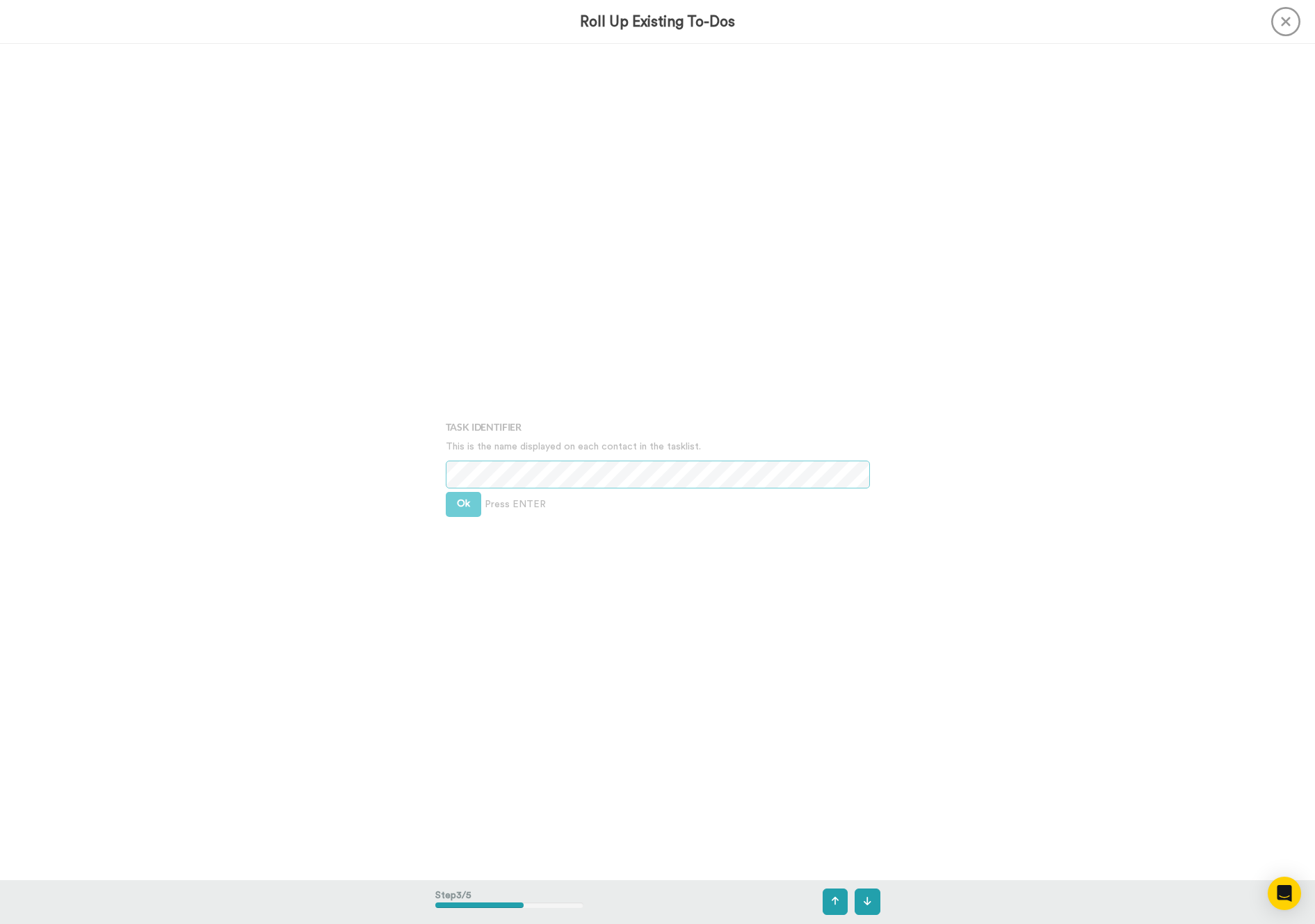
scroll to position [1672, 0]
click at [470, 512] on div "Task Identifier This is the name displayed on each contact in the tasklist. Ok …" at bounding box center [658, 461] width 445 height 462
click at [465, 506] on button "Ok" at bounding box center [464, 499] width 35 height 25
click at [465, 506] on div "Assign It To Select is focused ,type to refine list, press Down to open the men…" at bounding box center [658, 461] width 445 height 462
click at [463, 496] on button "Ok" at bounding box center [464, 489] width 35 height 25
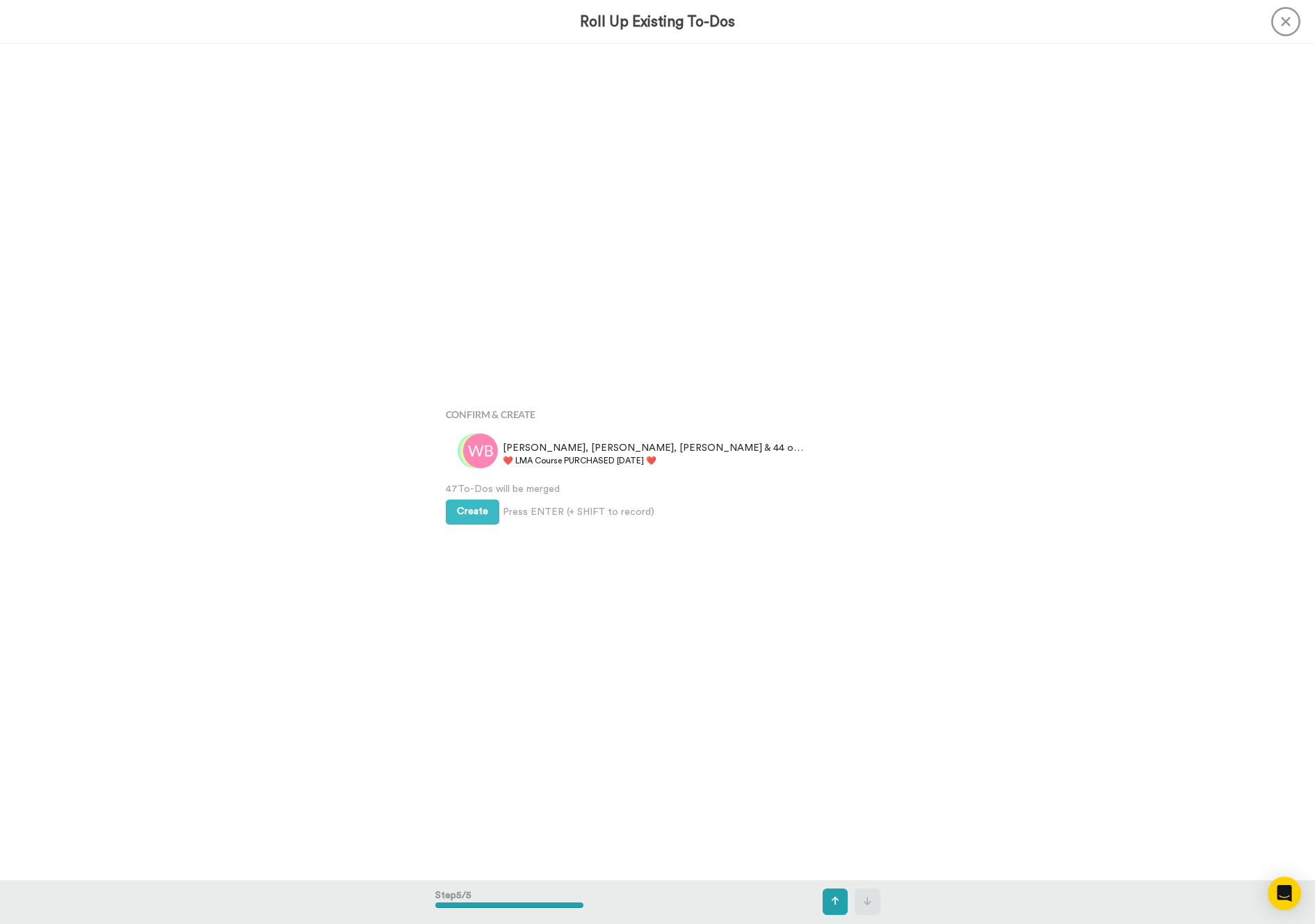
click at [463, 496] on div "Confirm & Create WIL, Angela, Karen & 44 others ❤️️ LMA Course PURCHASED Today …" at bounding box center [658, 463] width 445 height 462
click at [464, 503] on button "Create" at bounding box center [473, 510] width 53 height 25
click at [237, 534] on div "Bonjoros To Roll Up Milan Bodak ❤️️ LMA Course PURCHASED Today ❤️️ 1 day ago Ik…" at bounding box center [658, 461] width 1315 height 835
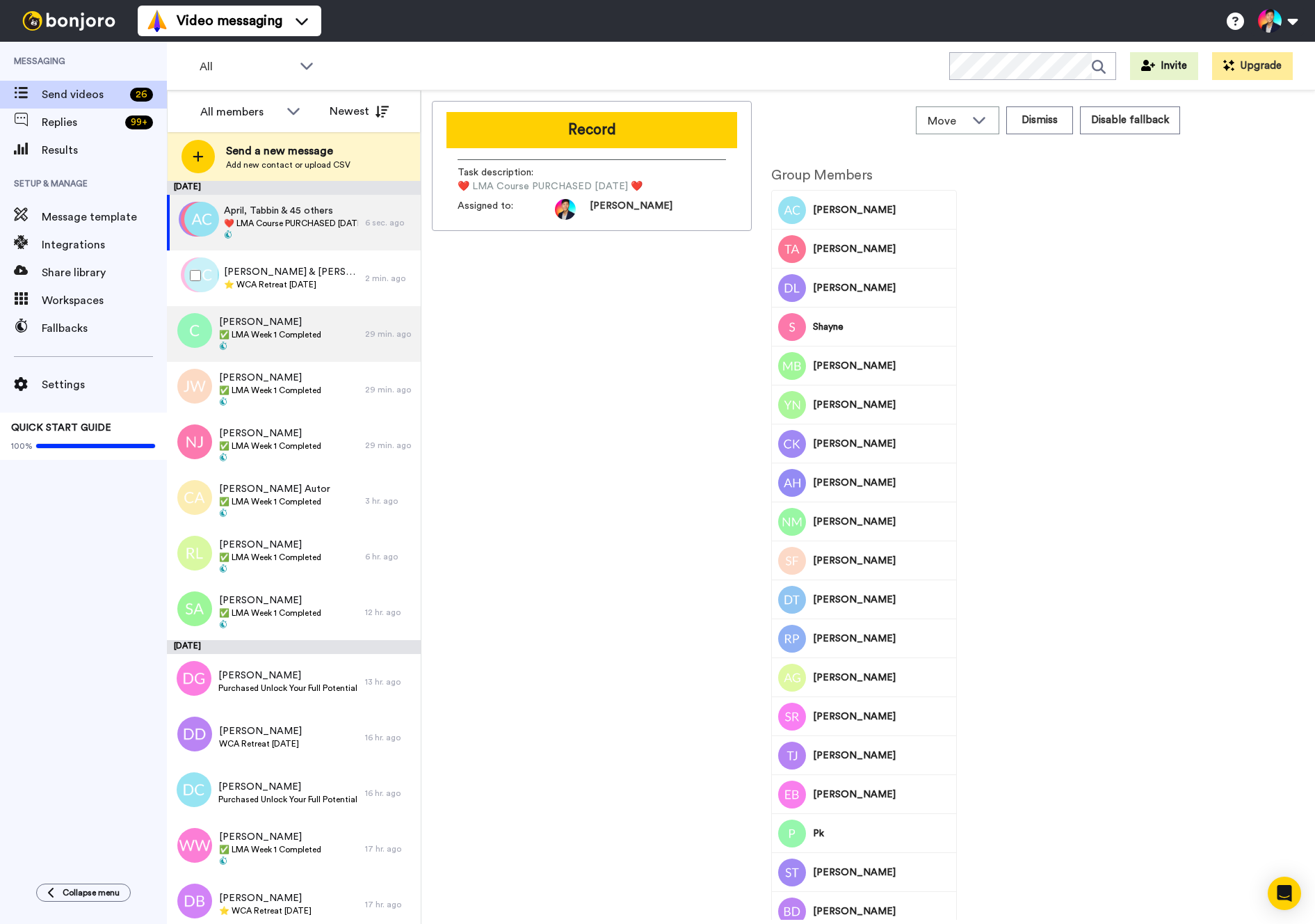
click at [369, 324] on div "Clancy ✅ LMA Week 1 Completed 29 min. ago" at bounding box center [294, 334] width 254 height 56
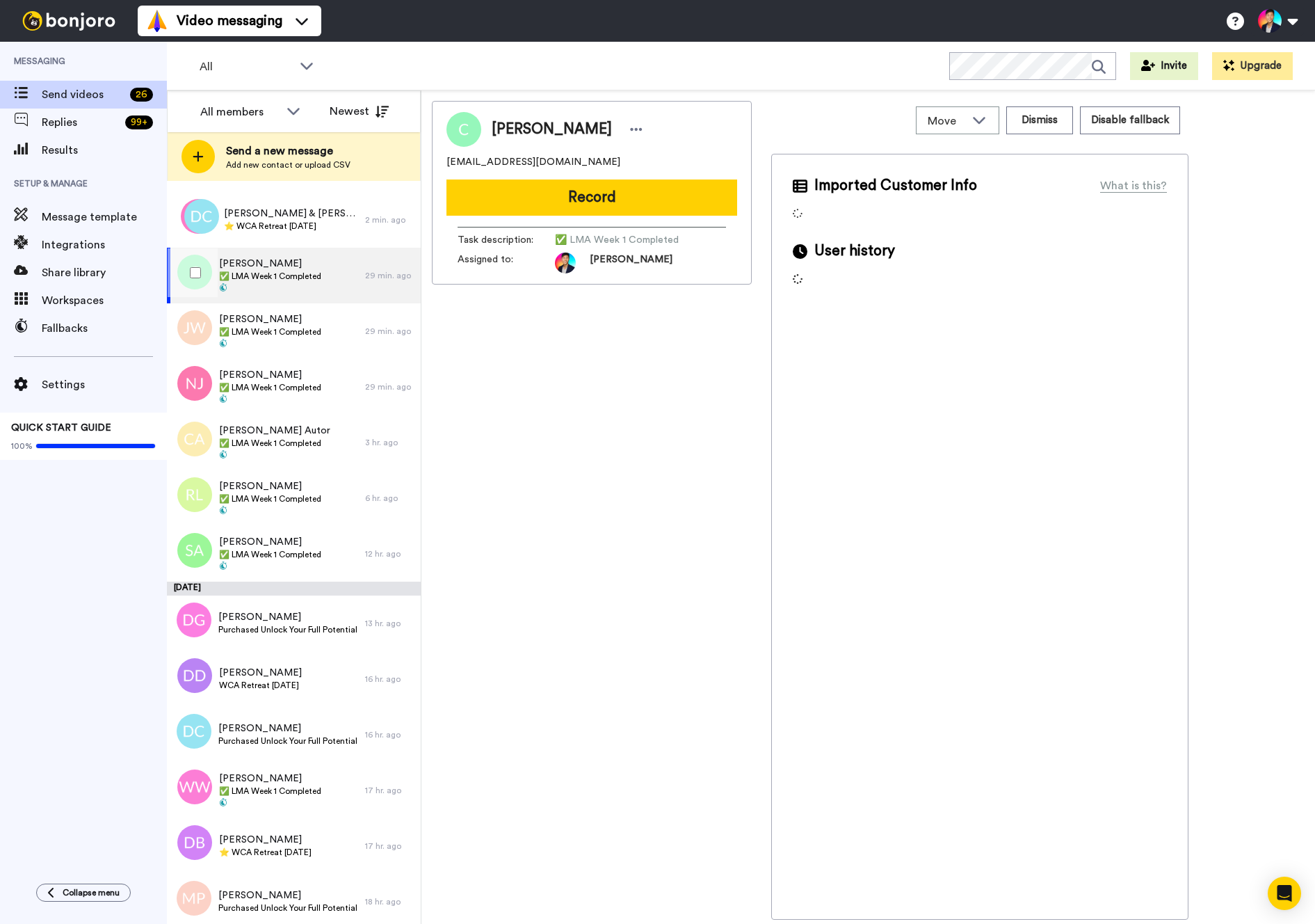
click at [199, 289] on div at bounding box center [193, 273] width 50 height 49
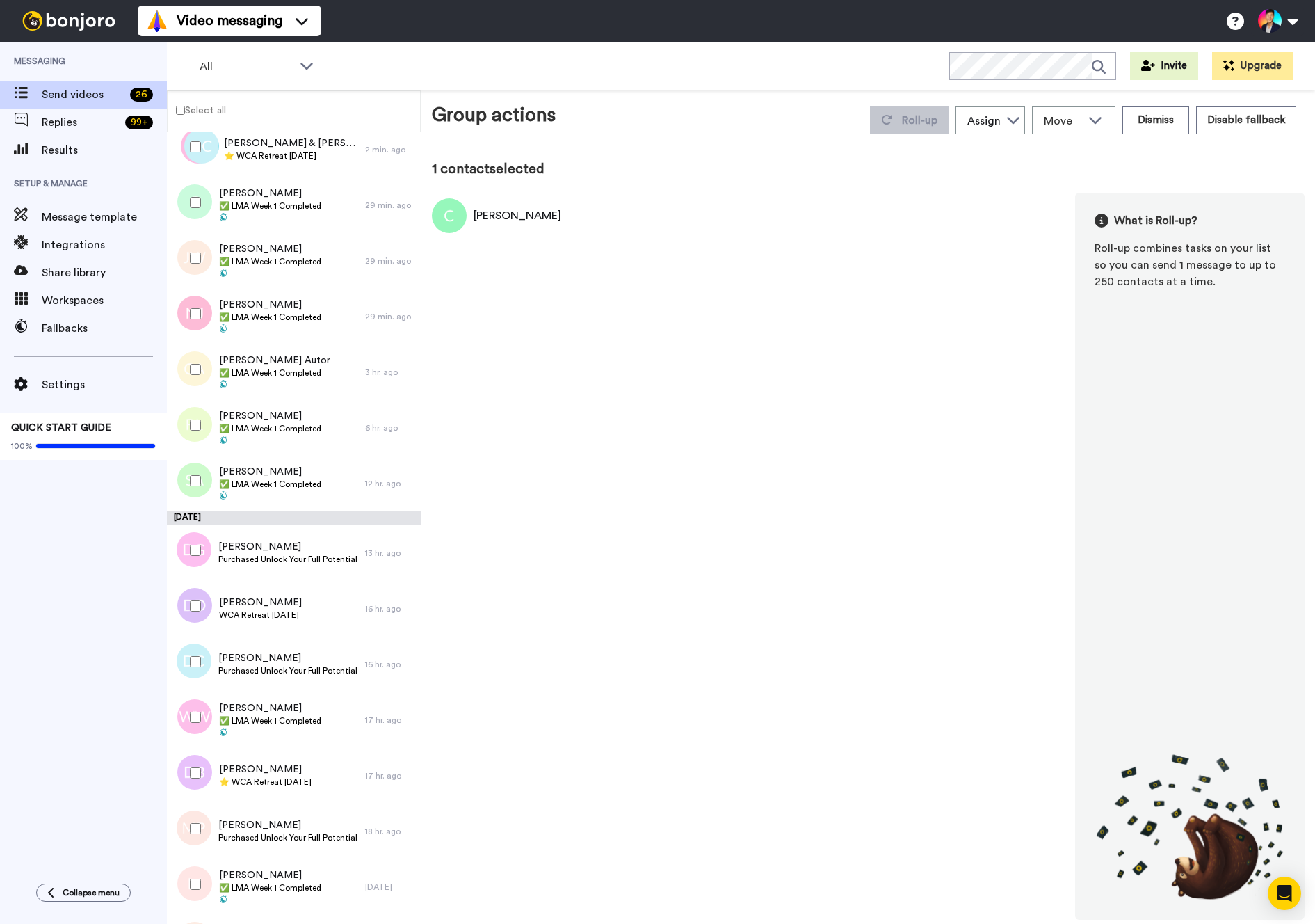
scroll to position [90, 0]
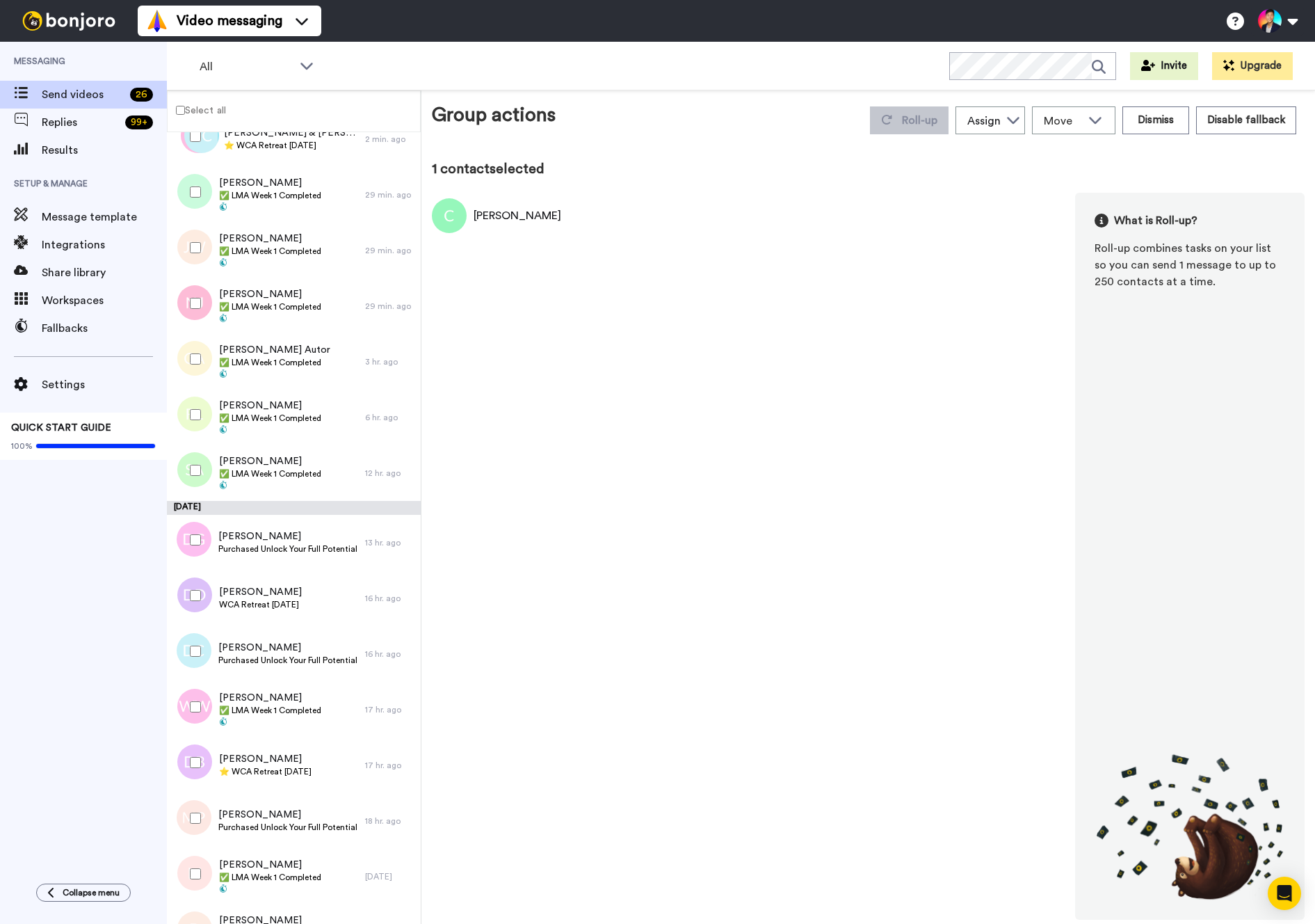
click at [199, 289] on div at bounding box center [193, 303] width 50 height 49
click at [207, 351] on div at bounding box center [193, 359] width 50 height 49
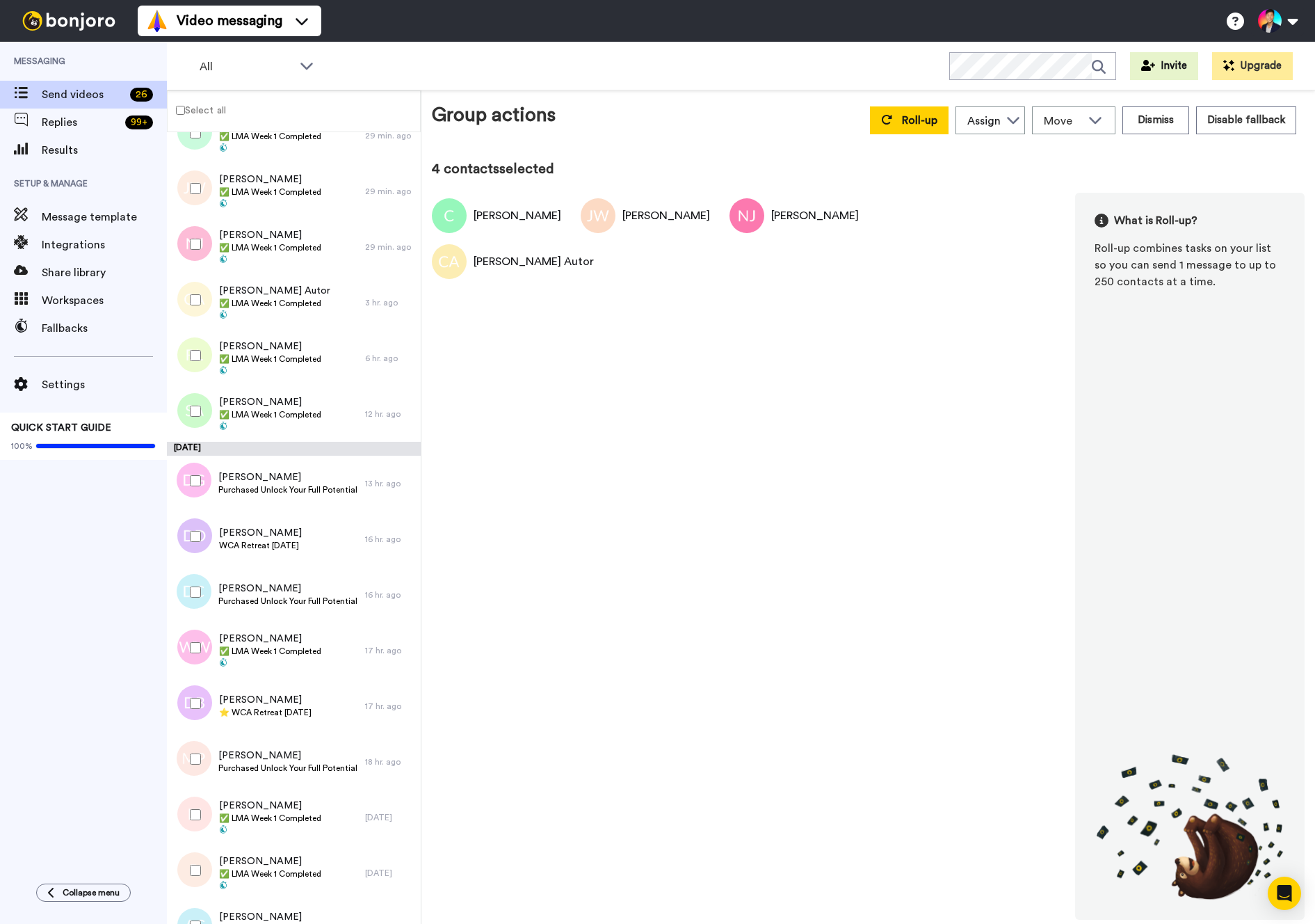
click at [207, 351] on div at bounding box center [193, 356] width 50 height 49
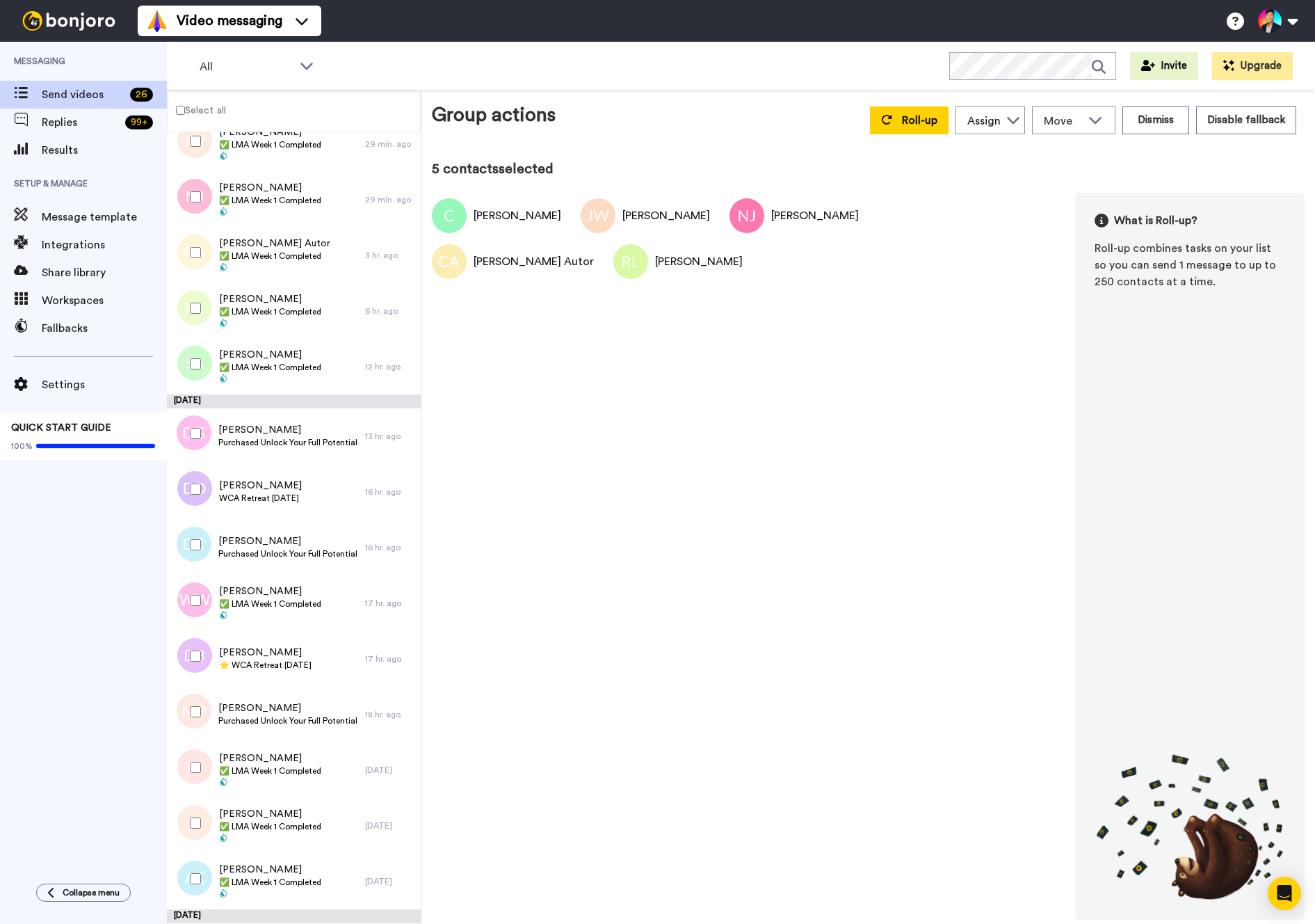
click at [207, 351] on div at bounding box center [193, 363] width 50 height 49
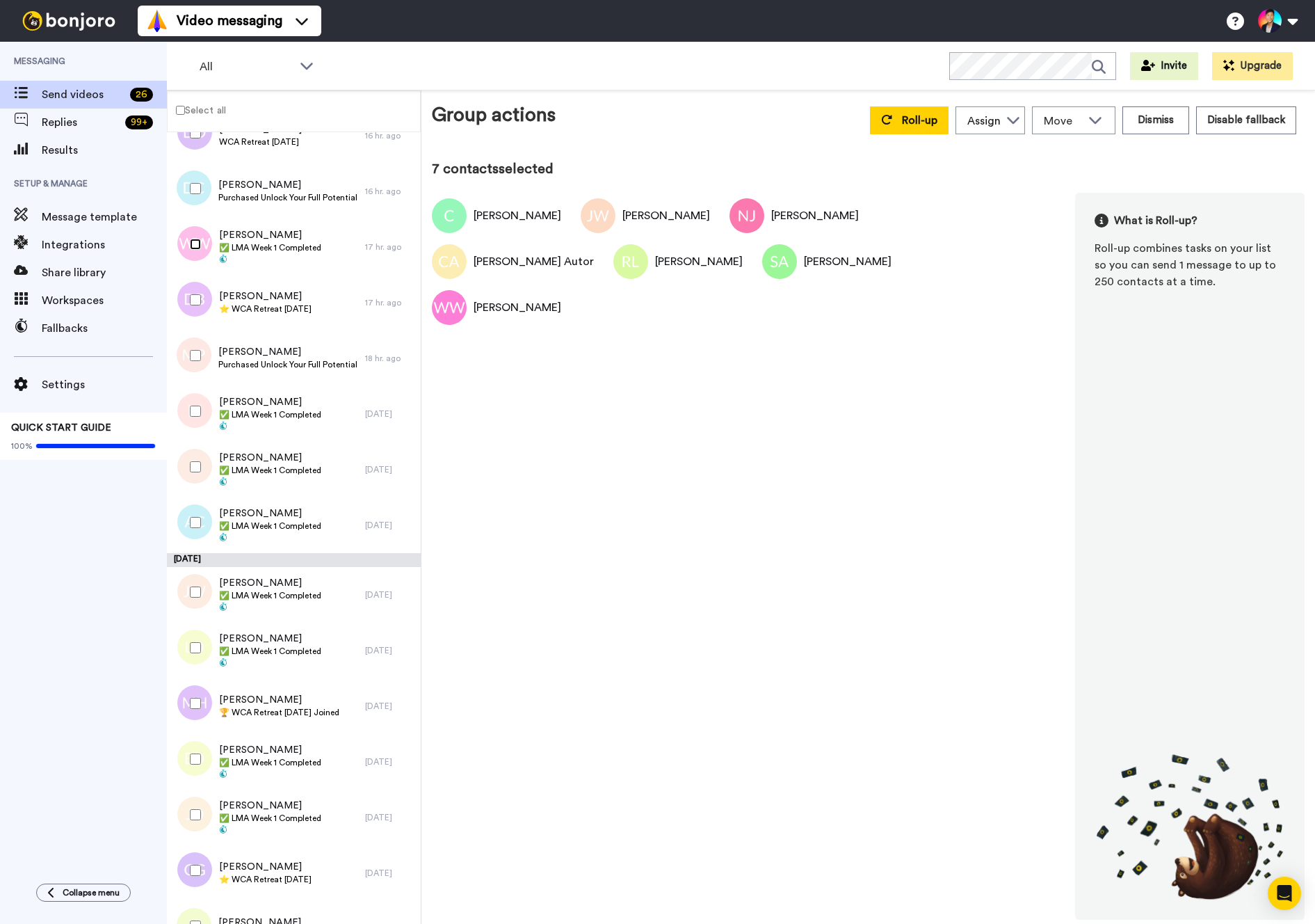
scroll to position [599, 0]
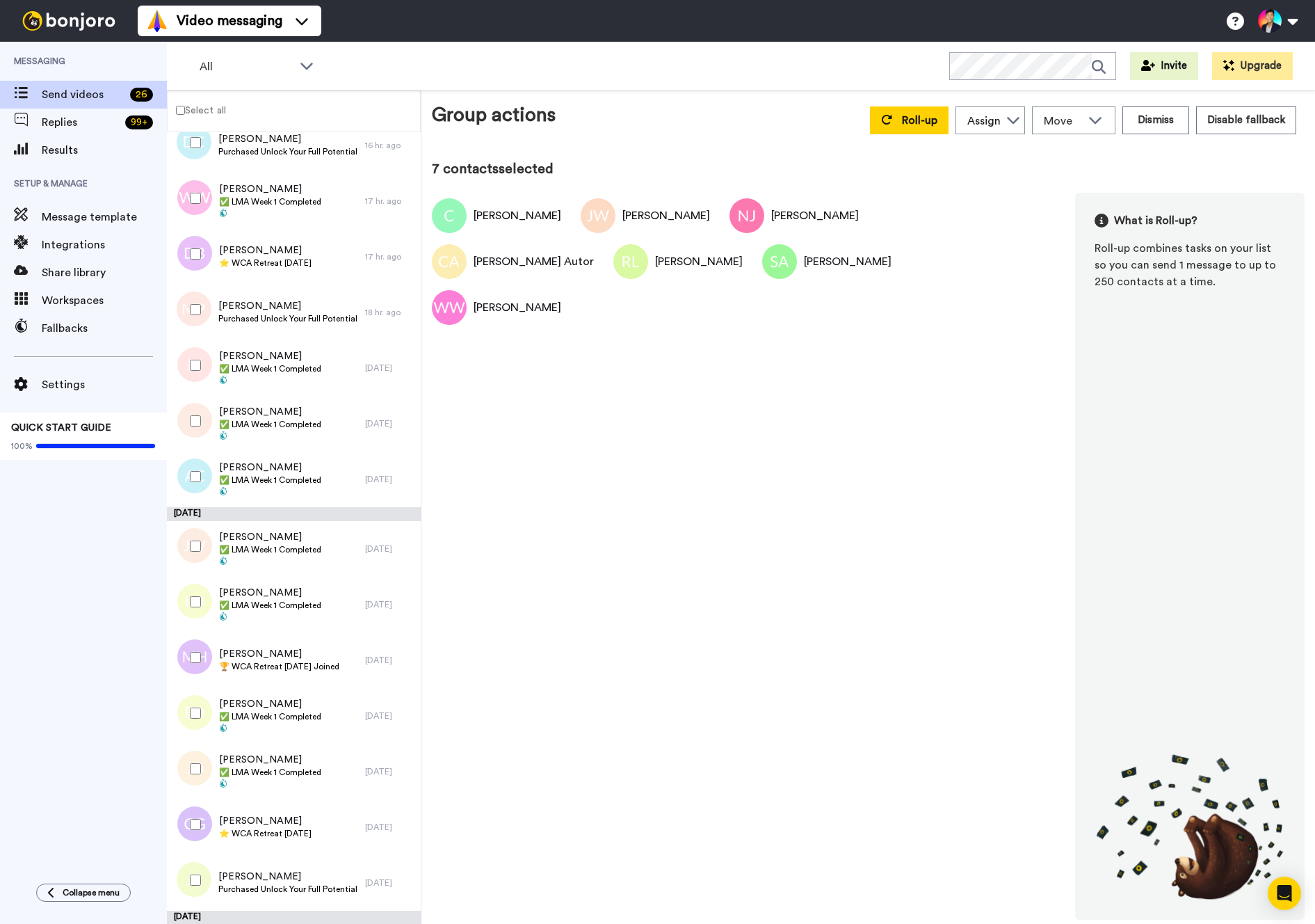
click at [199, 388] on div at bounding box center [193, 365] width 50 height 49
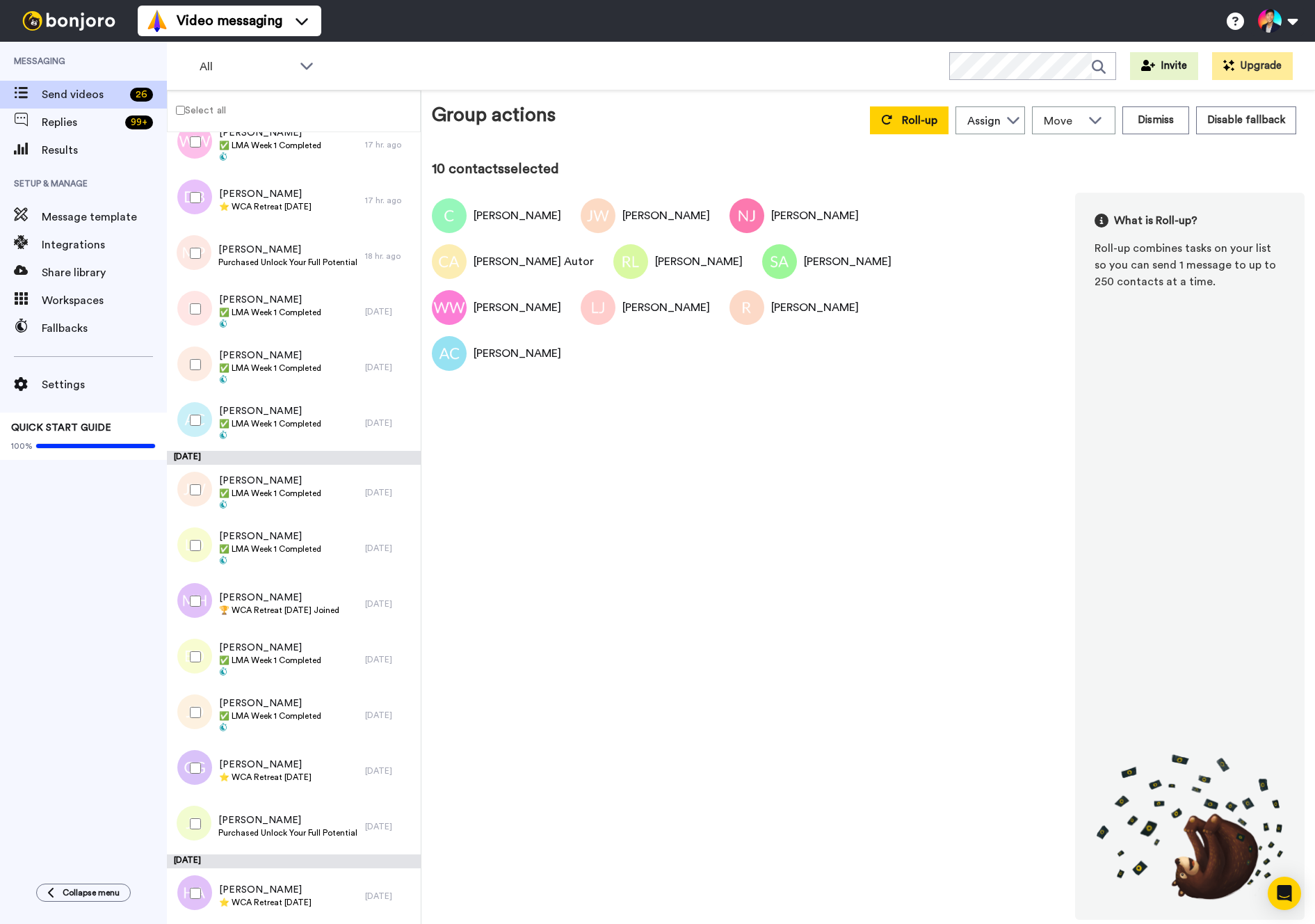
click at [198, 525] on div at bounding box center [193, 545] width 50 height 49
click at [186, 504] on div at bounding box center [193, 489] width 50 height 49
click at [209, 648] on div at bounding box center [193, 657] width 50 height 49
click at [191, 719] on div at bounding box center [193, 712] width 50 height 49
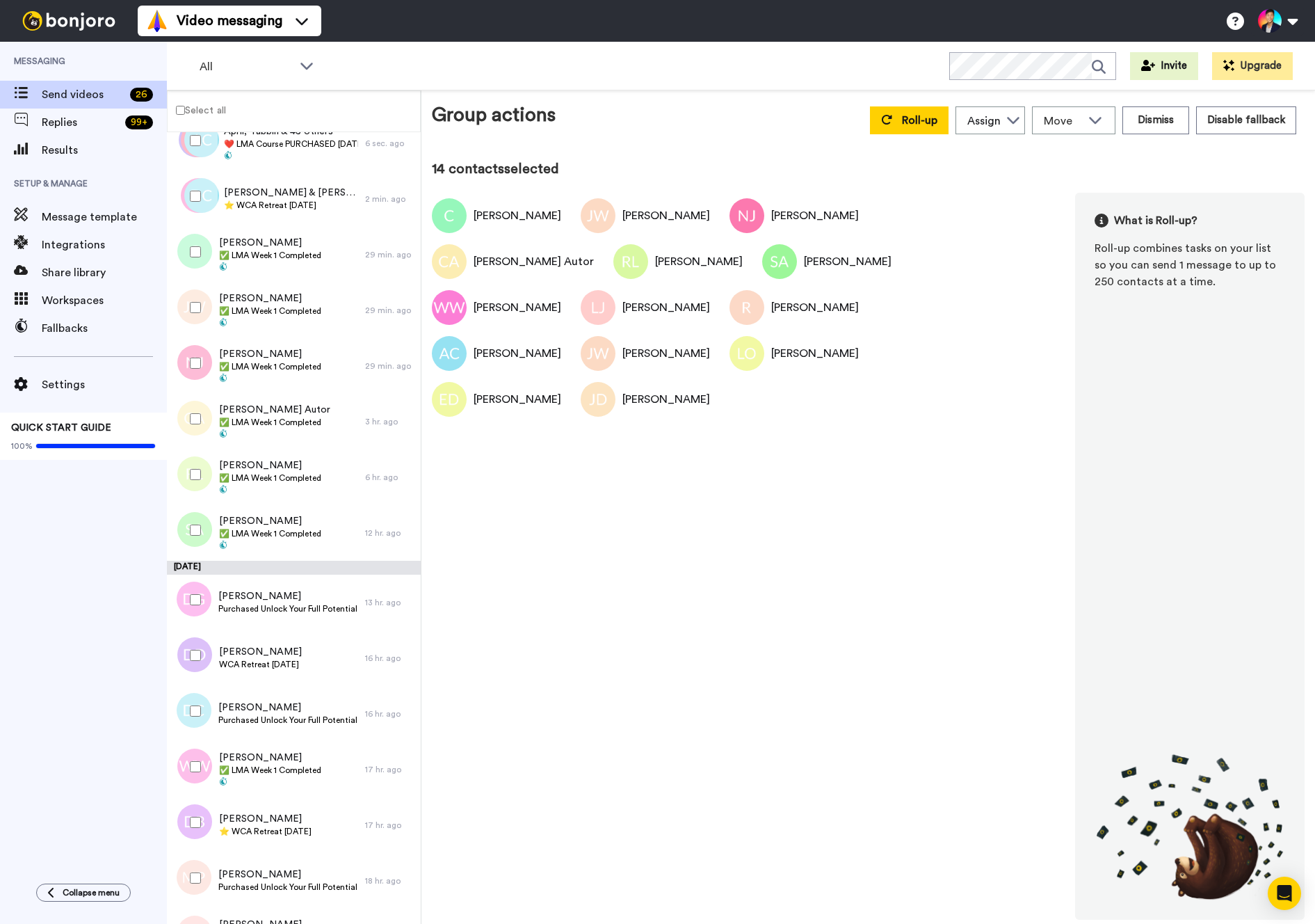
scroll to position [0, 0]
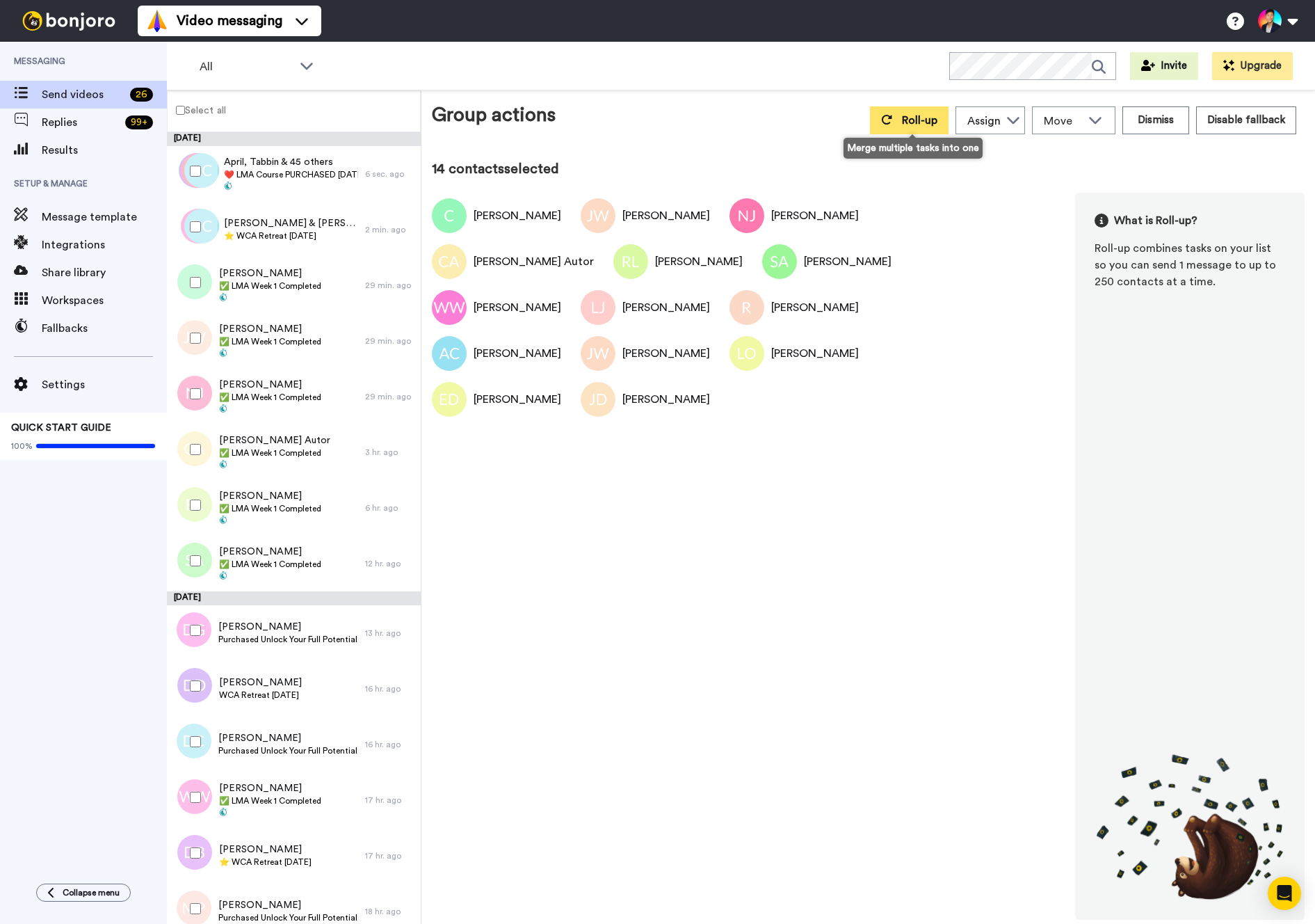
click at [948, 128] on button "Roll-up" at bounding box center [909, 120] width 79 height 27
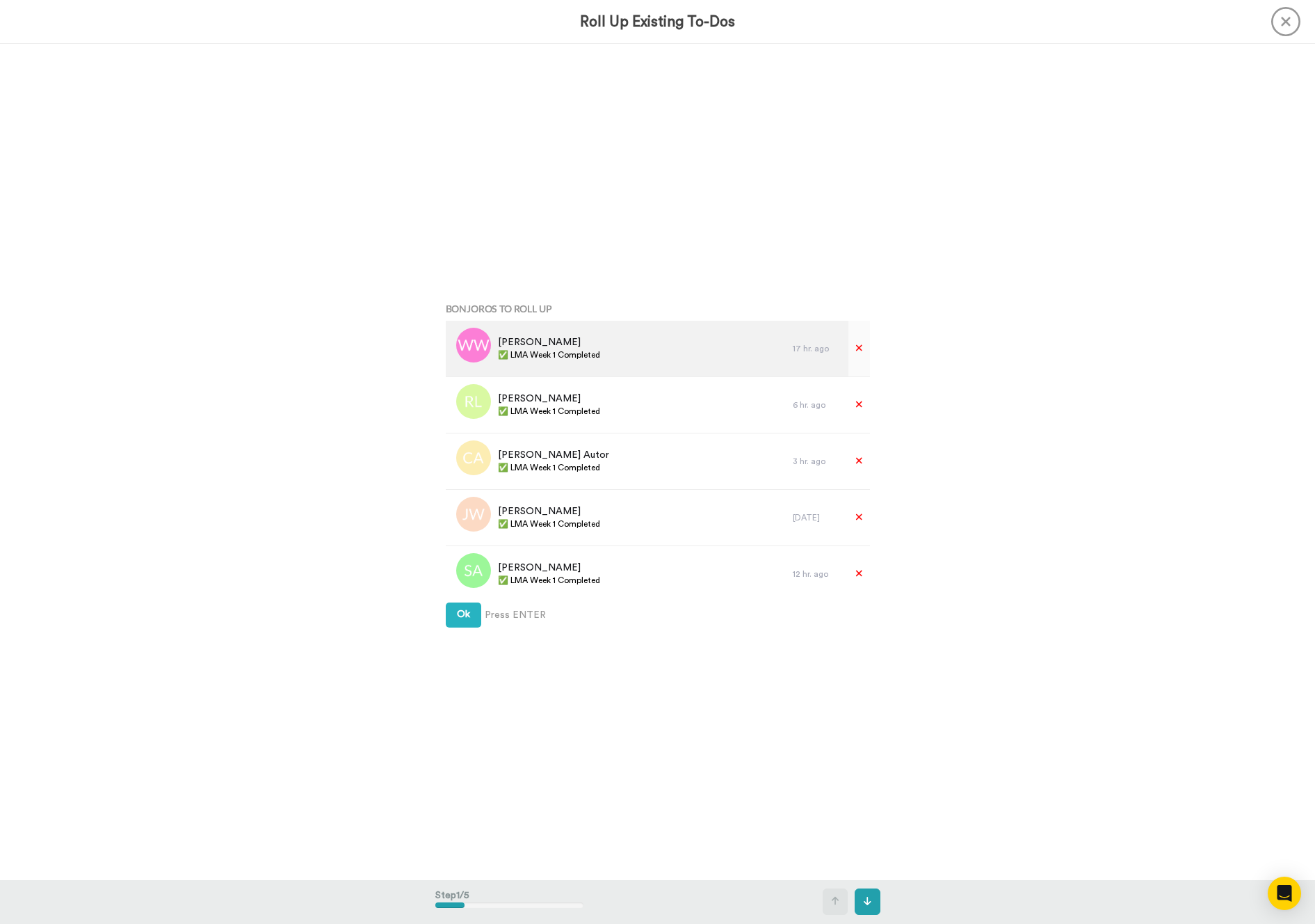
click at [537, 357] on span "✅ LMA Week 1 Completed" at bounding box center [549, 354] width 102 height 11
copy div "✅ LMA Week 1 Completed"
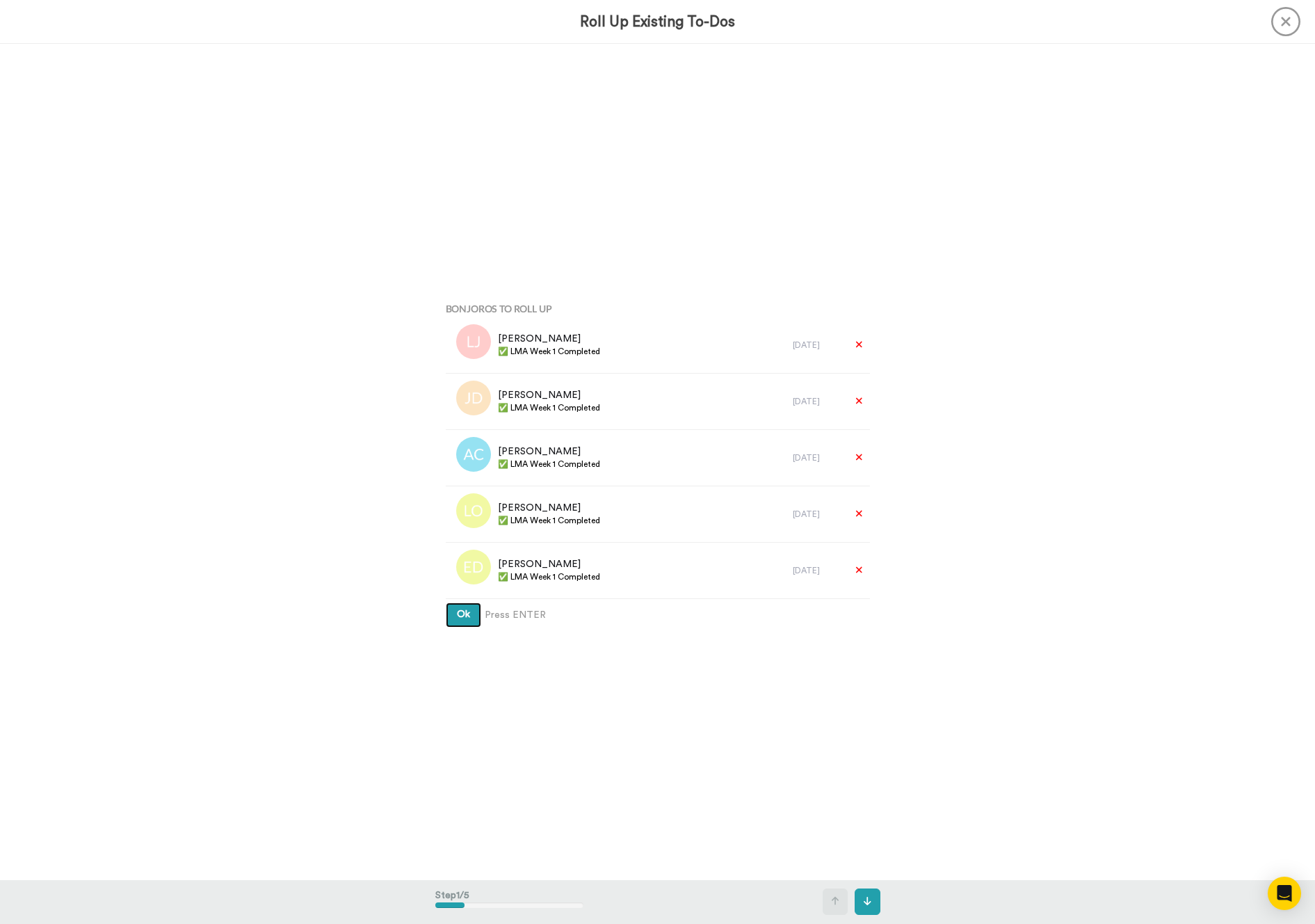
click at [469, 612] on span "Ok" at bounding box center [463, 614] width 13 height 10
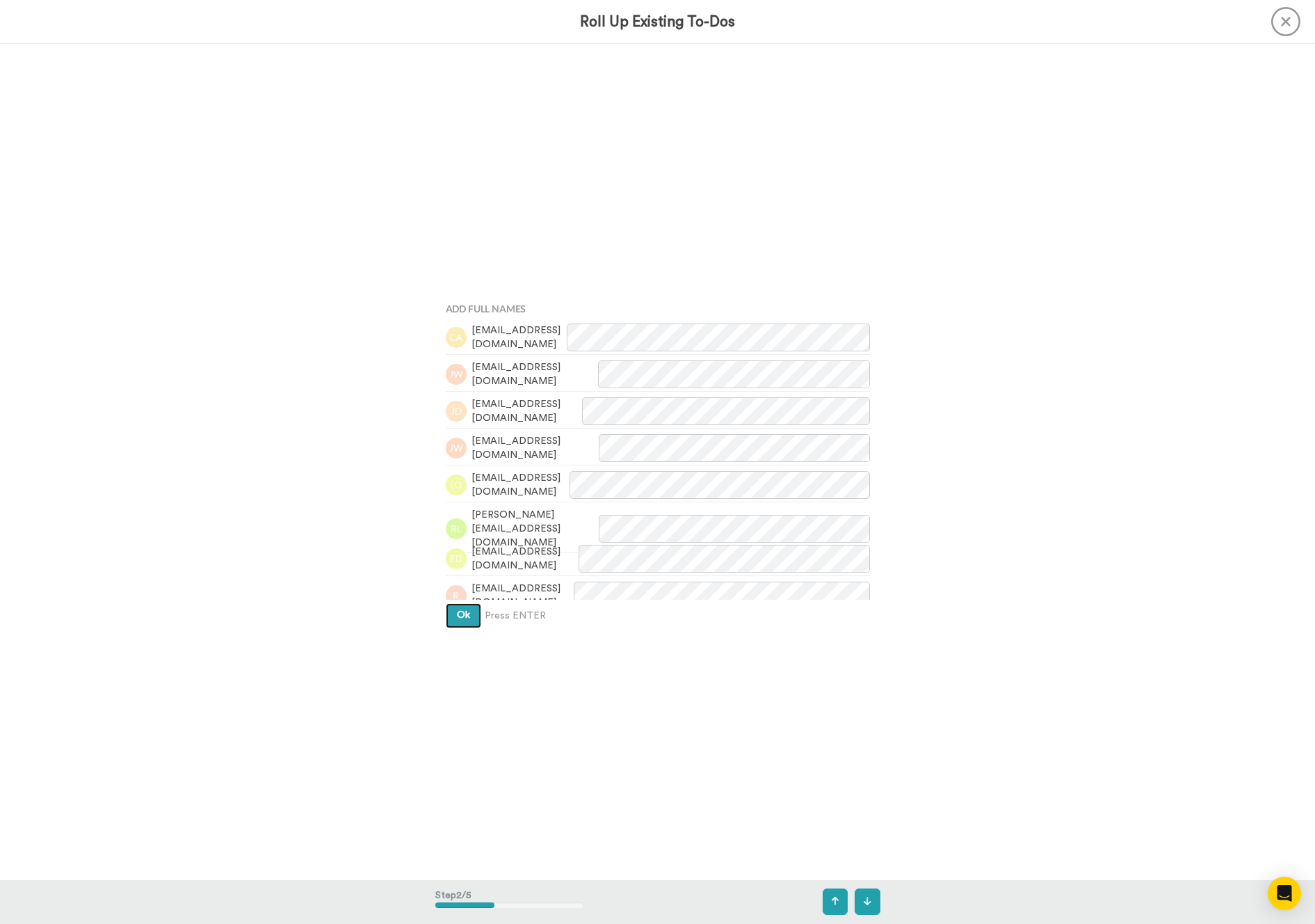
click at [469, 612] on span "Ok" at bounding box center [463, 615] width 13 height 10
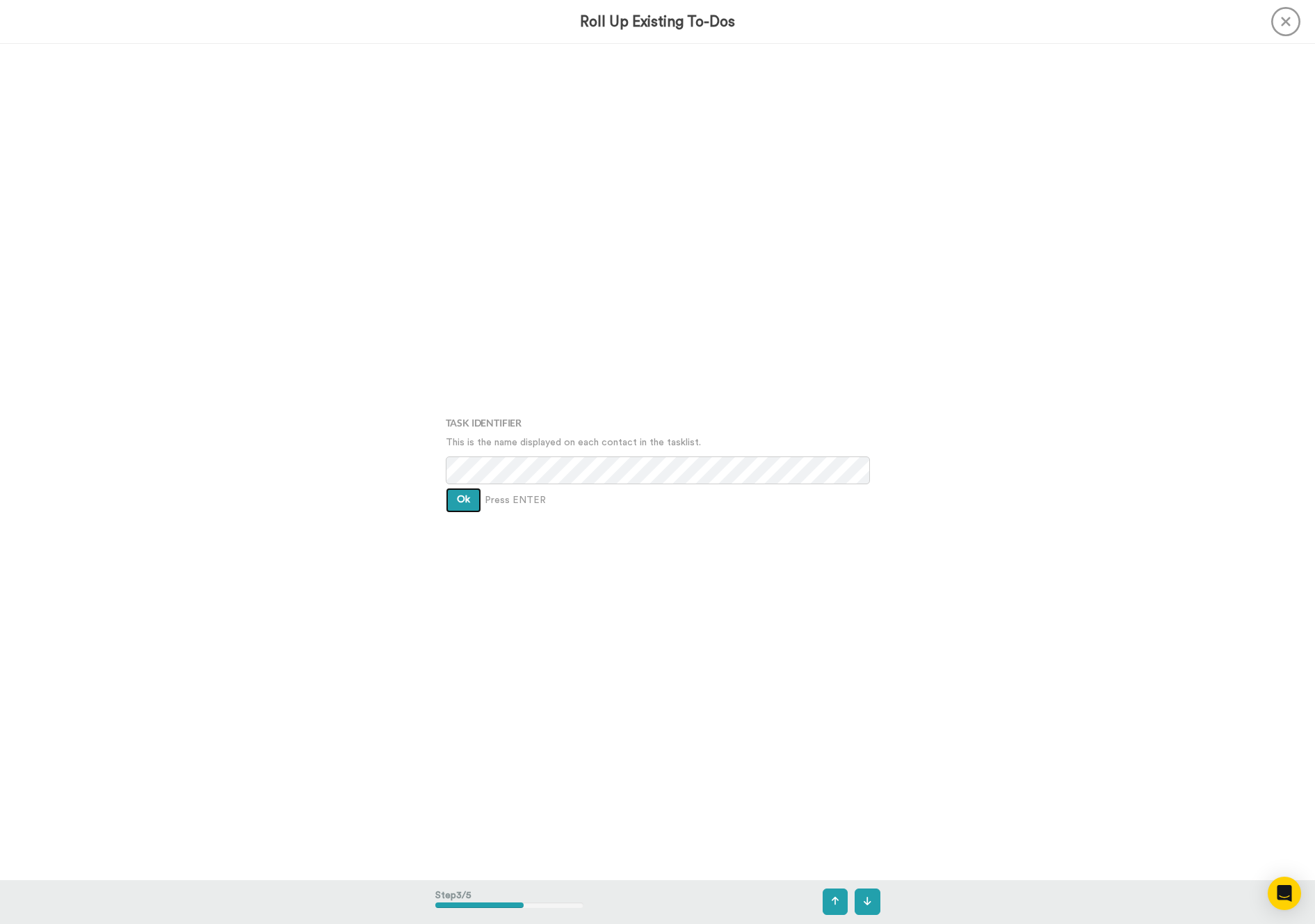
click at [478, 502] on button "Ok" at bounding box center [464, 499] width 35 height 25
click at [478, 502] on button "Ok" at bounding box center [464, 490] width 35 height 25
click at [478, 502] on button "Create" at bounding box center [473, 510] width 53 height 25
click at [339, 651] on div "Bonjoros To Roll Up Wilhemina Wilson ✅ LMA Week 1 Completed 17 hr. ago Rhonda L…" at bounding box center [658, 461] width 1315 height 835
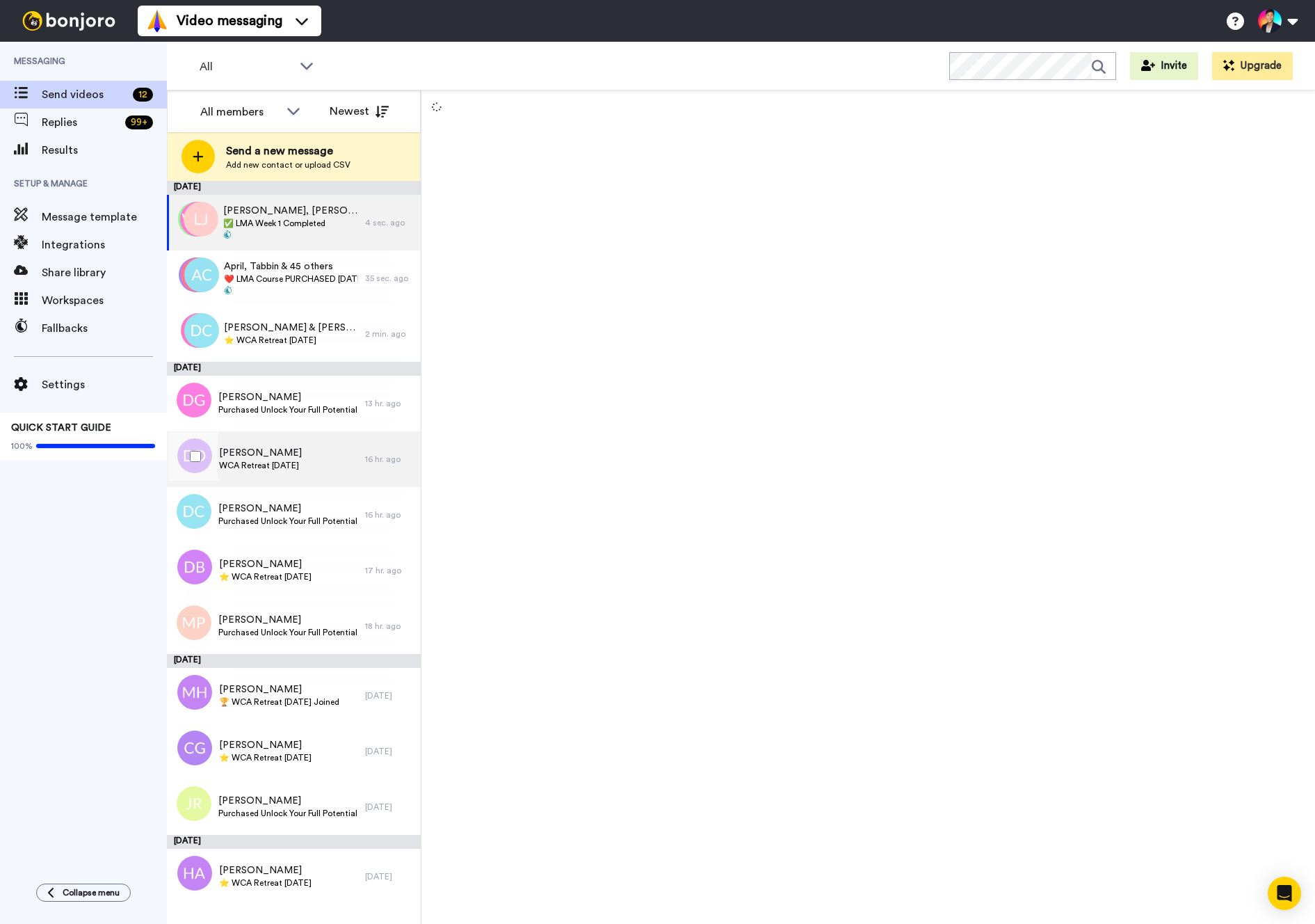
click at [347, 441] on div "Deborah Dudoit WCA Retreat 29th Oct 2025" at bounding box center [267, 459] width 199 height 56
click at [323, 433] on div "Deborah Dudoit WCA Retreat 29th Oct 2025" at bounding box center [267, 459] width 199 height 56
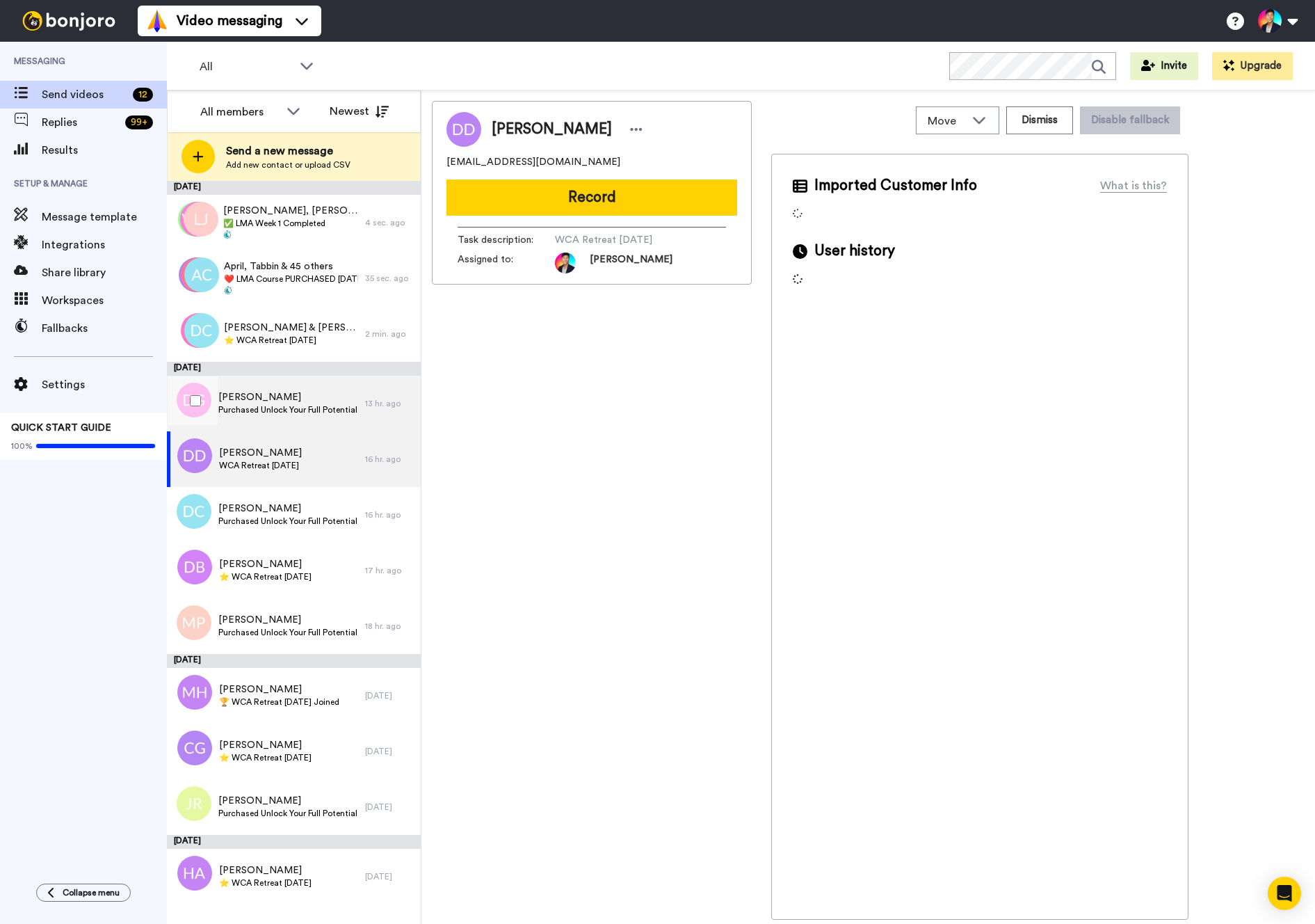
click at [300, 409] on span "Purchased Unlock Your Full Potential Package" at bounding box center [288, 409] width 140 height 11
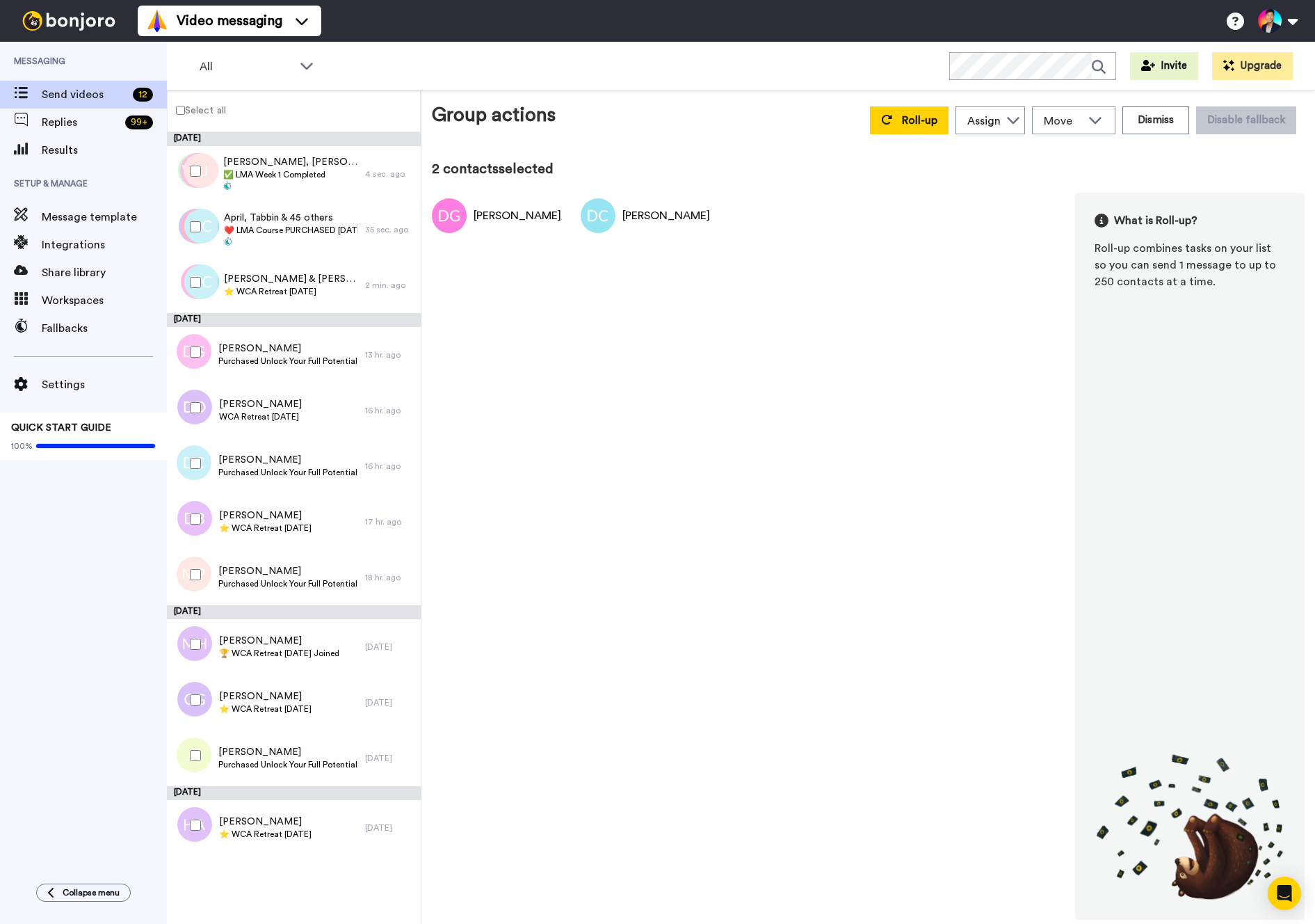
click at [203, 567] on div at bounding box center [193, 574] width 50 height 49
click at [199, 764] on div at bounding box center [193, 755] width 50 height 49
click at [900, 92] on div "Group actions Roll-up Assign Tim Han Move WORKSPACES View all Default Task List…" at bounding box center [868, 506] width 893 height 833
click at [903, 104] on div "Roll-up Assign Tim Han Move WORKSPACES View all Default Task List Thanking LMA …" at bounding box center [1083, 120] width 443 height 39
click at [903, 119] on button "Roll-up" at bounding box center [909, 120] width 79 height 27
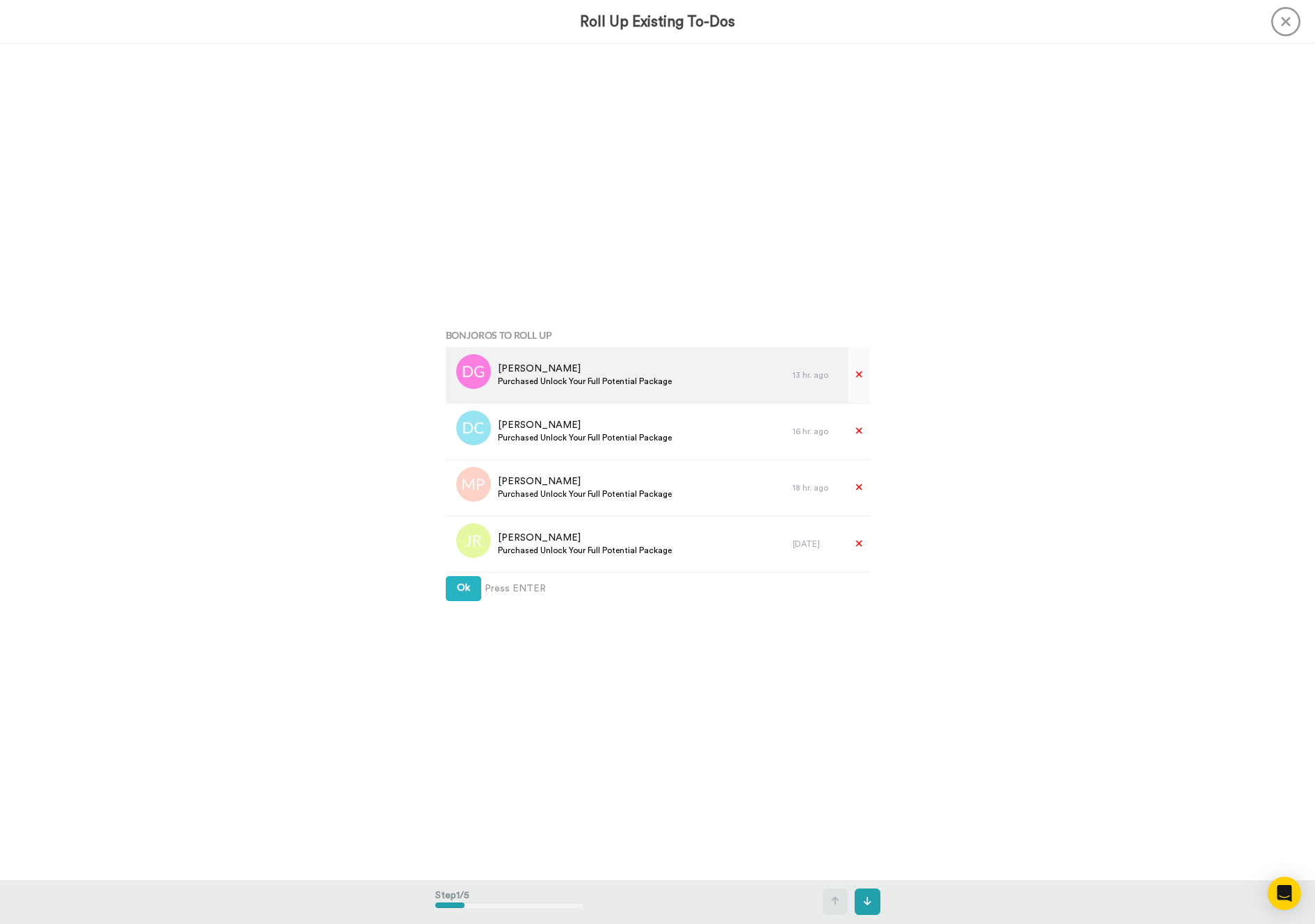
click at [596, 389] on div "David Gorospe Purchased Unlock Your Full Potential Package" at bounding box center [619, 374] width 347 height 56
copy div "Purchased Unlock Your Full Potential Package"
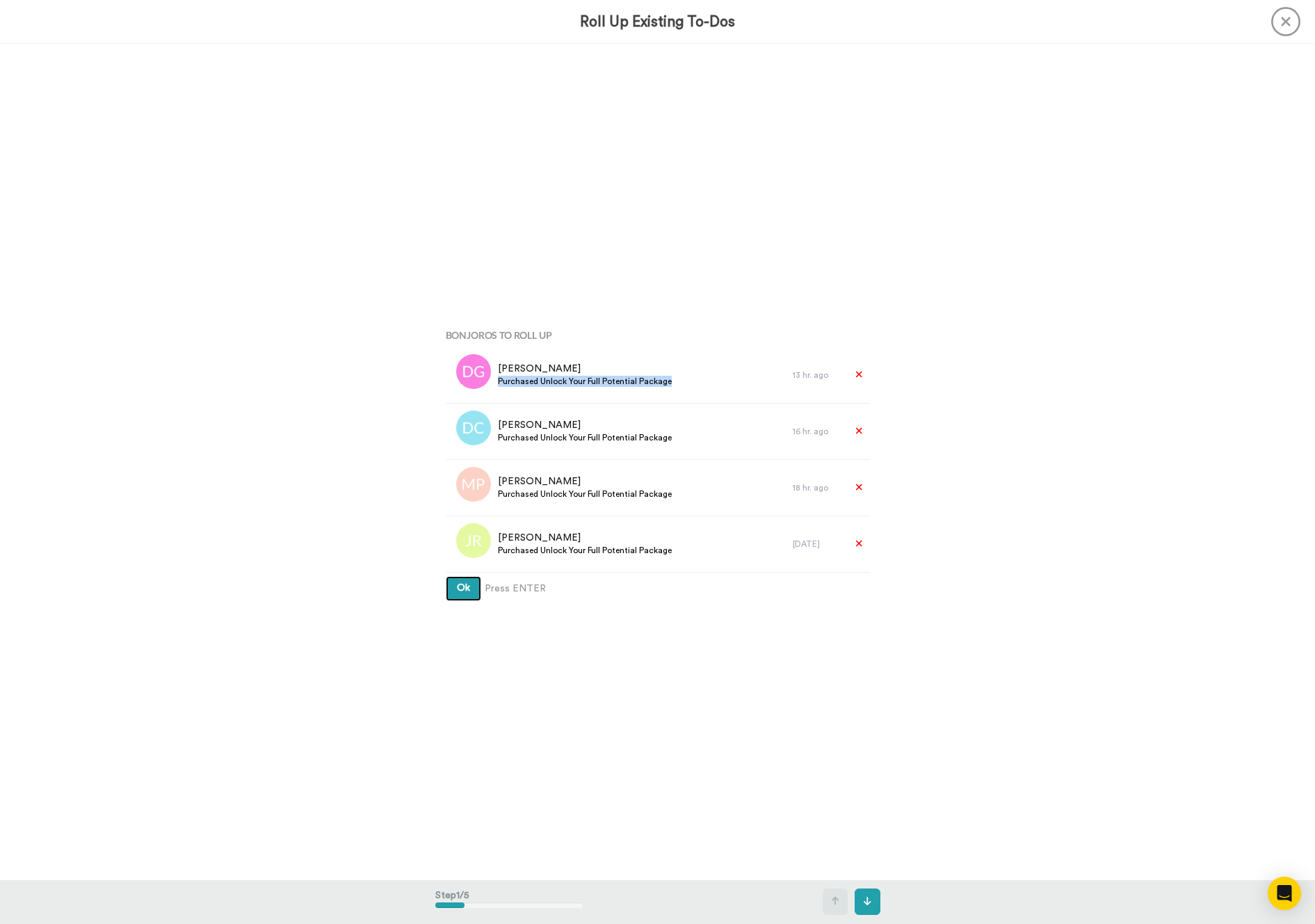
click at [454, 599] on button "Ok" at bounding box center [464, 588] width 35 height 25
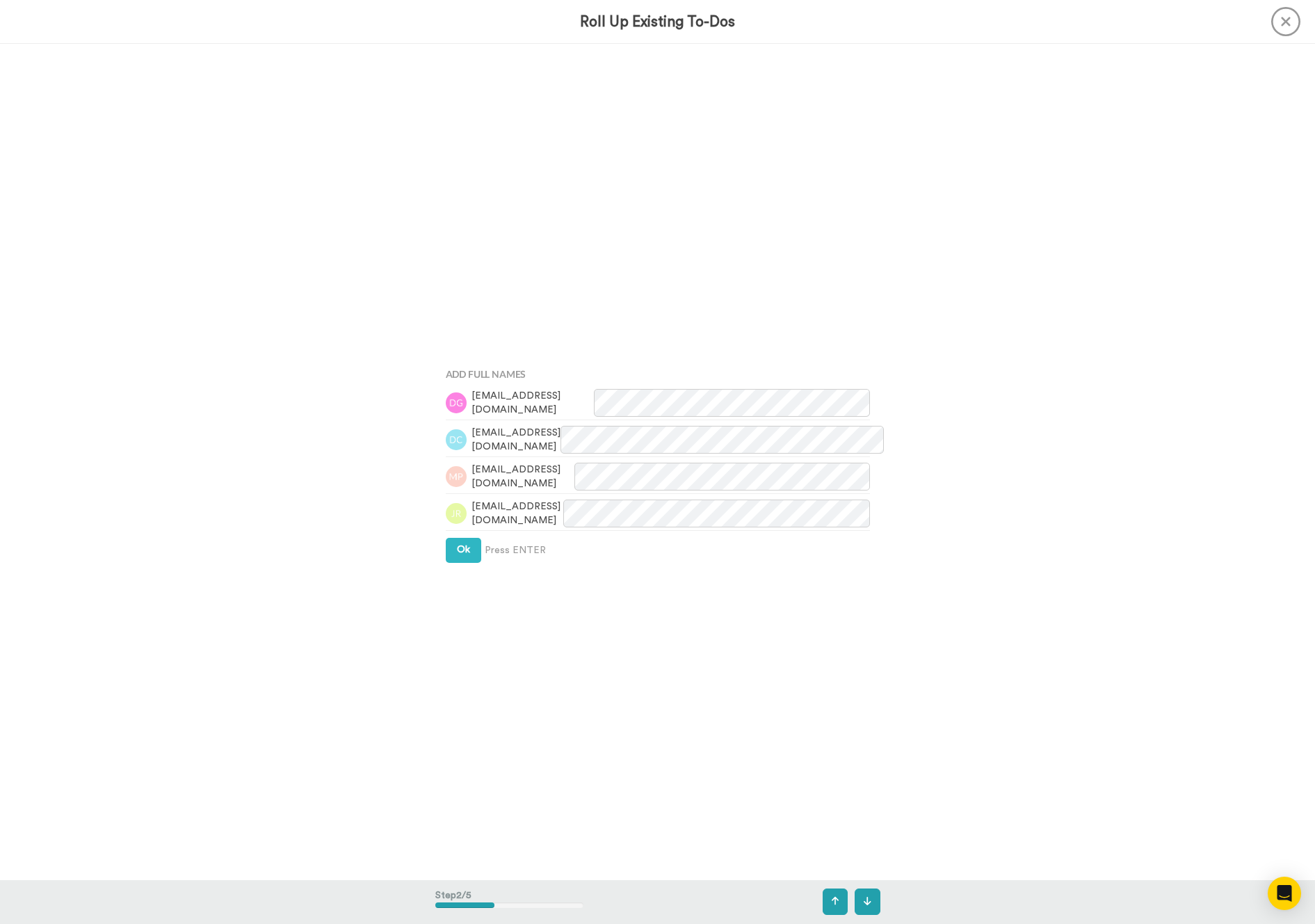
click at [455, 573] on div "Add Full Names kawikagorospe@yahoo.com realdac@aol.com peaty.maya@gmail.com jen…" at bounding box center [658, 461] width 445 height 462
click at [456, 563] on div "Add Full Names kawikagorospe@yahoo.com realdac@aol.com peaty.maya@gmail.com jen…" at bounding box center [658, 460] width 445 height 462
click button "Ok"
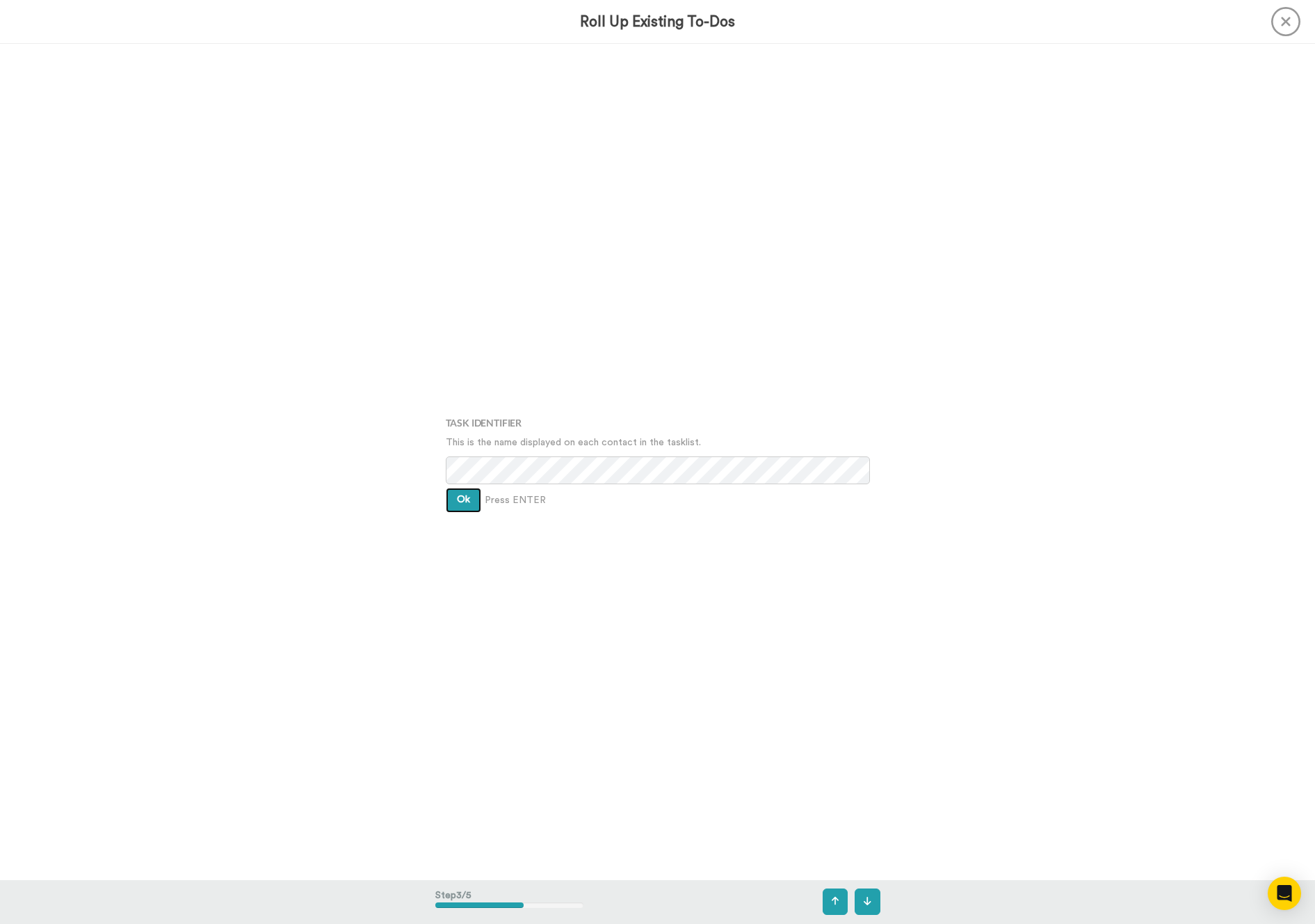
click span "Ok"
click button "Ok"
click span "Create"
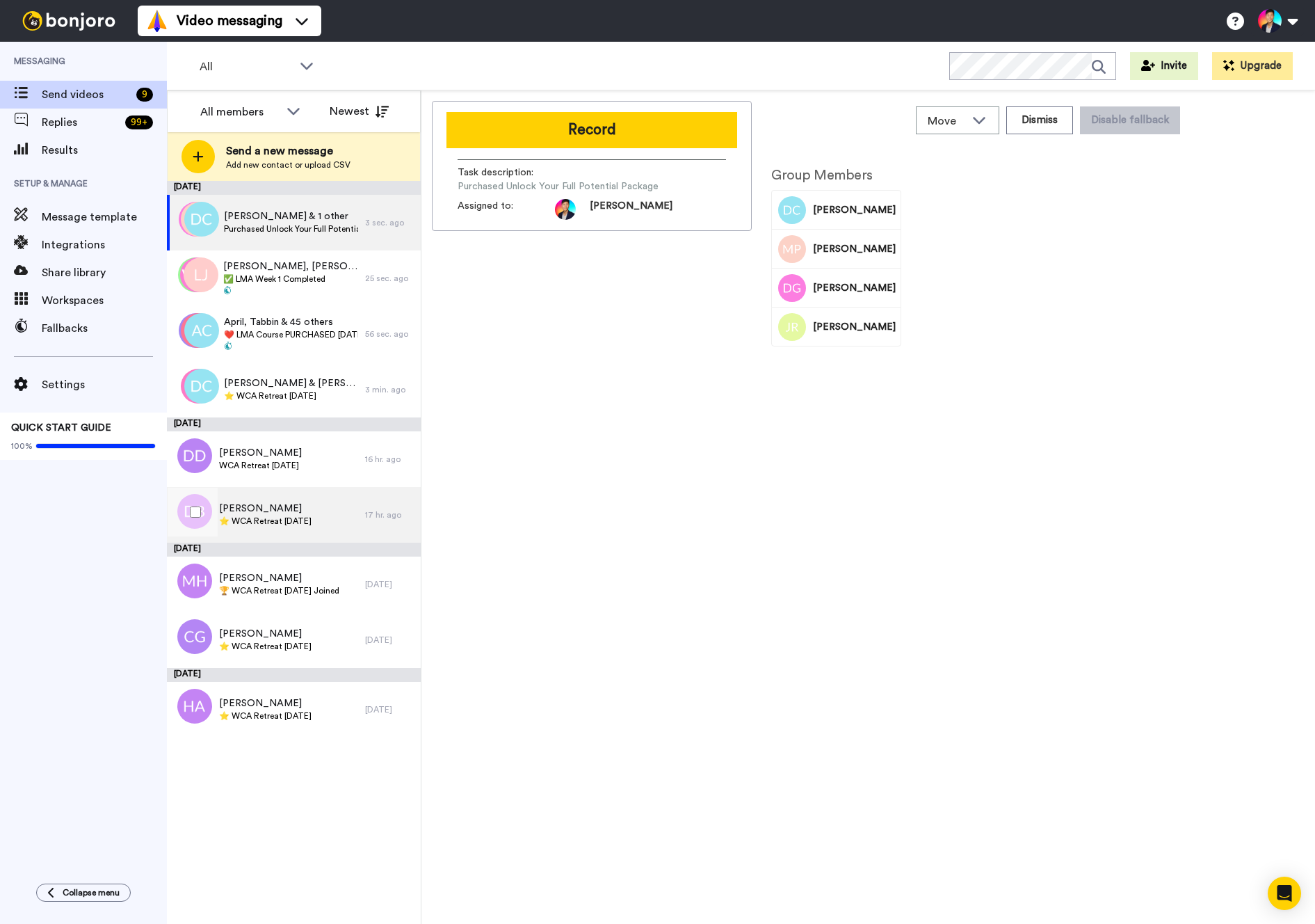
click at [306, 510] on span "[PERSON_NAME]" at bounding box center [265, 509] width 92 height 14
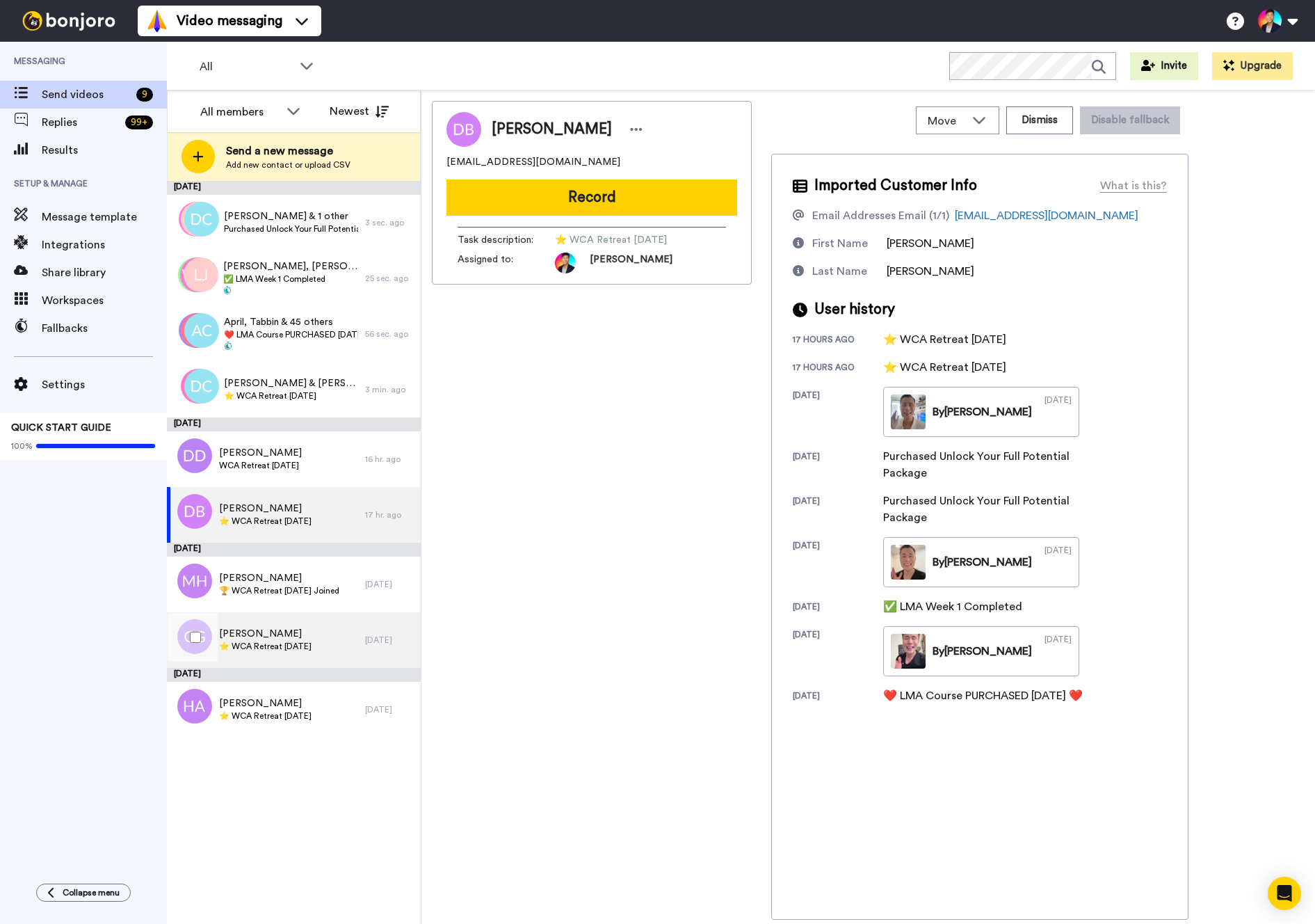
click at [312, 636] on span "[PERSON_NAME]" at bounding box center [265, 634] width 92 height 14
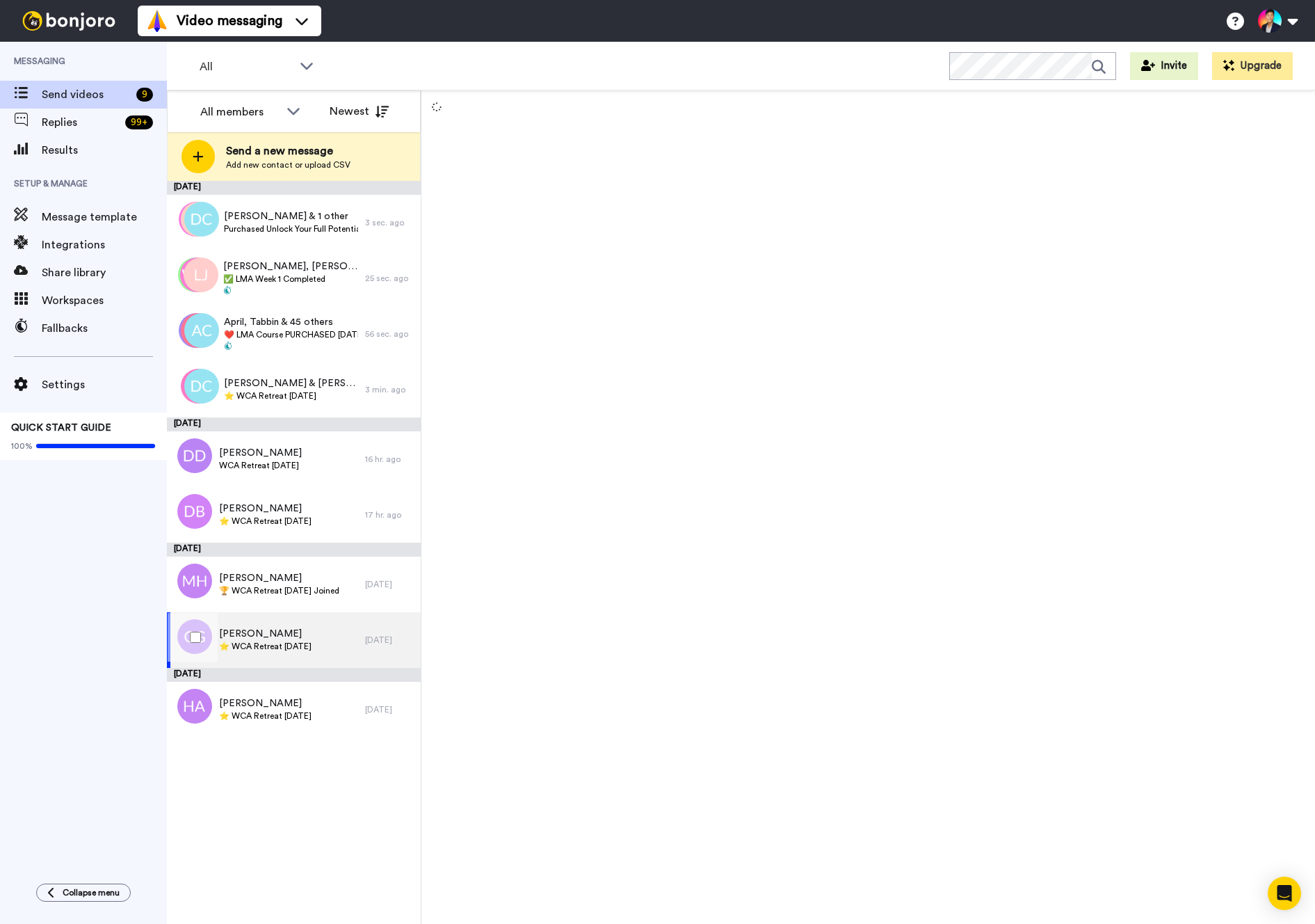
click at [312, 636] on span "[PERSON_NAME]" at bounding box center [265, 634] width 92 height 14
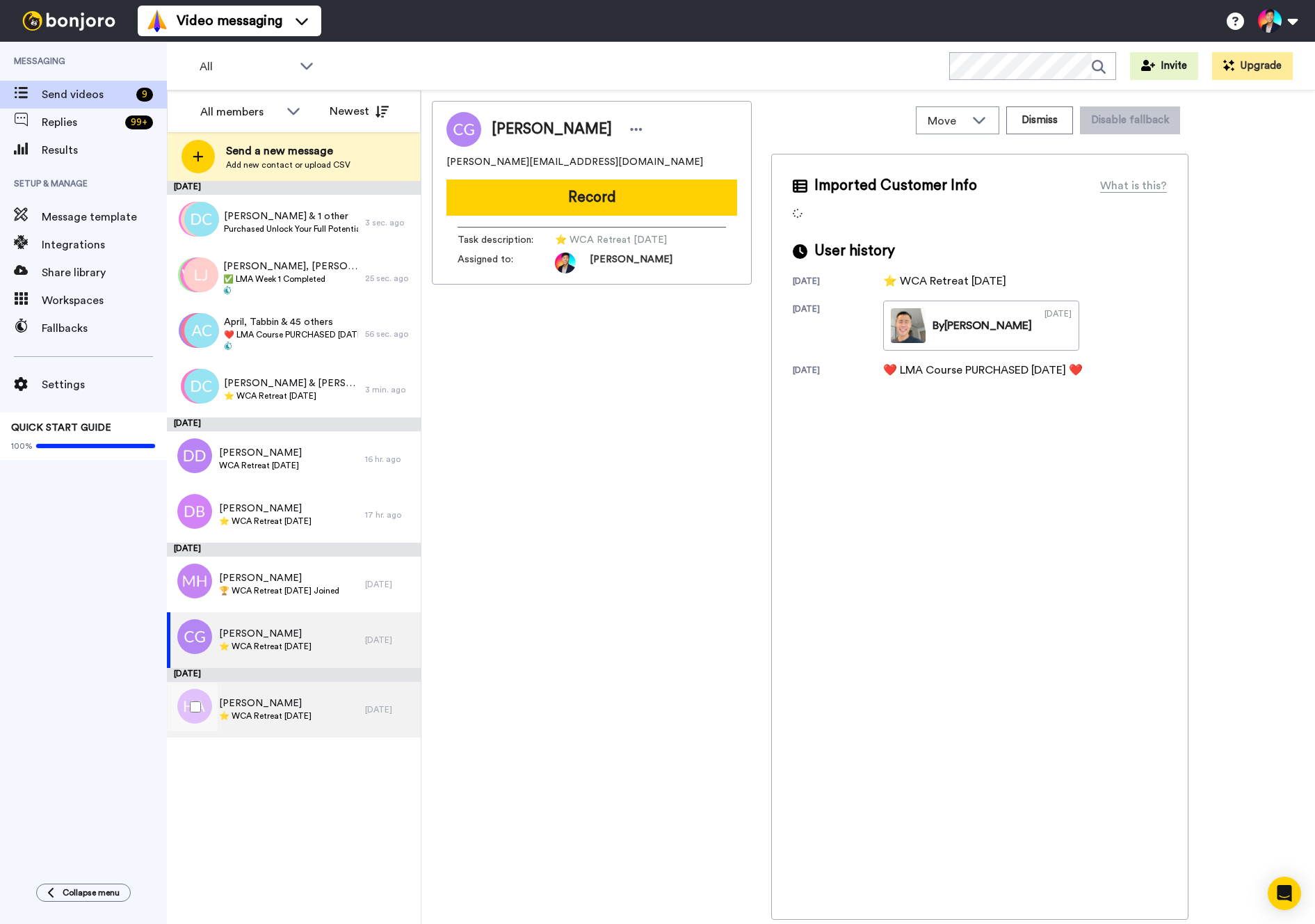
click at [322, 729] on div "[PERSON_NAME] ⭐️ WCA Retreat [DATE]" at bounding box center [267, 709] width 199 height 56
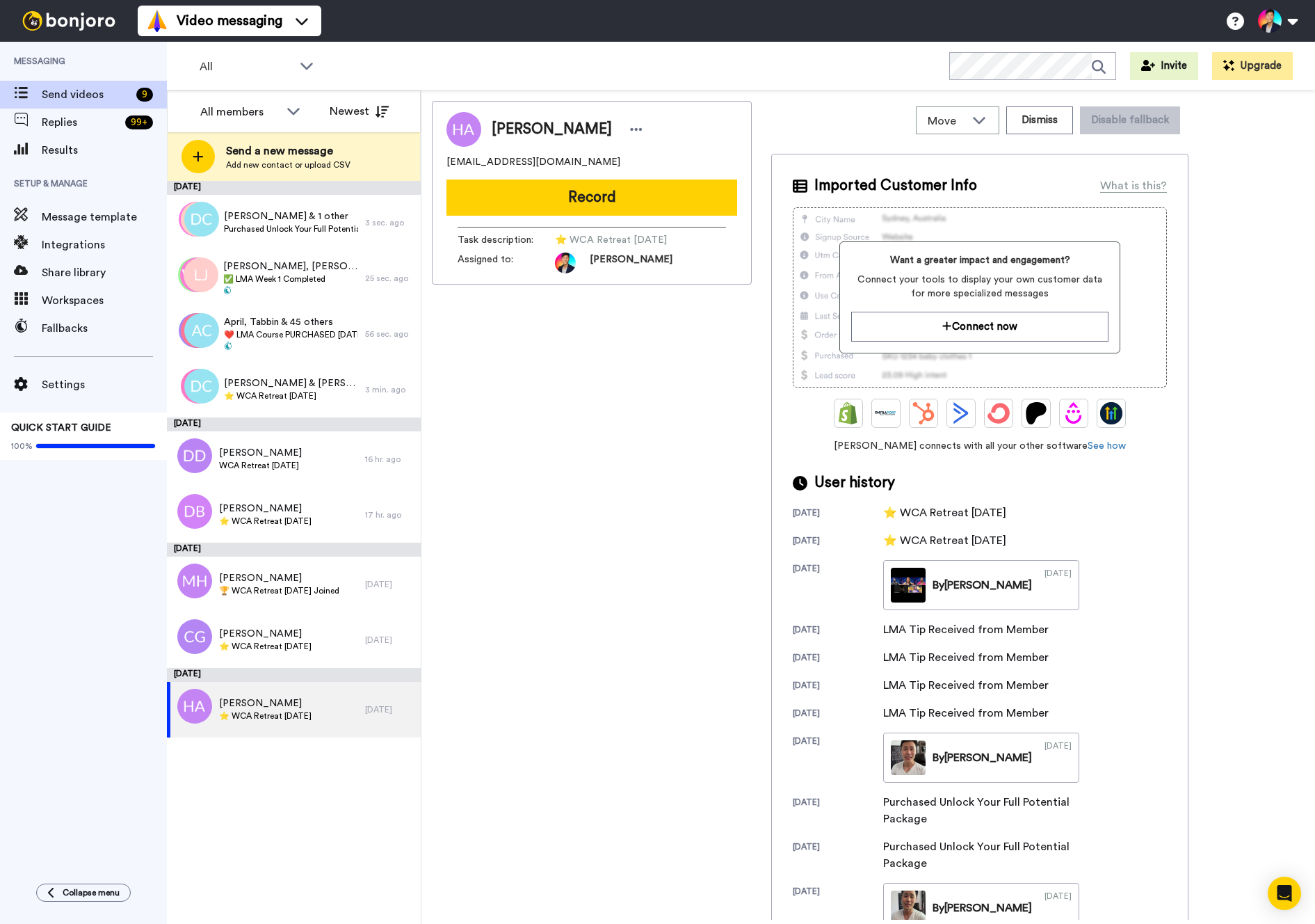
click at [478, 670] on div "[PERSON_NAME] [EMAIL_ADDRESS][DOMAIN_NAME] Record Task description : ⭐️ WCA Ret…" at bounding box center [592, 510] width 320 height 819
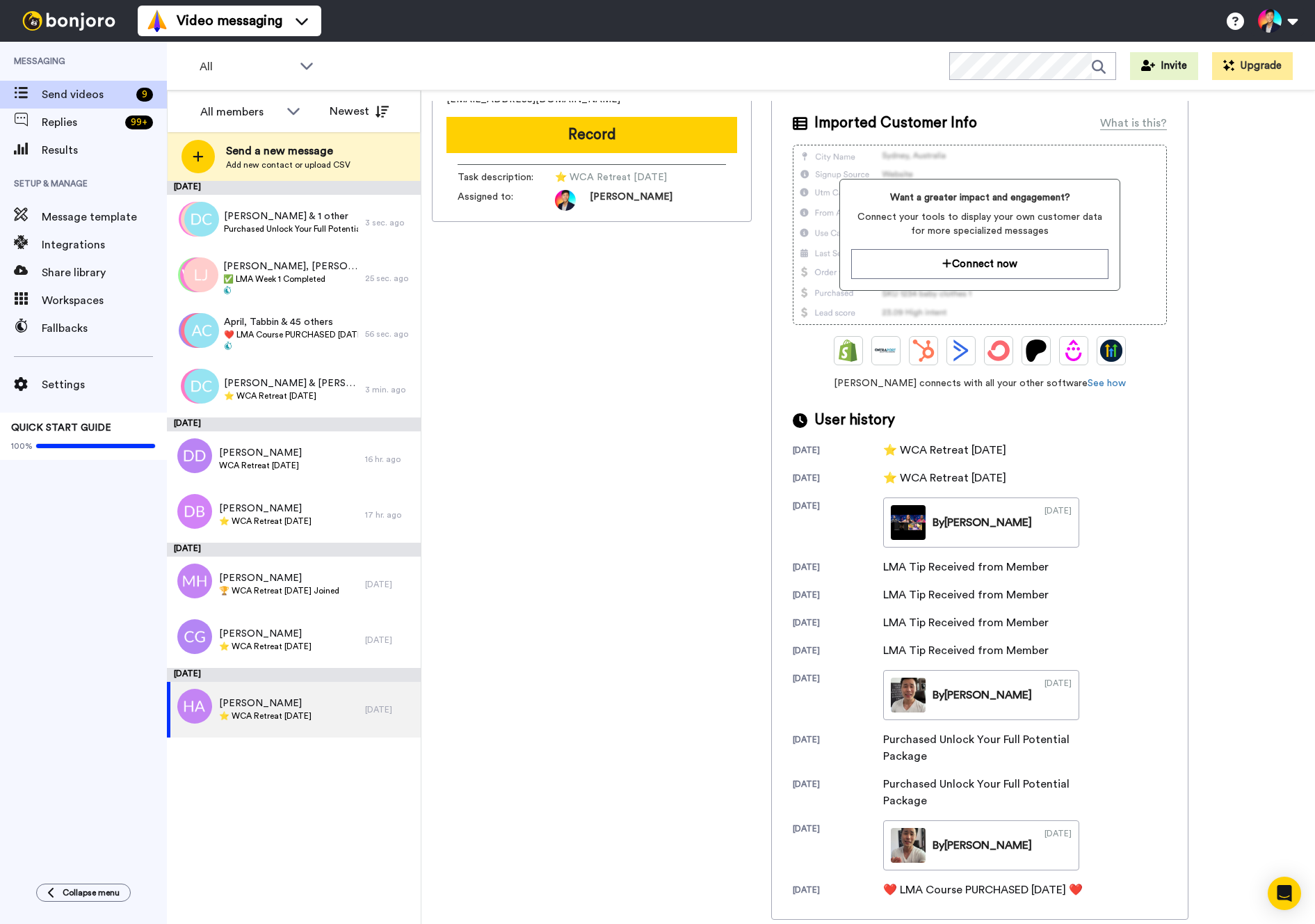
click at [527, 651] on div "[PERSON_NAME] [EMAIL_ADDRESS][DOMAIN_NAME] Record Task description : ⭐️ WCA Ret…" at bounding box center [592, 447] width 320 height 819
click at [312, 635] on span "[PERSON_NAME]" at bounding box center [265, 634] width 92 height 14
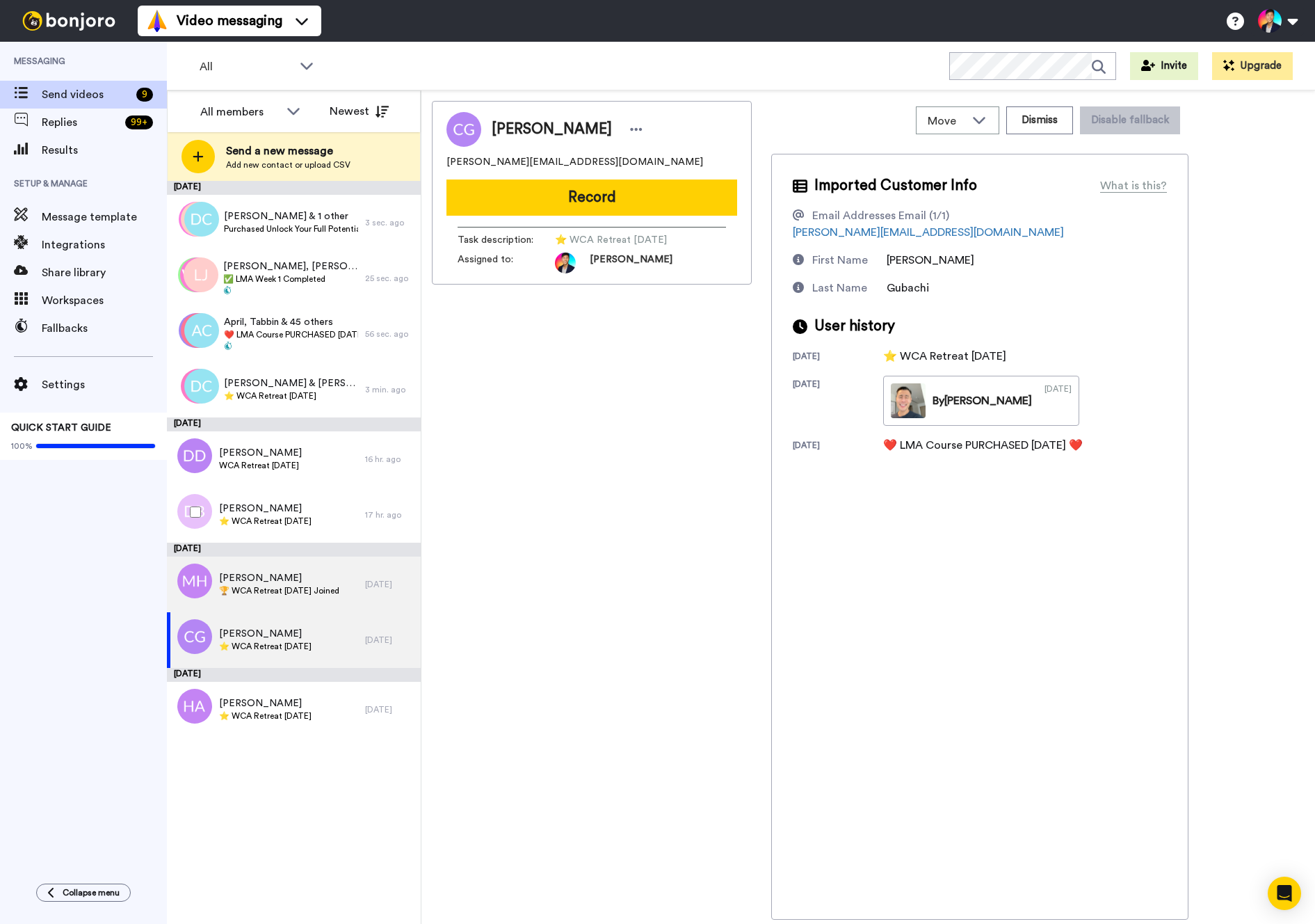
click at [339, 580] on span "[PERSON_NAME]" at bounding box center [279, 578] width 121 height 14
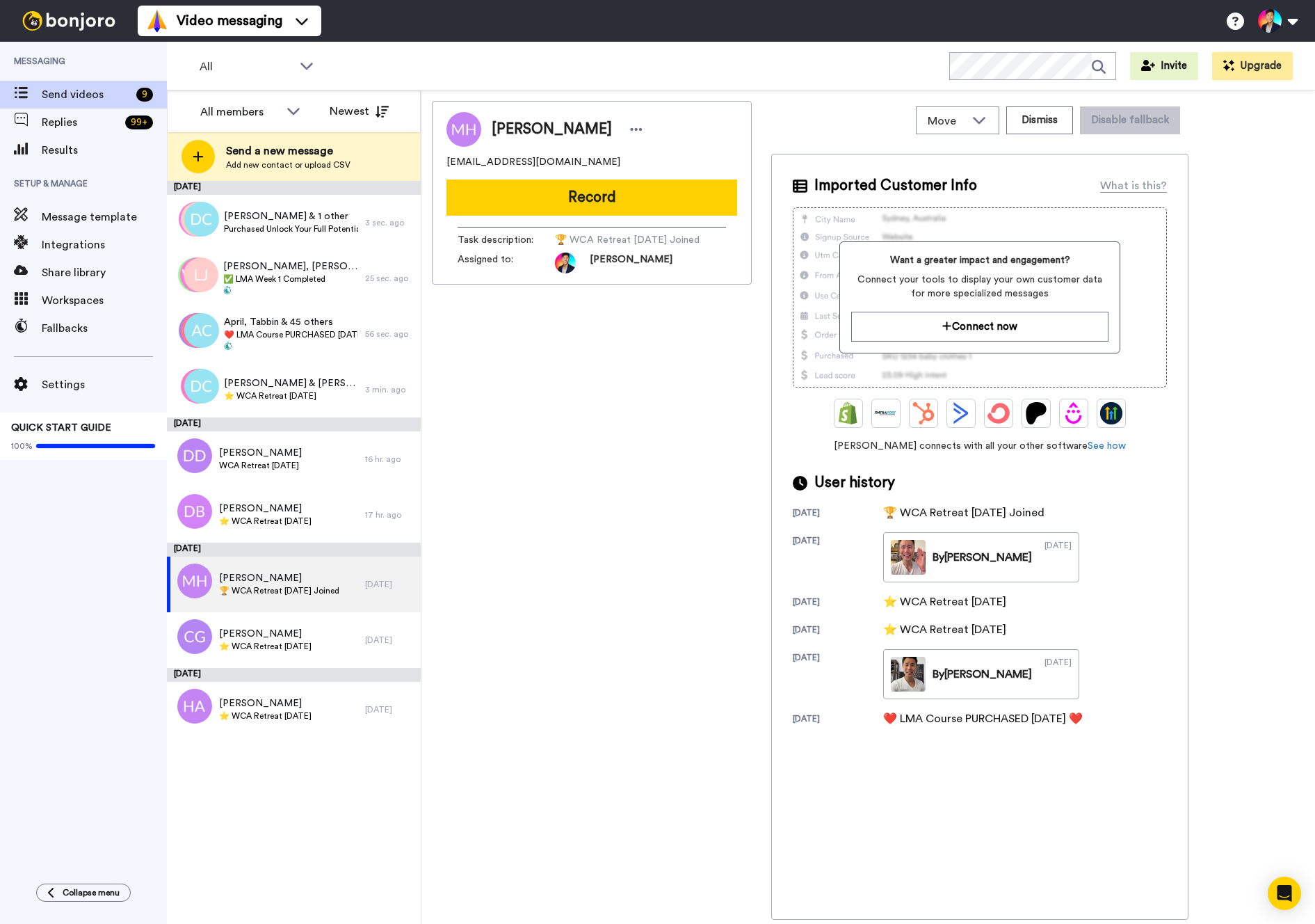
click at [517, 154] on div "[PERSON_NAME] [EMAIL_ADDRESS][DOMAIN_NAME]" at bounding box center [592, 141] width 291 height 57
copy span "[EMAIL_ADDRESS][DOMAIN_NAME]"
click at [494, 643] on div "[PERSON_NAME] [EMAIL_ADDRESS][DOMAIN_NAME] Record Task description : 🏆 WCA Retr…" at bounding box center [592, 510] width 320 height 819
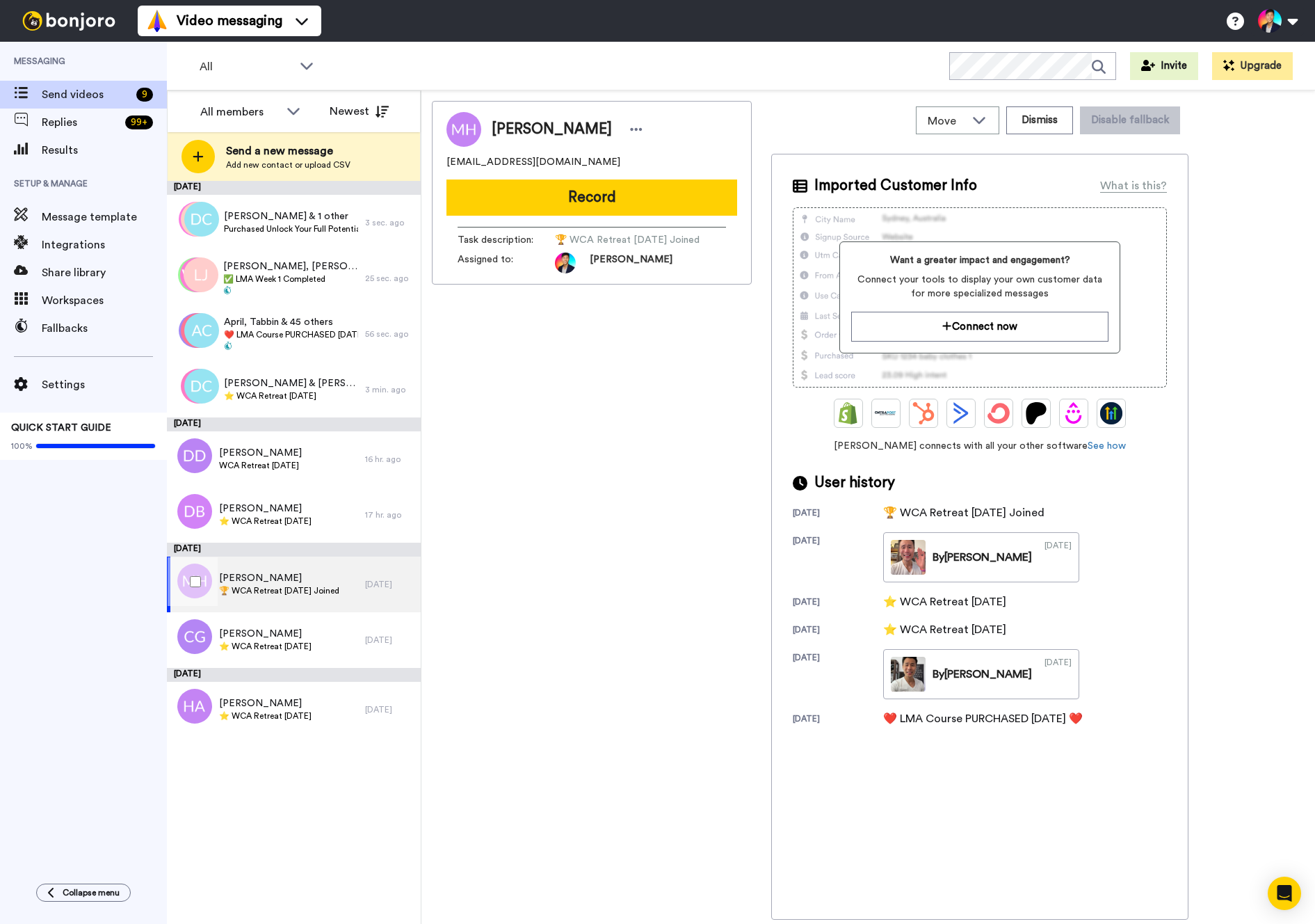
click at [339, 596] on span "🏆 WCA Retreat [DATE] Joined" at bounding box center [279, 590] width 121 height 11
click at [895, 675] on img at bounding box center [909, 674] width 35 height 35
click at [347, 525] on div "[PERSON_NAME] ⭐️ WCA Retreat [DATE]" at bounding box center [267, 515] width 199 height 56
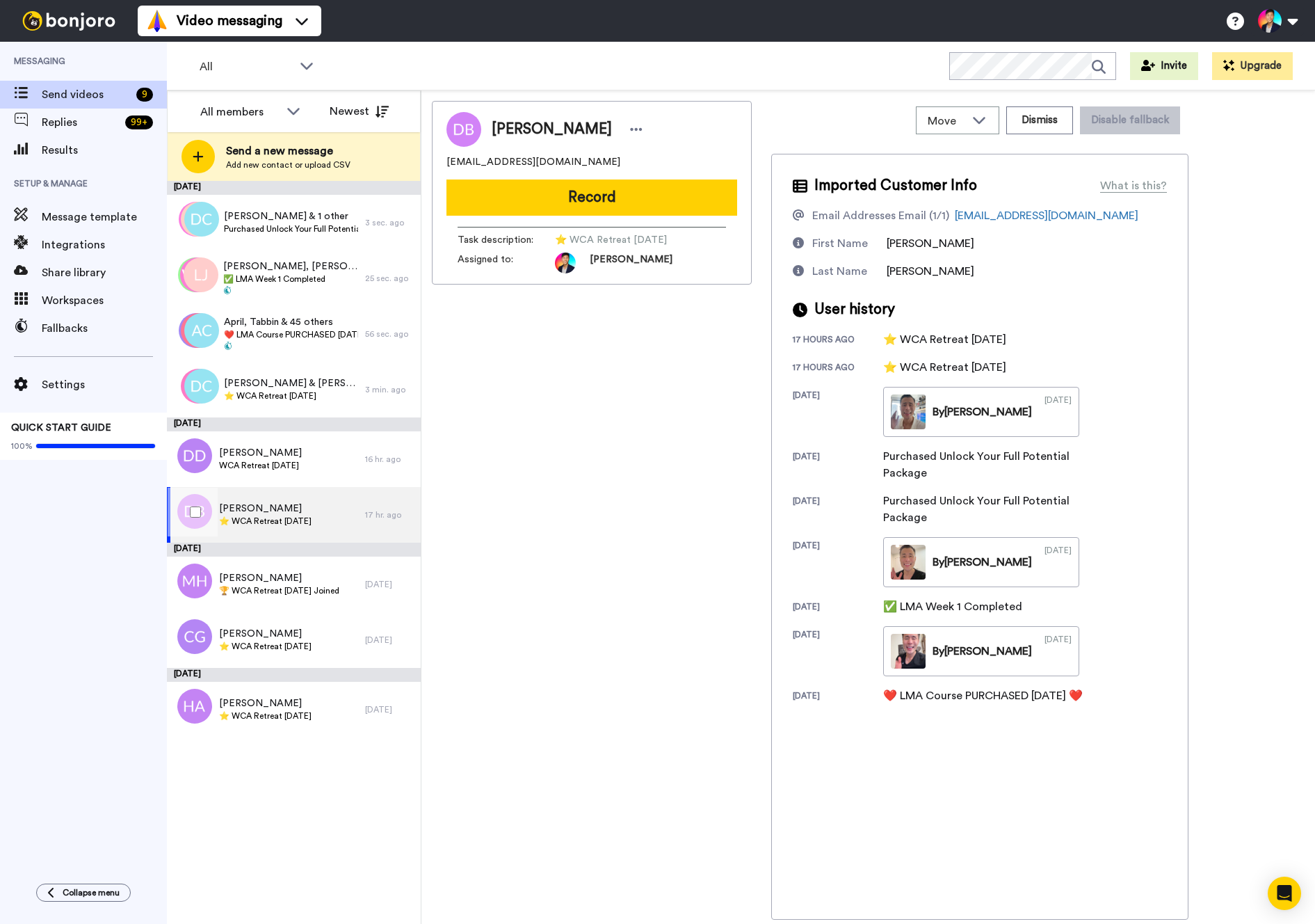
click at [347, 525] on div "[PERSON_NAME] ⭐️ WCA Retreat [DATE]" at bounding box center [267, 515] width 199 height 56
click at [333, 480] on div "[PERSON_NAME] WCA Retreat [DATE]" at bounding box center [267, 459] width 199 height 56
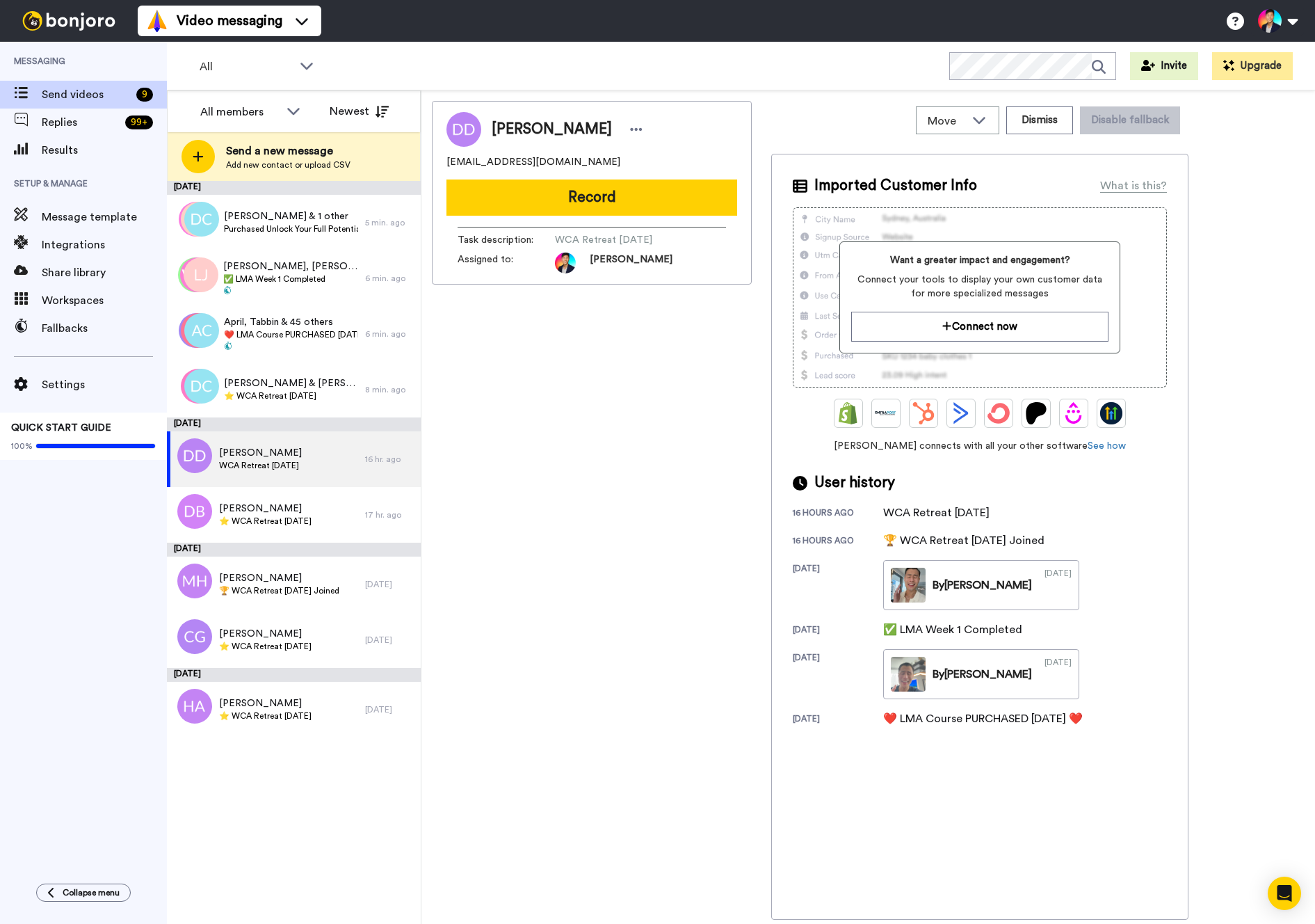
click at [573, 472] on div "[PERSON_NAME] [EMAIL_ADDRESS][DOMAIN_NAME] Record Task description : WCA Retrea…" at bounding box center [592, 510] width 320 height 819
click at [519, 432] on div "[PERSON_NAME] [EMAIL_ADDRESS][DOMAIN_NAME] Record Task description : WCA Retrea…" at bounding box center [592, 510] width 320 height 819
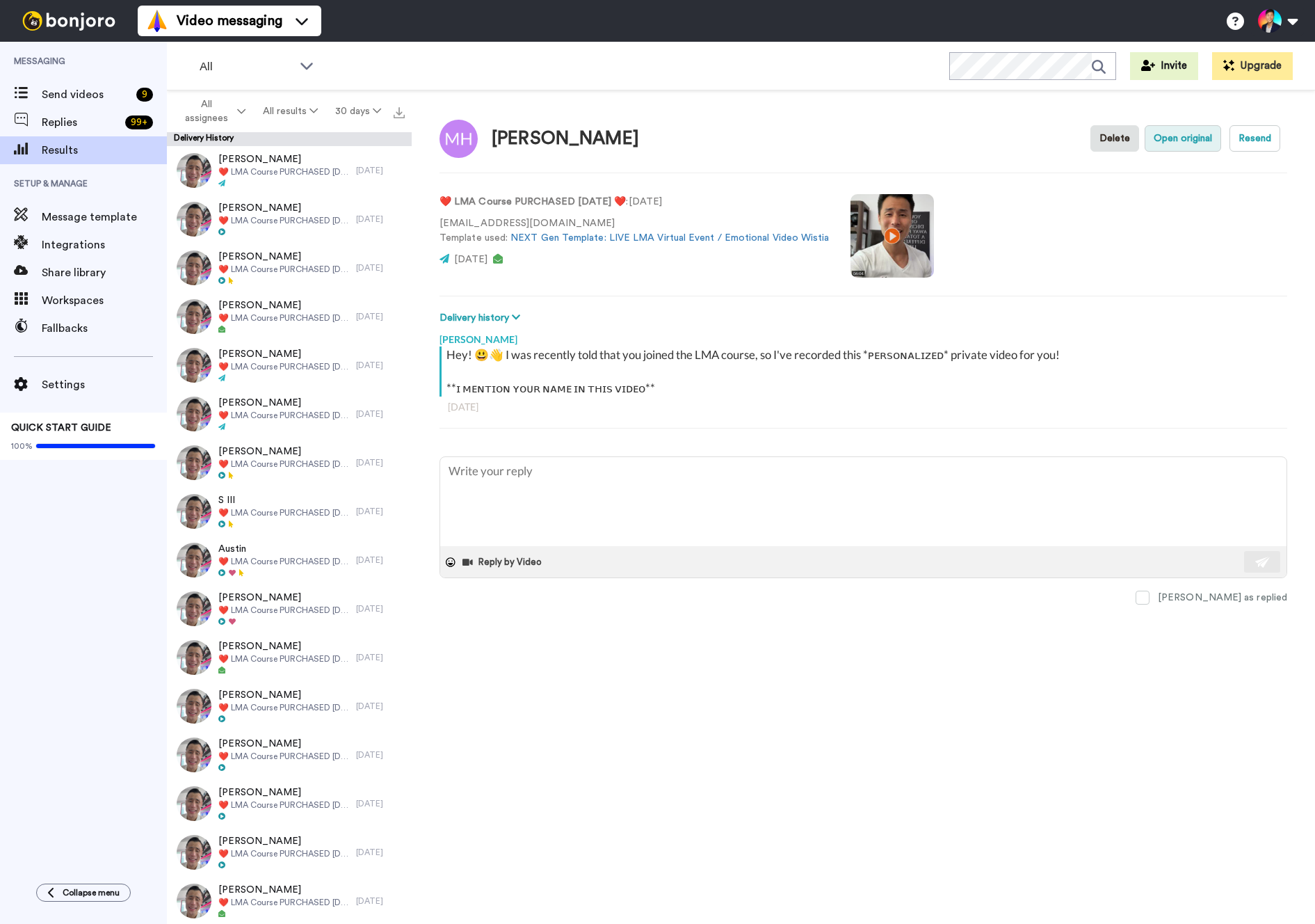
click at [1185, 133] on button "Open original" at bounding box center [1183, 138] width 76 height 27
type textarea "x"
